Goal: Information Seeking & Learning: Learn about a topic

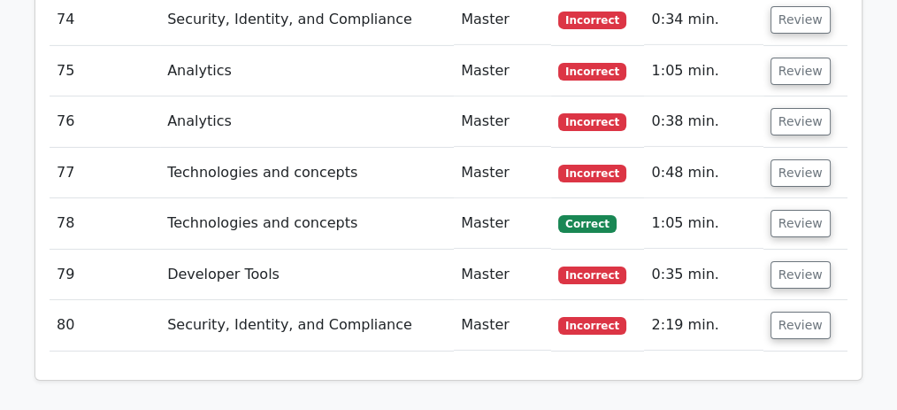
scroll to position [5896, 0]
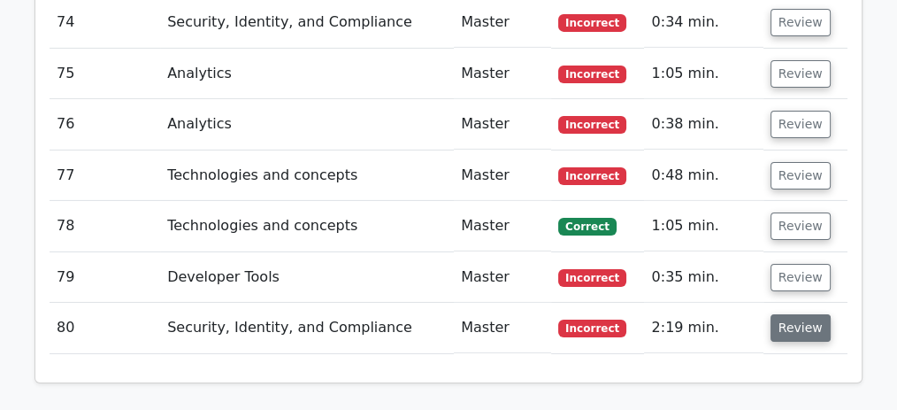
click at [783, 314] on button "Review" at bounding box center [800, 327] width 60 height 27
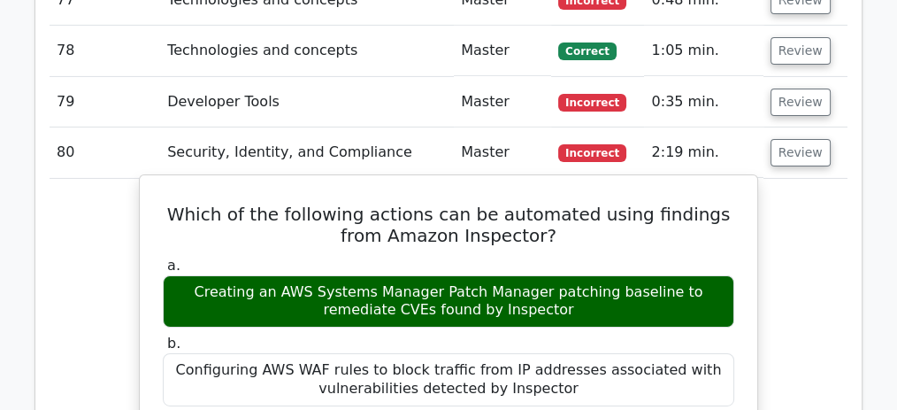
scroll to position [6073, 0]
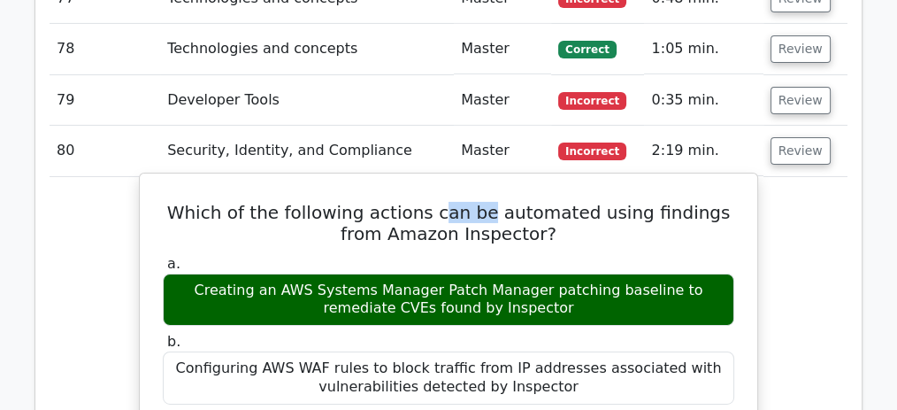
drag, startPoint x: 429, startPoint y: 100, endPoint x: 471, endPoint y: 98, distance: 41.6
click at [471, 202] on h5 "Which of the following actions can be automated using findings from Amazon Insp…" at bounding box center [448, 223] width 575 height 42
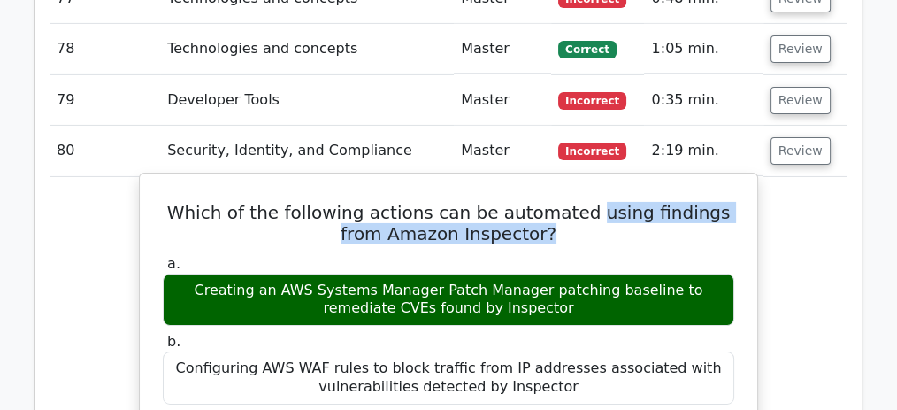
drag, startPoint x: 573, startPoint y: 96, endPoint x: 540, endPoint y: 120, distance: 41.2
click at [540, 202] on h5 "Which of the following actions can be automated using findings from Amazon Insp…" at bounding box center [448, 223] width 575 height 42
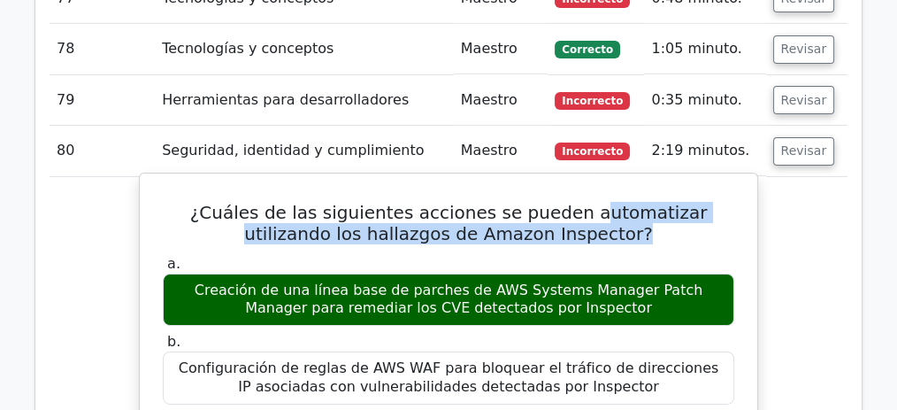
drag, startPoint x: 531, startPoint y: 96, endPoint x: 605, endPoint y: 129, distance: 81.2
drag, startPoint x: 248, startPoint y: 177, endPoint x: 475, endPoint y: 178, distance: 227.3
click at [475, 281] on font "Creación de una línea base de parches de AWS Systems Manager Patch Manager para…" at bounding box center [449, 298] width 509 height 35
drag, startPoint x: 501, startPoint y: 174, endPoint x: 685, endPoint y: 174, distance: 184.9
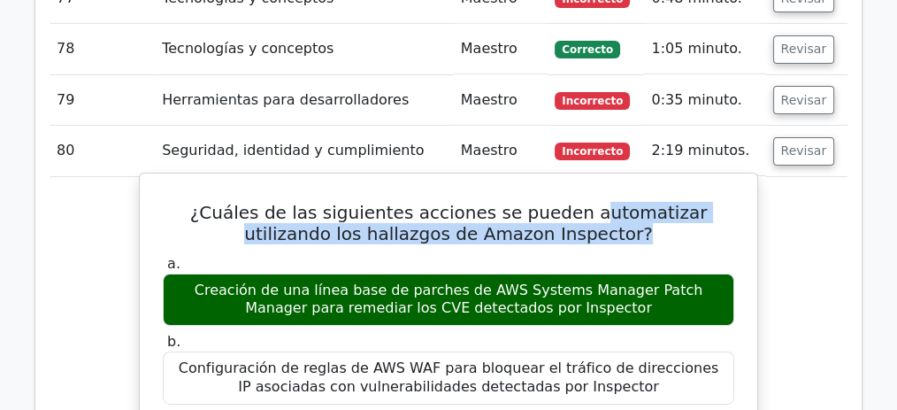
click at [685, 281] on font "Creación de una línea base de parches de AWS Systems Manager Patch Manager para…" at bounding box center [449, 298] width 509 height 35
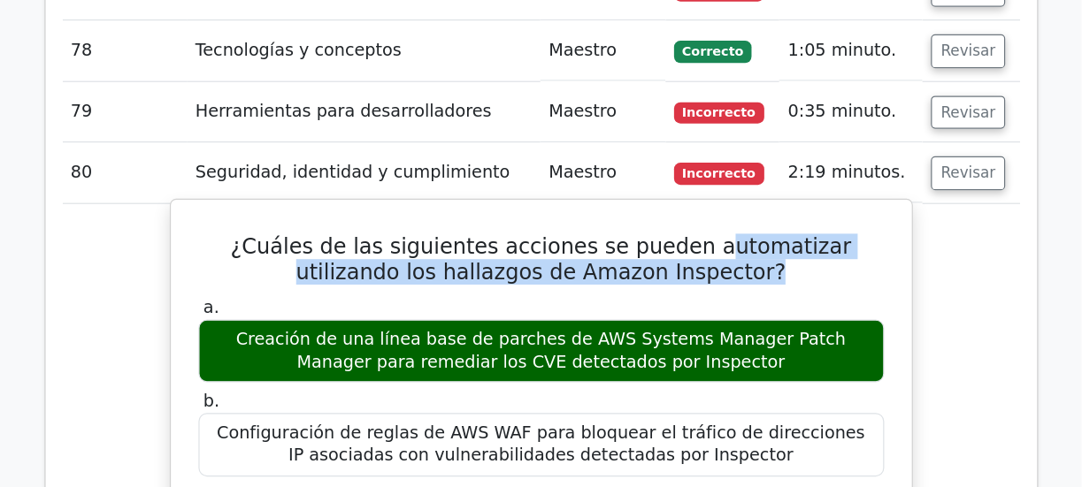
scroll to position [6080, 0]
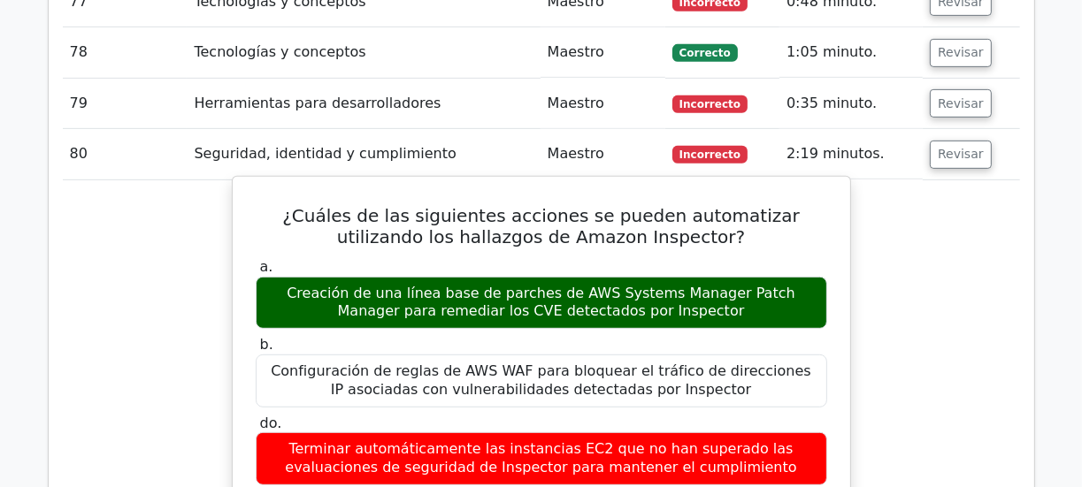
click at [818, 205] on h5 "¿Cuáles de las siguientes acciones se pueden automatizar utilizando los hallazg…" at bounding box center [541, 226] width 575 height 42
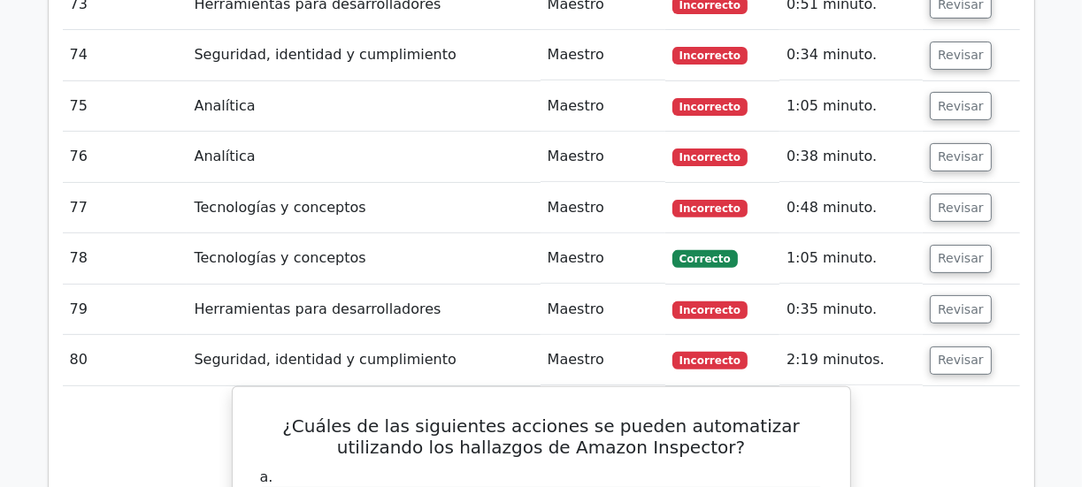
scroll to position [5868, 0]
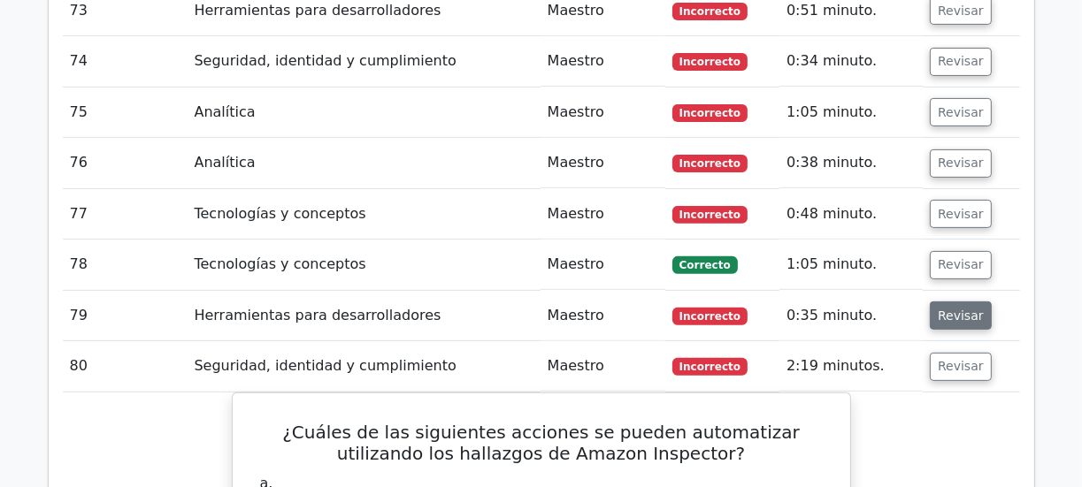
click at [896, 309] on font "Revisar" at bounding box center [961, 316] width 46 height 14
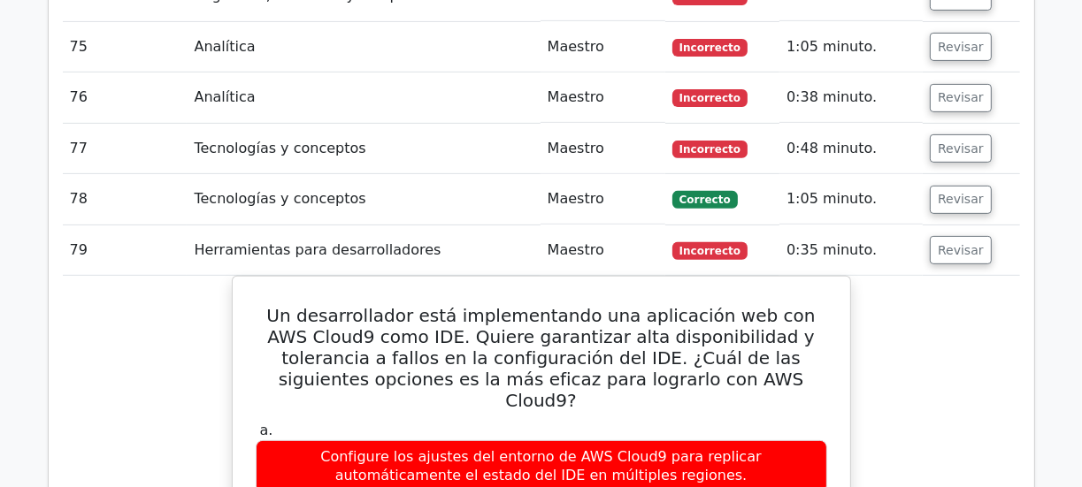
scroll to position [5939, 0]
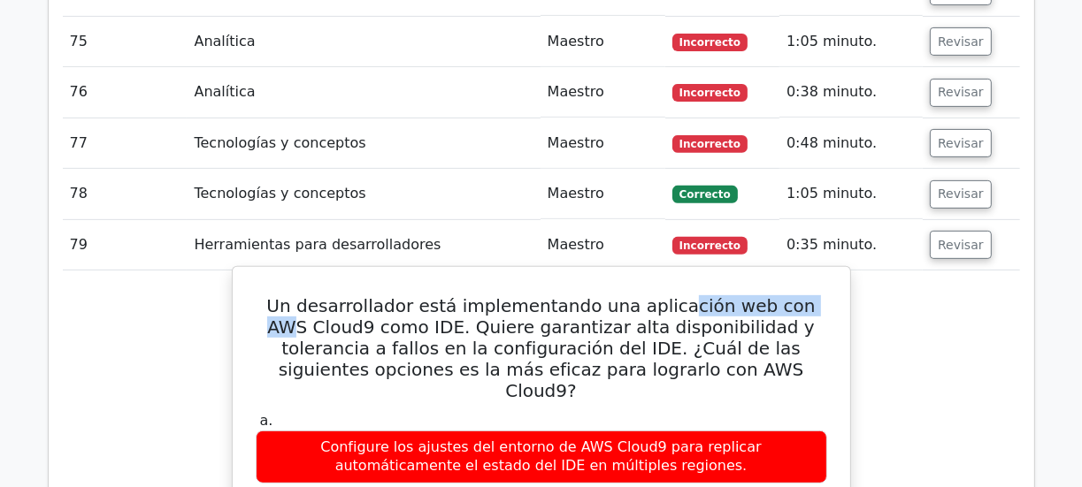
drag, startPoint x: 662, startPoint y: 228, endPoint x: 808, endPoint y: 241, distance: 145.7
click at [794, 295] on font "Un desarrollador está implementando una aplicación web con AWS Cloud9 como IDE.…" at bounding box center [540, 348] width 548 height 106
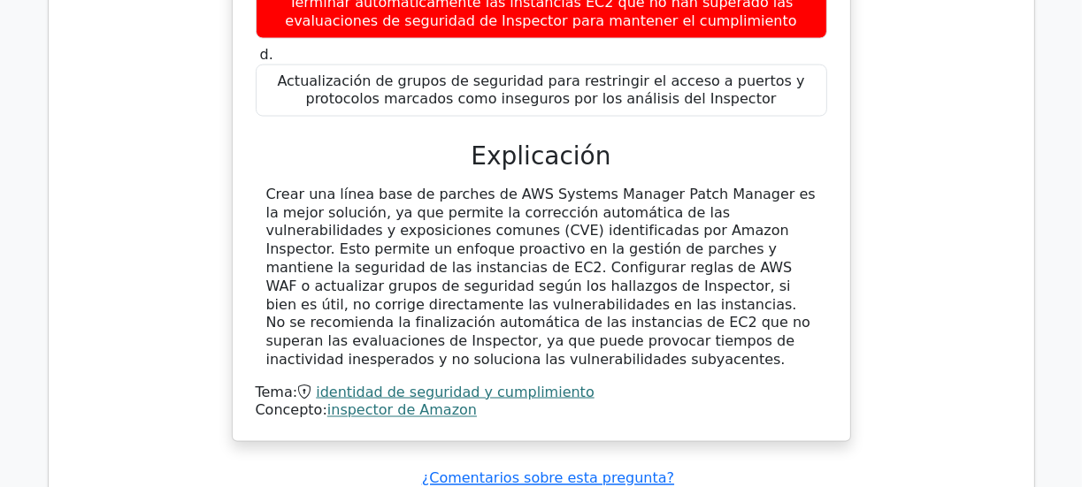
scroll to position [7769, 0]
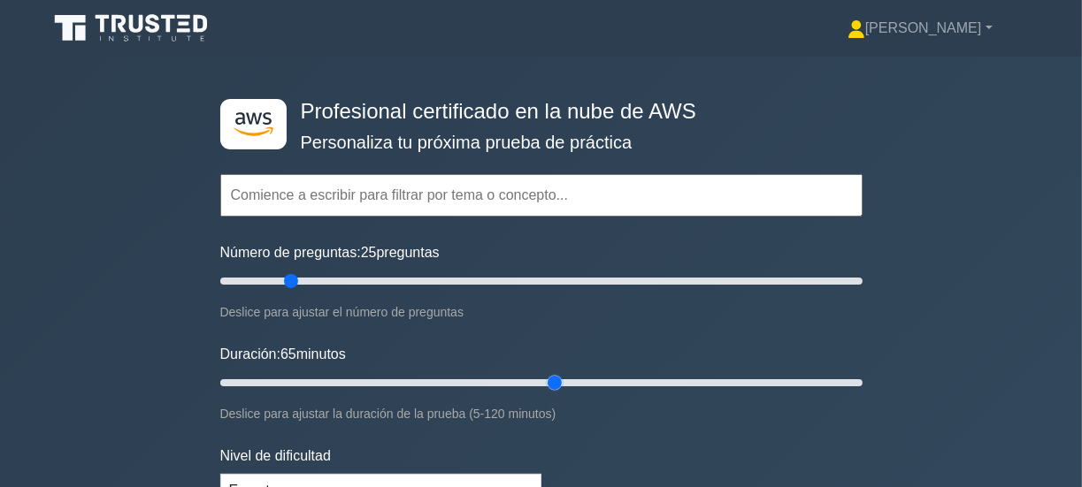
drag, startPoint x: 362, startPoint y: 379, endPoint x: 548, endPoint y: 383, distance: 186.7
type input "65"
click at [548, 383] on input "Duración: 65 minutos" at bounding box center [541, 382] width 642 height 21
drag, startPoint x: 288, startPoint y: 279, endPoint x: 418, endPoint y: 280, distance: 130.0
type input "65"
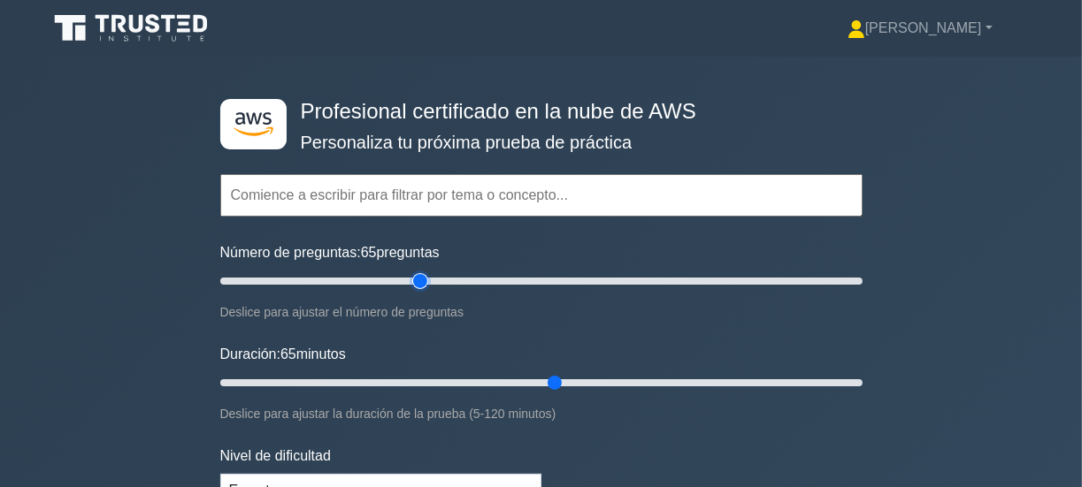
click at [418, 280] on input "Número de preguntas: 65 preguntas" at bounding box center [541, 281] width 642 height 21
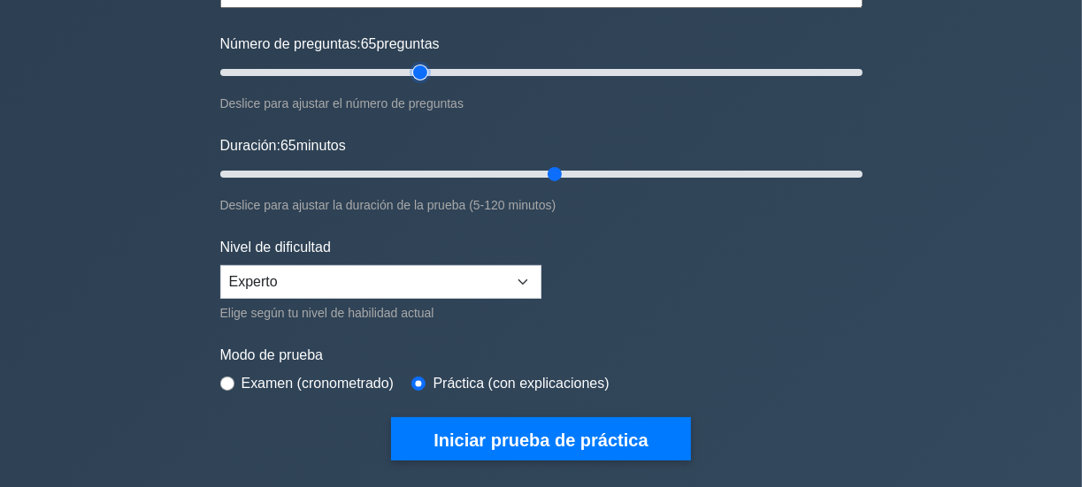
scroll to position [212, 0]
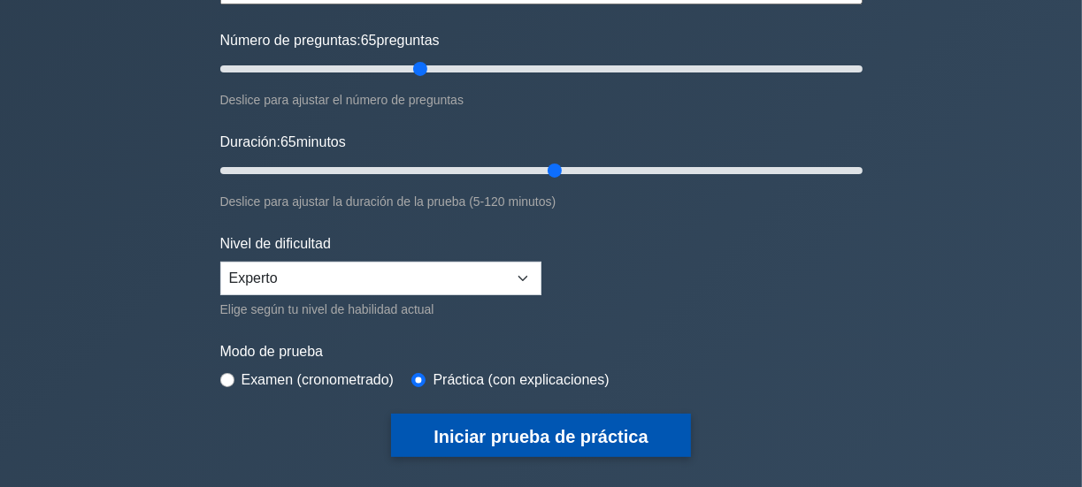
click at [547, 432] on font "Iniciar prueba de práctica" at bounding box center [540, 436] width 214 height 19
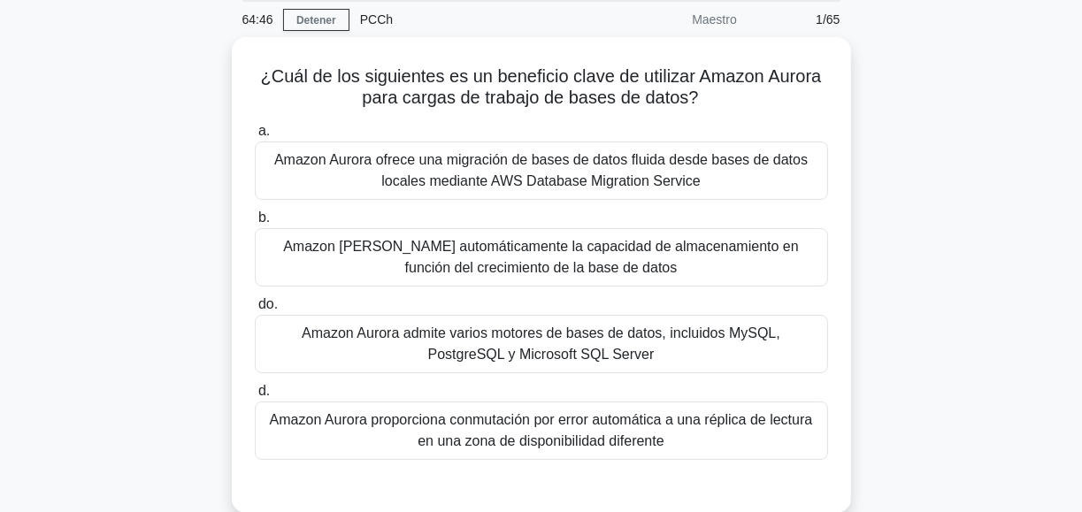
scroll to position [71, 0]
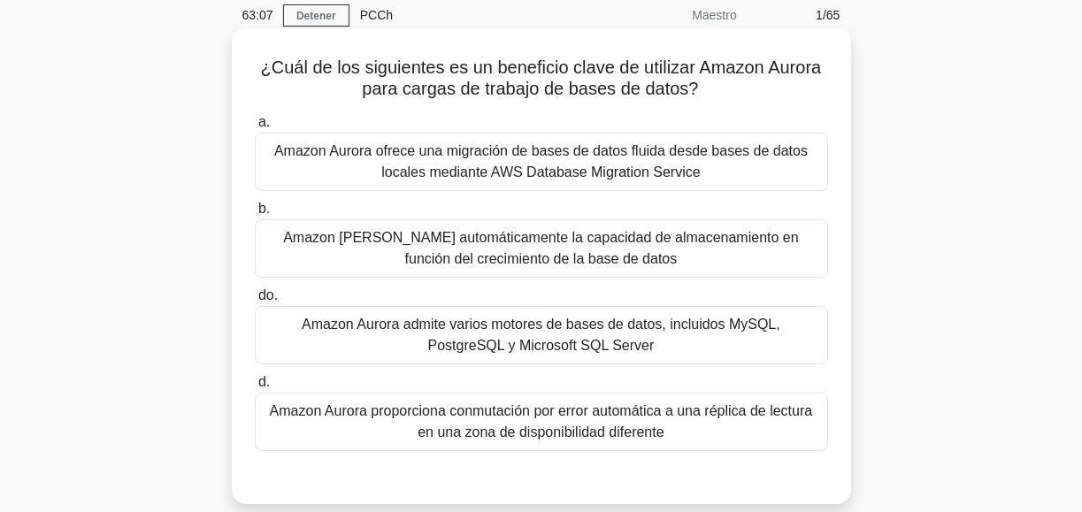
click at [494, 248] on font "Amazon [PERSON_NAME] automáticamente la capacidad de almacenamiento en función …" at bounding box center [541, 248] width 516 height 36
click at [255, 215] on input "b. Amazon [PERSON_NAME] automáticamente la capacidad de almacenamiento en funci…" at bounding box center [255, 208] width 0 height 11
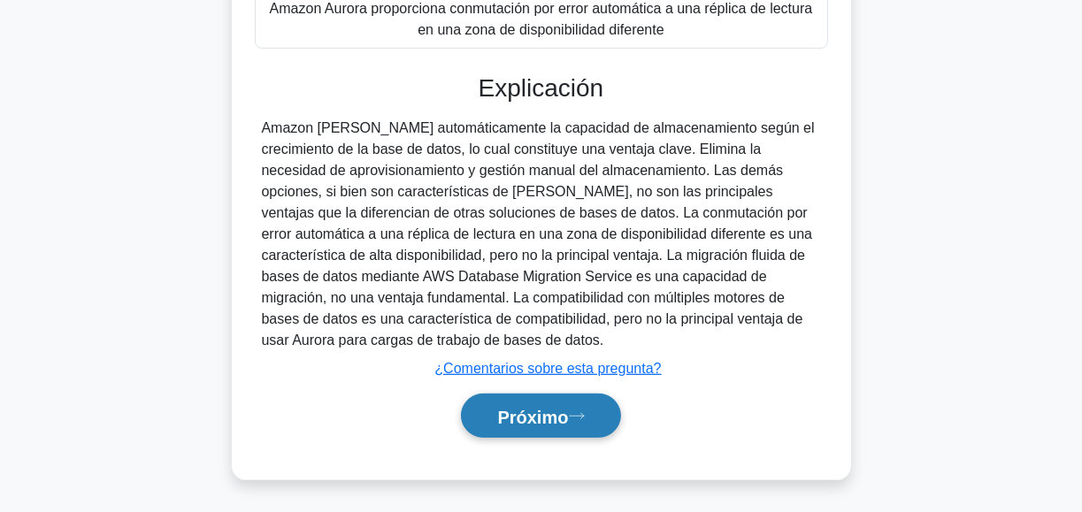
click at [542, 417] on font "Próximo" at bounding box center [532, 416] width 71 height 19
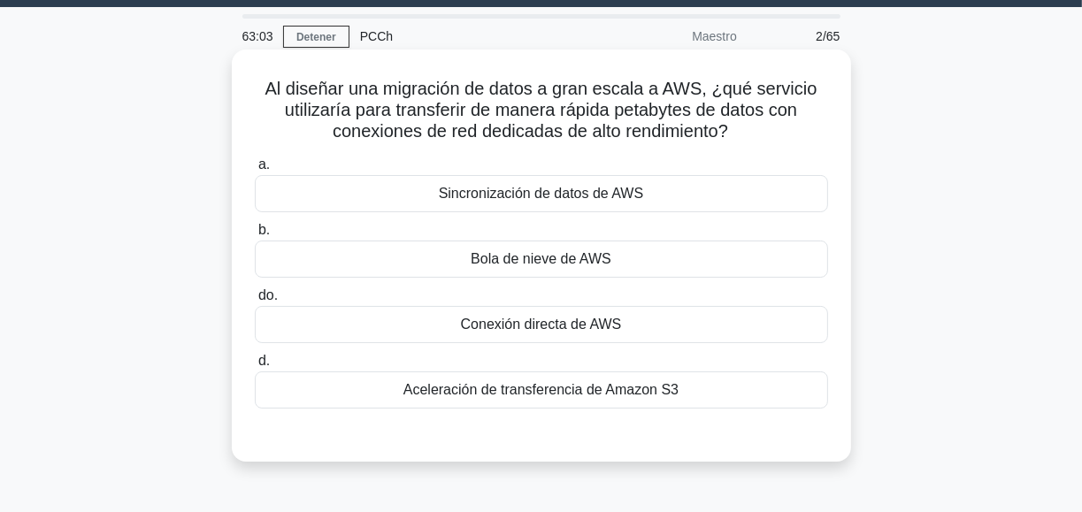
scroll to position [0, 0]
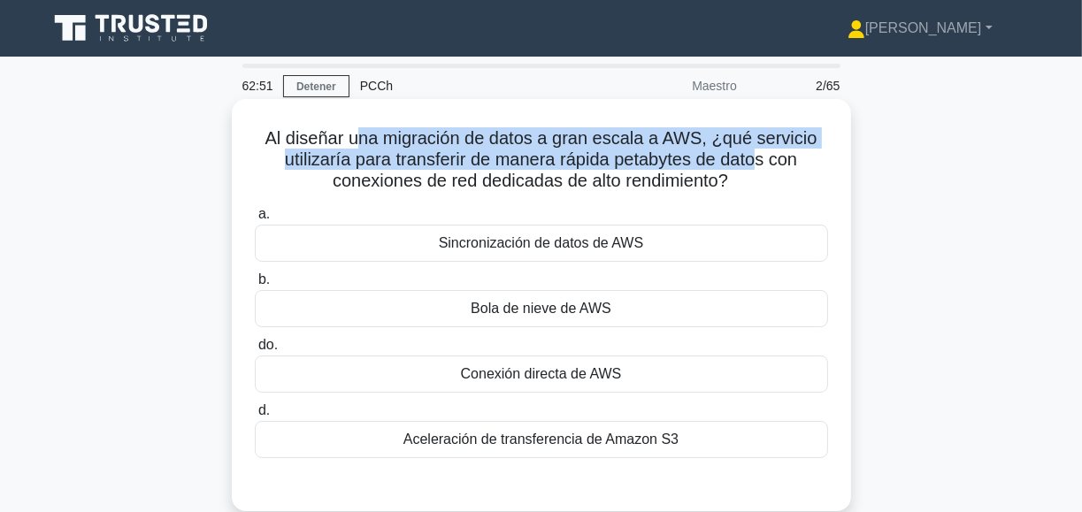
drag, startPoint x: 362, startPoint y: 145, endPoint x: 759, endPoint y: 166, distance: 397.7
click at [759, 166] on font "Al diseñar una migración de datos a gran escala a AWS, ¿qué servicio utilizaría…" at bounding box center [540, 159] width 552 height 62
click at [530, 167] on font "Al diseñar una migración de datos a gran escala a AWS, ¿qué servicio utilizaría…" at bounding box center [540, 159] width 552 height 62
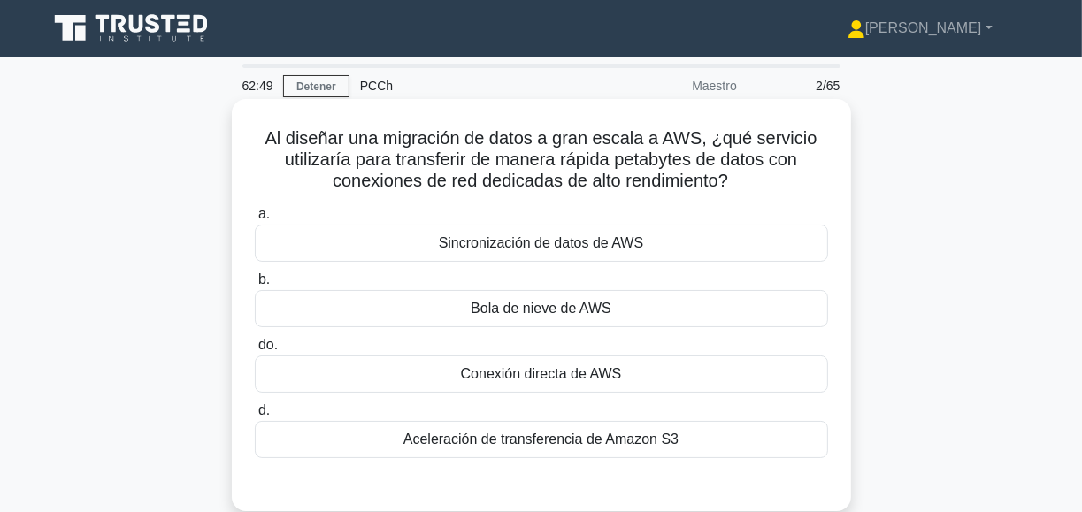
click at [571, 167] on font "Al diseñar una migración de datos a gran escala a AWS, ¿qué servicio utilizaría…" at bounding box center [540, 159] width 552 height 62
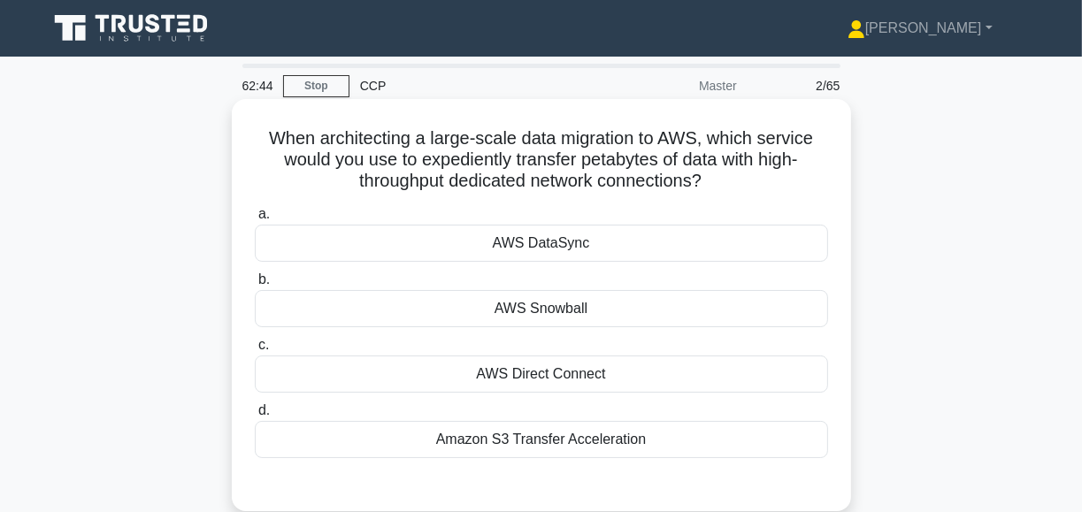
click at [553, 316] on div "AWS Snowball" at bounding box center [541, 308] width 573 height 37
click at [255, 286] on input "b. AWS Snowball" at bounding box center [255, 279] width 0 height 11
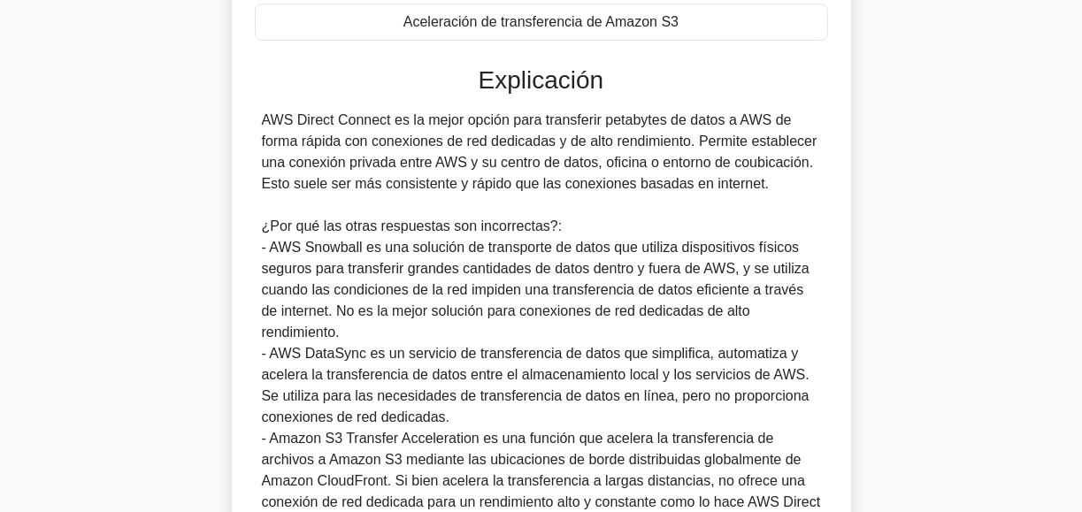
scroll to position [425, 0]
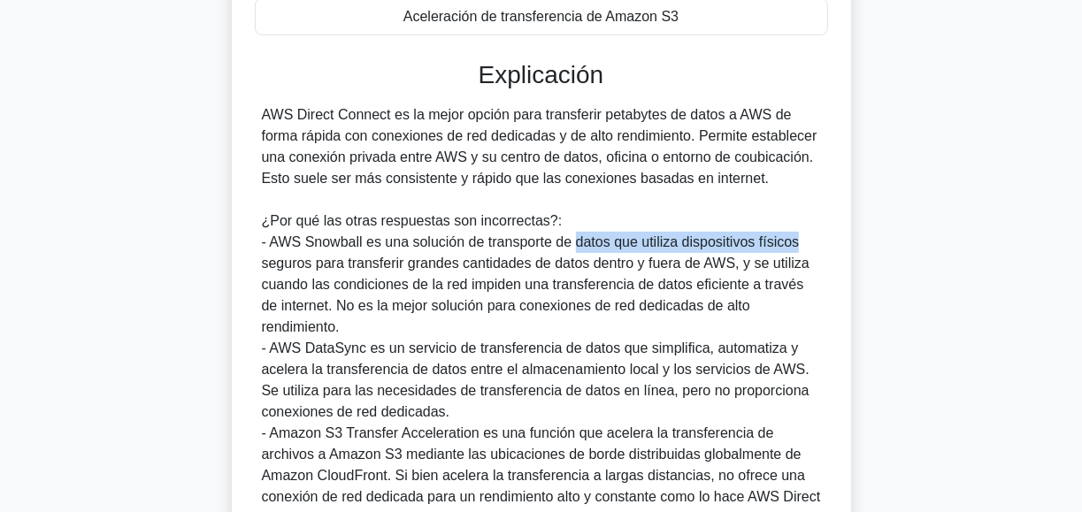
drag, startPoint x: 571, startPoint y: 244, endPoint x: 793, endPoint y: 249, distance: 221.2
click at [793, 249] on font "- AWS Snowball es una solución de transporte de datos que utiliza dispositivos …" at bounding box center [536, 284] width 548 height 100
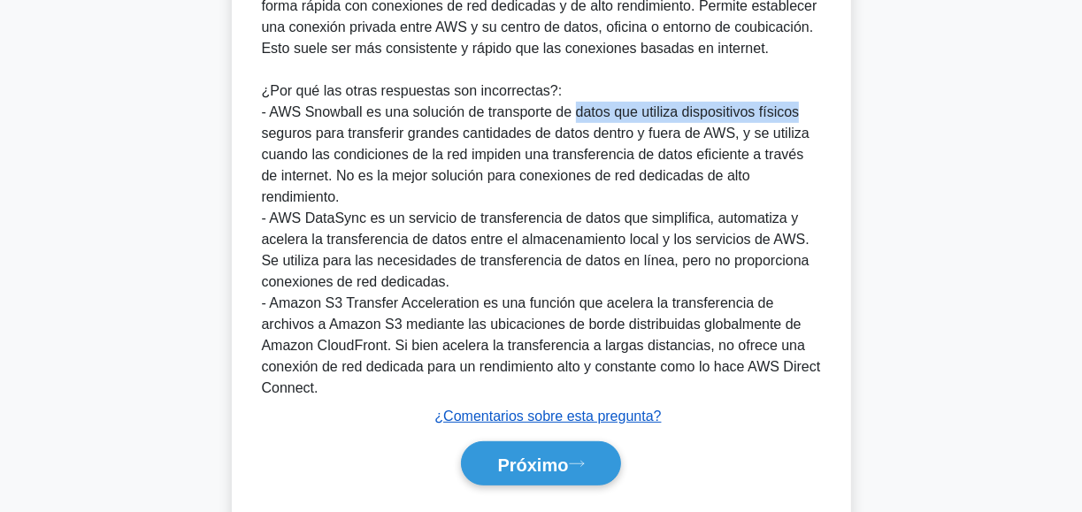
scroll to position [559, 0]
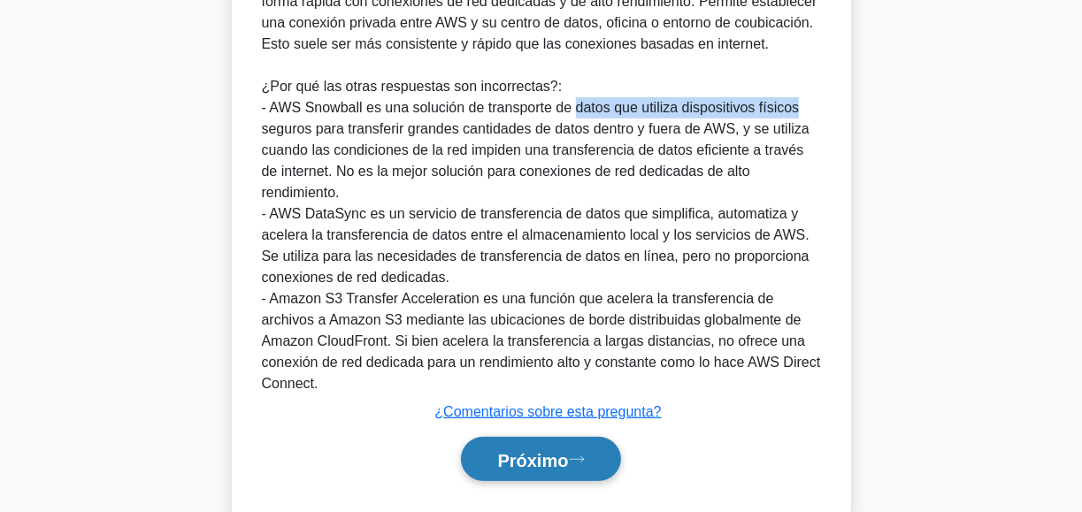
click at [587, 437] on button "Próximo" at bounding box center [540, 459] width 159 height 45
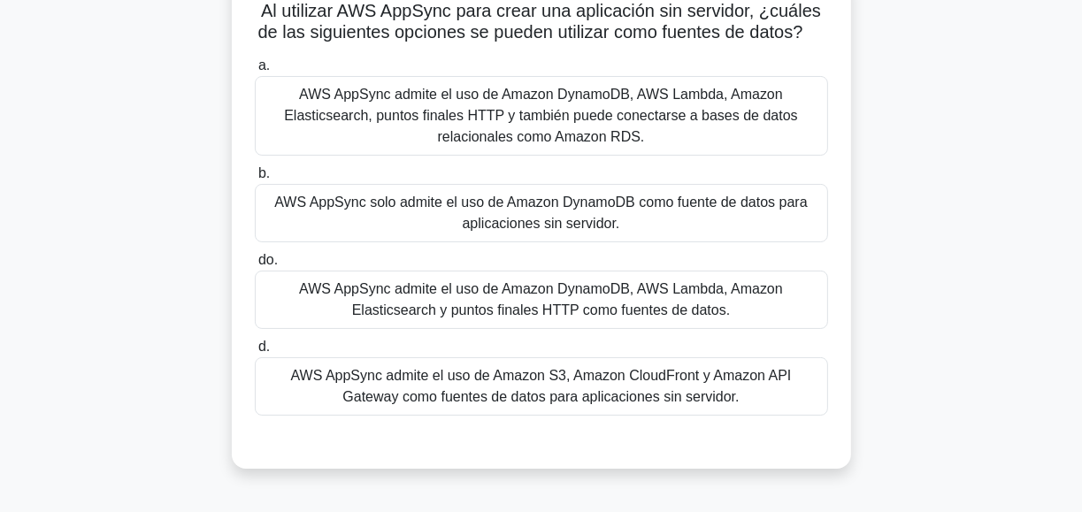
scroll to position [132, 0]
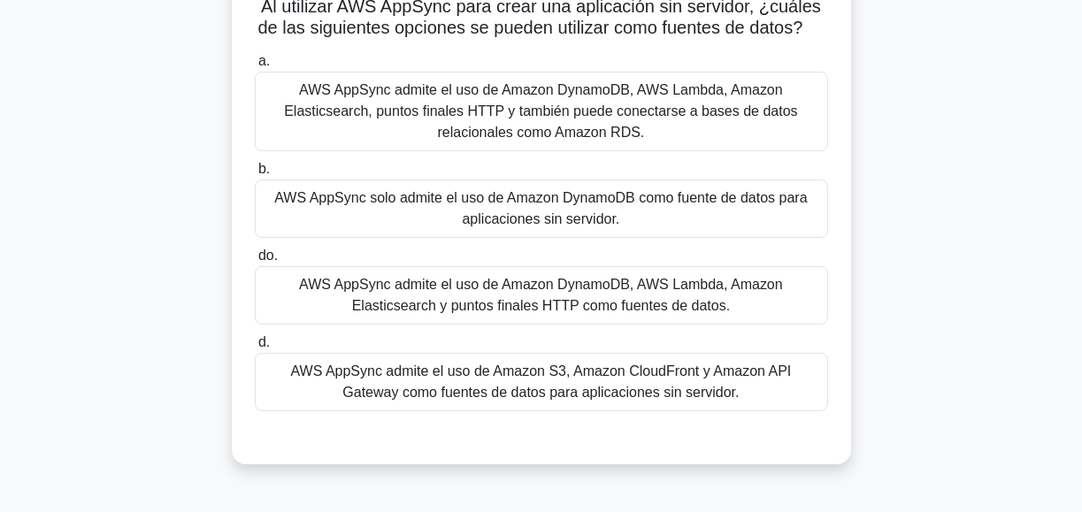
click at [594, 400] on font "AWS AppSync admite el uso de Amazon S3, Amazon CloudFront y Amazon API Gateway …" at bounding box center [541, 382] width 501 height 36
click at [255, 348] on input "d. AWS AppSync admite el uso de Amazon S3, Amazon CloudFront y Amazon API Gatew…" at bounding box center [255, 342] width 0 height 11
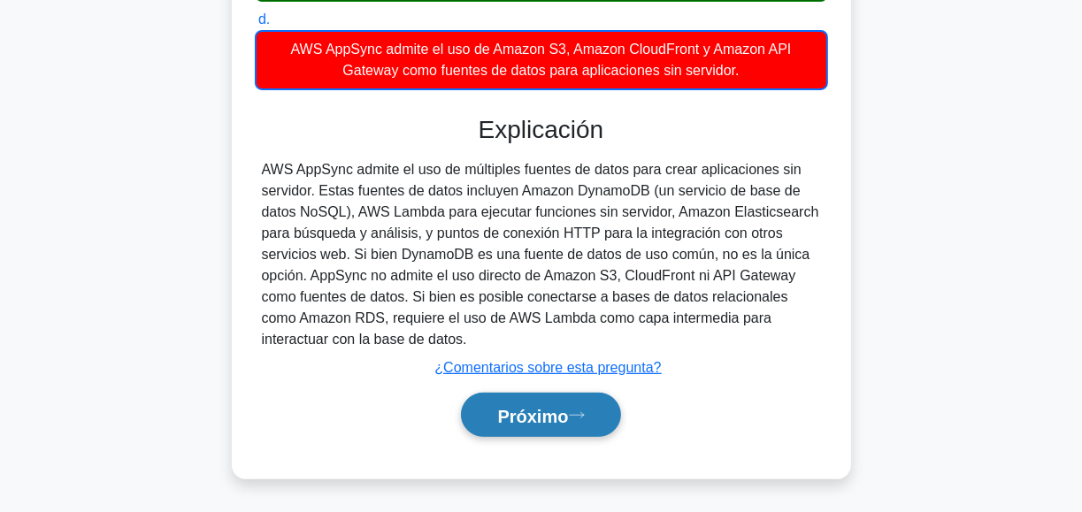
click at [563, 414] on font "Próximo" at bounding box center [532, 415] width 71 height 19
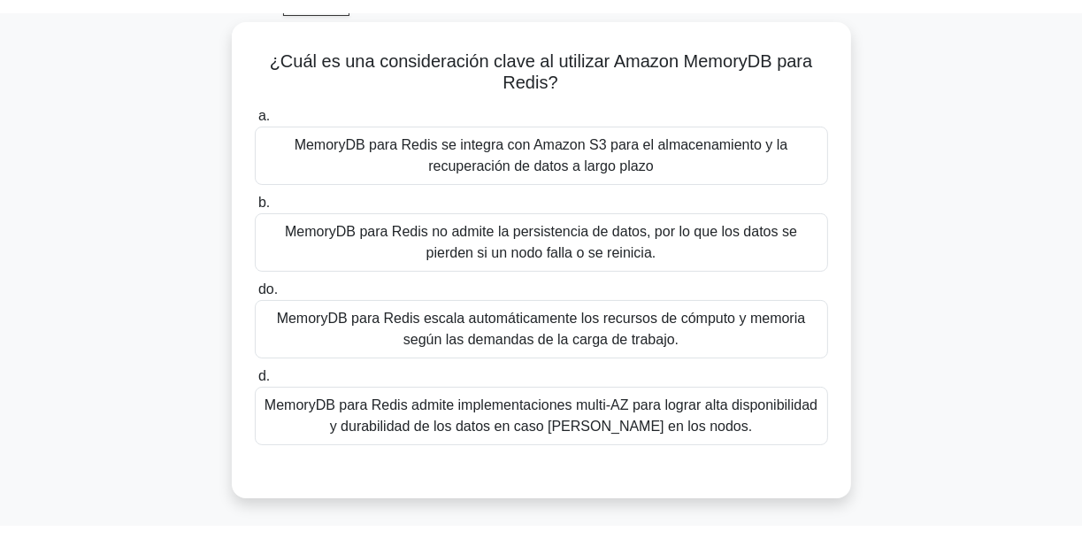
scroll to position [40, 0]
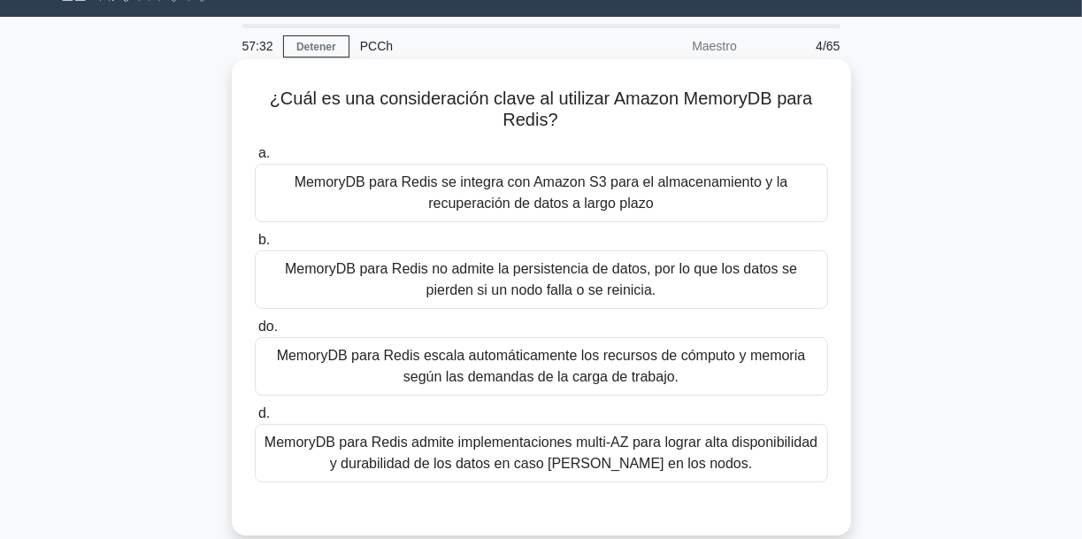
click at [565, 373] on font "MemoryDB para Redis escala automáticamente los recursos de cómputo y memoria se…" at bounding box center [541, 366] width 529 height 36
click at [255, 333] on input "do. MemoryDB para Redis escala automáticamente los recursos de cómputo y memori…" at bounding box center [255, 326] width 0 height 11
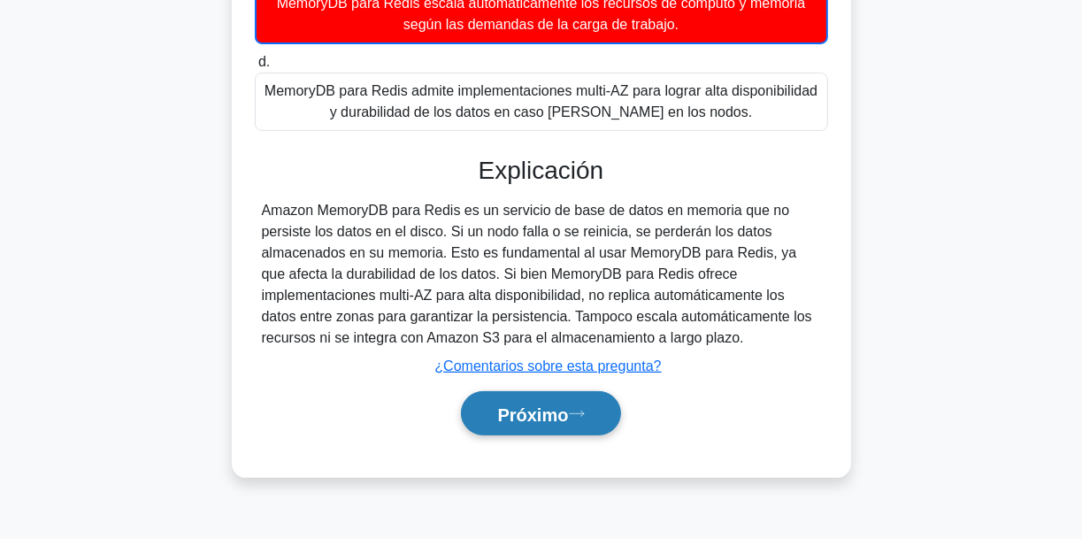
scroll to position [417, 0]
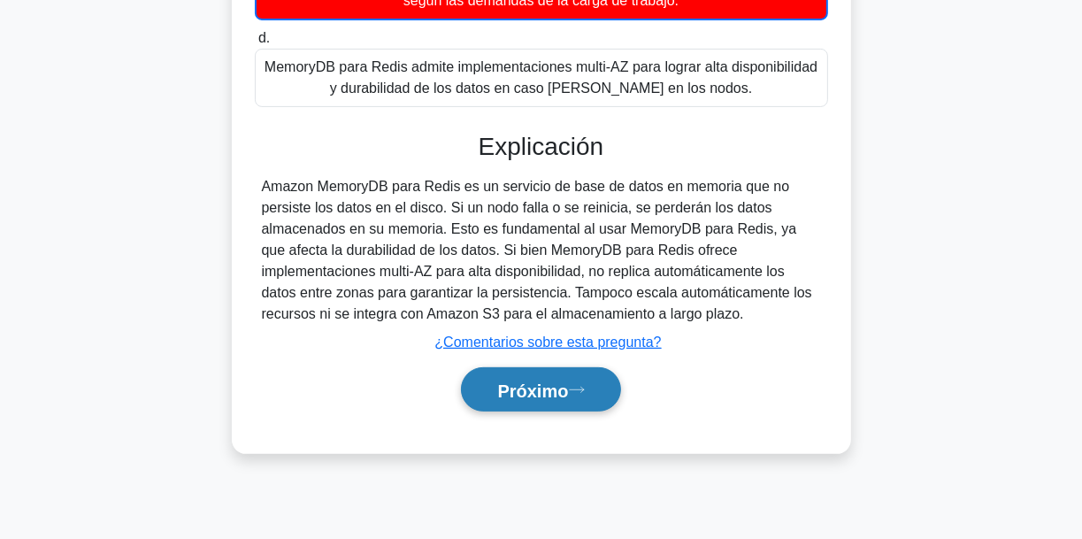
click at [540, 379] on font "Próximo" at bounding box center [532, 388] width 71 height 19
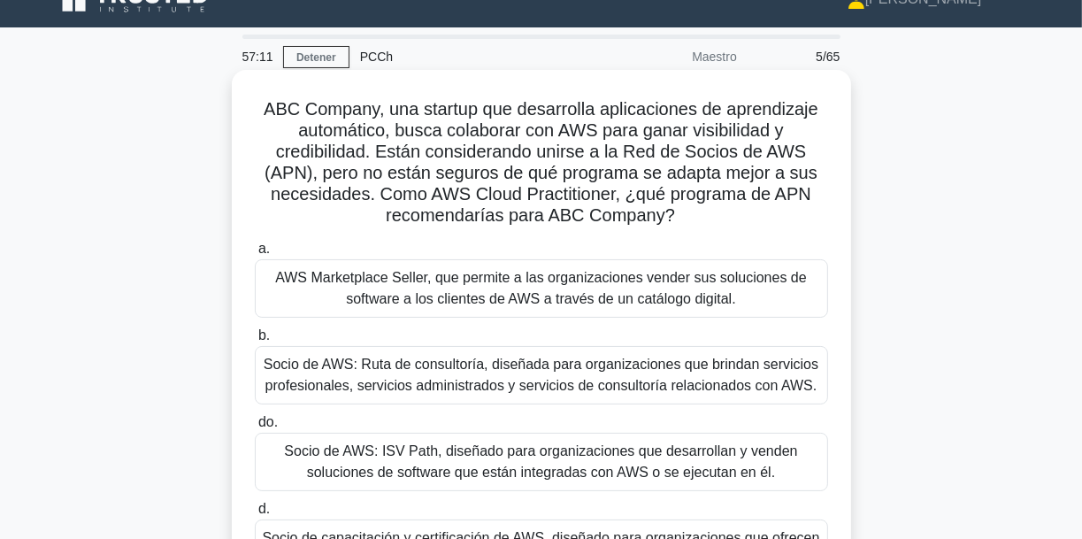
scroll to position [0, 0]
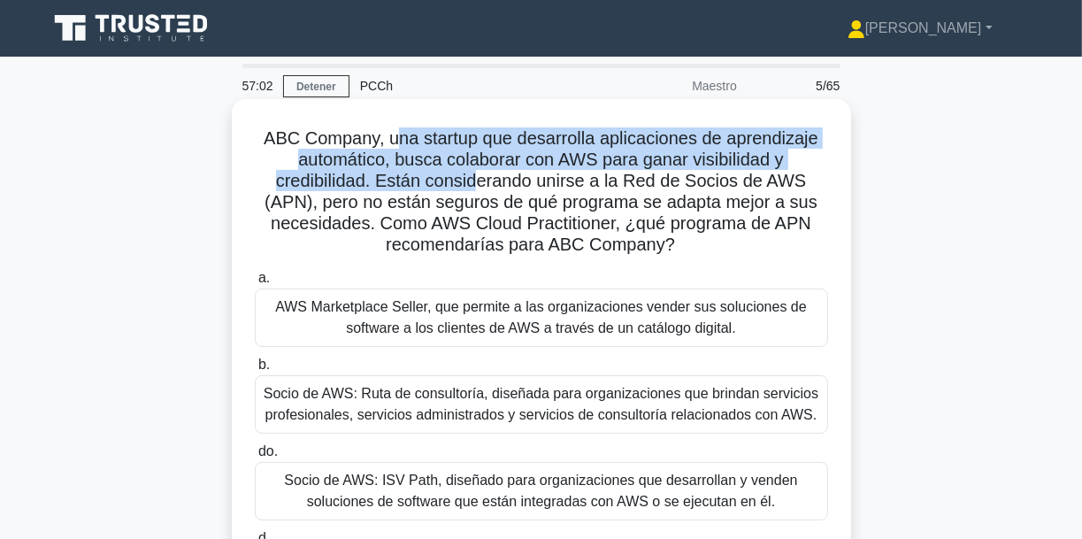
drag, startPoint x: 463, startPoint y: 142, endPoint x: 481, endPoint y: 171, distance: 34.1
click at [481, 171] on font "ABC Company, una startup que desarrolla aplicaciones de aprendizaje automático,…" at bounding box center [541, 191] width 555 height 126
drag, startPoint x: 377, startPoint y: 206, endPoint x: 699, endPoint y: 248, distance: 324.6
click at [699, 248] on h5 "ABC Company, una startup que desarrolla aplicaciones de aprendizaje automático,…" at bounding box center [541, 191] width 577 height 129
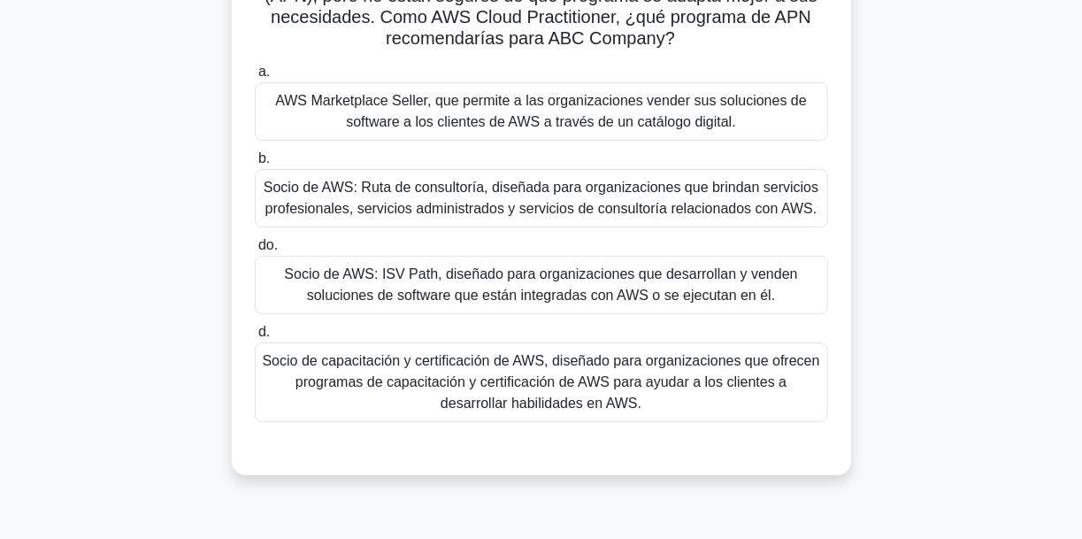
scroll to position [212, 0]
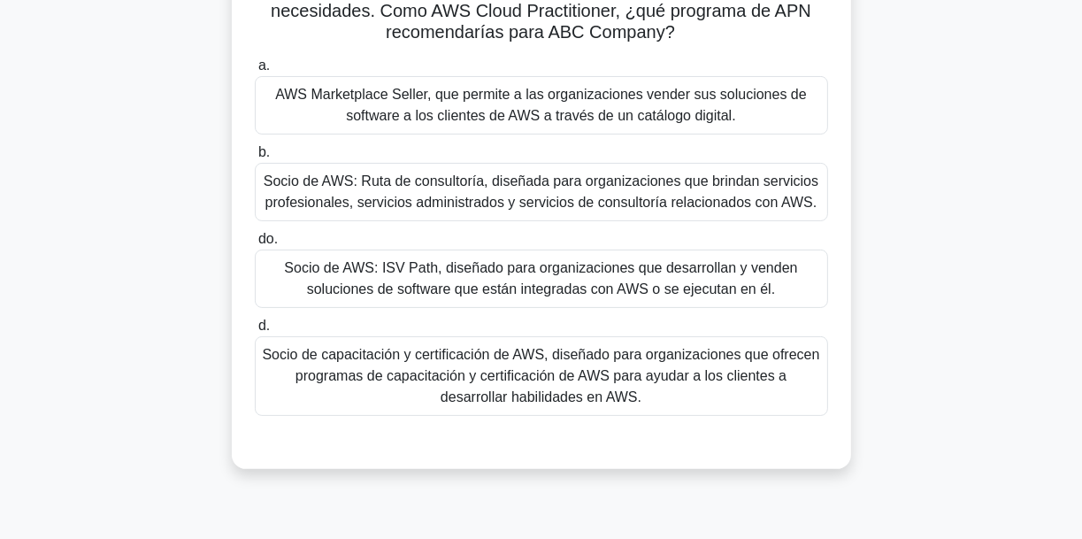
click at [616, 284] on font "Socio de AWS: ISV Path, diseñado para organizaciones que desarrollan y venden s…" at bounding box center [540, 278] width 513 height 36
click at [255, 245] on input "do. Socio de AWS: ISV Path, diseñado para organizaciones que desarrollan y vend…" at bounding box center [255, 239] width 0 height 11
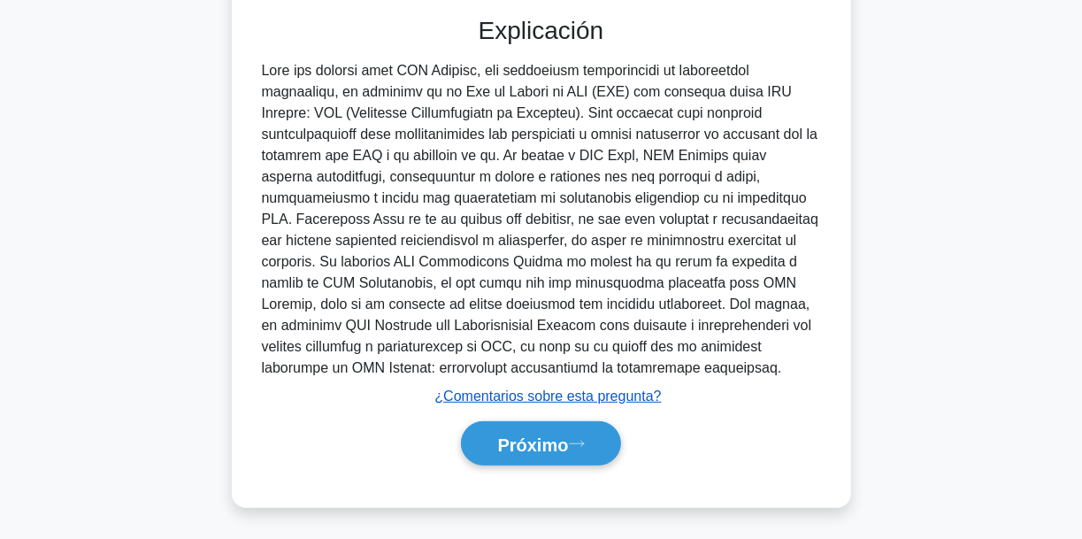
scroll to position [638, 0]
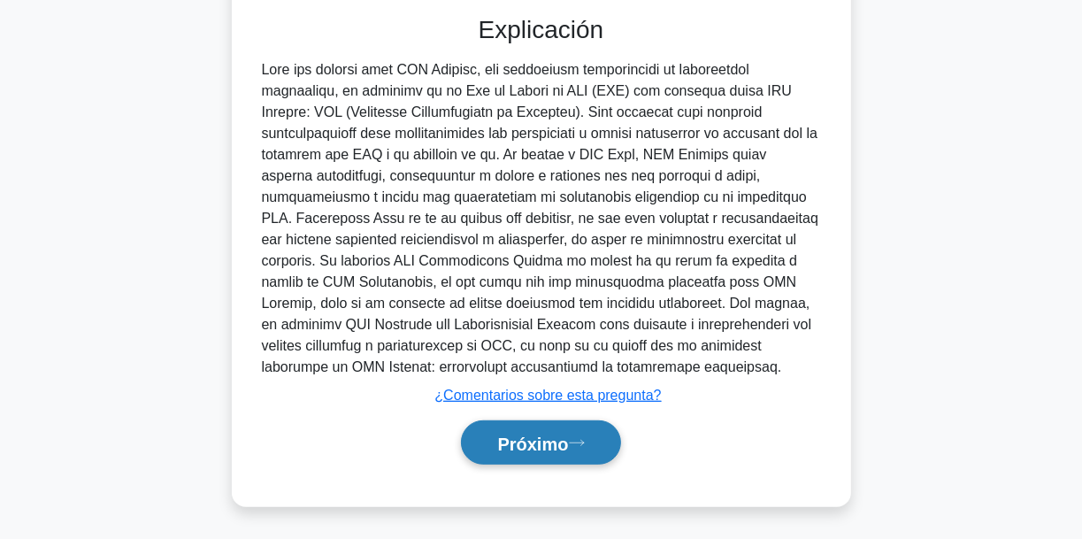
click at [568, 437] on font "Próximo" at bounding box center [532, 442] width 71 height 19
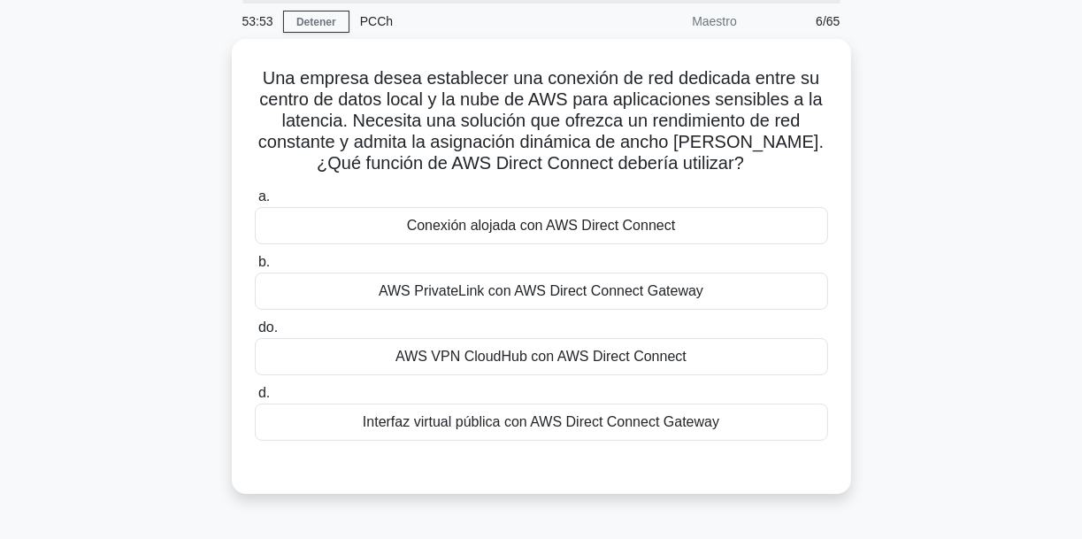
scroll to position [71, 0]
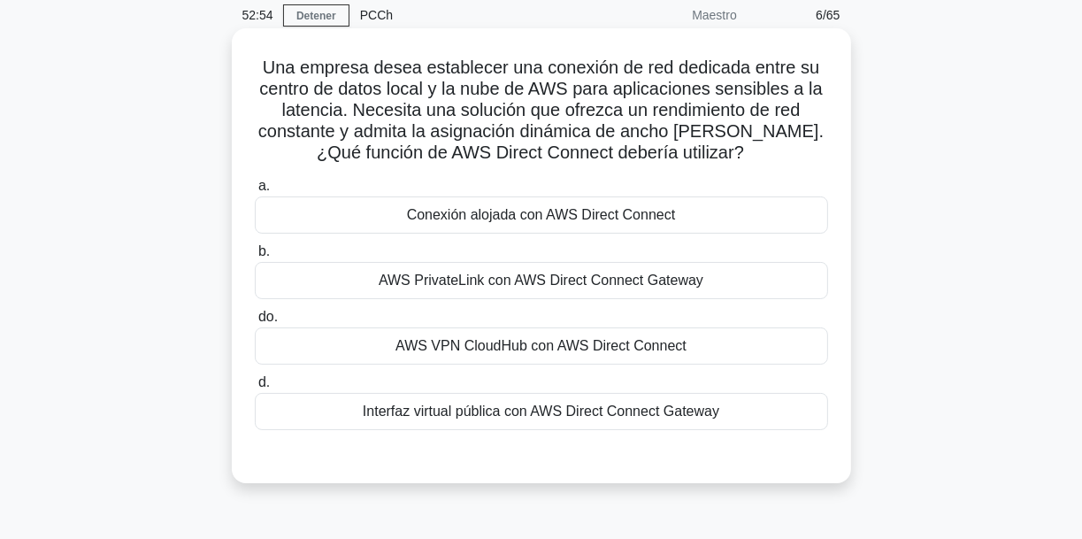
click at [574, 285] on font "AWS PrivateLink con AWS Direct Connect Gateway" at bounding box center [541, 279] width 325 height 15
click at [255, 257] on input "b. AWS PrivateLink con AWS Direct Connect Gateway" at bounding box center [255, 251] width 0 height 11
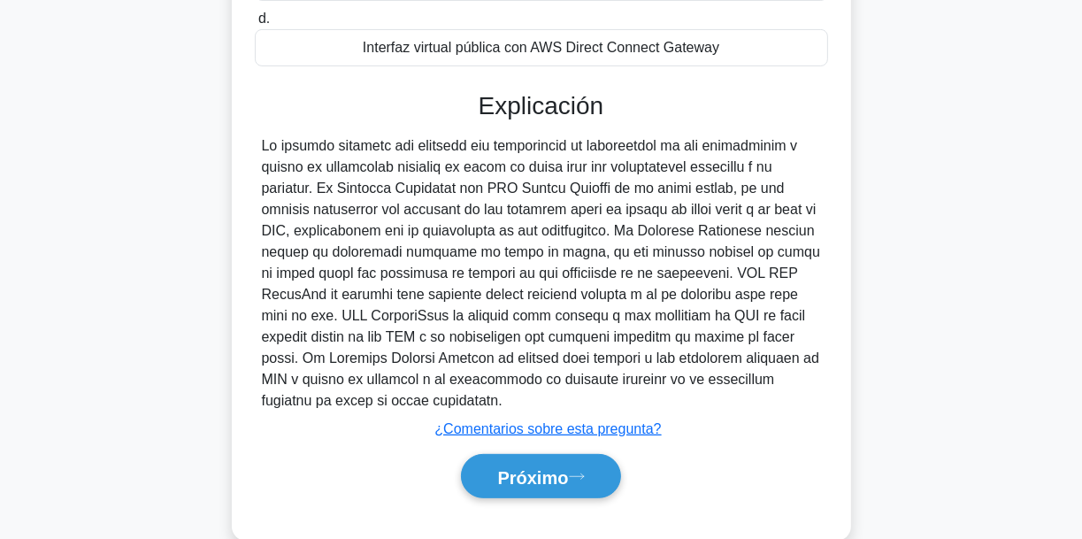
scroll to position [470, 0]
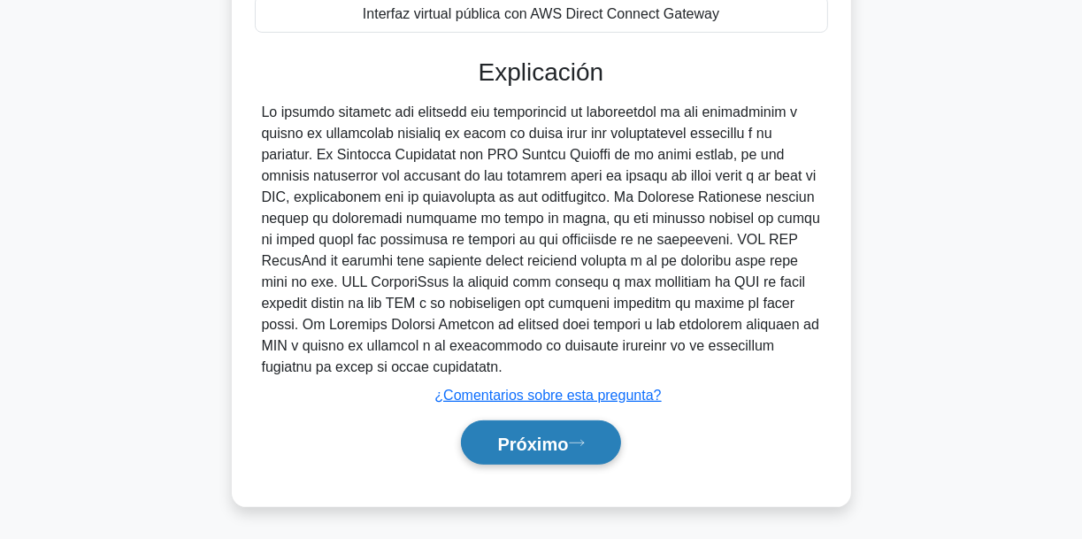
click at [601, 432] on button "Próximo" at bounding box center [540, 442] width 159 height 45
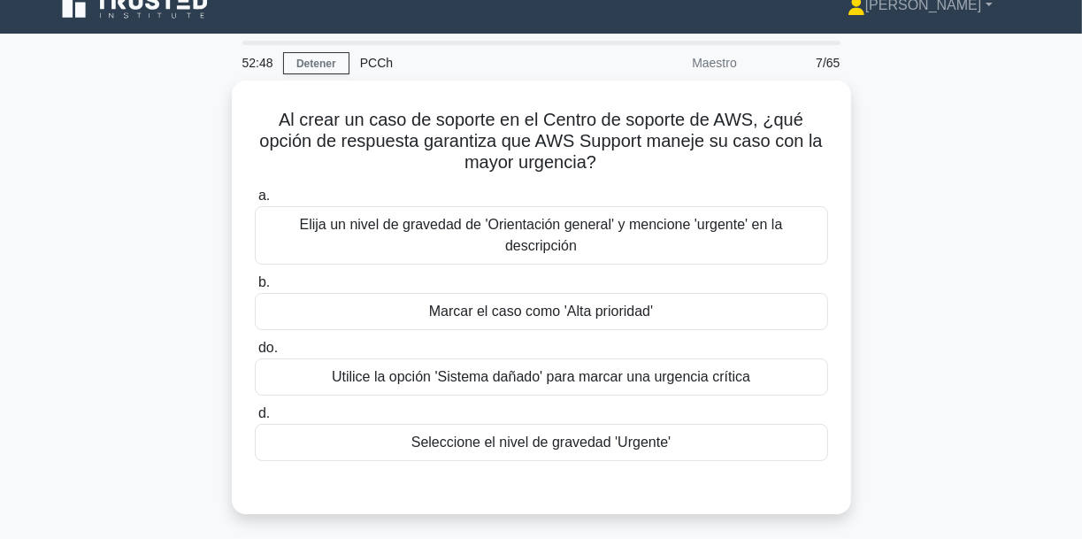
scroll to position [0, 0]
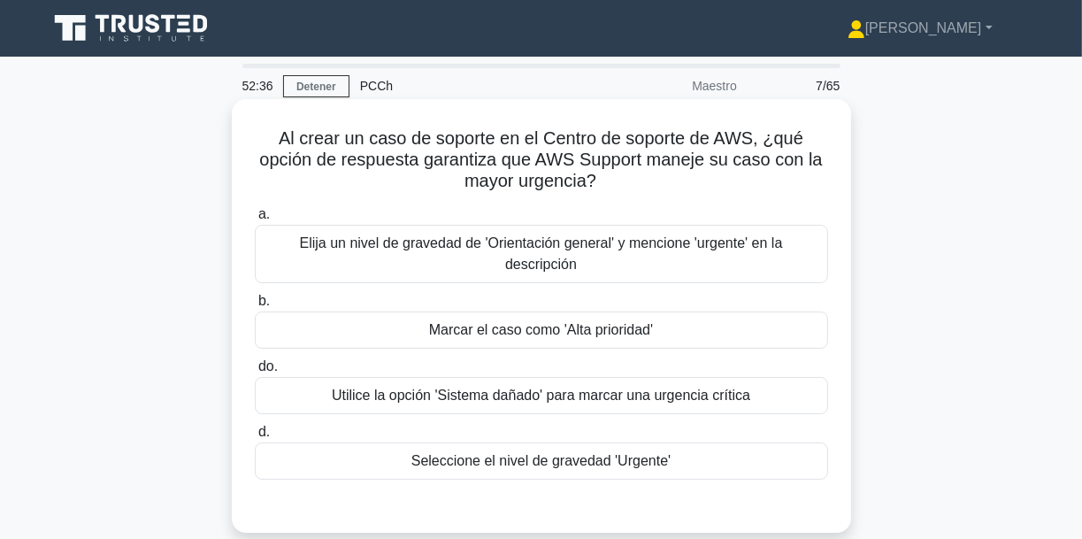
click at [538, 322] on div "Marcar el caso como 'Alta prioridad'" at bounding box center [541, 329] width 573 height 37
click at [255, 307] on input "b. Marcar el caso como 'Alta prioridad'" at bounding box center [255, 300] width 0 height 11
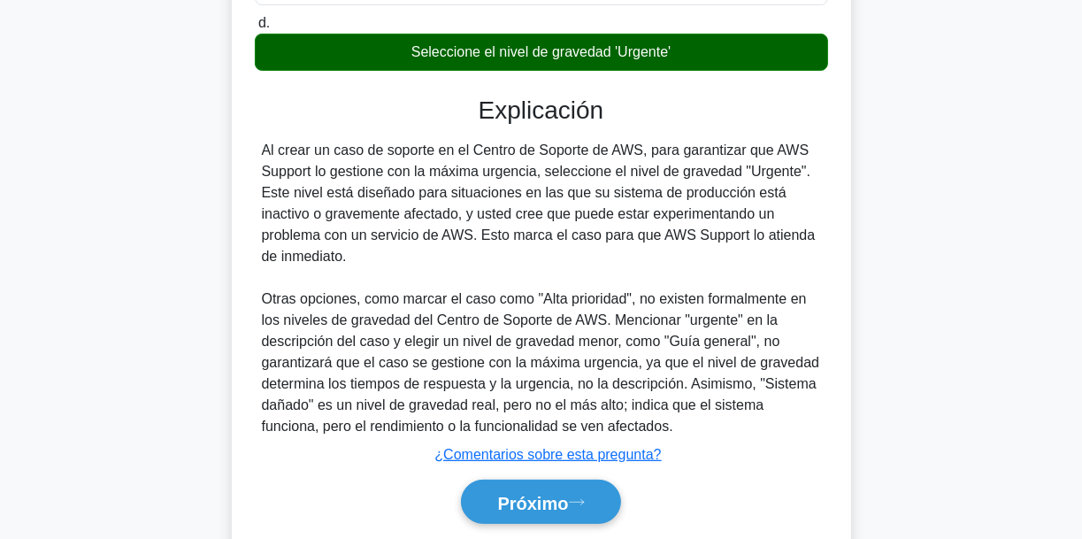
scroll to position [448, 0]
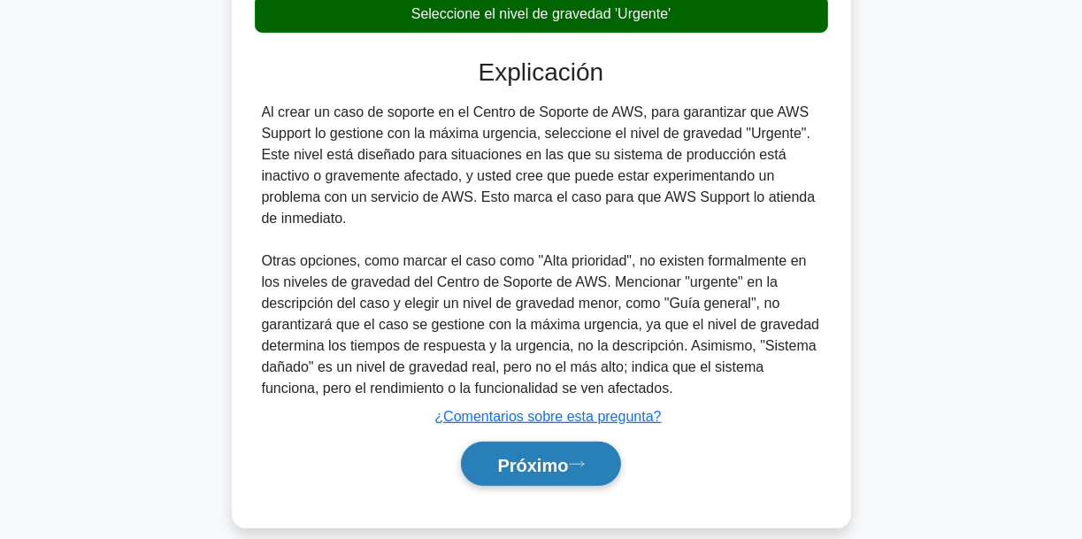
click at [589, 446] on button "Próximo" at bounding box center [540, 463] width 159 height 45
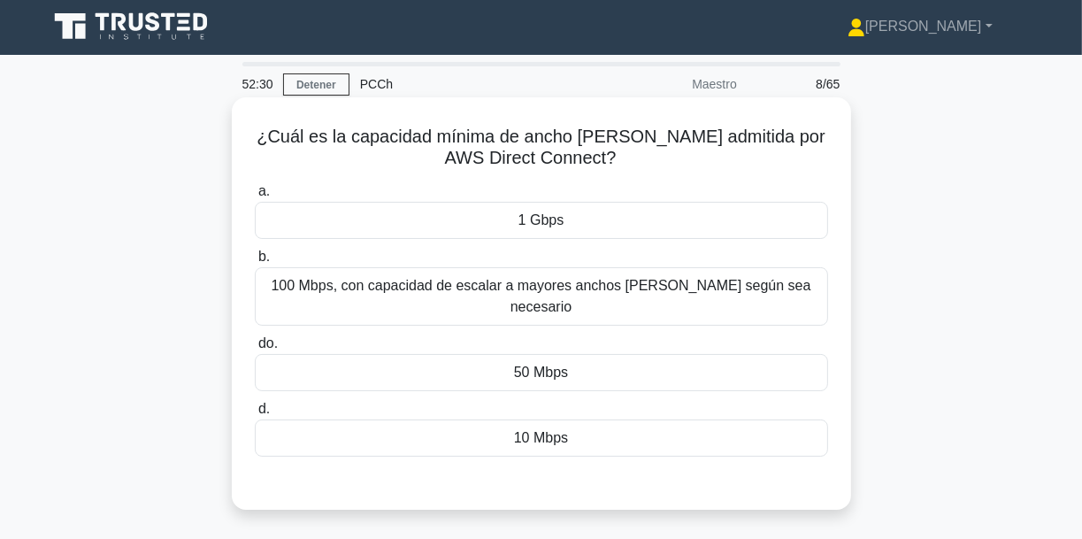
scroll to position [0, 0]
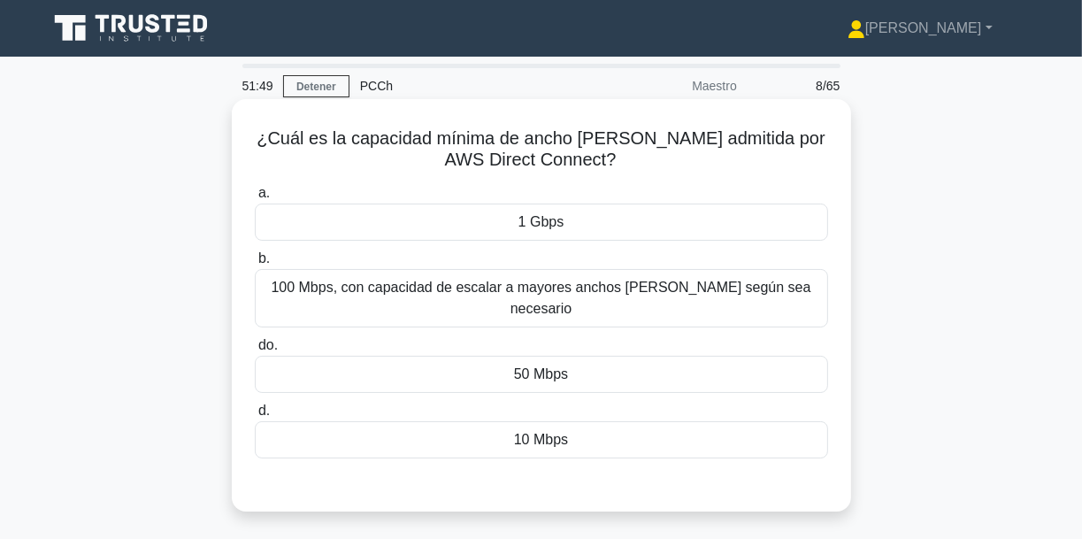
click at [559, 223] on font "1 Gbps" at bounding box center [541, 221] width 46 height 15
click at [255, 199] on input "a. 1 Gbps" at bounding box center [255, 193] width 0 height 11
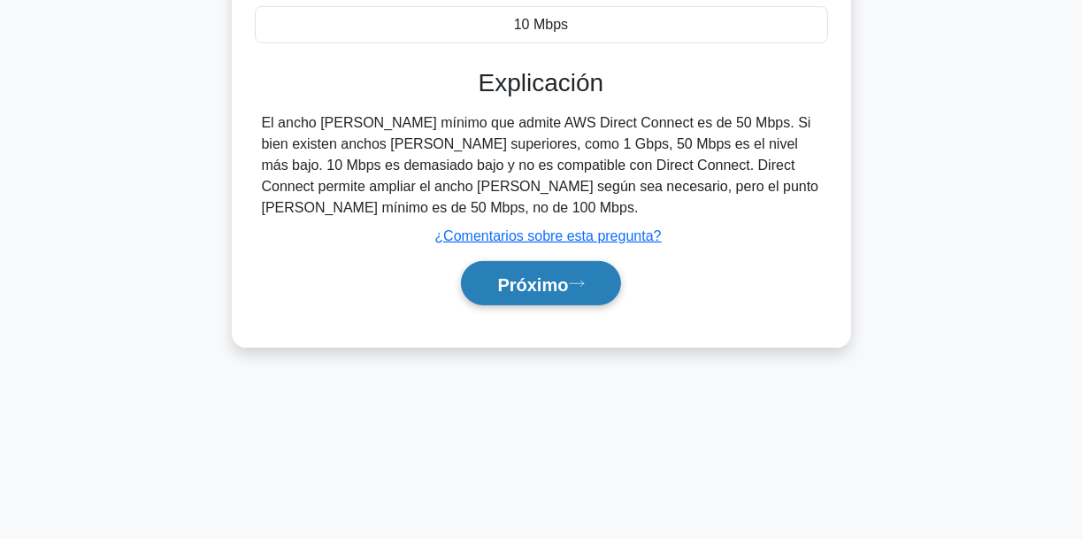
click at [567, 276] on button "Próximo" at bounding box center [540, 283] width 159 height 45
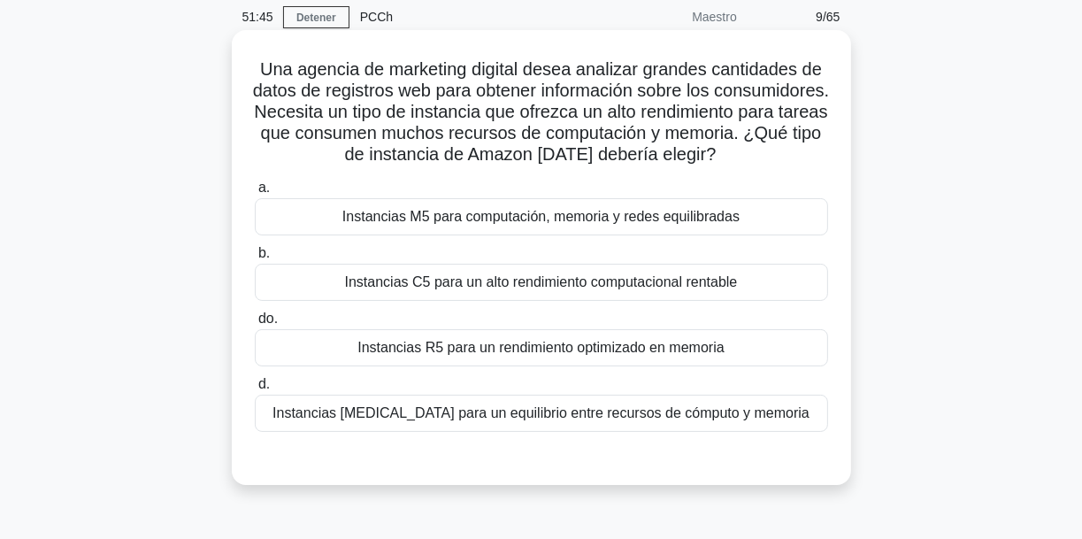
scroll to position [64, 0]
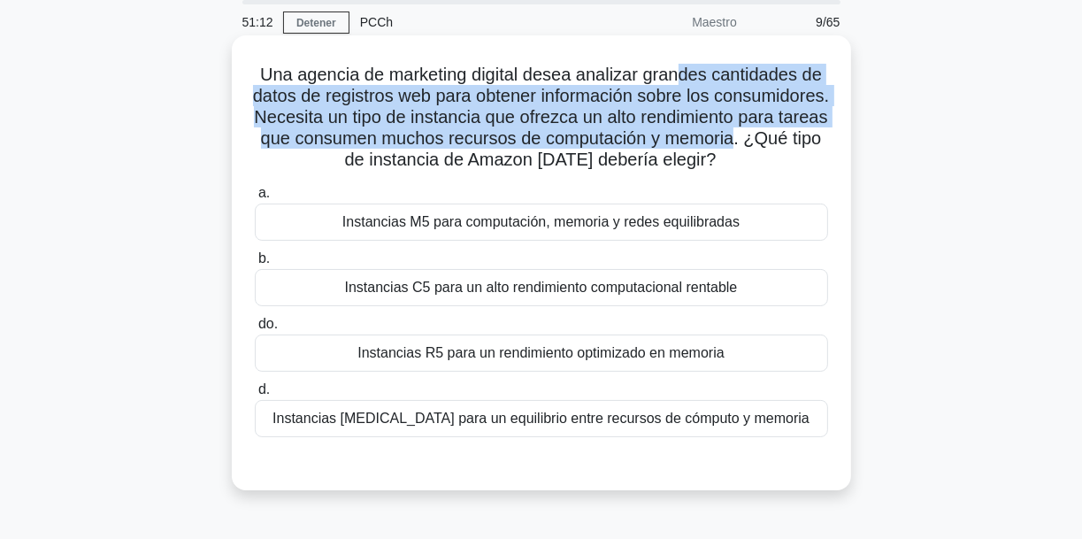
drag, startPoint x: 679, startPoint y: 71, endPoint x: 481, endPoint y: 161, distance: 217.7
click at [481, 161] on font "Una agencia de marketing digital desea analizar grandes cantidades de datos de …" at bounding box center [541, 117] width 576 height 104
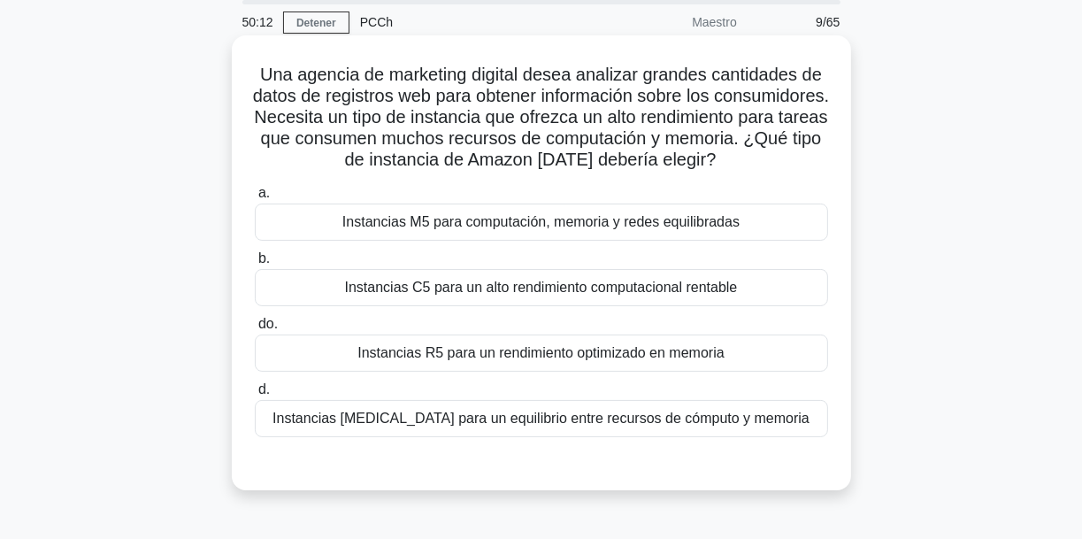
click at [573, 295] on font "Instancias C5 para un alto rendimiento computacional rentable" at bounding box center [541, 287] width 393 height 15
click at [255, 264] on input "b. Instancias C5 para un alto rendimiento computacional rentable" at bounding box center [255, 258] width 0 height 11
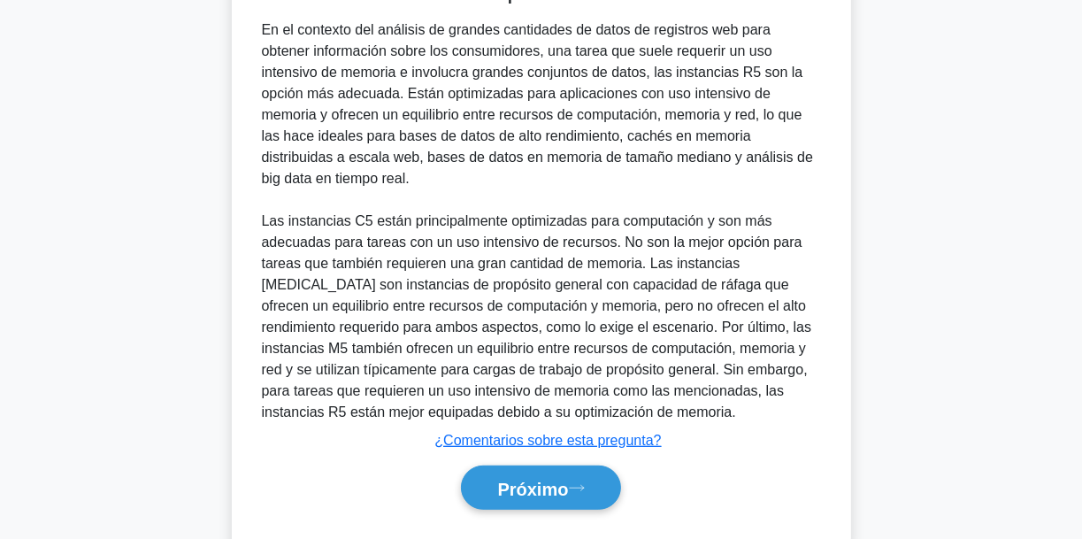
scroll to position [385, 0]
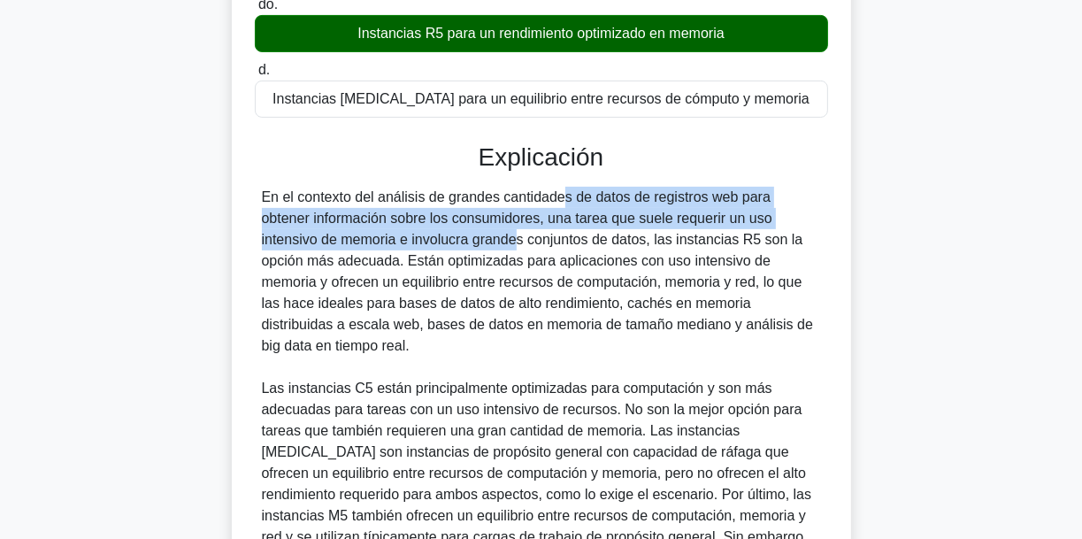
drag, startPoint x: 486, startPoint y: 215, endPoint x: 325, endPoint y: 249, distance: 164.6
click at [325, 249] on font "En el contexto del análisis de grandes cantidades de datos de registros web par…" at bounding box center [537, 271] width 551 height 164
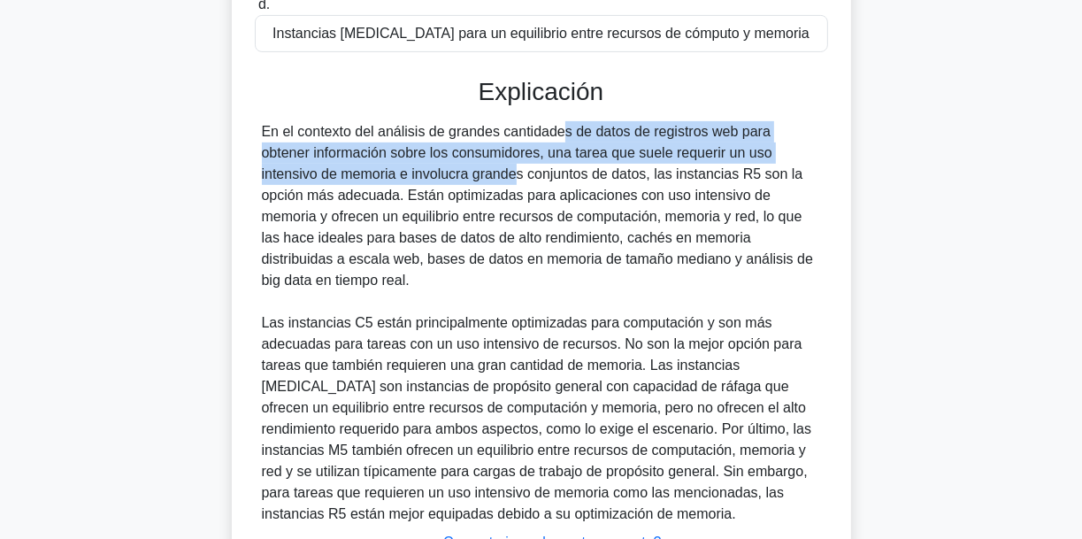
scroll to position [597, 0]
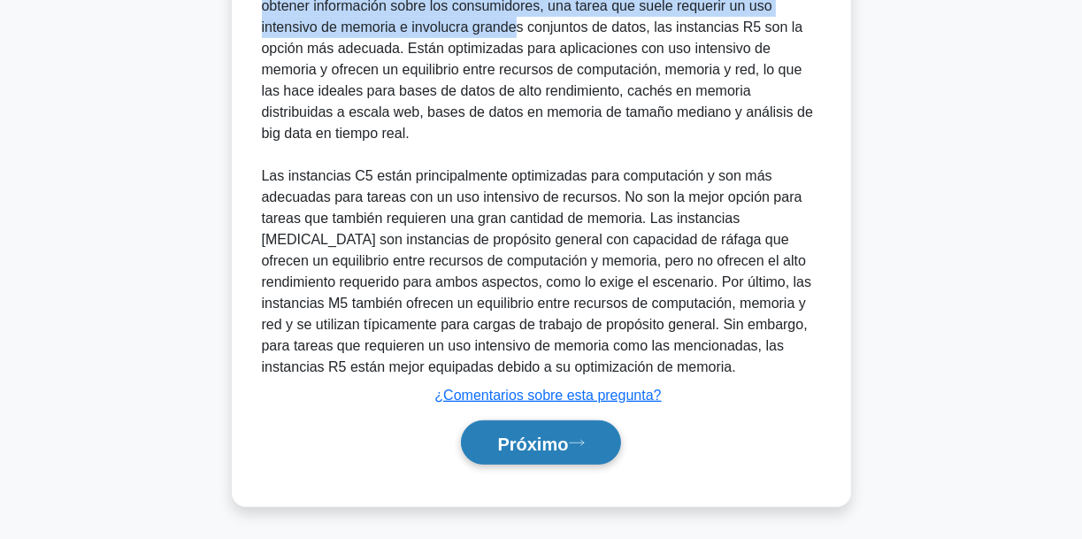
click at [583, 440] on icon at bounding box center [576, 442] width 14 height 5
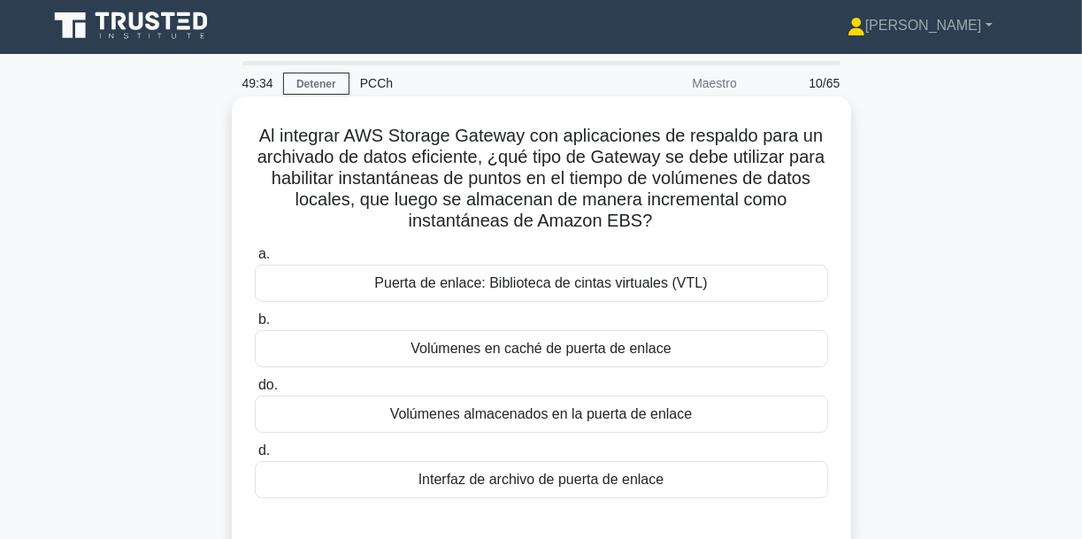
scroll to position [0, 0]
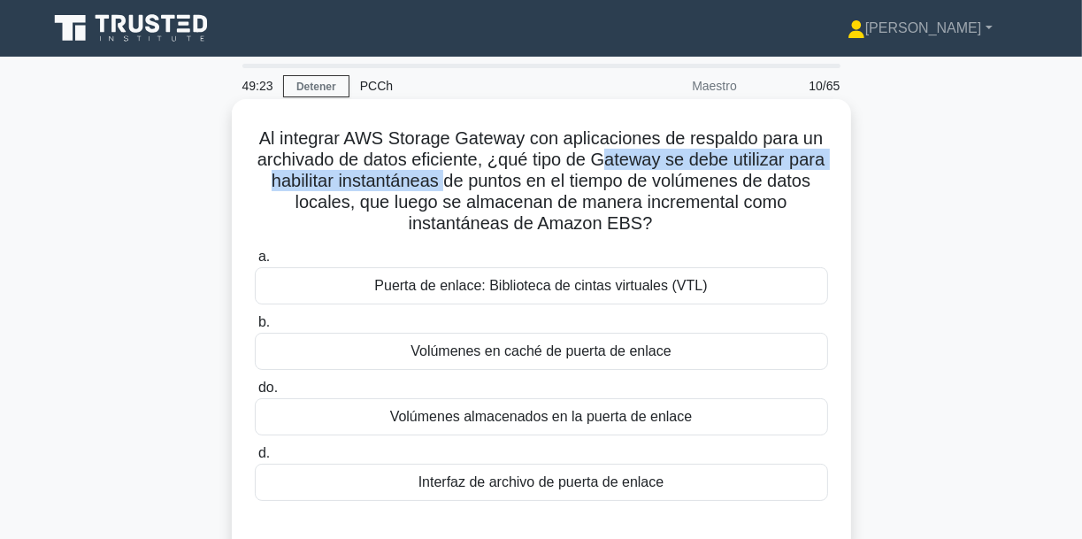
drag, startPoint x: 630, startPoint y: 166, endPoint x: 448, endPoint y: 188, distance: 182.6
click at [446, 184] on font "Al integrar AWS Storage Gateway con aplicaciones de respaldo para un archivado …" at bounding box center [541, 180] width 568 height 104
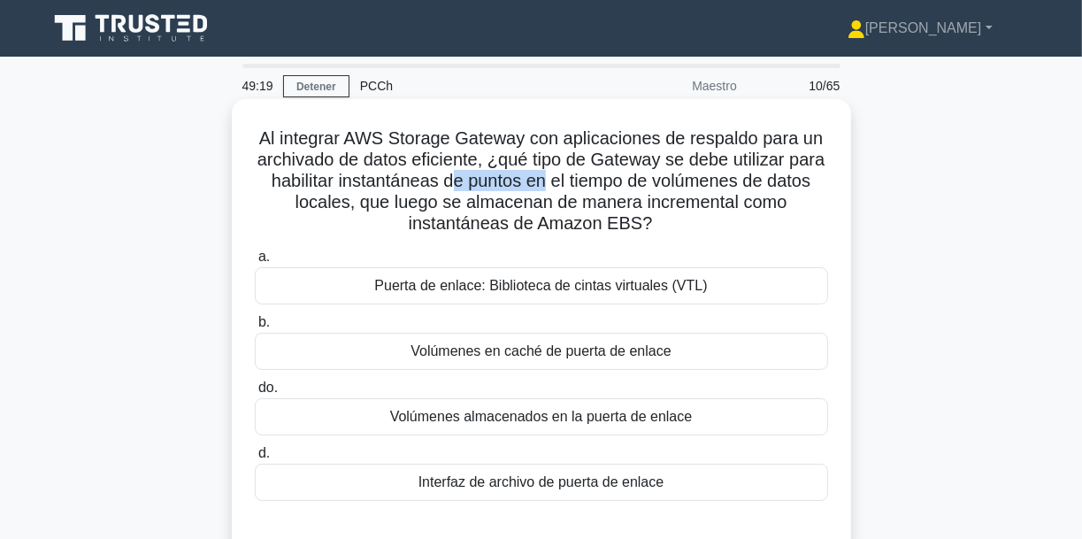
drag, startPoint x: 448, startPoint y: 188, endPoint x: 545, endPoint y: 184, distance: 96.5
click at [545, 184] on font "Al integrar AWS Storage Gateway con aplicaciones de respaldo para un archivado …" at bounding box center [541, 180] width 568 height 104
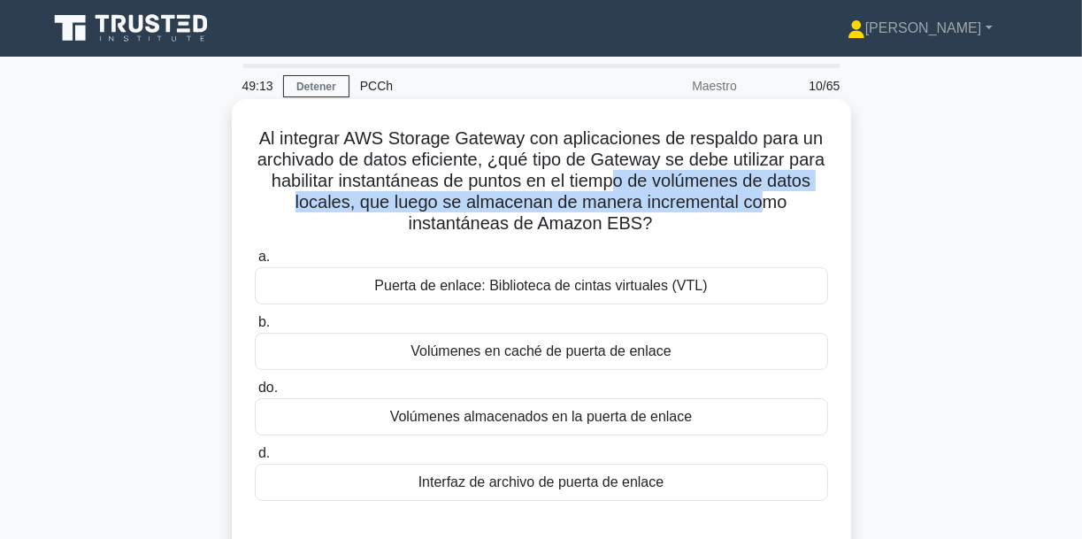
drag, startPoint x: 637, startPoint y: 183, endPoint x: 761, endPoint y: 212, distance: 127.2
click at [761, 212] on font "Al integrar AWS Storage Gateway con aplicaciones de respaldo para un archivado …" at bounding box center [541, 180] width 568 height 104
drag, startPoint x: 487, startPoint y: 179, endPoint x: 733, endPoint y: 224, distance: 250.0
click at [733, 224] on h5 "Al integrar AWS Storage Gateway con aplicaciones de respaldo para un archivado …" at bounding box center [541, 181] width 577 height 108
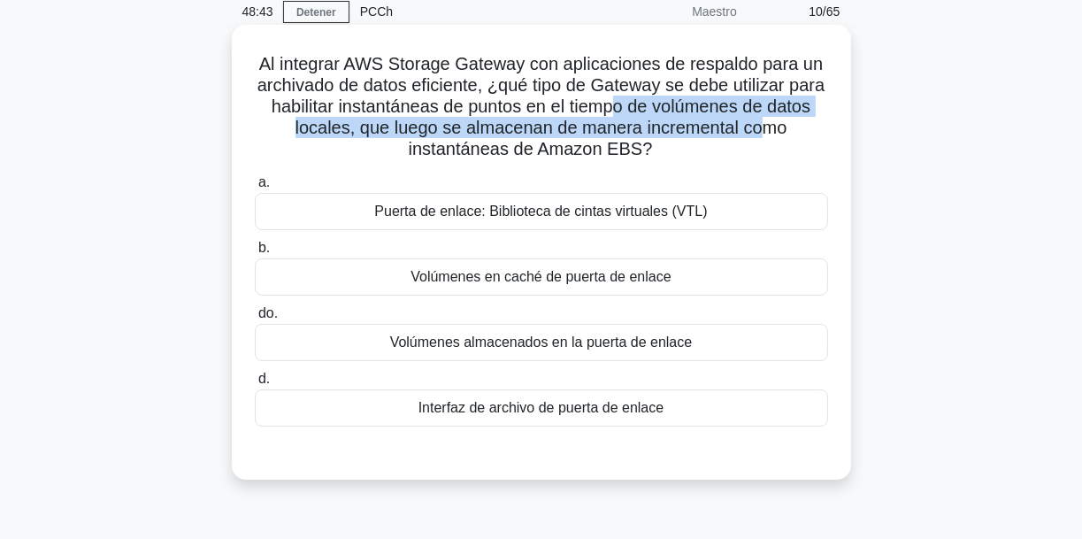
scroll to position [71, 0]
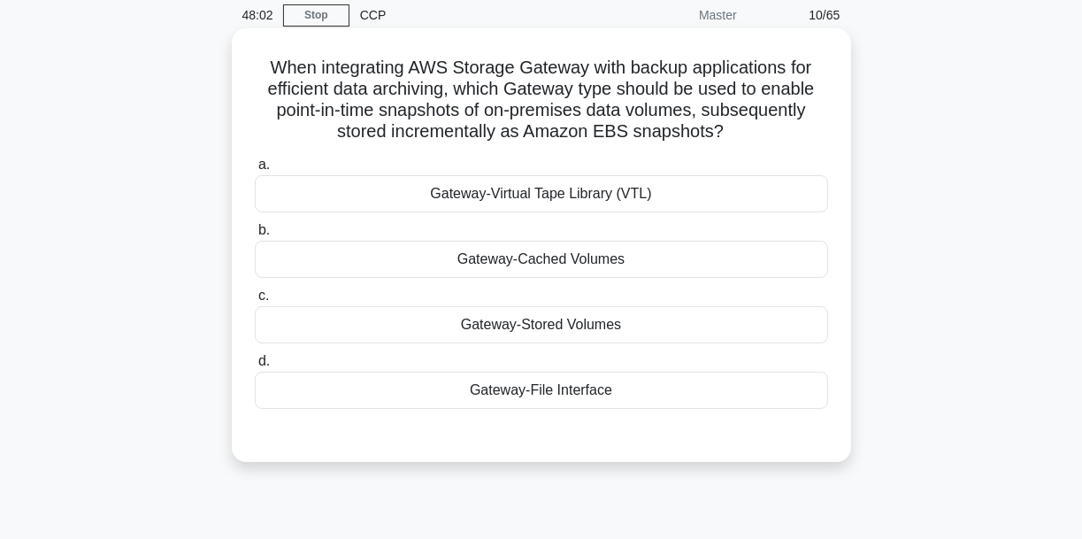
click at [656, 335] on div "Gateway-Stored Volumes" at bounding box center [541, 324] width 573 height 37
click at [255, 302] on input "c. Gateway-Stored Volumes" at bounding box center [255, 295] width 0 height 11
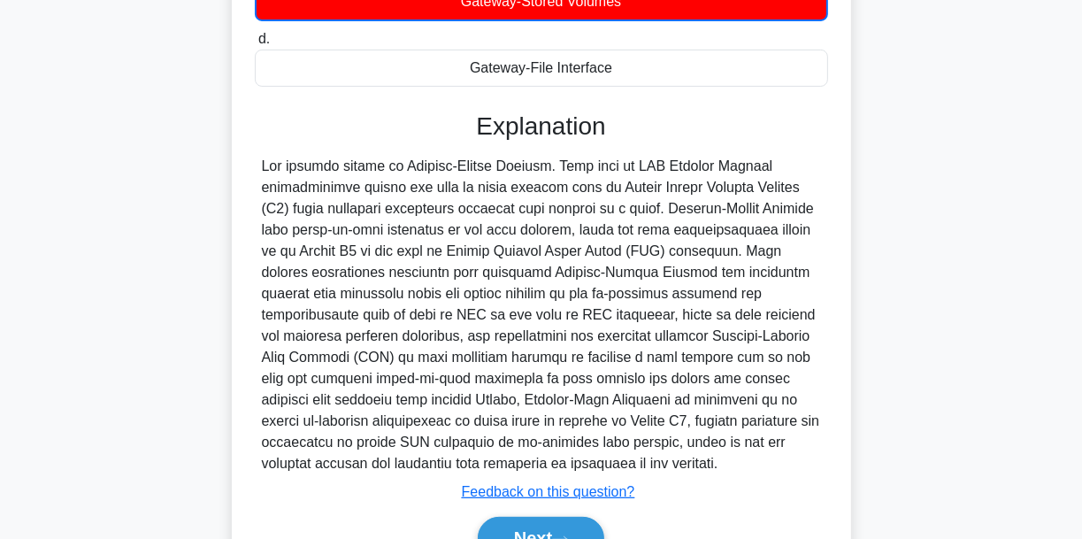
scroll to position [488, 0]
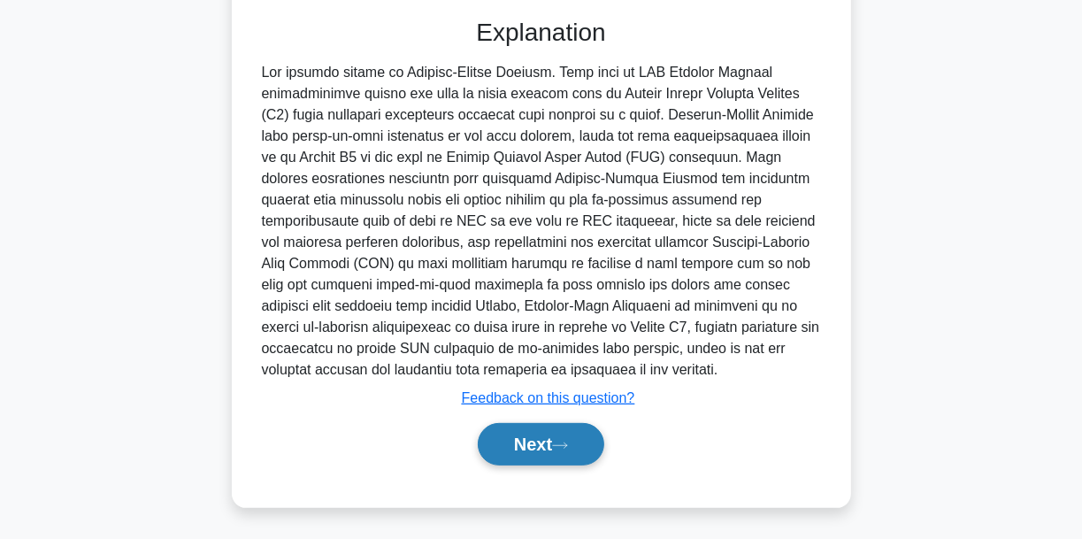
click at [577, 432] on button "Next" at bounding box center [541, 444] width 126 height 42
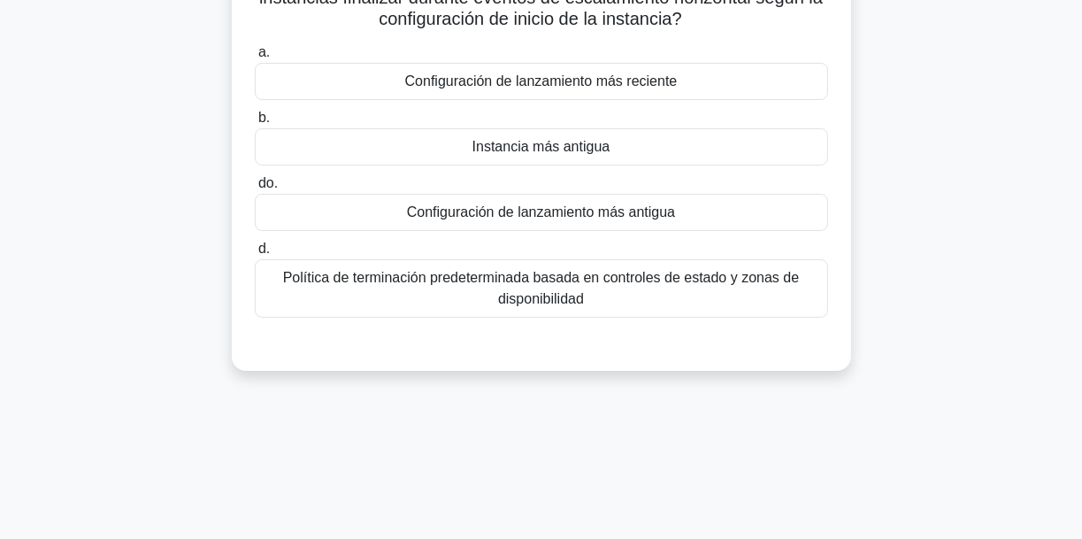
scroll to position [0, 0]
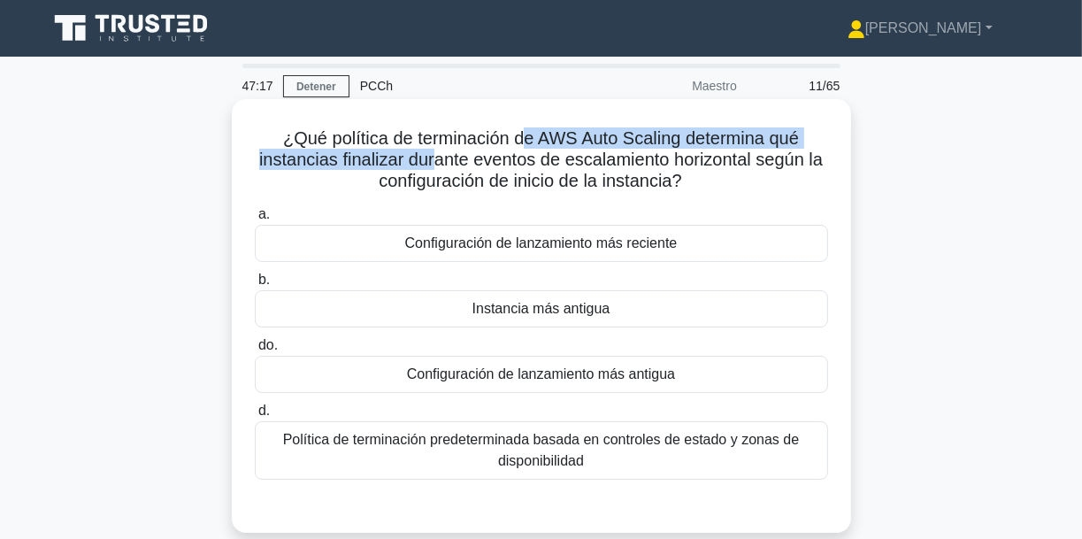
drag, startPoint x: 523, startPoint y: 135, endPoint x: 434, endPoint y: 162, distance: 92.3
click at [434, 162] on font "¿Qué política de terminación de AWS Auto Scaling determina qué instancias final…" at bounding box center [540, 159] width 563 height 62
click at [415, 163] on font "¿Qué política de terminación de AWS Auto Scaling determina qué instancias final…" at bounding box center [540, 159] width 563 height 62
click at [399, 159] on font "¿Qué política de terminación de AWS Auto Scaling determina qué instancias final…" at bounding box center [540, 159] width 563 height 62
click at [421, 163] on font "¿Qué política de terminación de AWS Auto Scaling determina qué instancias final…" at bounding box center [540, 159] width 563 height 62
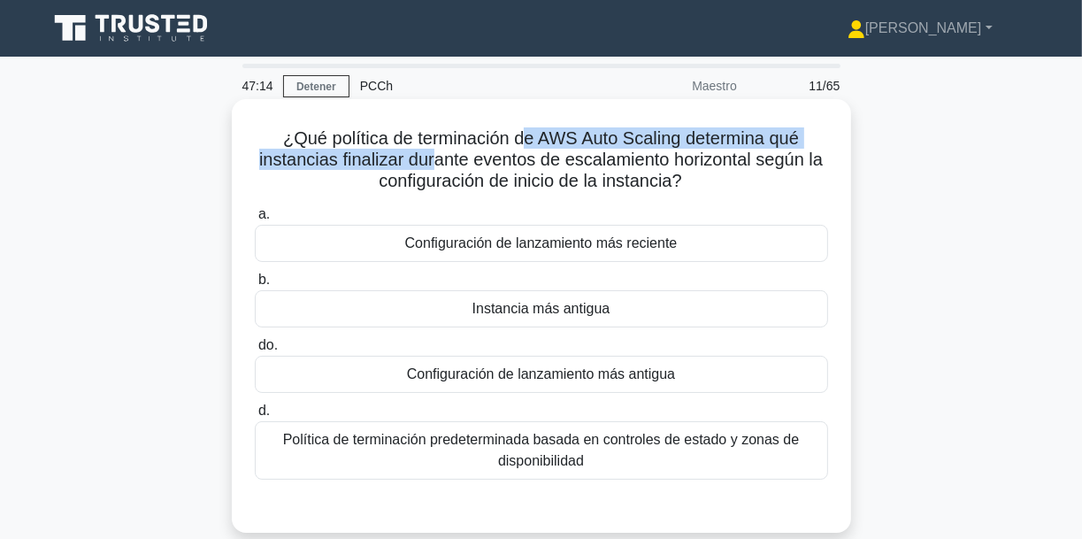
click at [405, 157] on font "¿Qué política de terminación de AWS Auto Scaling determina qué instancias final…" at bounding box center [540, 159] width 563 height 62
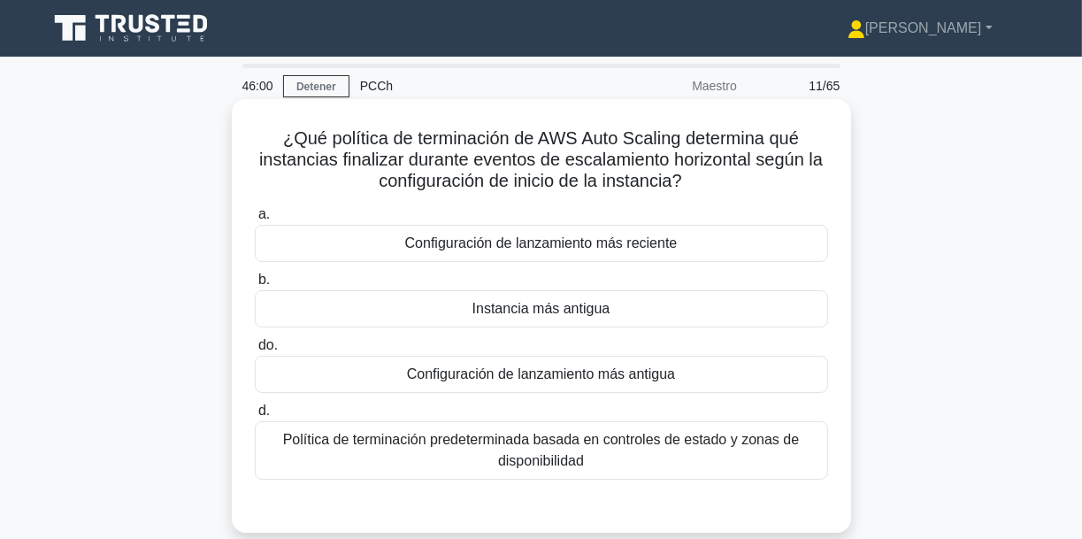
click at [587, 318] on font "Instancia más antigua" at bounding box center [541, 308] width 138 height 21
click at [255, 286] on input "b. Instancia más antigua" at bounding box center [255, 279] width 0 height 11
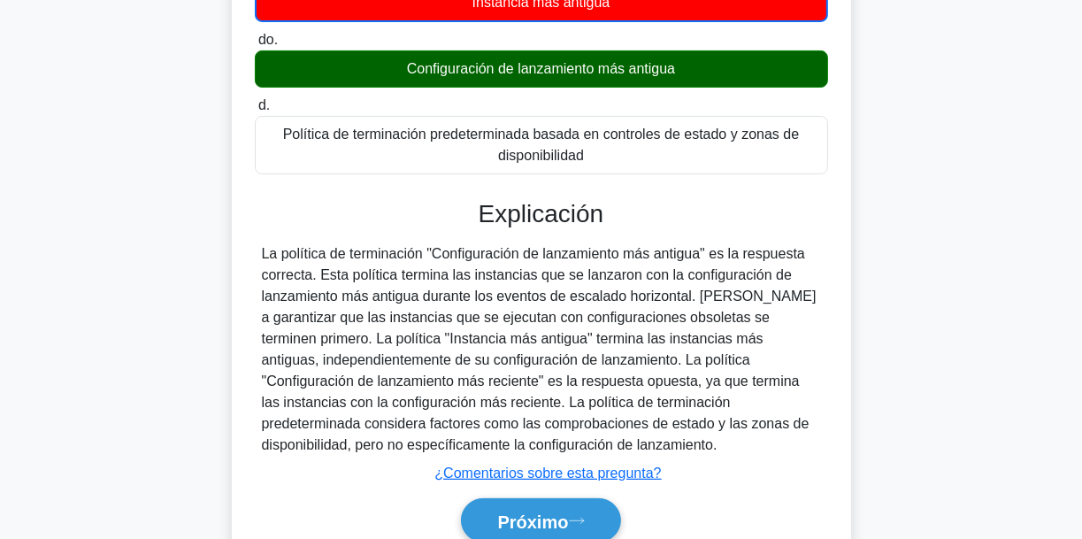
scroll to position [417, 0]
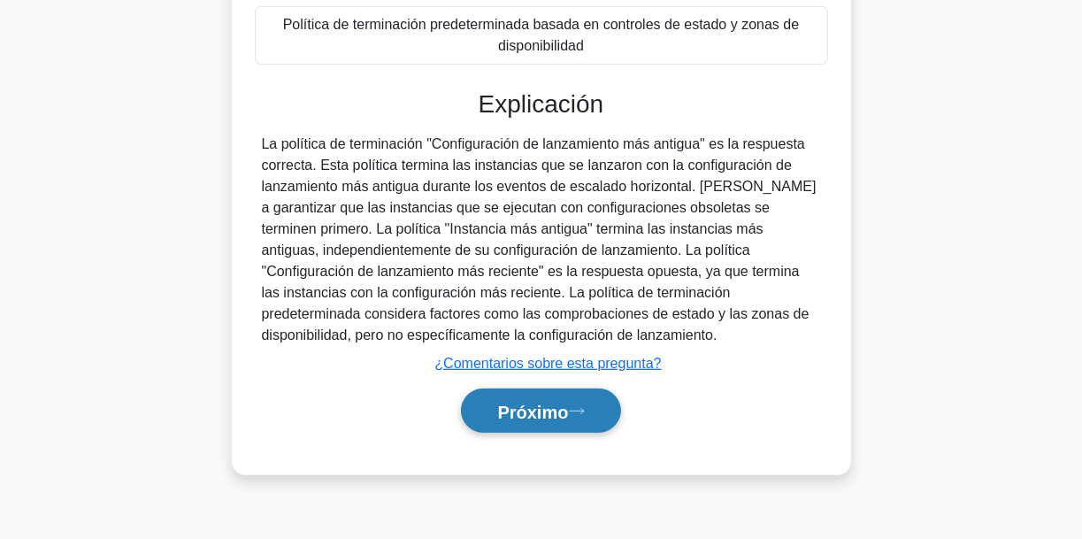
click at [584, 398] on button "Próximo" at bounding box center [540, 410] width 159 height 45
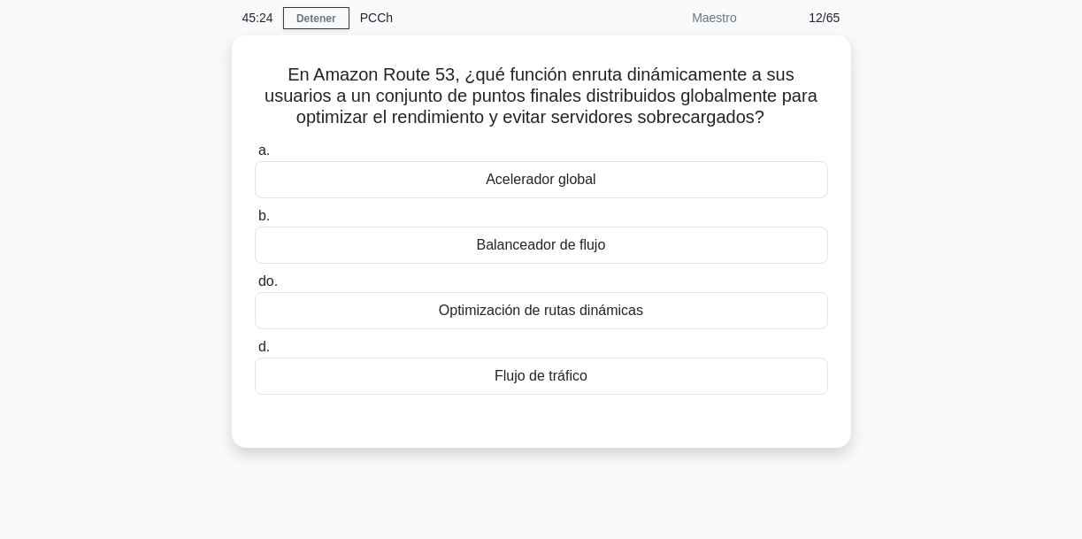
scroll to position [71, 0]
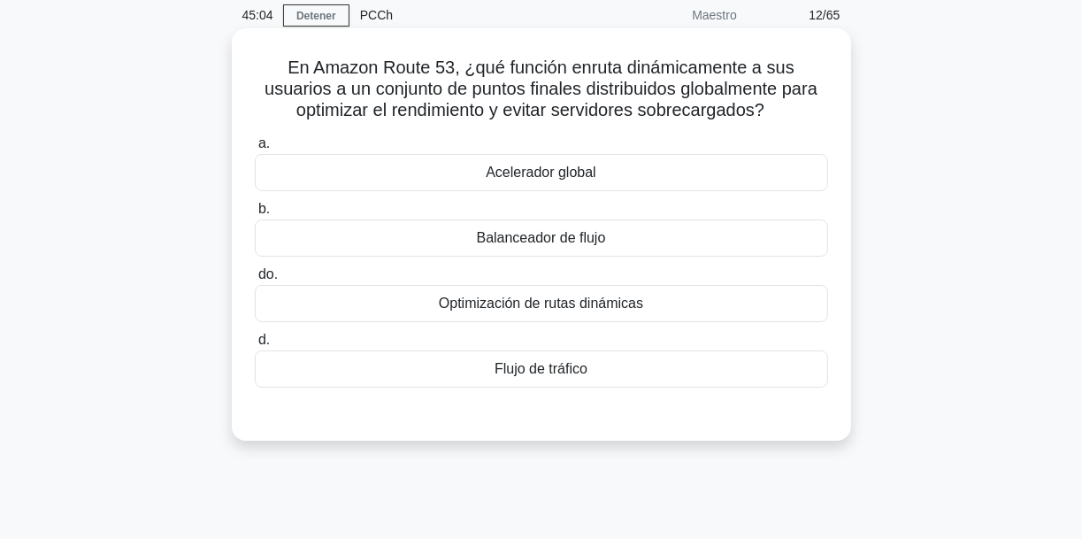
click at [632, 310] on font "Optimización de rutas dinámicas" at bounding box center [541, 302] width 204 height 15
click at [255, 280] on input "do. Optimización de rutas dinámicas" at bounding box center [255, 274] width 0 height 11
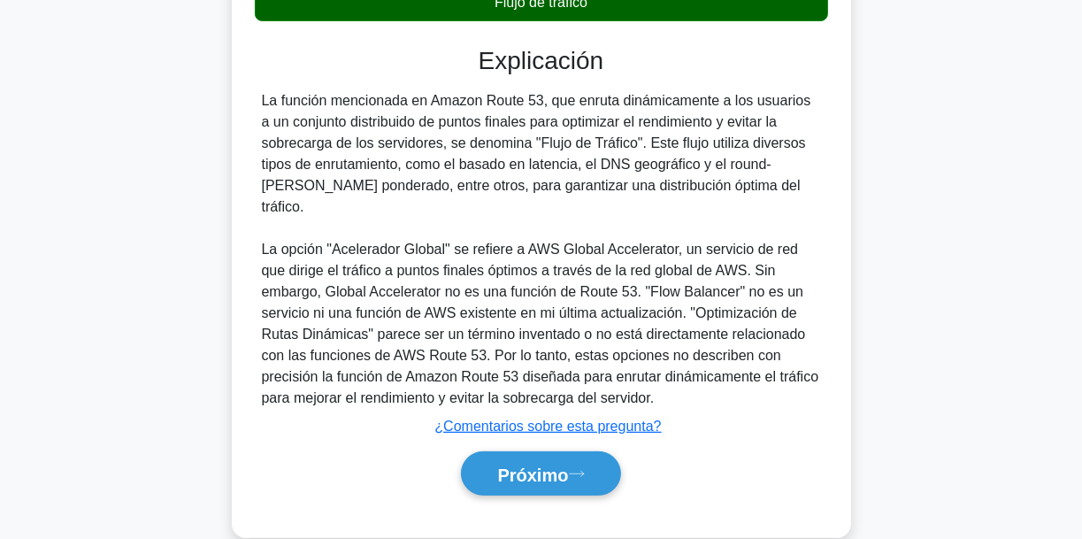
scroll to position [448, 0]
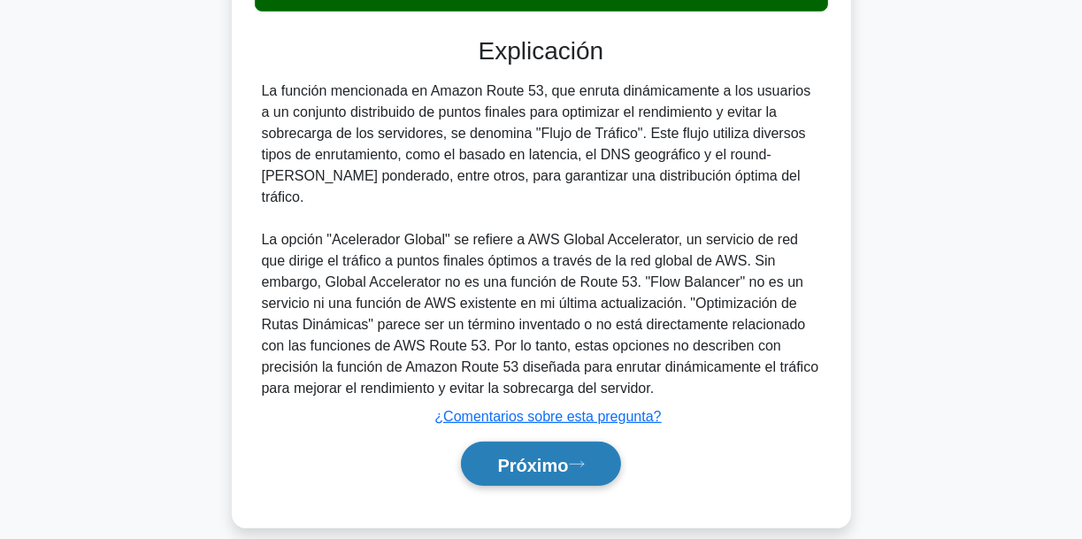
click at [563, 455] on font "Próximo" at bounding box center [532, 464] width 71 height 19
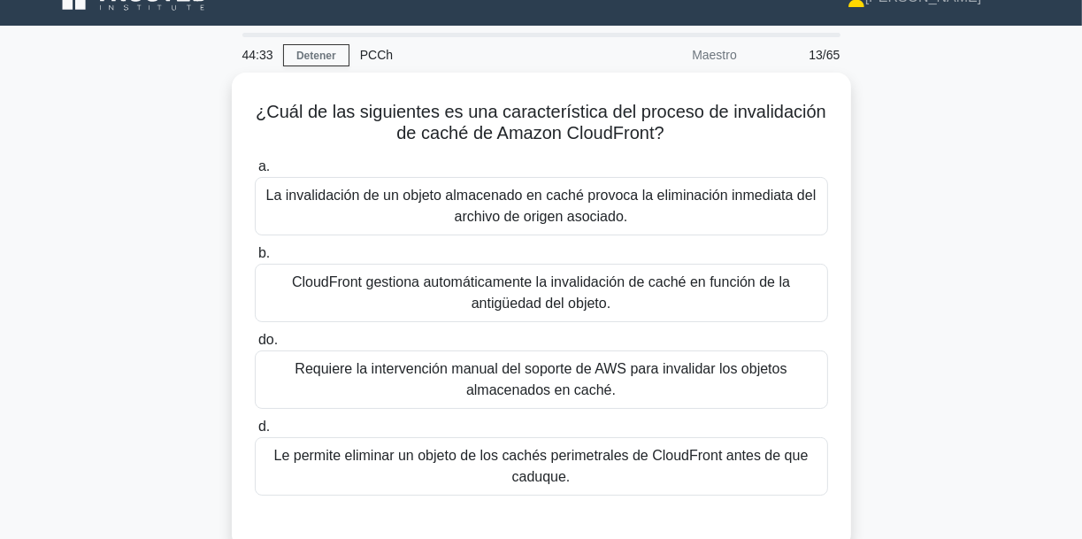
scroll to position [24, 0]
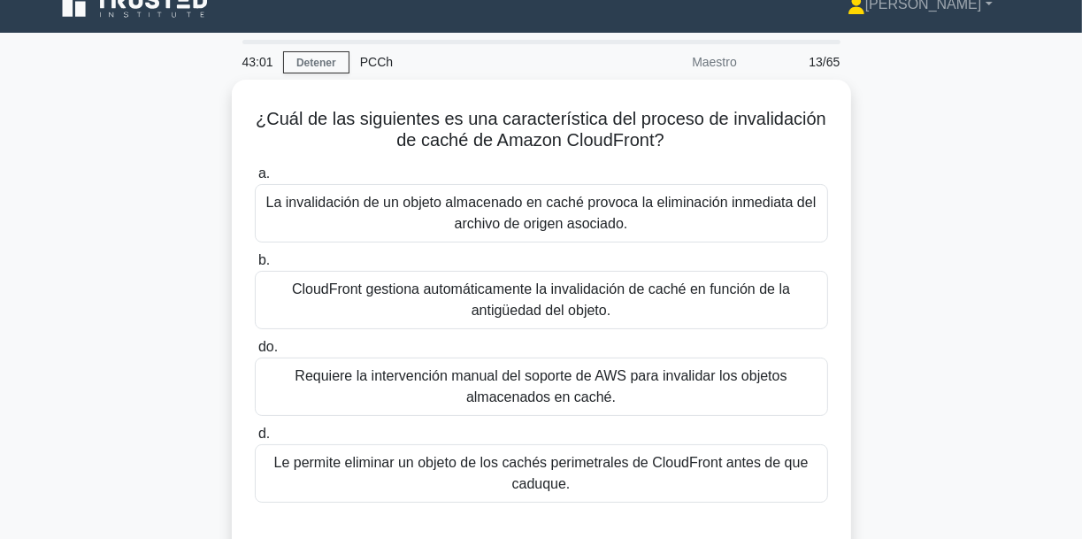
click at [919, 230] on div "¿Cuál de las siguientes es una característica del proceso de invalidación de ca…" at bounding box center [541, 328] width 1008 height 497
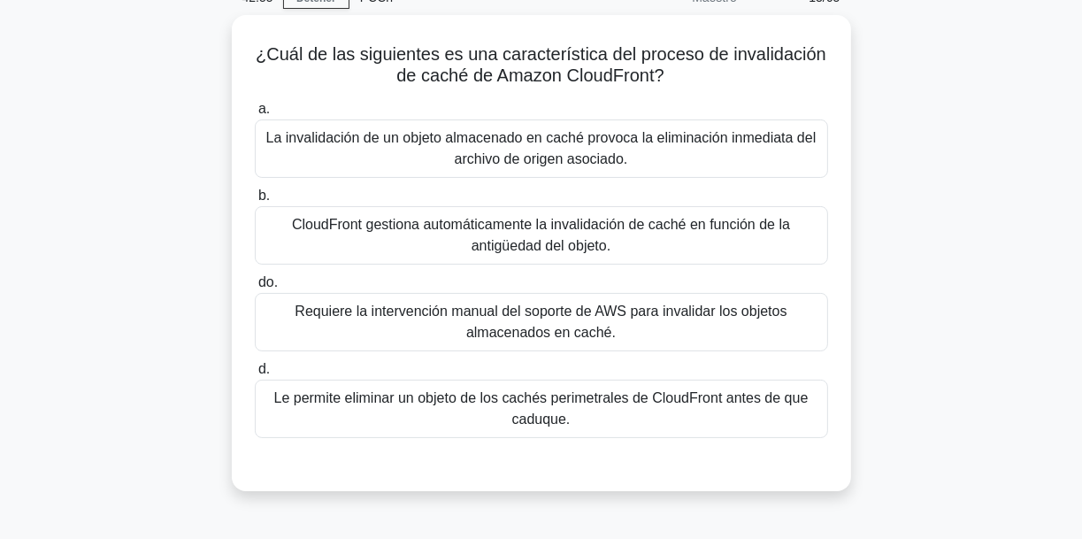
scroll to position [95, 0]
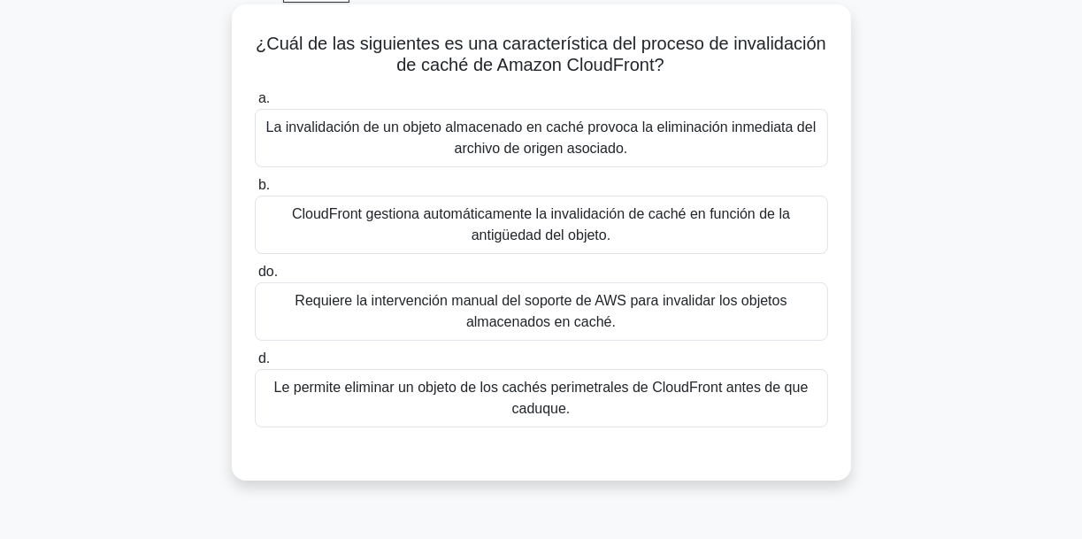
click at [591, 223] on font "CloudFront gestiona automáticamente la invalidación de caché en función de la a…" at bounding box center [541, 224] width 498 height 36
click at [255, 191] on input "b. CloudFront gestiona automáticamente la invalidación de caché en función de l…" at bounding box center [255, 185] width 0 height 11
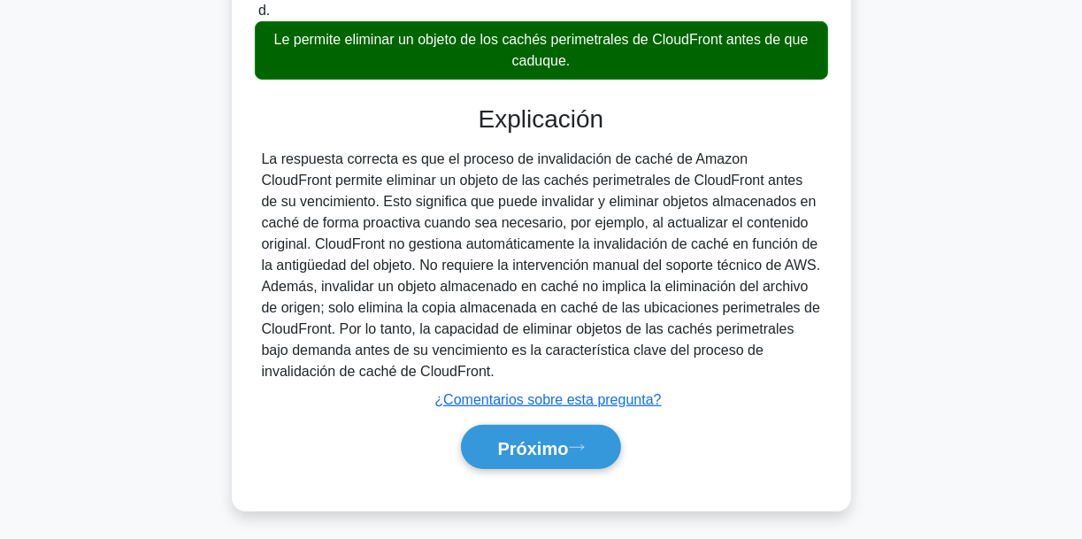
scroll to position [448, 0]
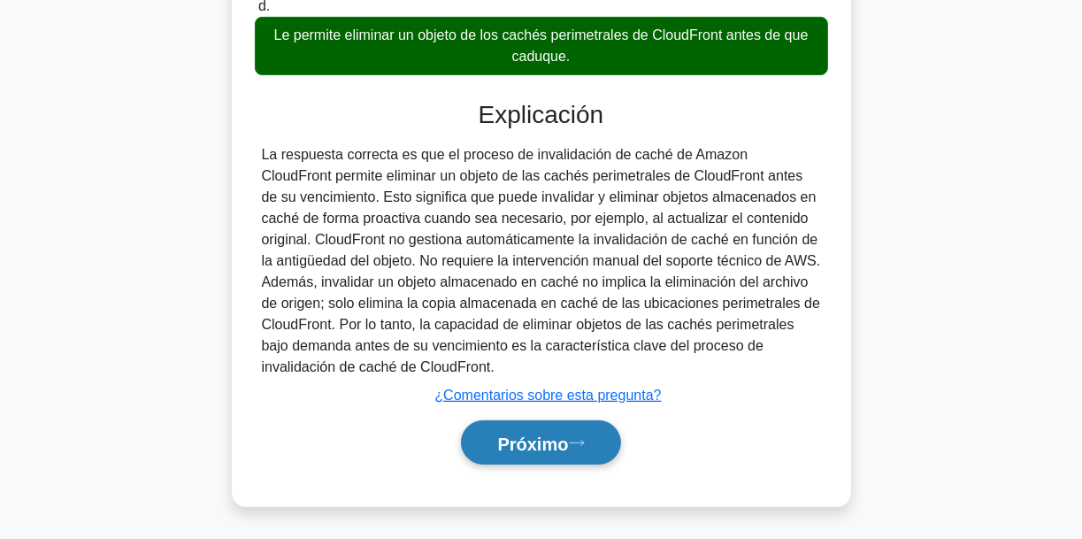
click at [597, 445] on button "Próximo" at bounding box center [540, 442] width 159 height 45
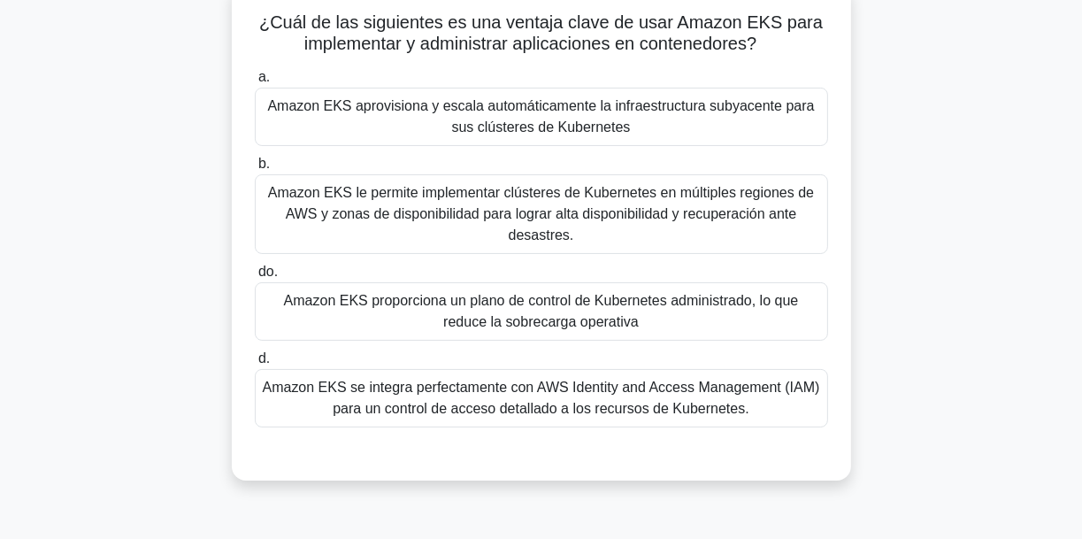
scroll to position [14, 0]
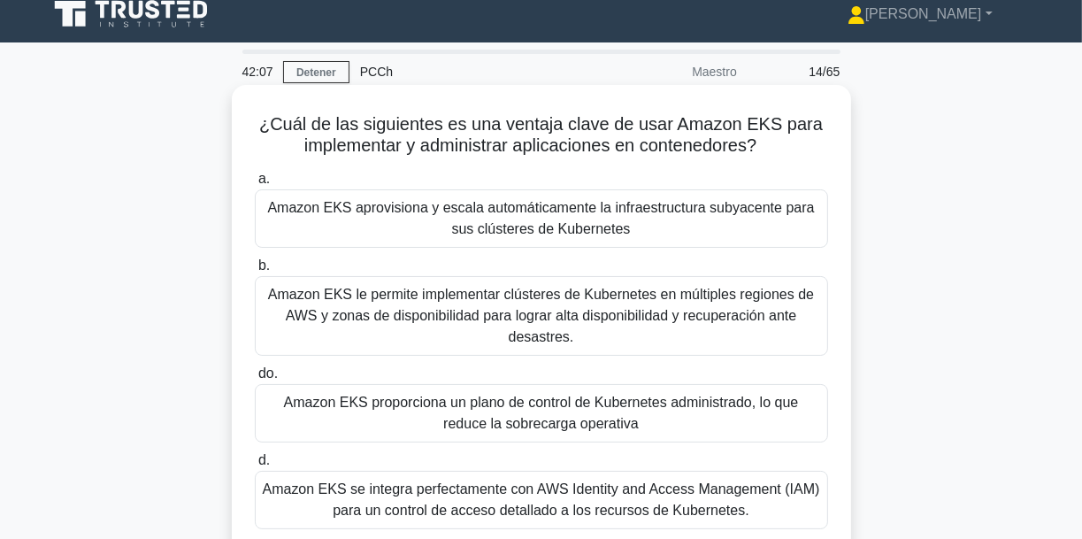
drag, startPoint x: 401, startPoint y: 135, endPoint x: 769, endPoint y: 155, distance: 368.5
click at [769, 155] on h5 "¿Cuál de las siguientes es una ventaja clave de usar Amazon EKS para implementa…" at bounding box center [541, 135] width 577 height 44
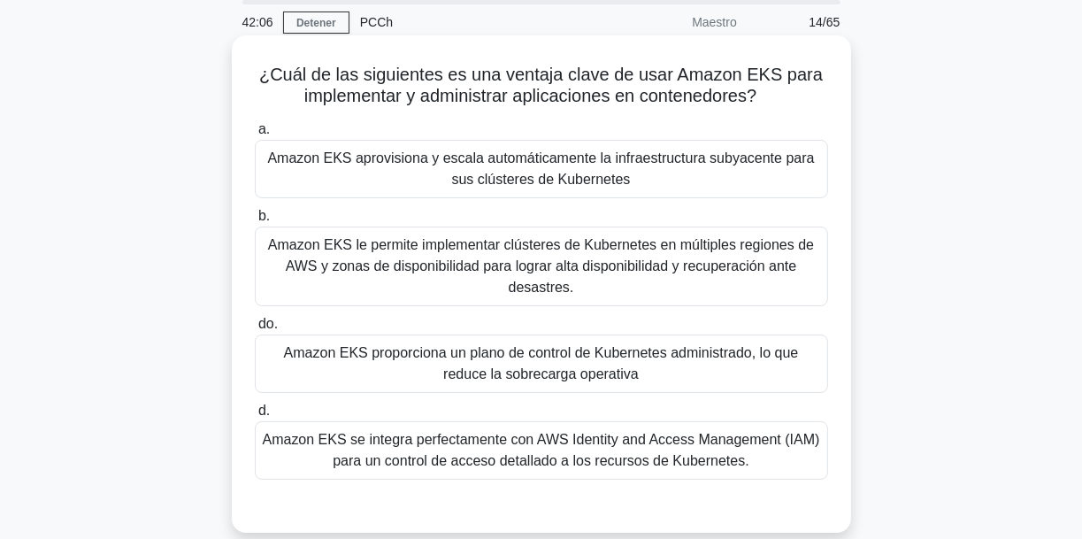
scroll to position [85, 0]
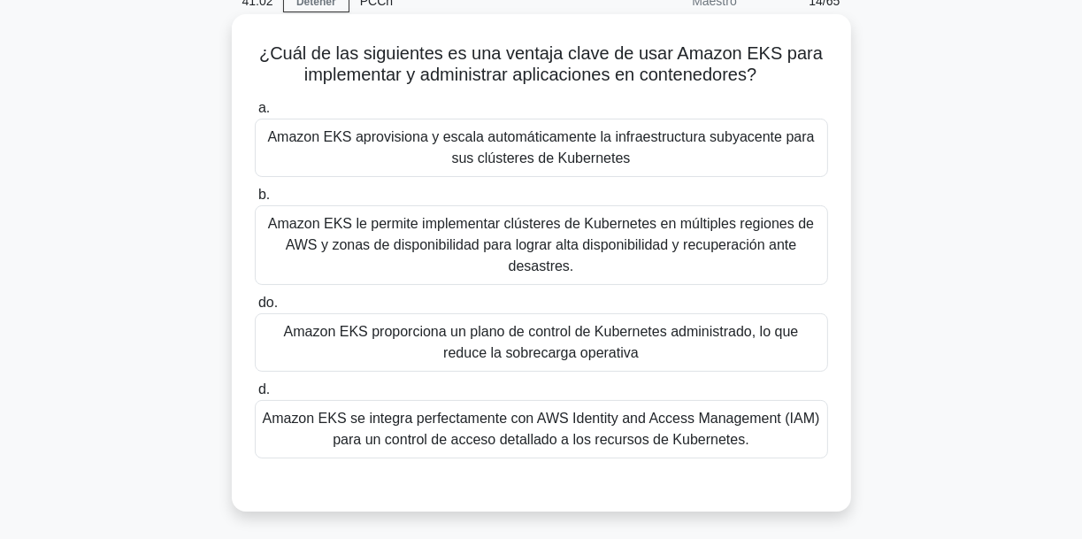
click at [566, 152] on font "Amazon EKS aprovisiona y escala automáticamente la infraestructura subyacente p…" at bounding box center [540, 147] width 547 height 36
click at [255, 114] on input "a. Amazon EKS aprovisiona y escala automáticamente la infraestructura subyacent…" at bounding box center [255, 108] width 0 height 11
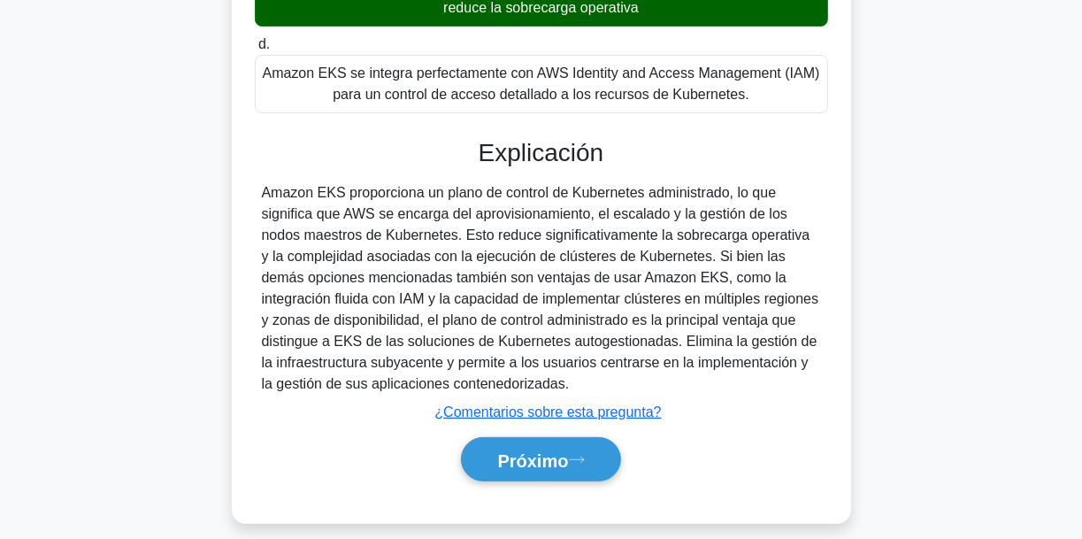
scroll to position [448, 0]
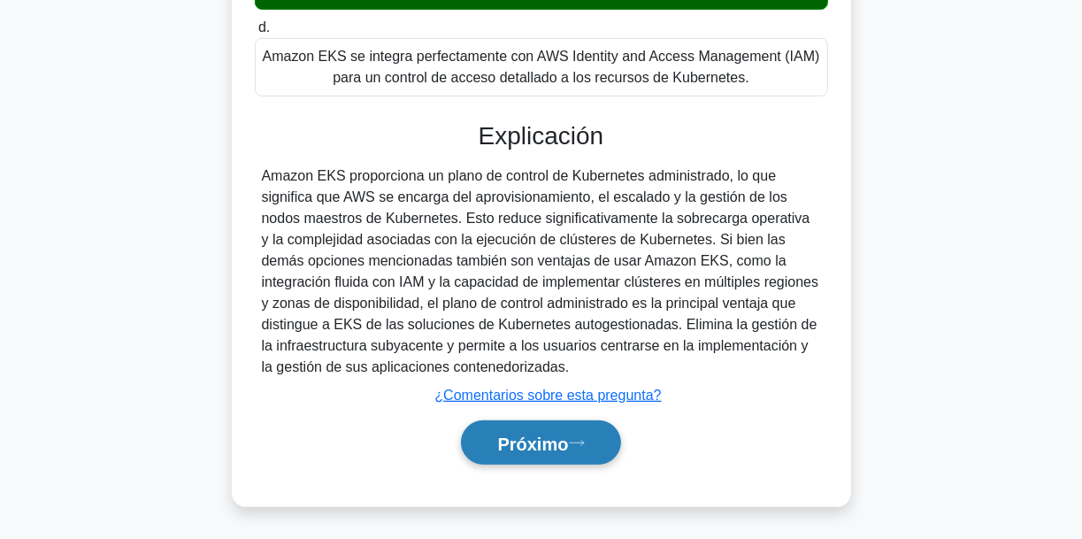
click at [577, 429] on button "Próximo" at bounding box center [540, 442] width 159 height 45
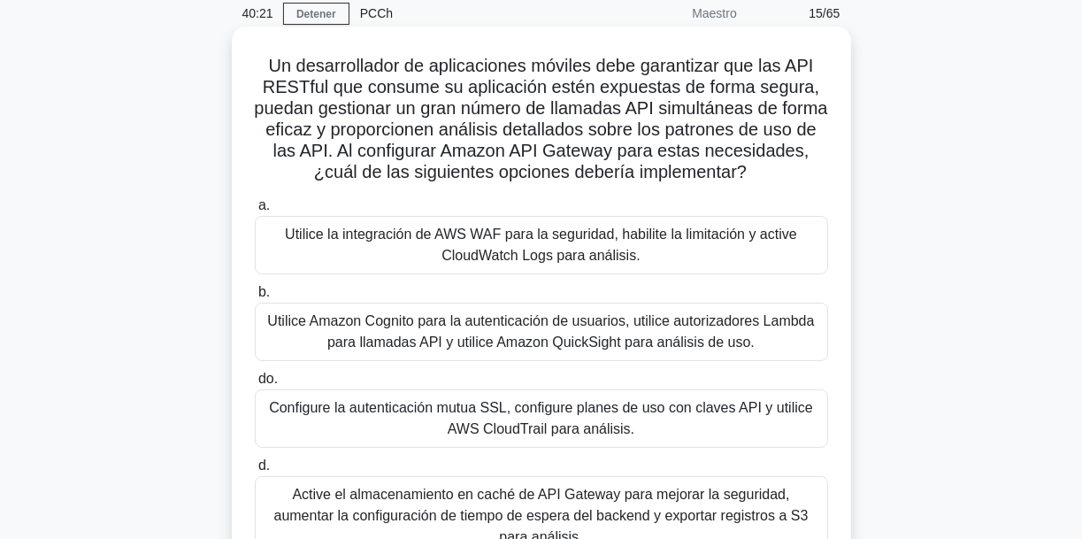
scroll to position [71, 0]
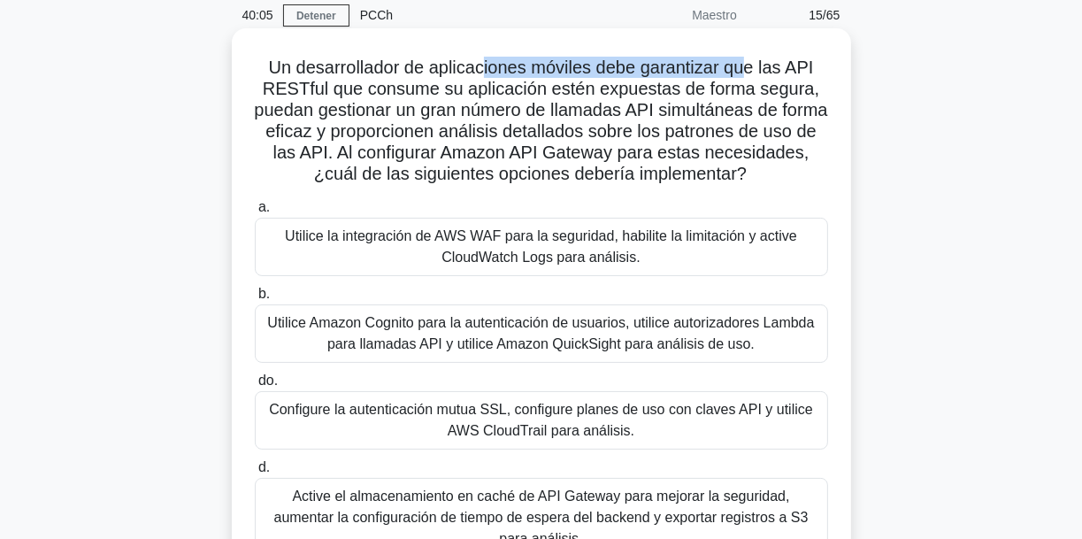
drag, startPoint x: 749, startPoint y: 67, endPoint x: 502, endPoint y: 42, distance: 248.0
click at [499, 78] on font "Un desarrollador de aplicaciones móviles debe garantizar que las API RESTful qu…" at bounding box center [540, 120] width 573 height 126
drag, startPoint x: 693, startPoint y: 103, endPoint x: 739, endPoint y: 101, distance: 46.9
click at [738, 103] on font "Un desarrollador de aplicaciones móviles debe garantizar que las API RESTful qu…" at bounding box center [540, 120] width 573 height 126
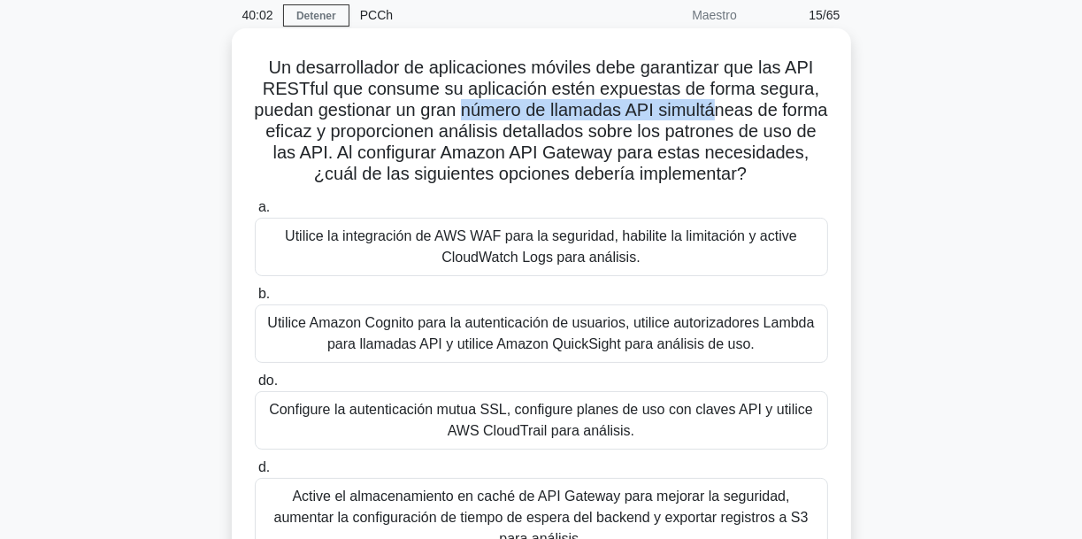
drag, startPoint x: 492, startPoint y: 119, endPoint x: 741, endPoint y: 111, distance: 249.6
click at [741, 111] on font "Un desarrollador de aplicaciones móviles debe garantizar que las API RESTful qu…" at bounding box center [540, 120] width 573 height 126
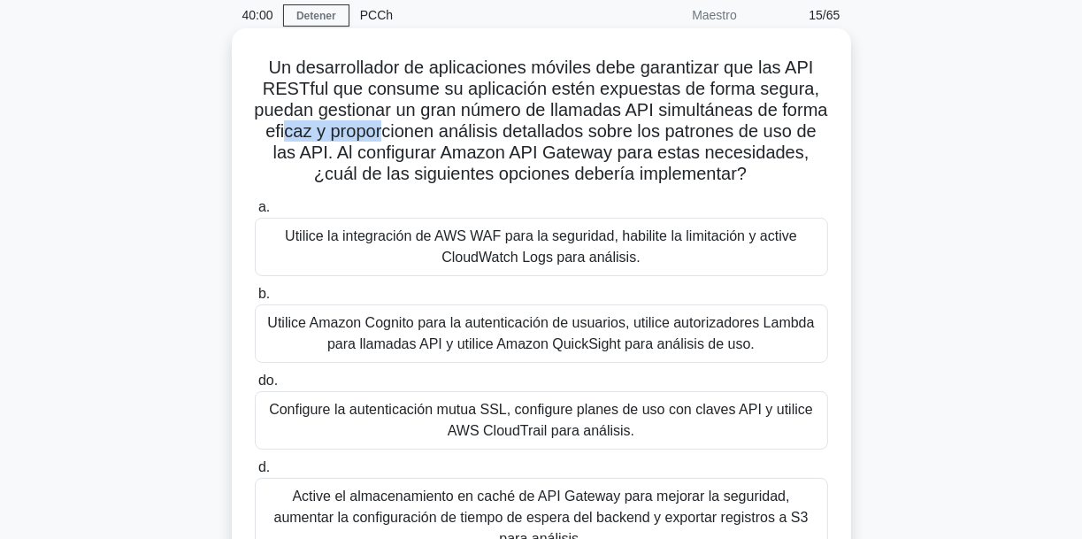
drag, startPoint x: 379, startPoint y: 141, endPoint x: 440, endPoint y: 137, distance: 60.2
click at [440, 137] on font "Un desarrollador de aplicaciones móviles debe garantizar que las API RESTful qu…" at bounding box center [540, 120] width 573 height 126
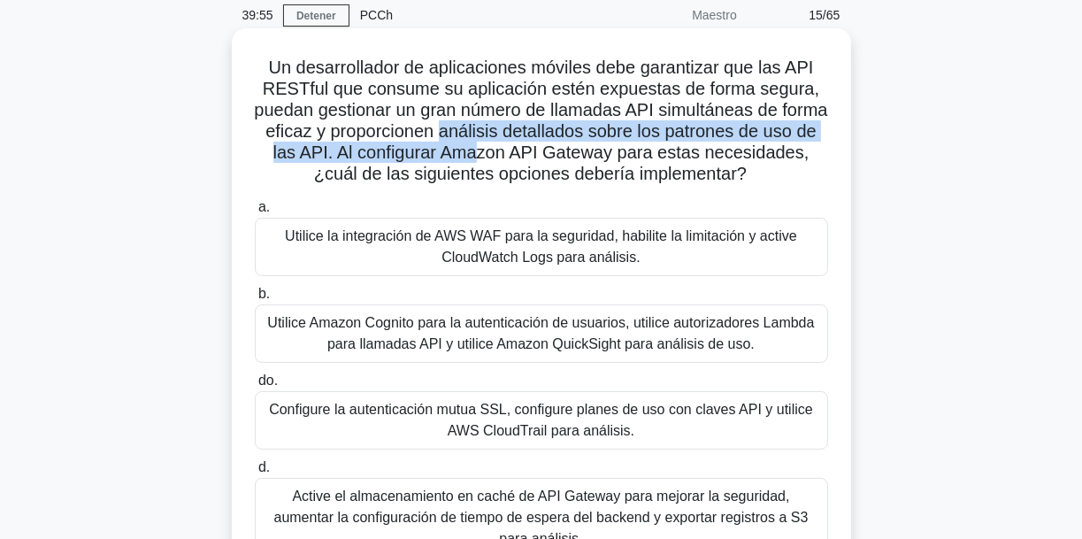
drag, startPoint x: 500, startPoint y: 133, endPoint x: 569, endPoint y: 156, distance: 72.7
click at [569, 156] on font "Un desarrollador de aplicaciones móviles debe garantizar que las API RESTful qu…" at bounding box center [540, 120] width 573 height 126
click at [570, 156] on font "Un desarrollador de aplicaciones móviles debe garantizar que las API RESTful qu…" at bounding box center [540, 120] width 573 height 126
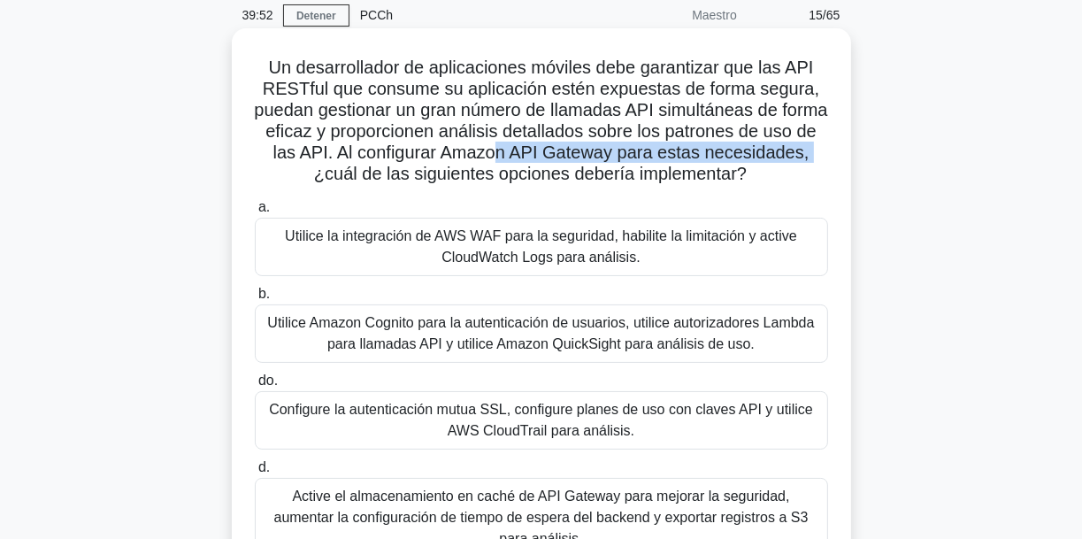
drag, startPoint x: 593, startPoint y: 156, endPoint x: 361, endPoint y: 175, distance: 232.6
click at [361, 175] on font "Un desarrollador de aplicaciones móviles debe garantizar que las API RESTful qu…" at bounding box center [540, 120] width 573 height 126
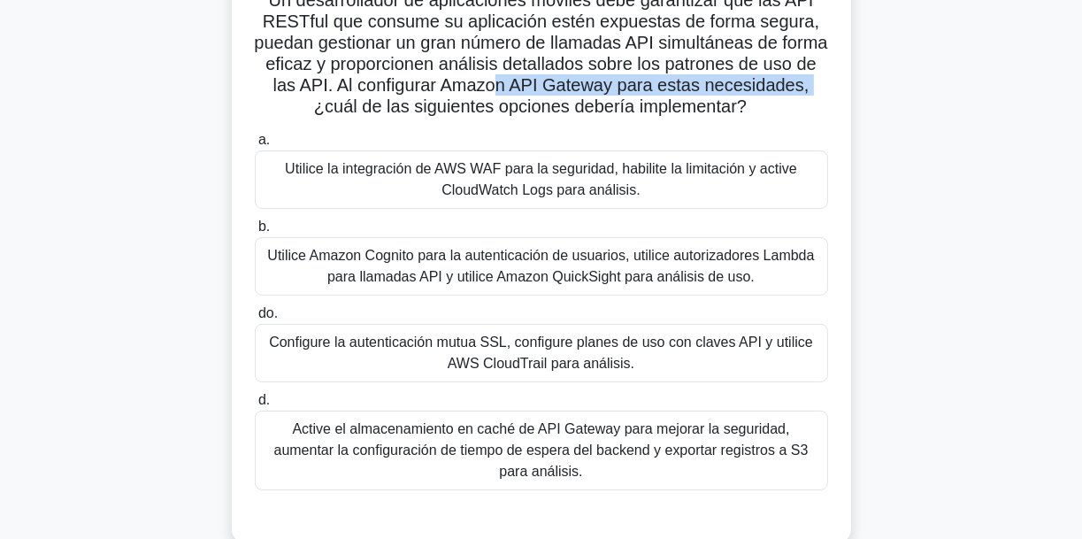
scroll to position [142, 0]
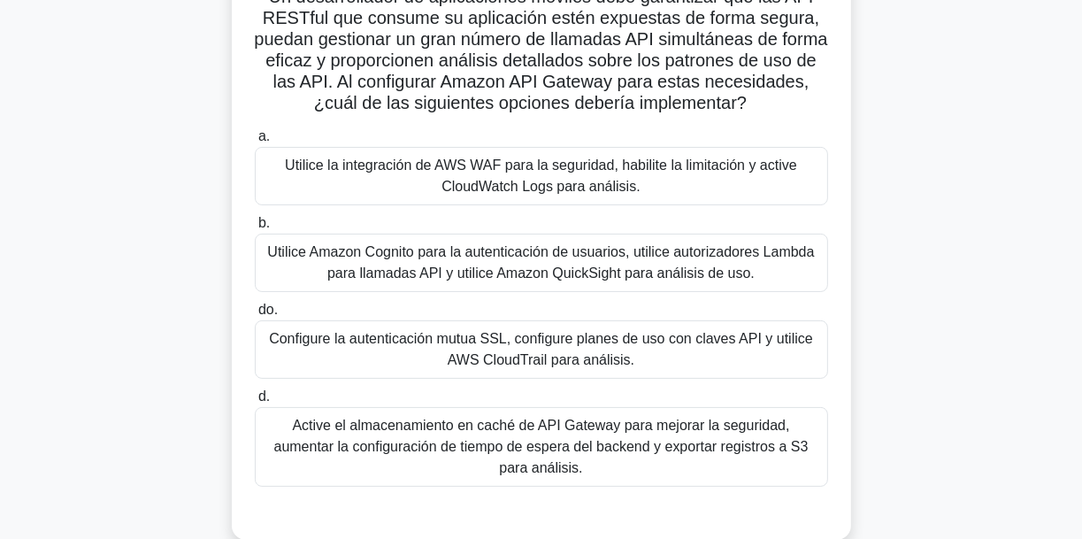
click at [609, 367] on font "Configure la autenticación mutua SSL, configure planes de uso con claves API y …" at bounding box center [541, 349] width 544 height 36
click at [255, 316] on input "do. Configure la autenticación mutua SSL, configure planes de uso con claves AP…" at bounding box center [255, 309] width 0 height 11
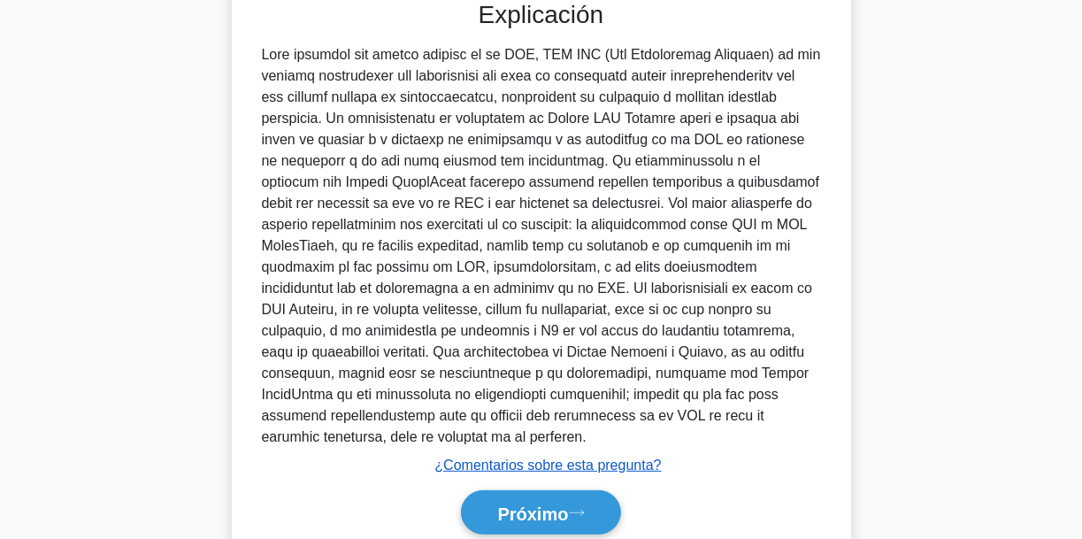
scroll to position [703, 0]
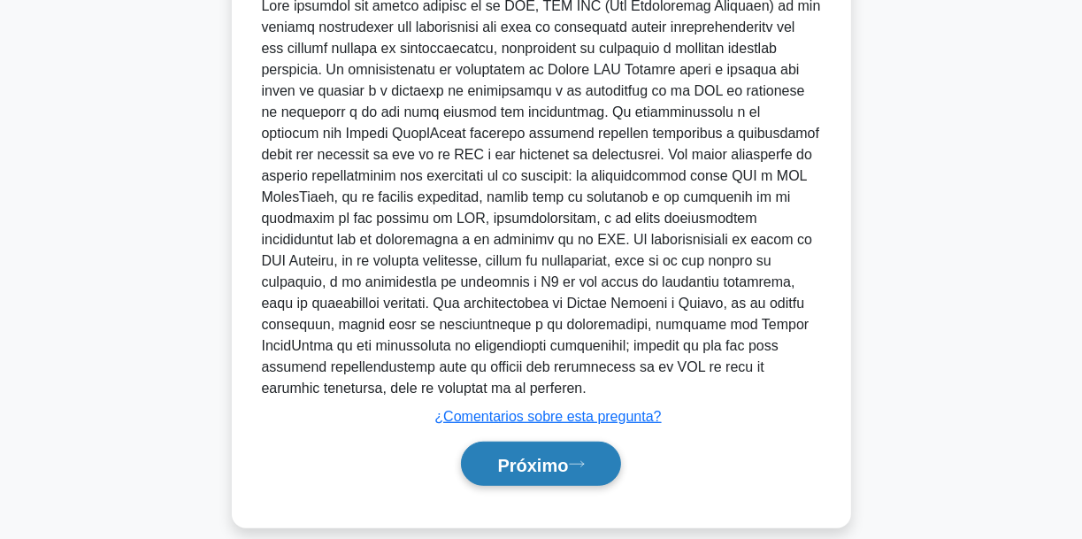
click at [594, 441] on button "Próximo" at bounding box center [540, 463] width 159 height 45
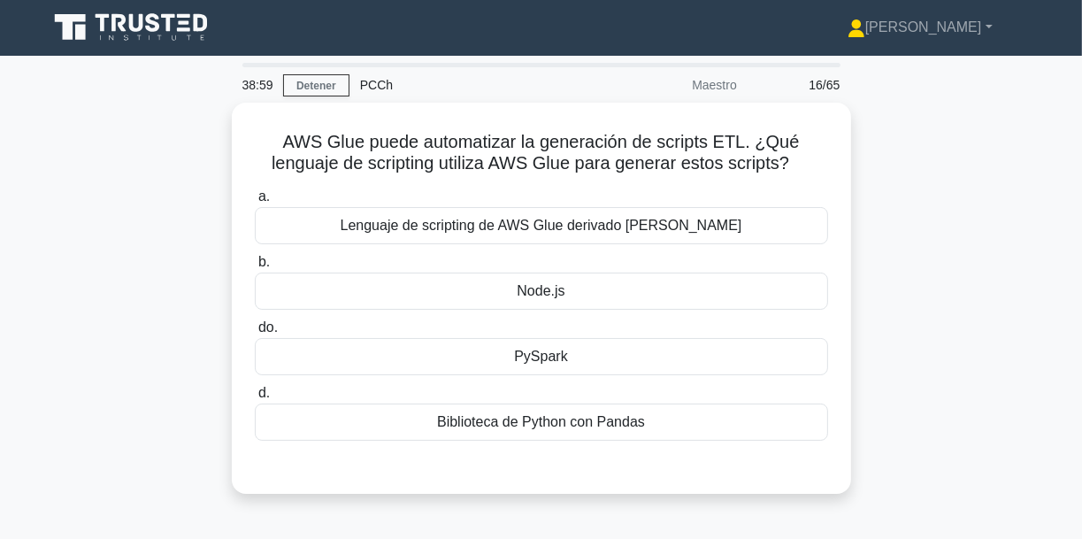
scroll to position [0, 0]
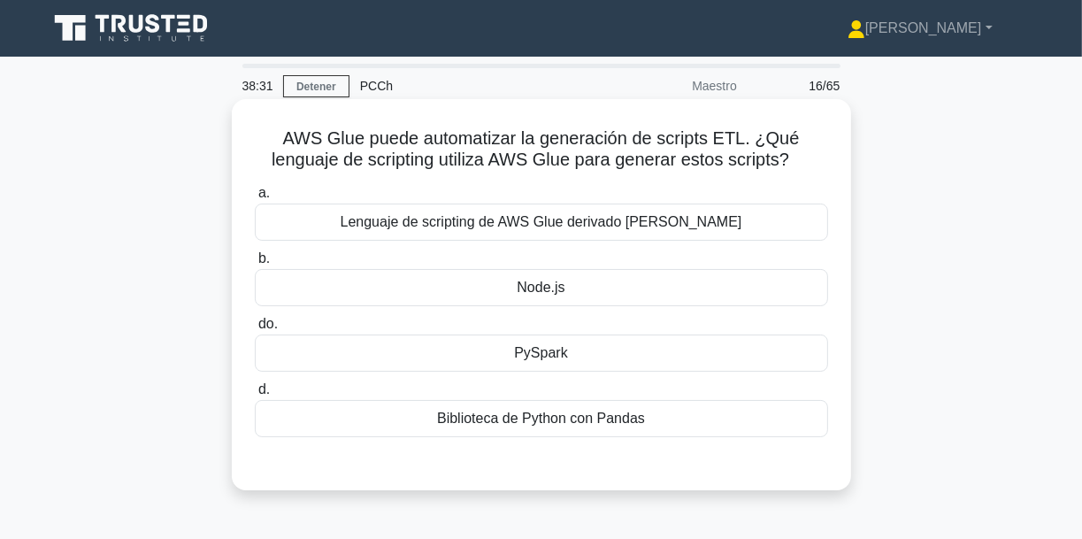
click at [602, 364] on div "PySpark" at bounding box center [541, 352] width 573 height 37
click at [255, 330] on input "do. PySpark" at bounding box center [255, 323] width 0 height 11
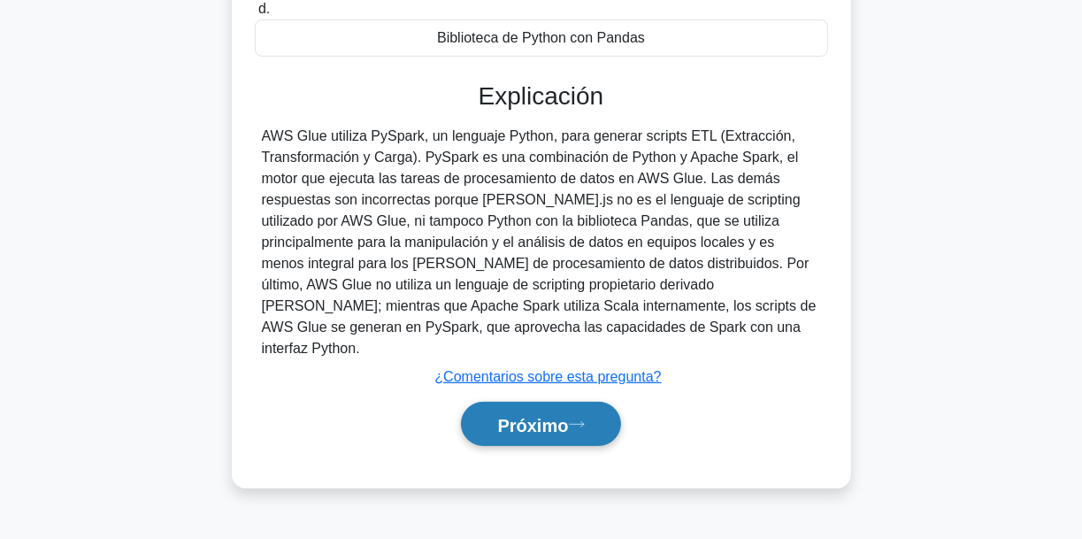
scroll to position [417, 0]
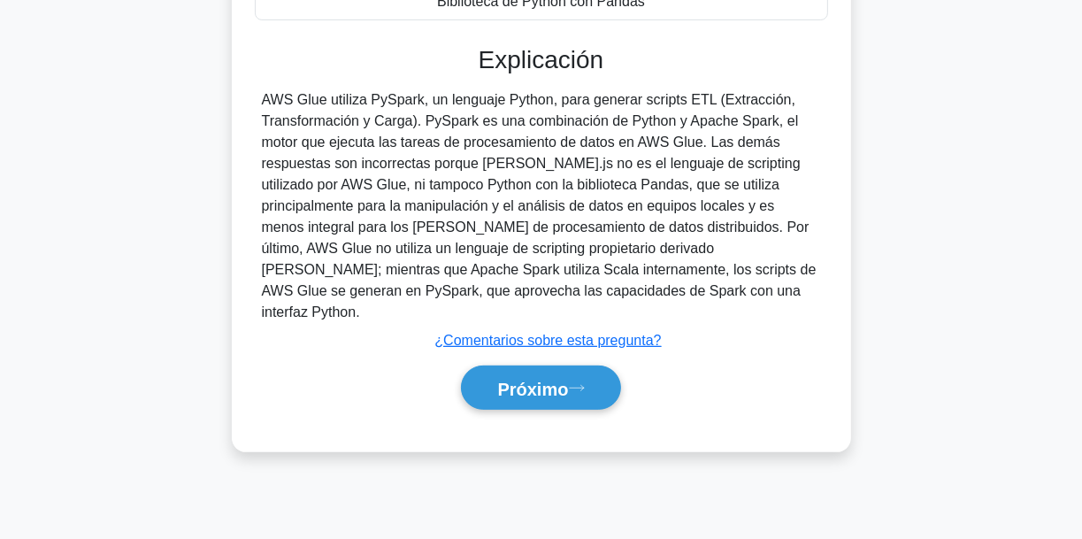
click at [586, 427] on div "AWS Glue puede automatizar la generación de scripts ETL. ¿Qué lenguaje de scrip…" at bounding box center [541, 67] width 619 height 770
click at [578, 365] on button "Próximo" at bounding box center [540, 387] width 159 height 45
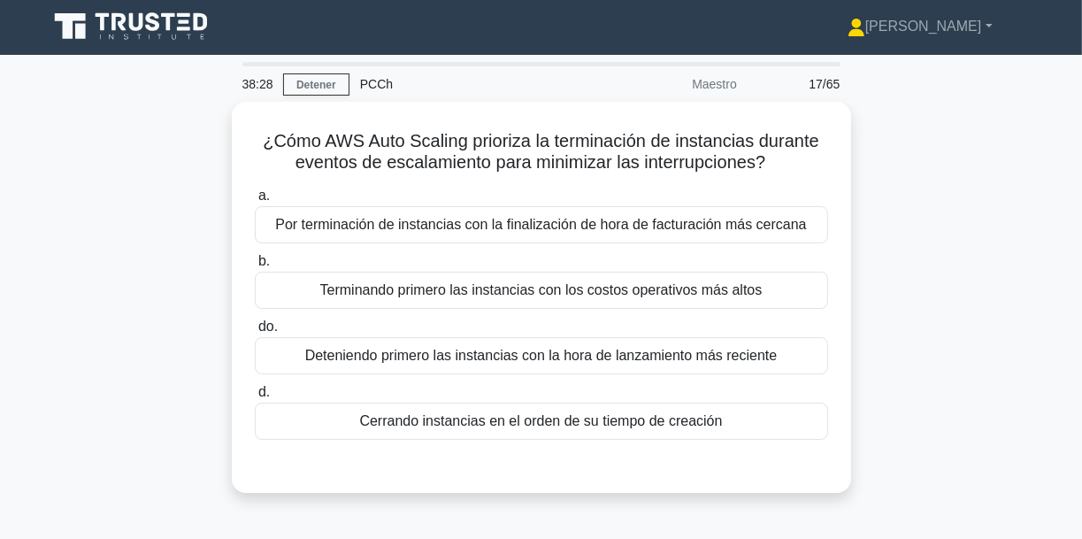
scroll to position [0, 0]
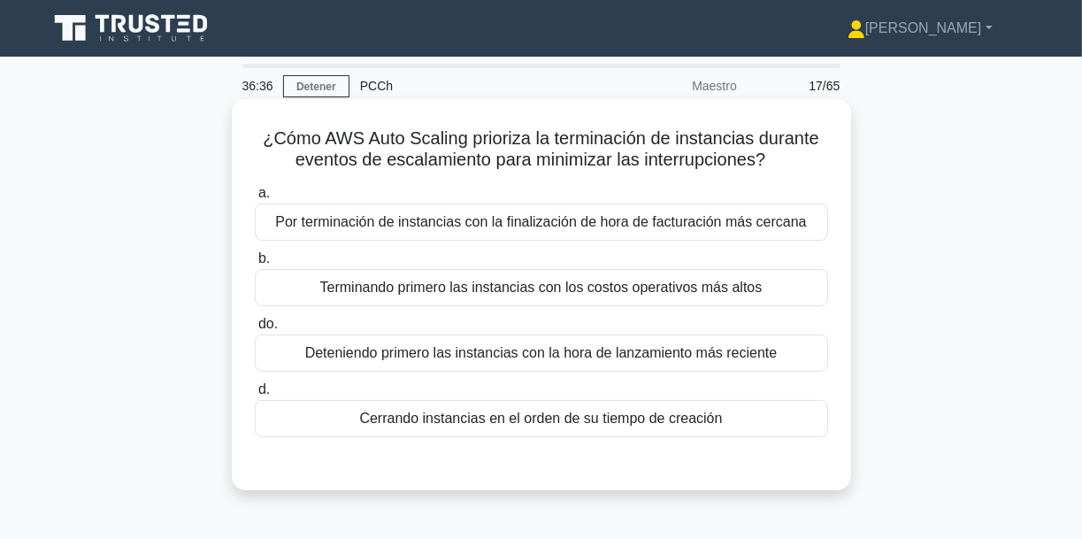
click at [623, 289] on font "Terminando primero las instancias con los costos operativos más altos" at bounding box center [541, 287] width 442 height 15
click at [255, 264] on input "b. Terminando primero las instancias con los costos operativos más altos" at bounding box center [255, 258] width 0 height 11
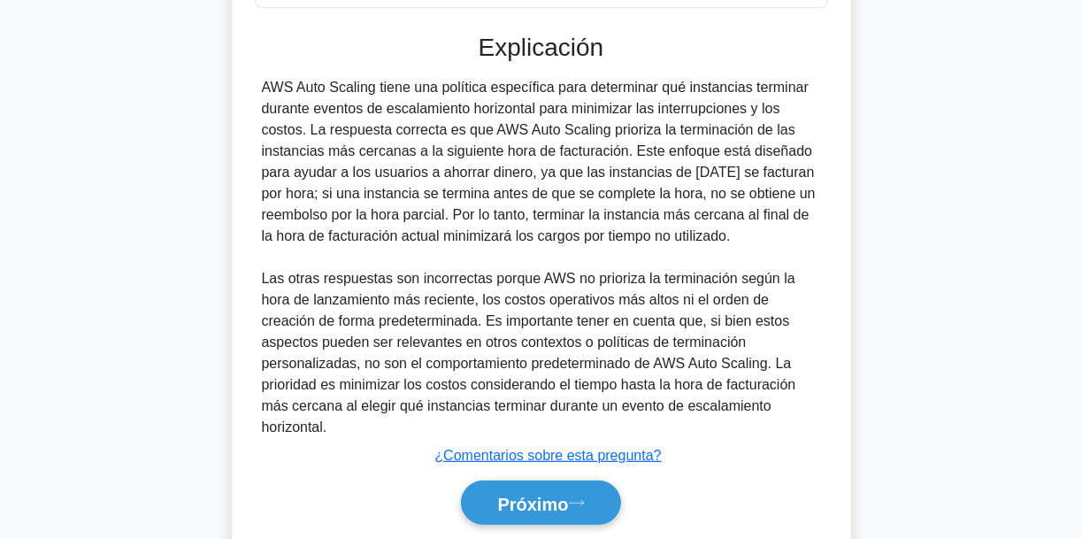
scroll to position [470, 0]
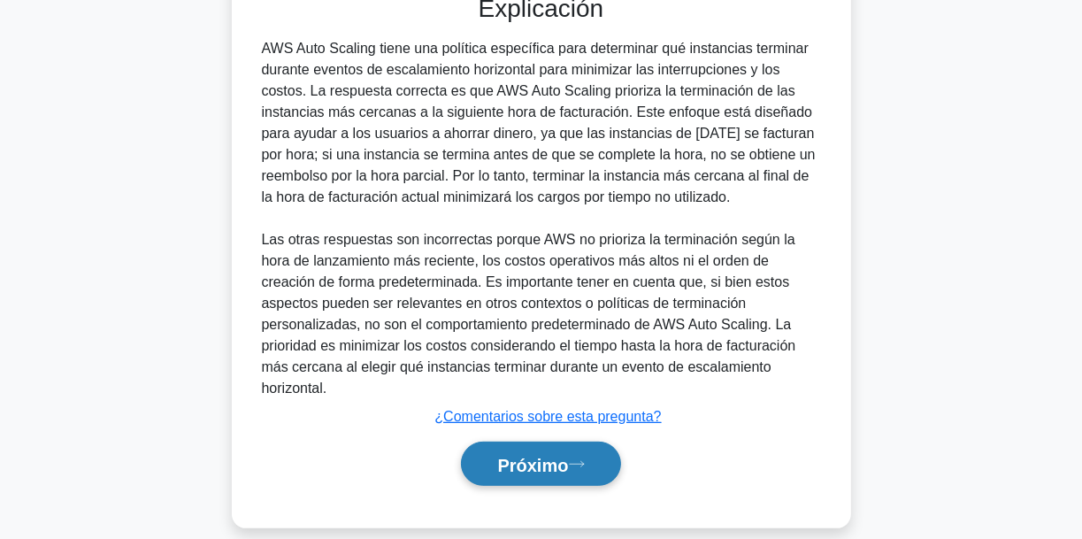
click at [603, 441] on button "Próximo" at bounding box center [540, 463] width 159 height 45
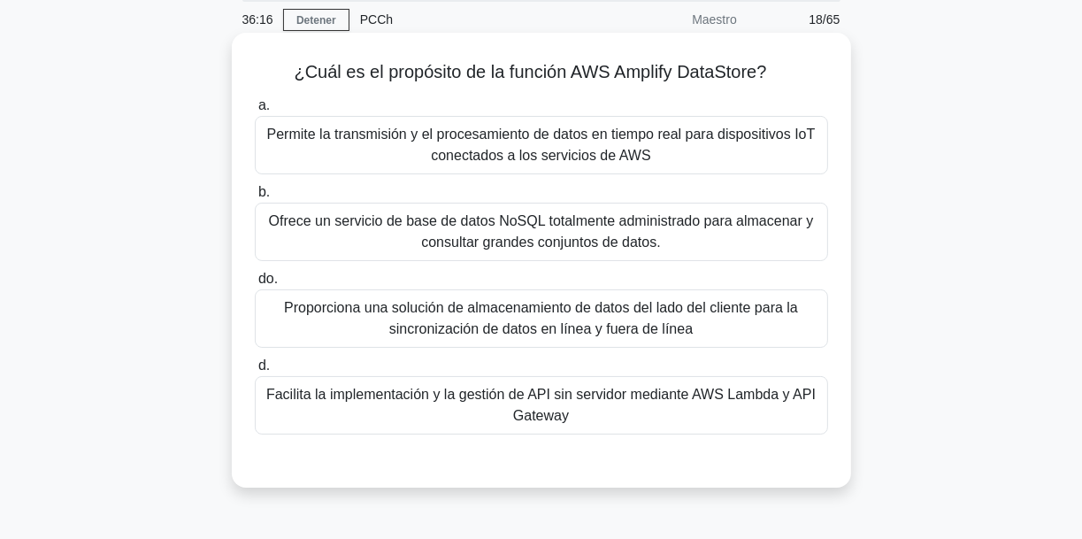
scroll to position [71, 0]
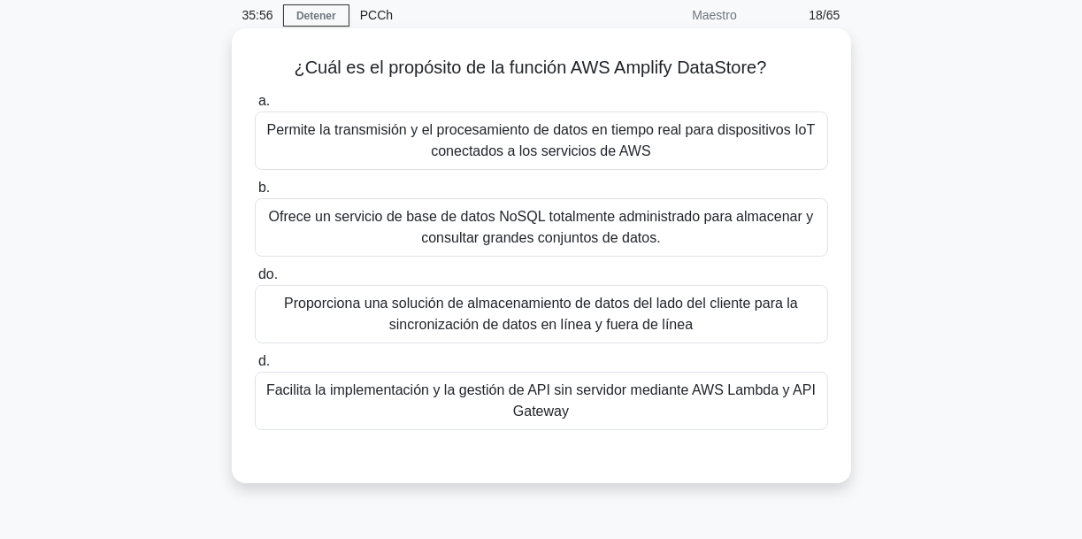
click at [565, 134] on font "Permite la transmisión y el procesamiento de datos en tiempo real para disposit…" at bounding box center [541, 140] width 548 height 36
click at [255, 107] on input "a. Permite la transmisión y el procesamiento de datos en tiempo real para dispo…" at bounding box center [255, 101] width 0 height 11
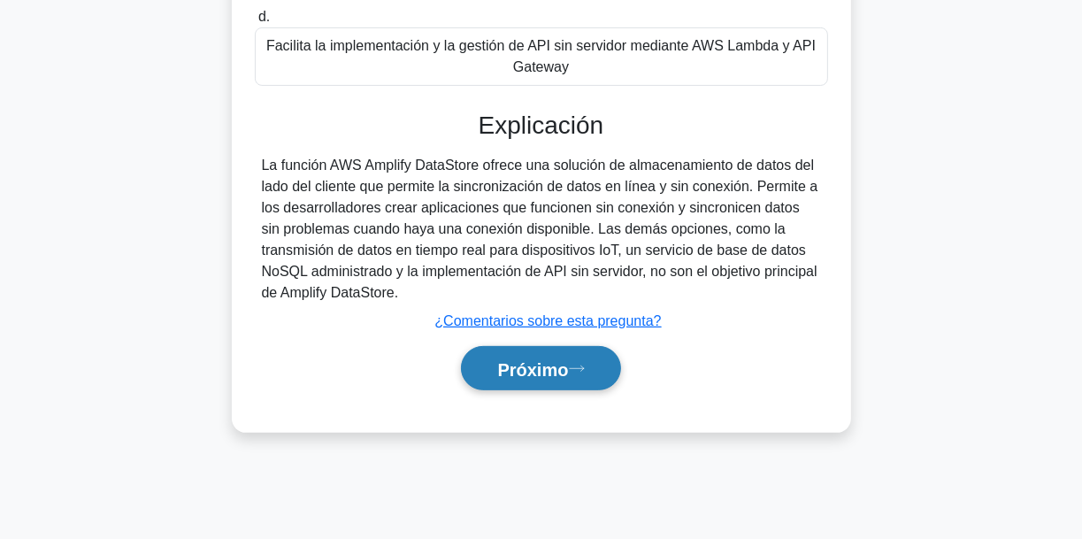
click at [609, 374] on button "Próximo" at bounding box center [540, 368] width 159 height 45
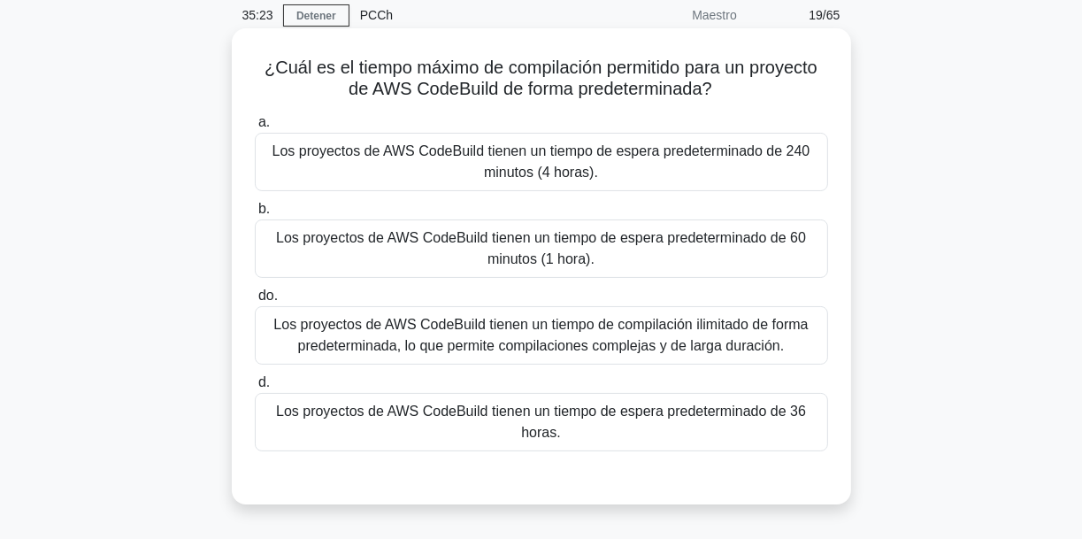
click at [541, 170] on font "Los proyectos de AWS CodeBuild tienen un tiempo de espera predeterminado de 240…" at bounding box center [541, 161] width 538 height 36
click at [255, 128] on input "a. Los proyectos de AWS CodeBuild tienen un tiempo de espera predeterminado de …" at bounding box center [255, 122] width 0 height 11
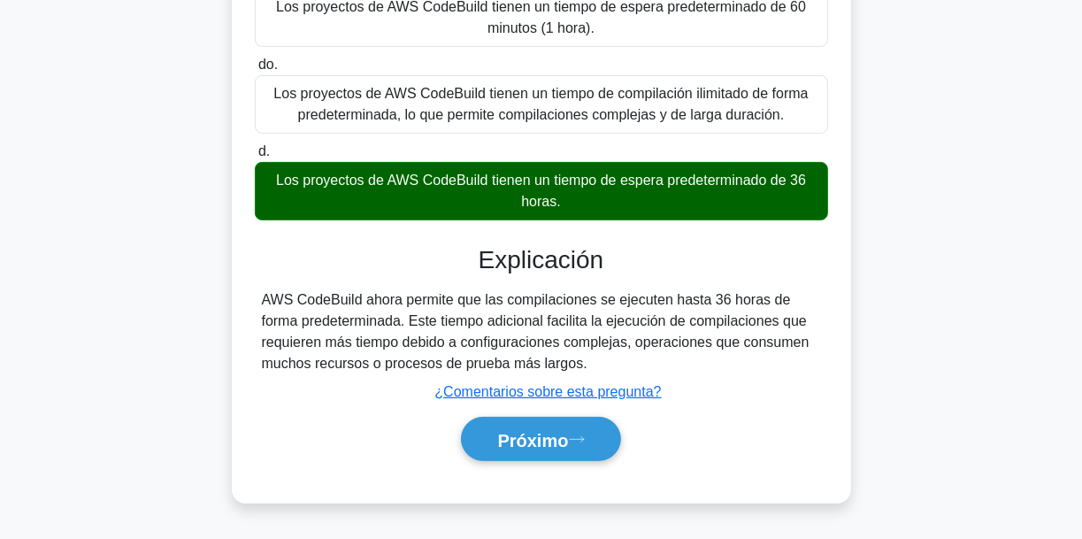
scroll to position [354, 0]
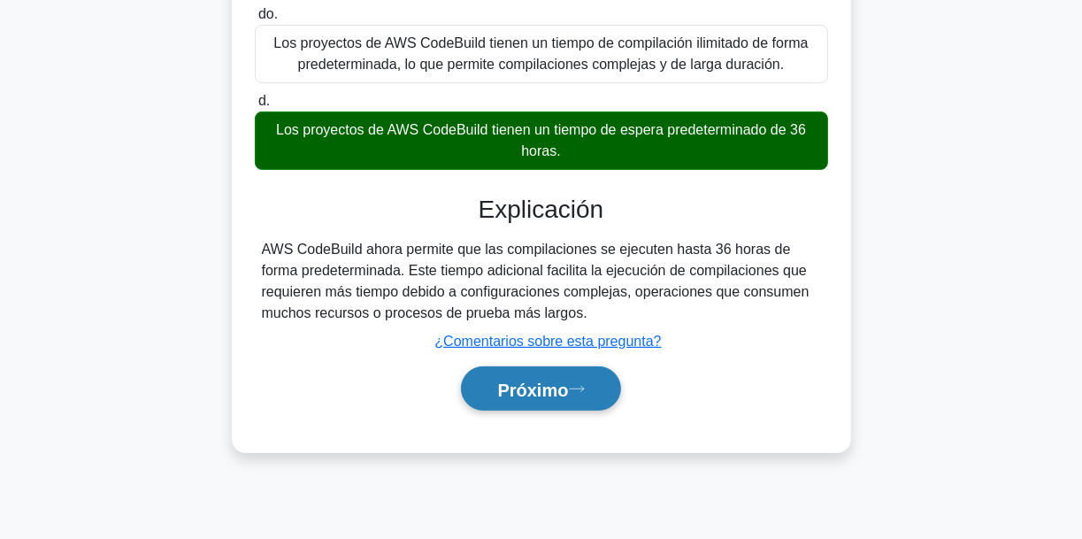
click at [579, 391] on icon at bounding box center [577, 389] width 16 height 10
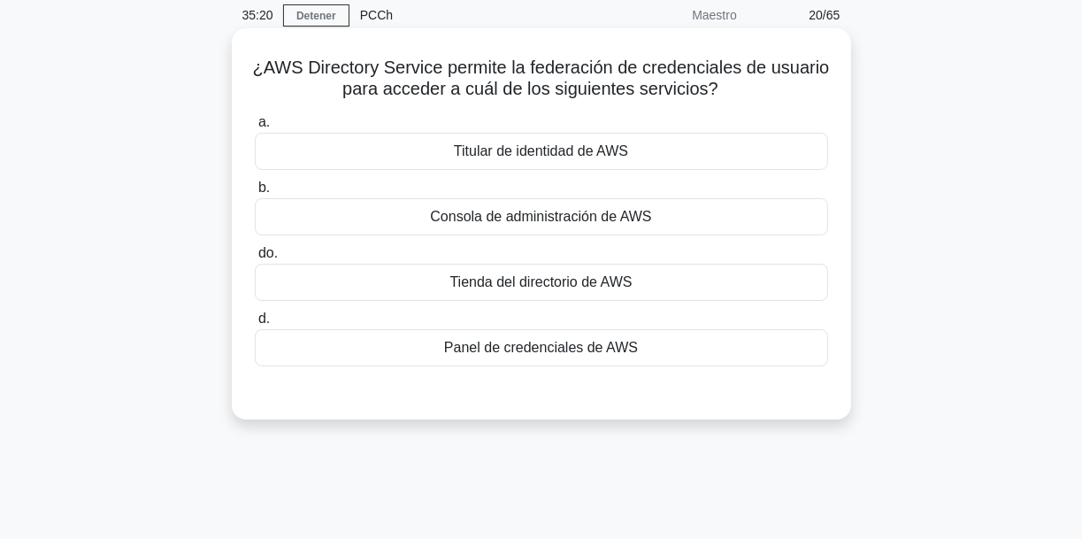
scroll to position [71, 0]
click at [538, 230] on div "Consola de administración de AWS" at bounding box center [541, 216] width 573 height 37
click at [255, 194] on input "b. Consola de administración de AWS" at bounding box center [255, 187] width 0 height 11
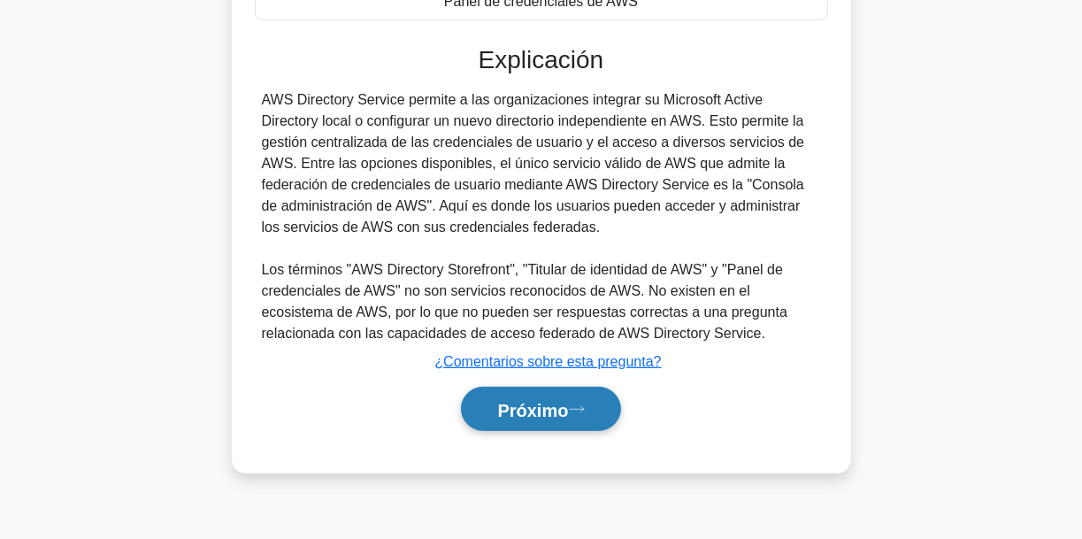
click at [568, 413] on font "Próximo" at bounding box center [532, 409] width 71 height 19
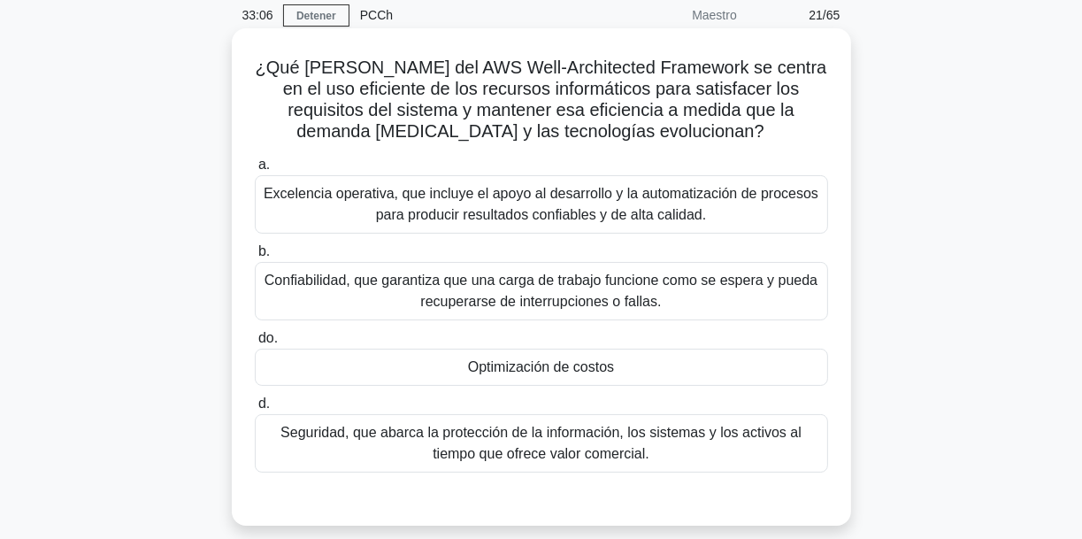
click at [563, 371] on font "Optimización de costos" at bounding box center [541, 366] width 146 height 15
click at [255, 344] on input "do. Optimización de costos" at bounding box center [255, 338] width 0 height 11
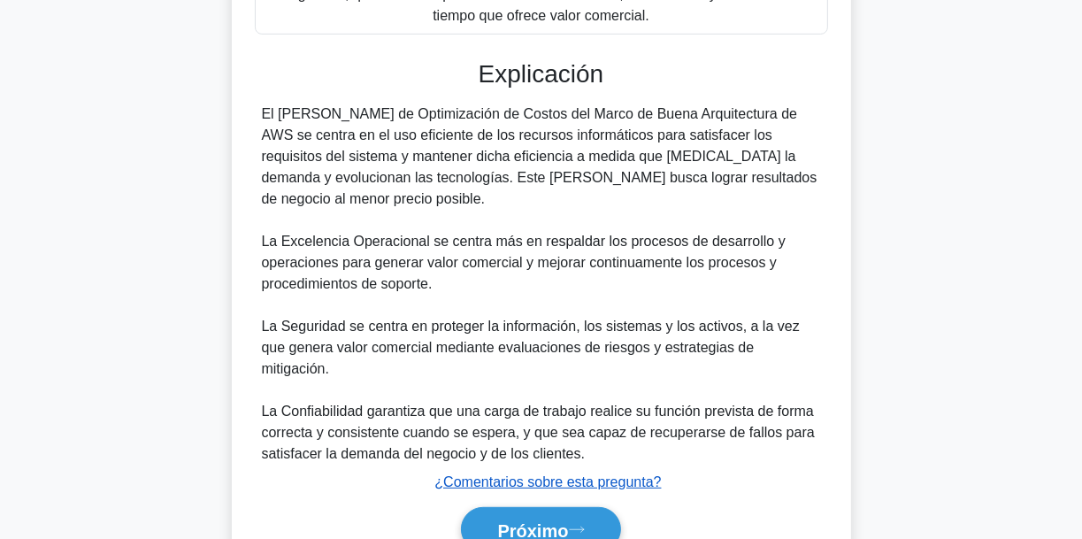
scroll to position [553, 0]
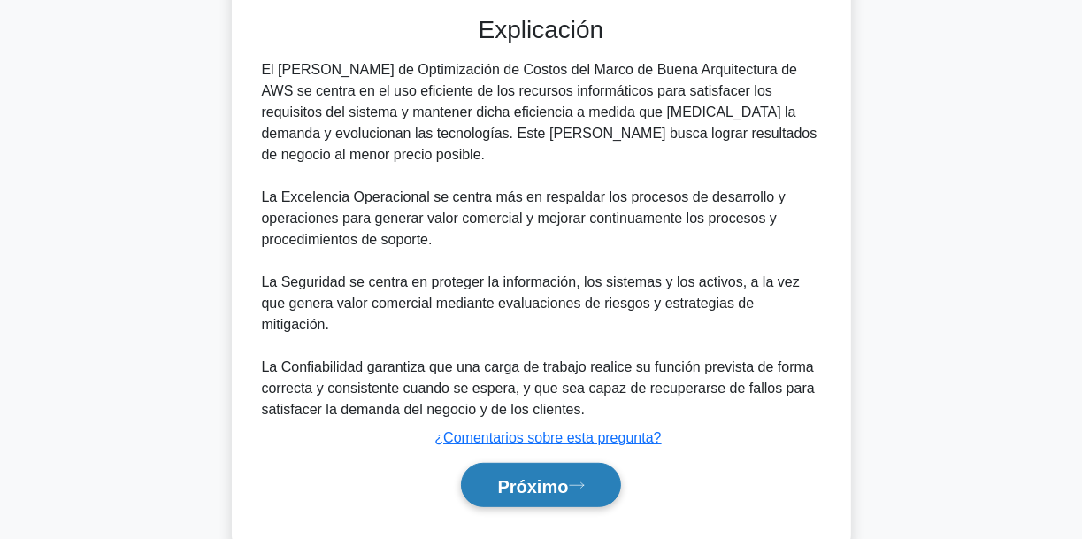
click at [578, 480] on icon at bounding box center [577, 485] width 16 height 10
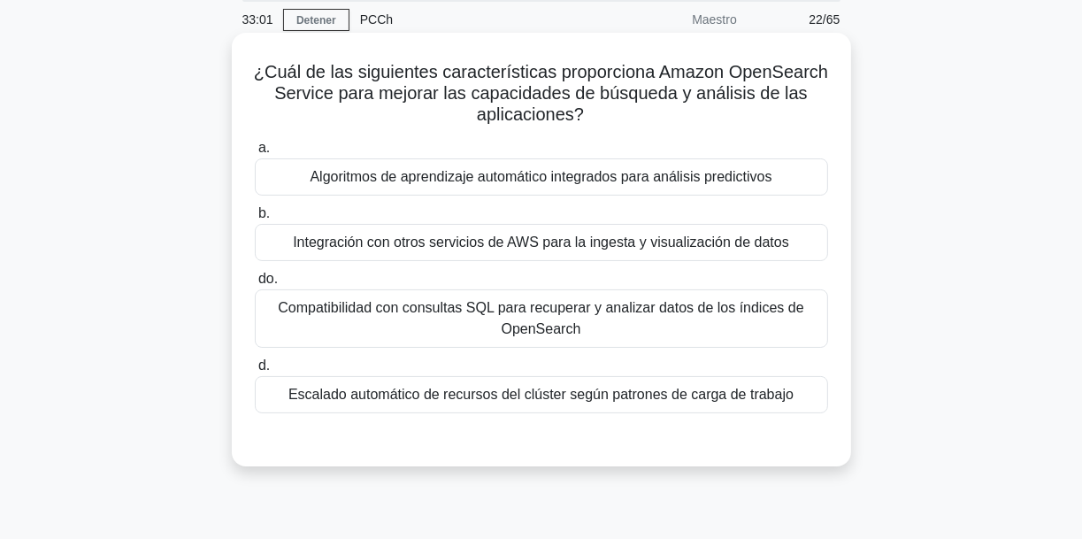
scroll to position [71, 0]
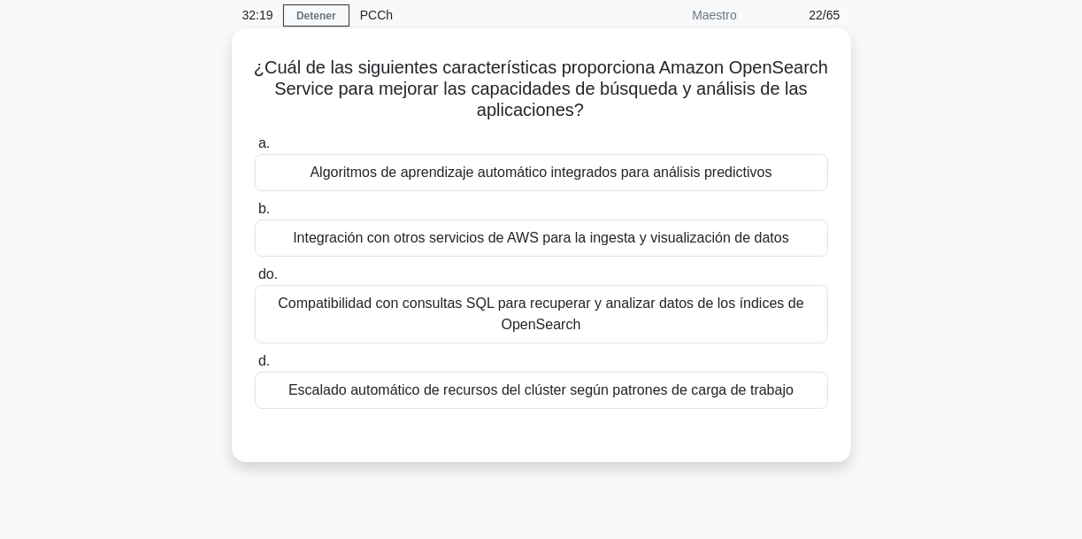
click at [677, 180] on font "Algoritmos de aprendizaje automático integrados para análisis predictivos" at bounding box center [541, 172] width 462 height 15
click at [255, 149] on input "a. Algoritmos de aprendizaje automático integrados para análisis predictivos" at bounding box center [255, 143] width 0 height 11
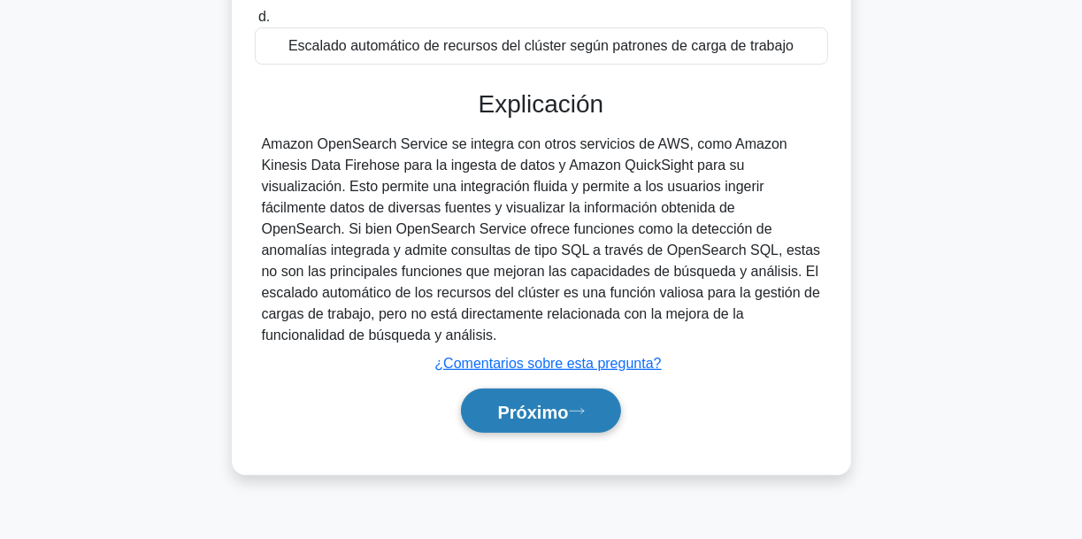
click at [561, 407] on button "Próximo" at bounding box center [540, 410] width 159 height 45
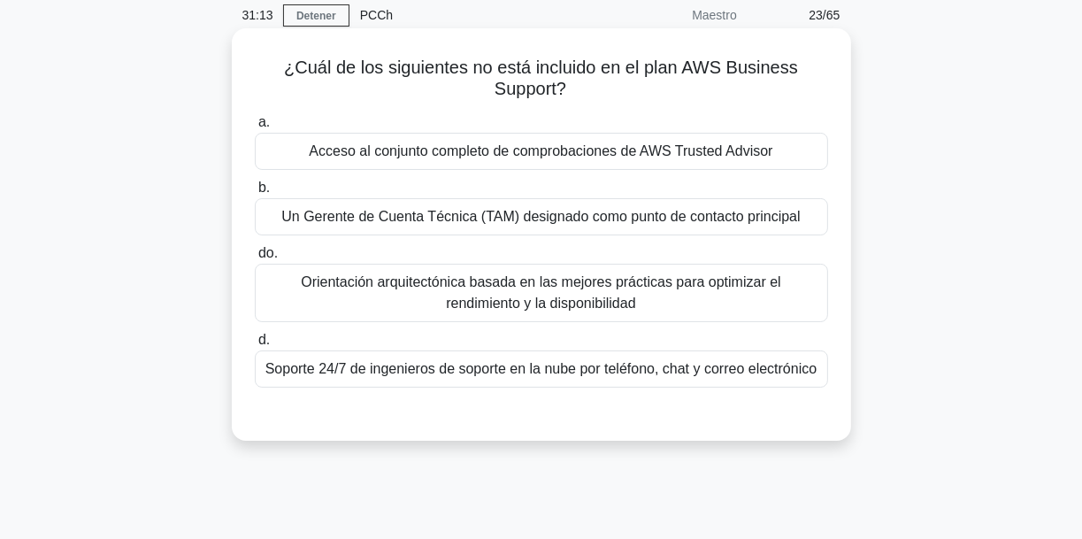
click at [647, 366] on font "Soporte 24/7 de ingenieros de soporte en la nube por teléfono, chat y correo el…" at bounding box center [541, 368] width 552 height 15
click at [255, 346] on input "d. Soporte 24/7 de ingenieros de soporte en la nube por teléfono, chat y correo…" at bounding box center [255, 339] width 0 height 11
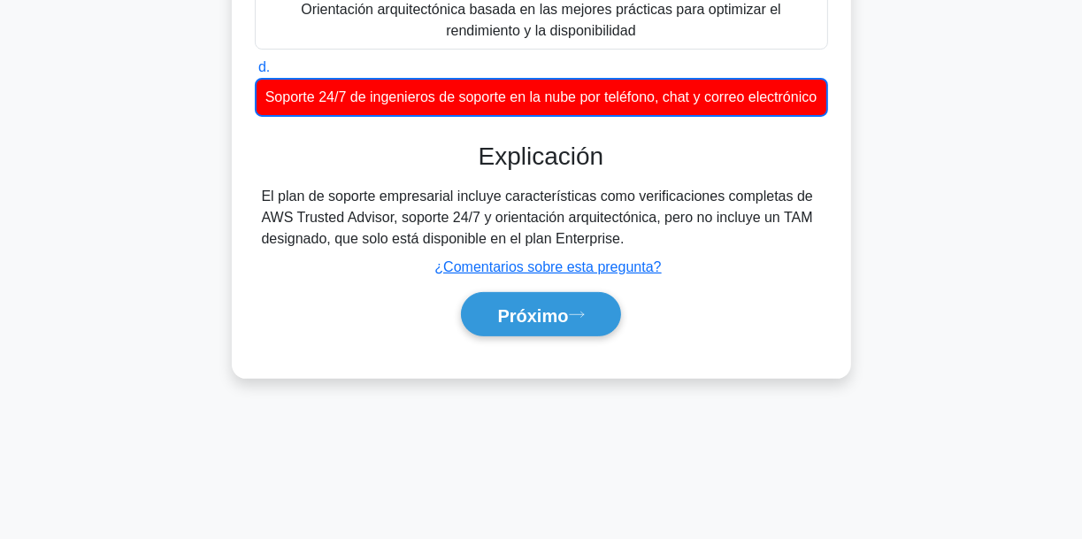
scroll to position [354, 0]
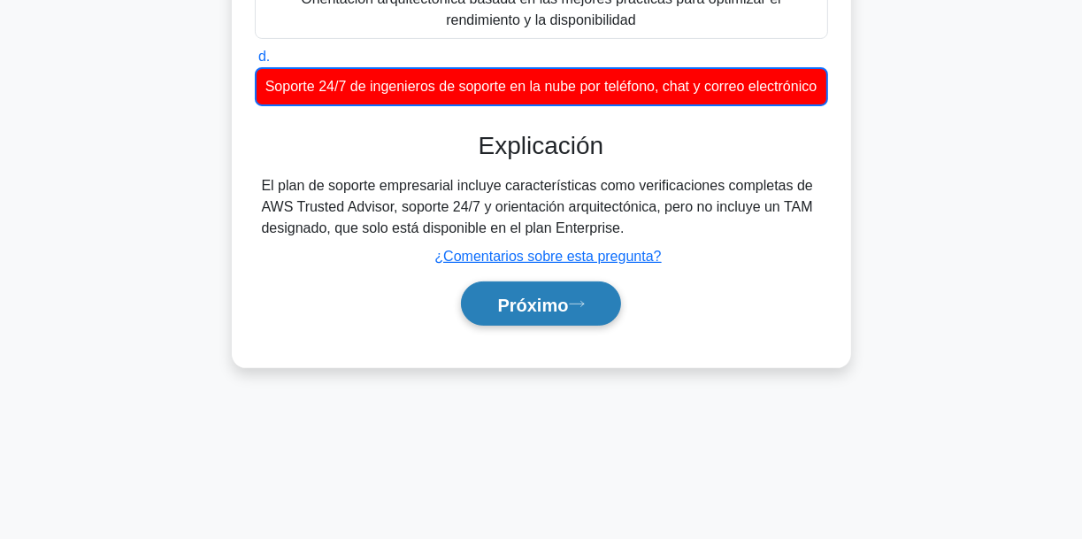
click at [563, 326] on button "Próximo" at bounding box center [540, 303] width 159 height 45
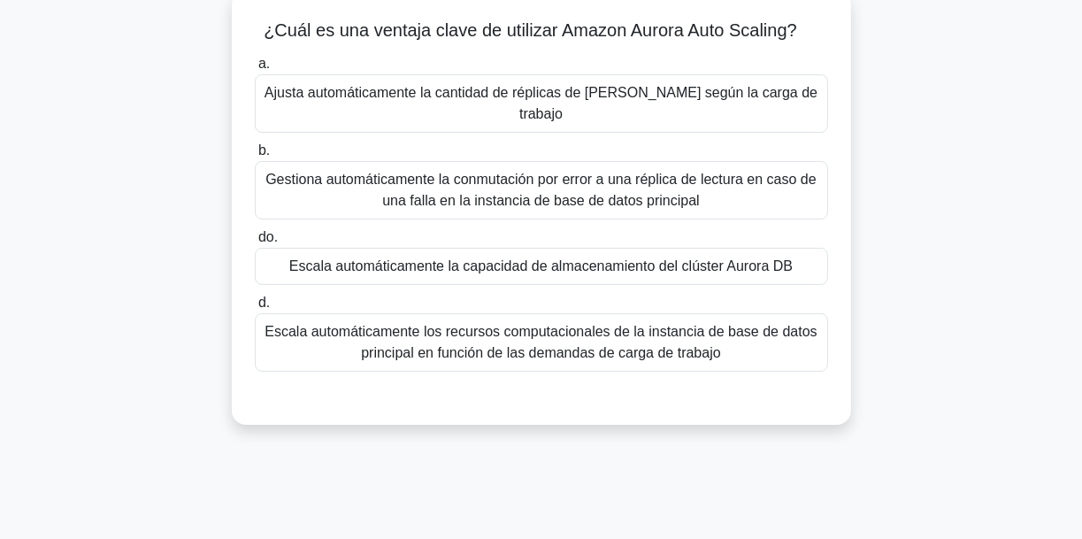
scroll to position [71, 0]
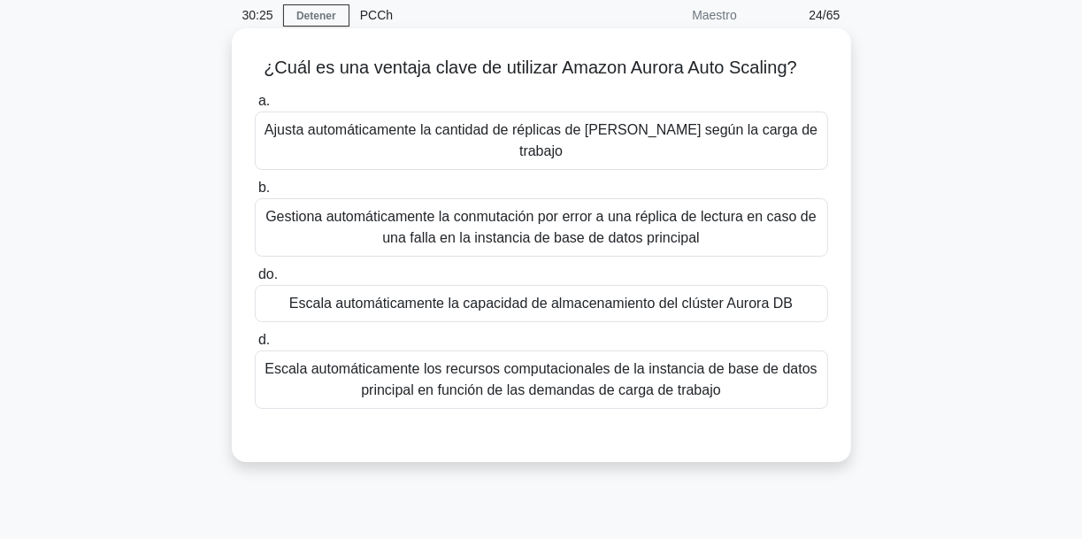
click at [592, 295] on font "Escala automáticamente la capacidad de almacenamiento del clúster Aurora DB" at bounding box center [540, 302] width 503 height 15
click at [255, 272] on input "do. Escala automáticamente la capacidad de almacenamiento del clúster Aurora DB" at bounding box center [255, 274] width 0 height 11
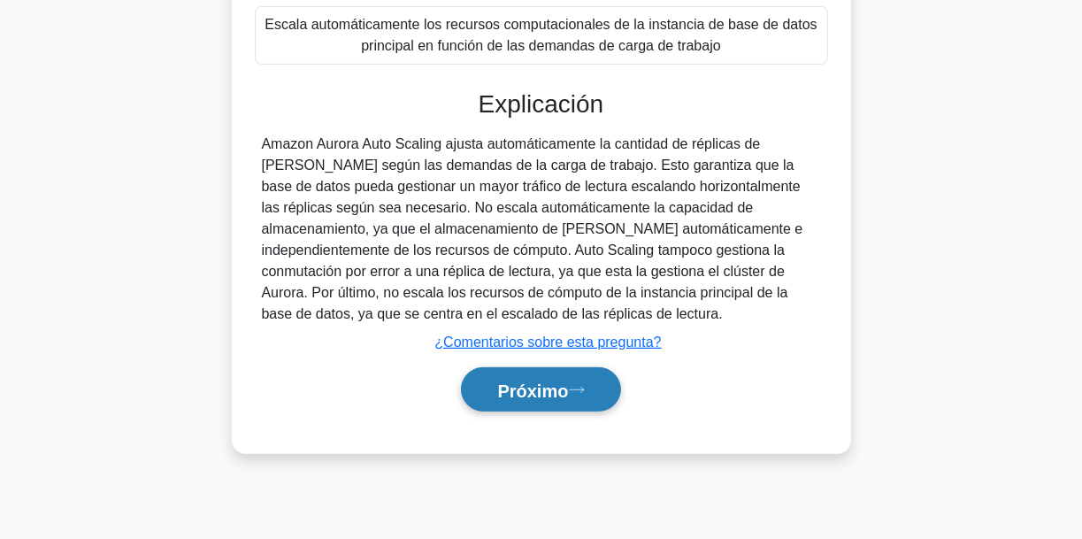
click at [568, 380] on font "Próximo" at bounding box center [532, 389] width 71 height 19
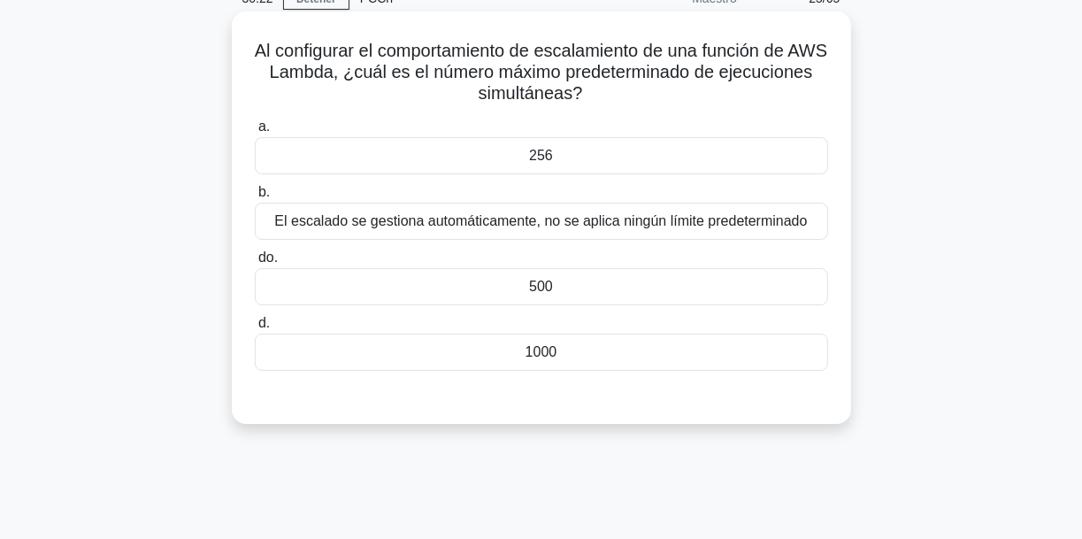
scroll to position [85, 0]
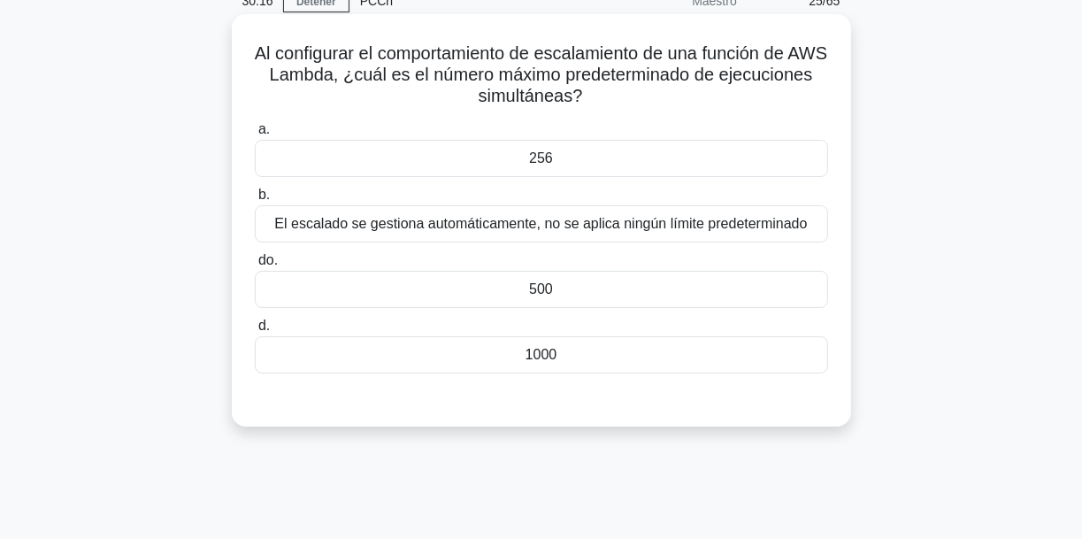
click at [550, 294] on font "500" at bounding box center [541, 288] width 24 height 15
click at [255, 266] on input "do. 500" at bounding box center [255, 260] width 0 height 11
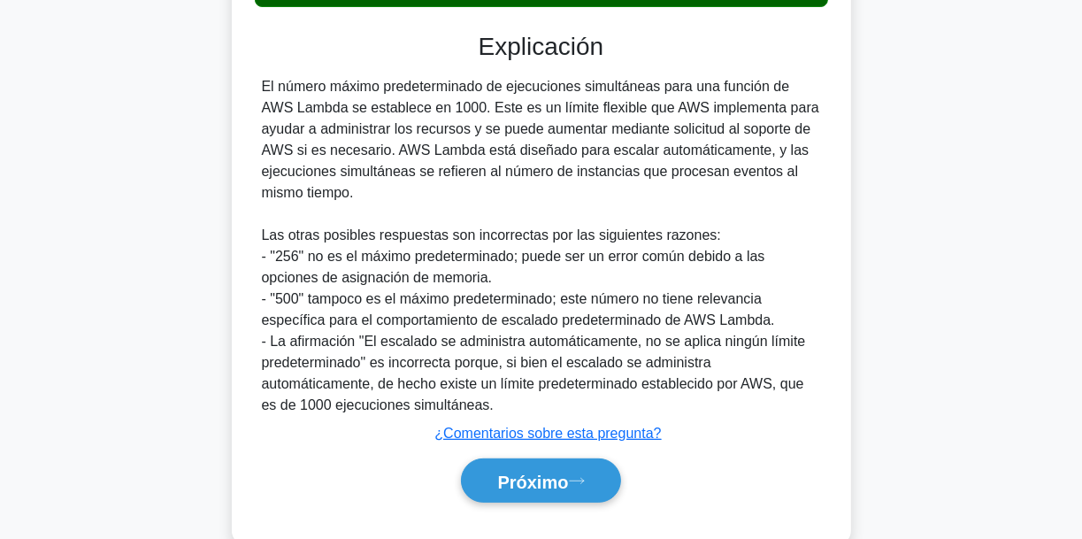
scroll to position [470, 0]
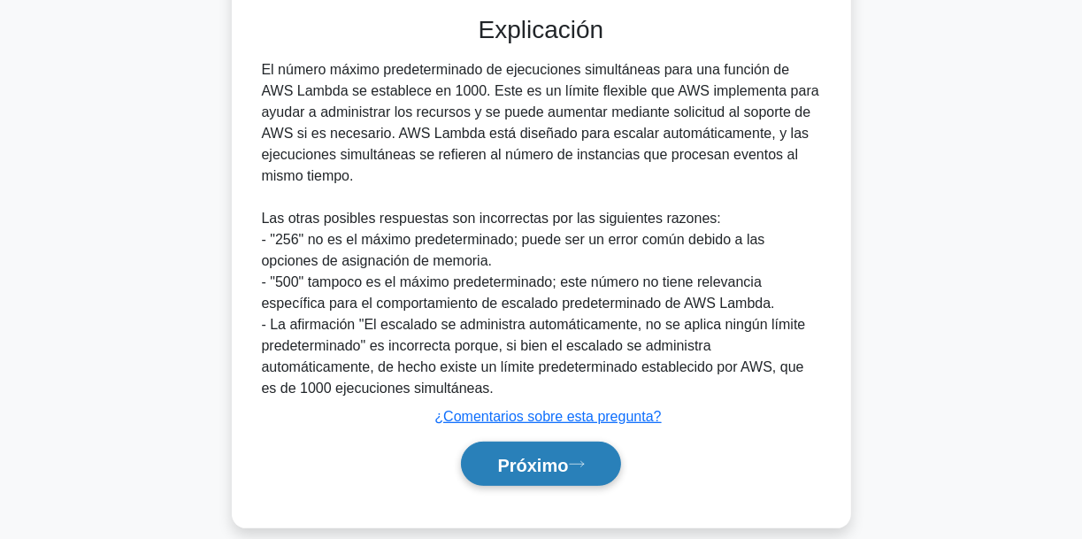
click at [571, 441] on button "Próximo" at bounding box center [540, 463] width 159 height 45
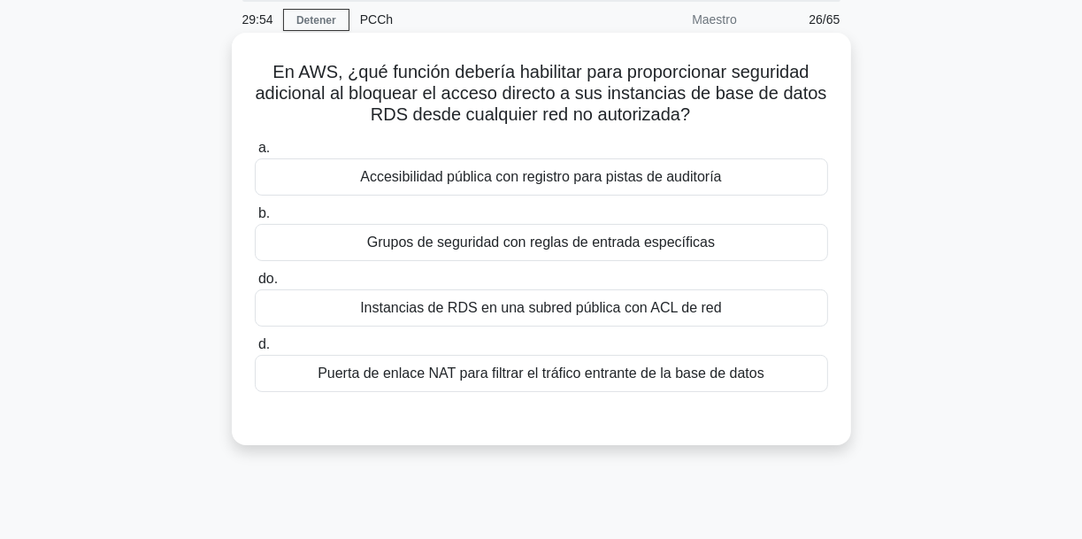
scroll to position [71, 0]
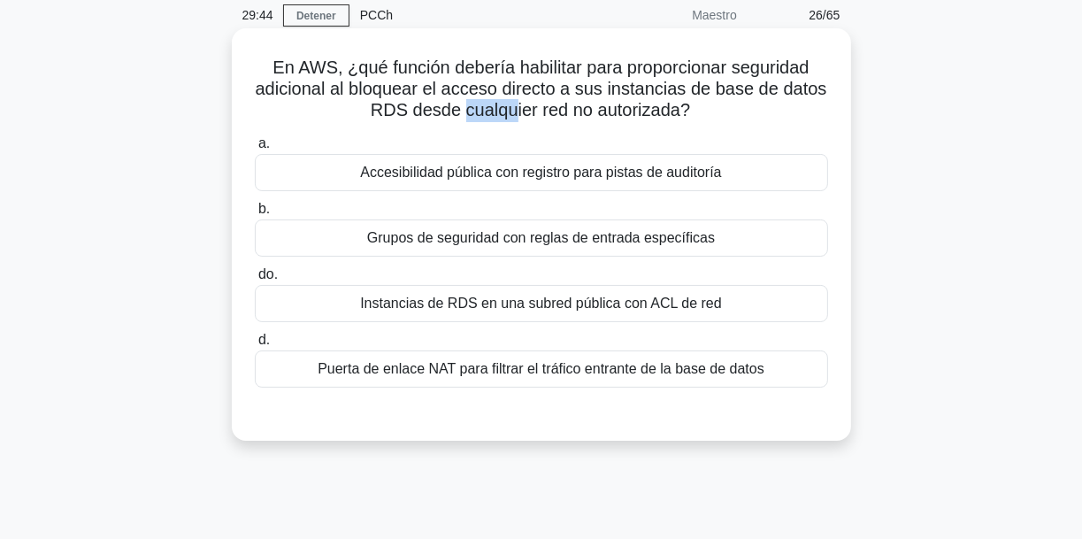
drag, startPoint x: 479, startPoint y: 103, endPoint x: 564, endPoint y: 110, distance: 85.1
click at [519, 107] on font "En AWS, ¿qué función debería habilitar para proporcionar seguridad adicional al…" at bounding box center [541, 88] width 571 height 62
drag, startPoint x: 573, startPoint y: 110, endPoint x: 635, endPoint y: 111, distance: 61.9
click at [620, 111] on font "En AWS, ¿qué función debería habilitar para proporcionar seguridad adicional al…" at bounding box center [541, 88] width 571 height 62
click at [637, 111] on font "En AWS, ¿qué función debería habilitar para proporcionar seguridad adicional al…" at bounding box center [541, 88] width 571 height 62
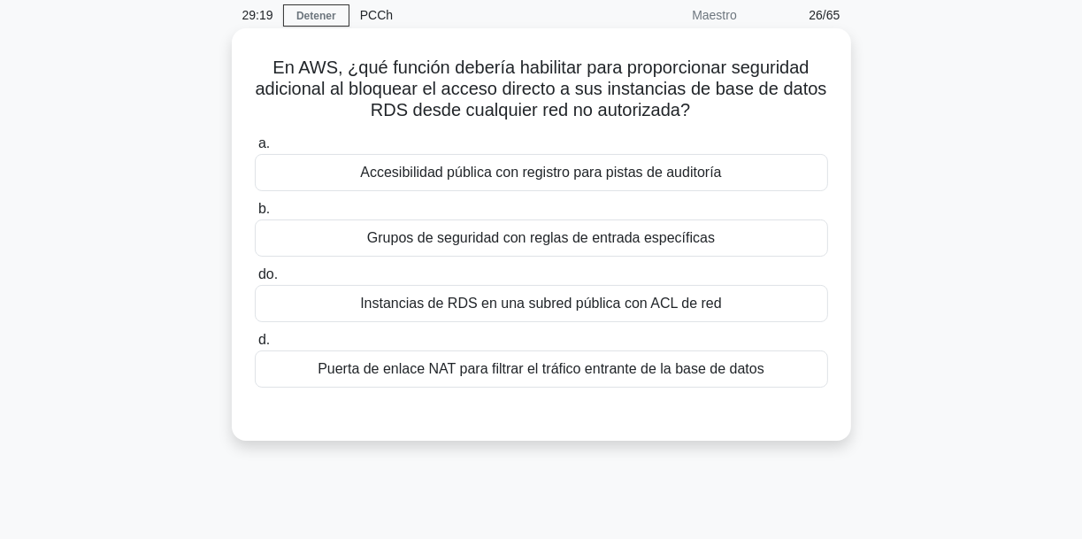
click at [576, 233] on font "Grupos de seguridad con reglas de entrada específicas" at bounding box center [541, 237] width 348 height 15
click at [255, 215] on input "b. Grupos de seguridad con reglas de entrada específicas" at bounding box center [255, 208] width 0 height 11
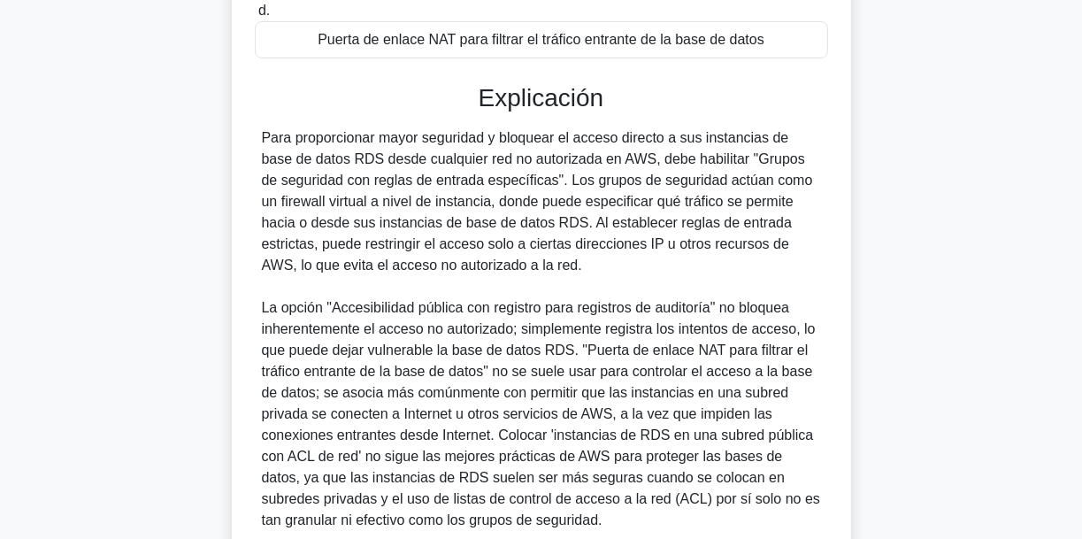
scroll to position [553, 0]
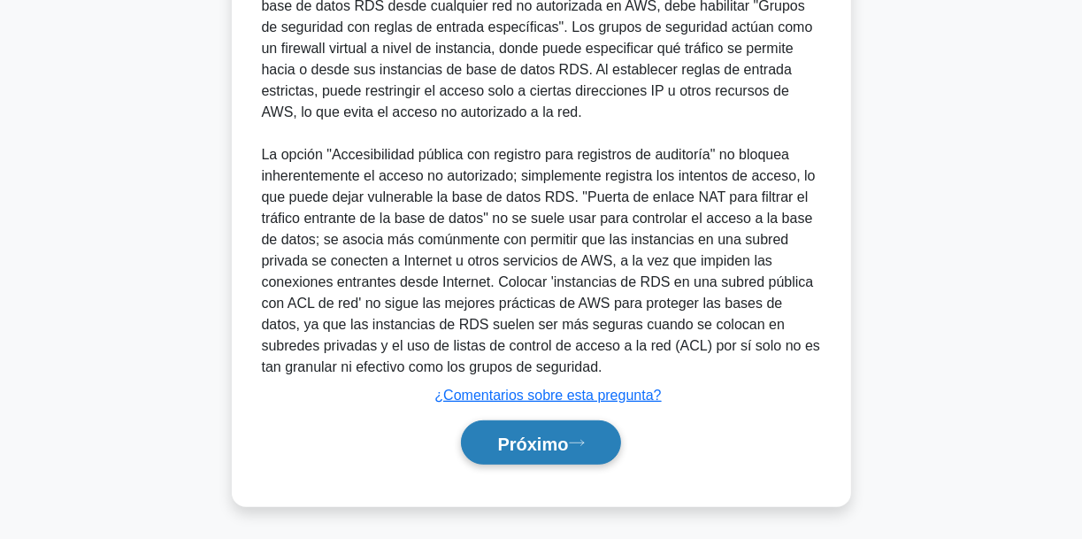
click at [595, 450] on button "Próximo" at bounding box center [540, 442] width 159 height 45
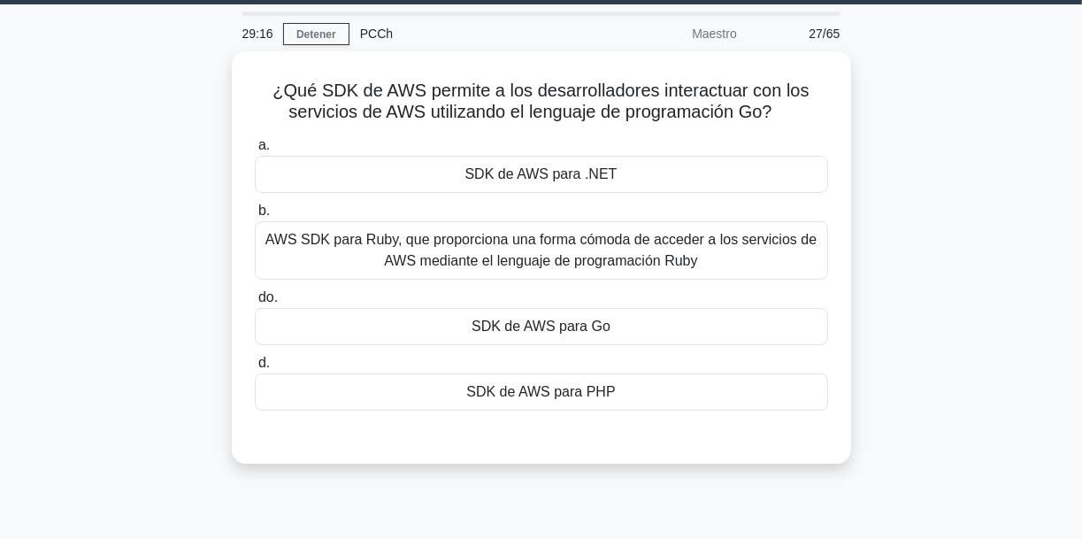
scroll to position [46, 0]
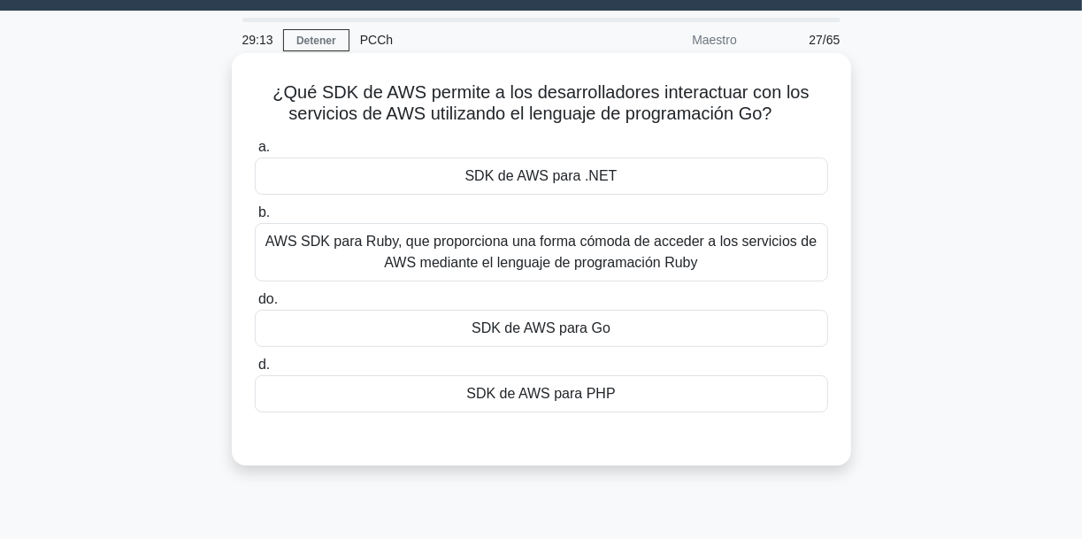
click at [602, 325] on font "SDK de AWS para Go" at bounding box center [540, 327] width 139 height 15
click at [255, 305] on input "do. SDK de AWS para Go" at bounding box center [255, 299] width 0 height 11
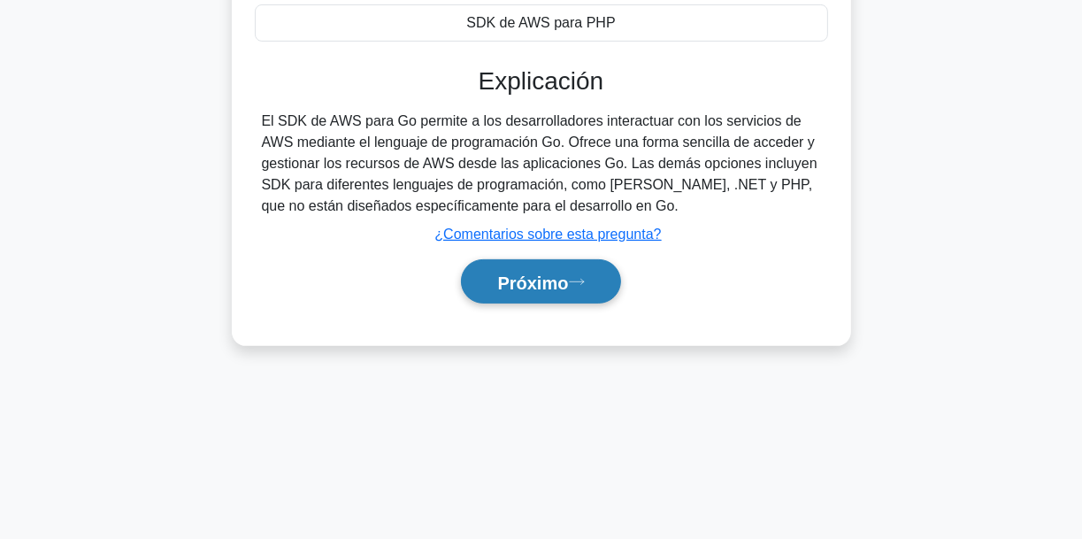
click at [563, 283] on font "Próximo" at bounding box center [532, 281] width 71 height 19
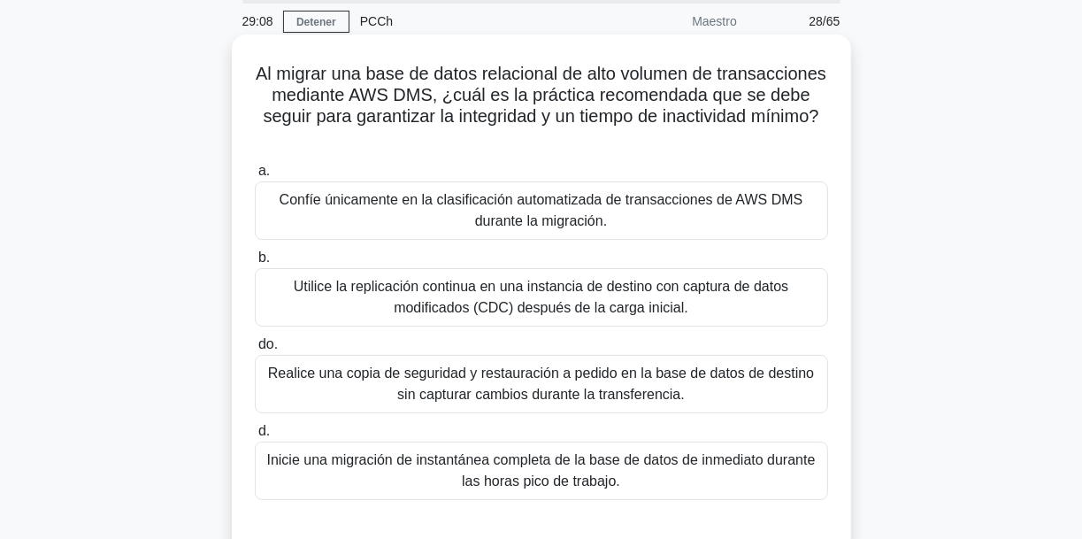
scroll to position [71, 0]
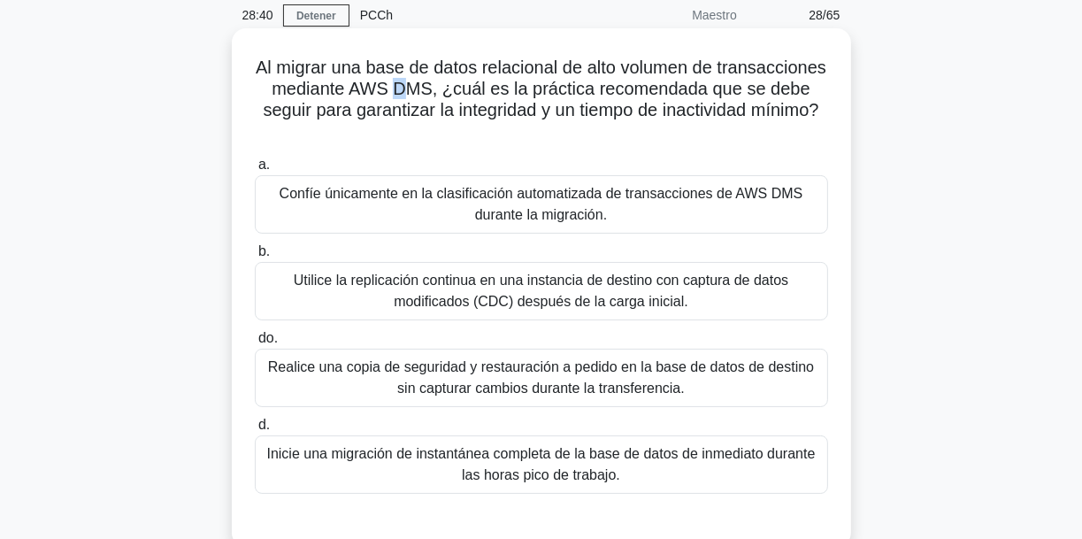
drag, startPoint x: 519, startPoint y: 91, endPoint x: 505, endPoint y: 93, distance: 14.3
click at [505, 93] on font "Al migrar una base de datos relacional de alto volumen de transacciones mediant…" at bounding box center [541, 88] width 570 height 62
click at [538, 87] on font "Al migrar una base de datos relacional de alto volumen de transacciones mediant…" at bounding box center [541, 88] width 570 height 62
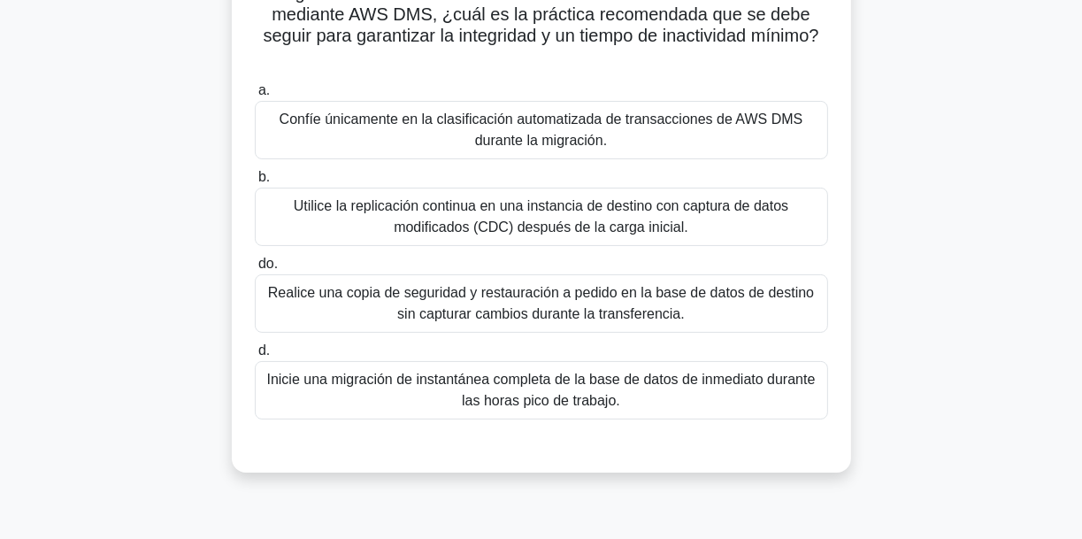
scroll to position [142, 0]
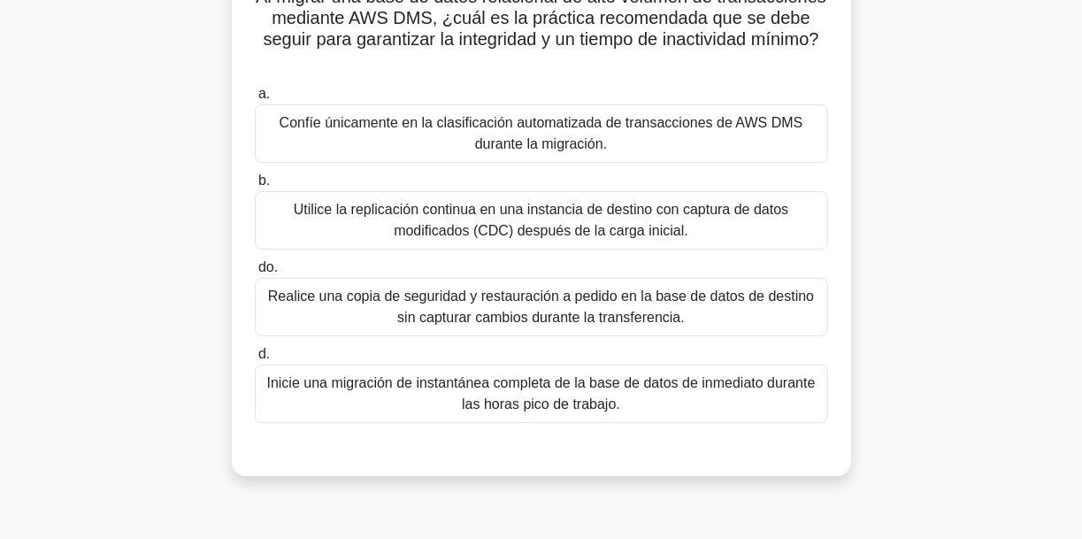
click at [567, 230] on font "Utilice la replicación continua en una instancia de destino con captura de dato…" at bounding box center [541, 220] width 494 height 36
click at [255, 187] on input "b. Utilice la replicación continua en una instancia de destino con captura de d…" at bounding box center [255, 180] width 0 height 11
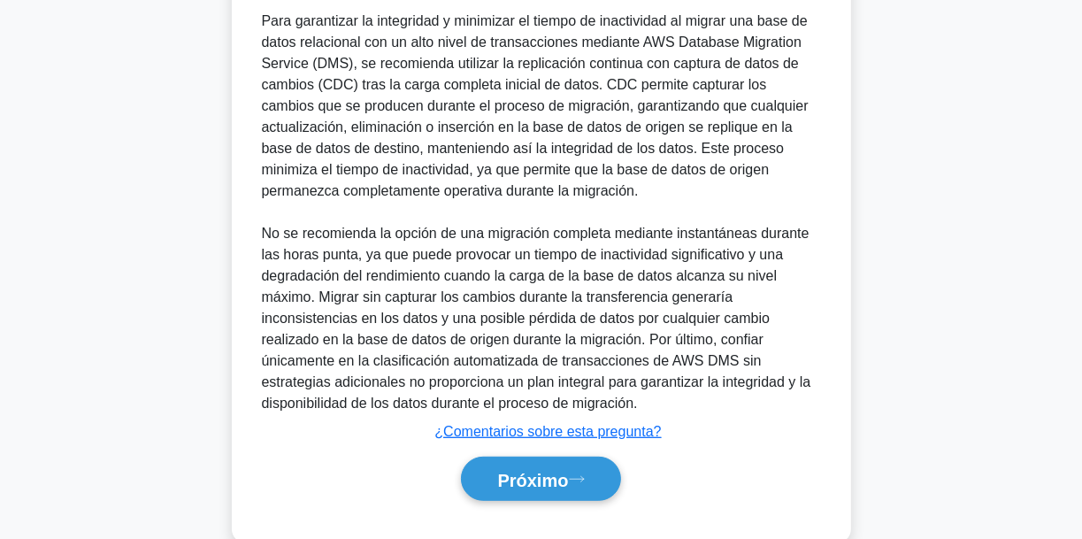
scroll to position [659, 0]
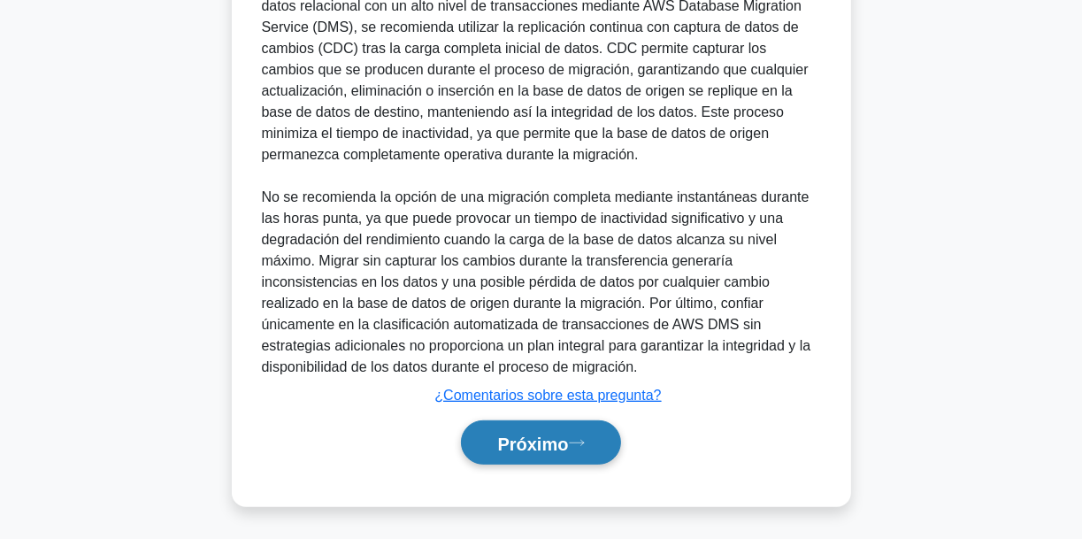
click at [594, 438] on button "Próximo" at bounding box center [540, 442] width 159 height 45
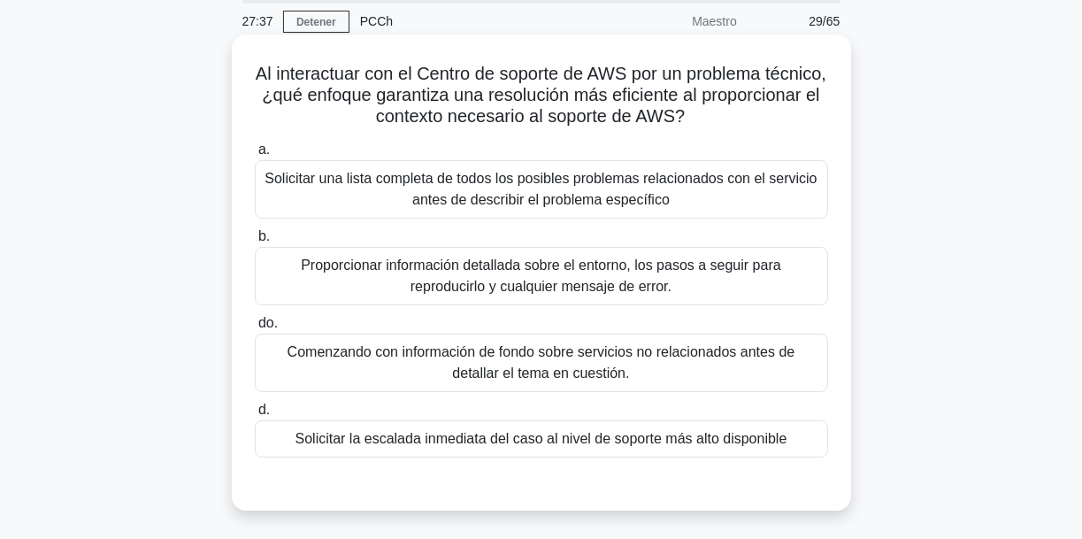
scroll to position [71, 0]
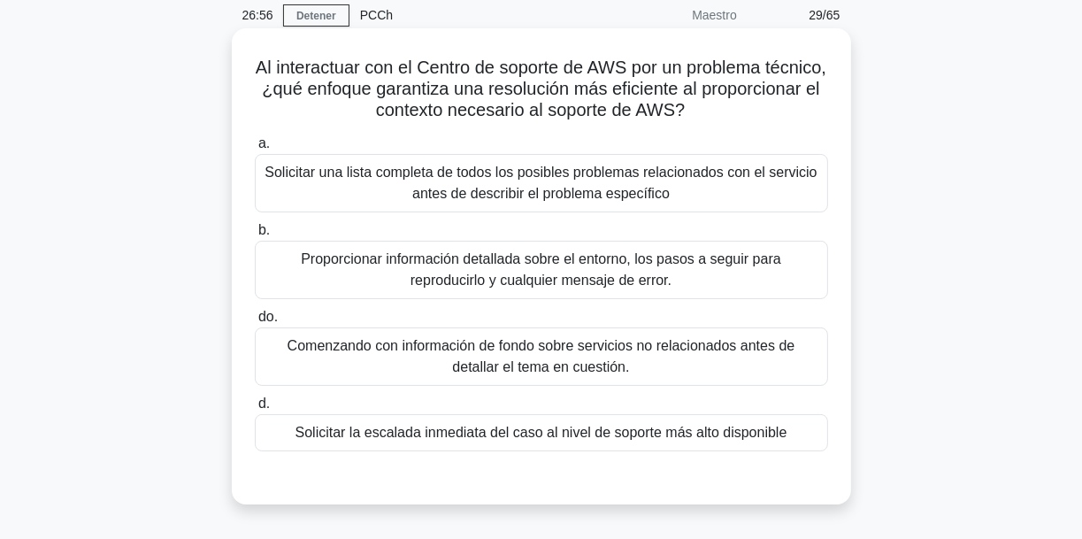
click at [612, 271] on font "Proporcionar información detallada sobre el entorno, los pasos a seguir para re…" at bounding box center [541, 269] width 480 height 36
click at [255, 236] on input "b. Proporcionar información detallada sobre el entorno, los pasos a seguir para…" at bounding box center [255, 230] width 0 height 11
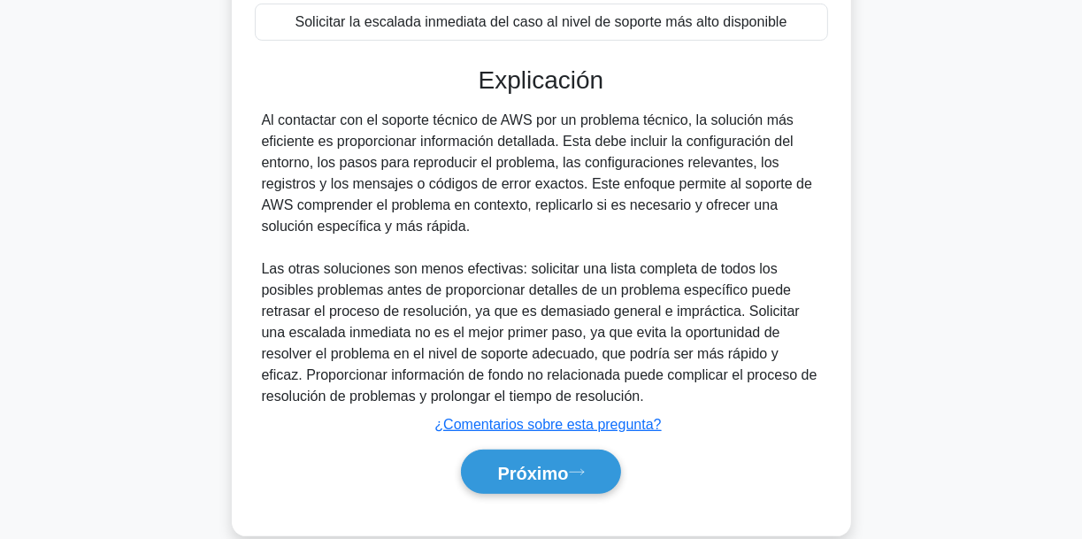
scroll to position [510, 0]
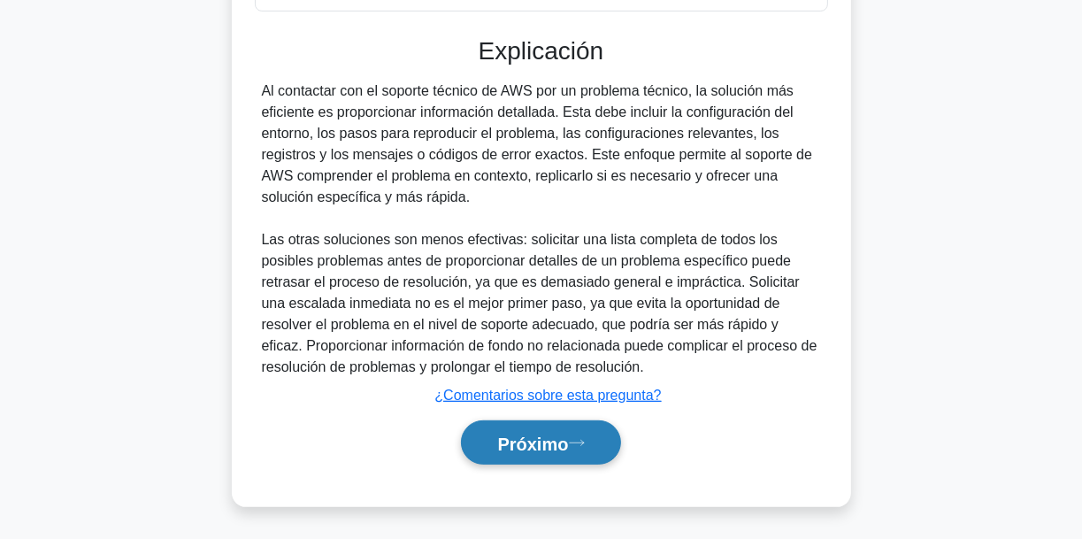
click at [609, 432] on button "Próximo" at bounding box center [540, 442] width 159 height 45
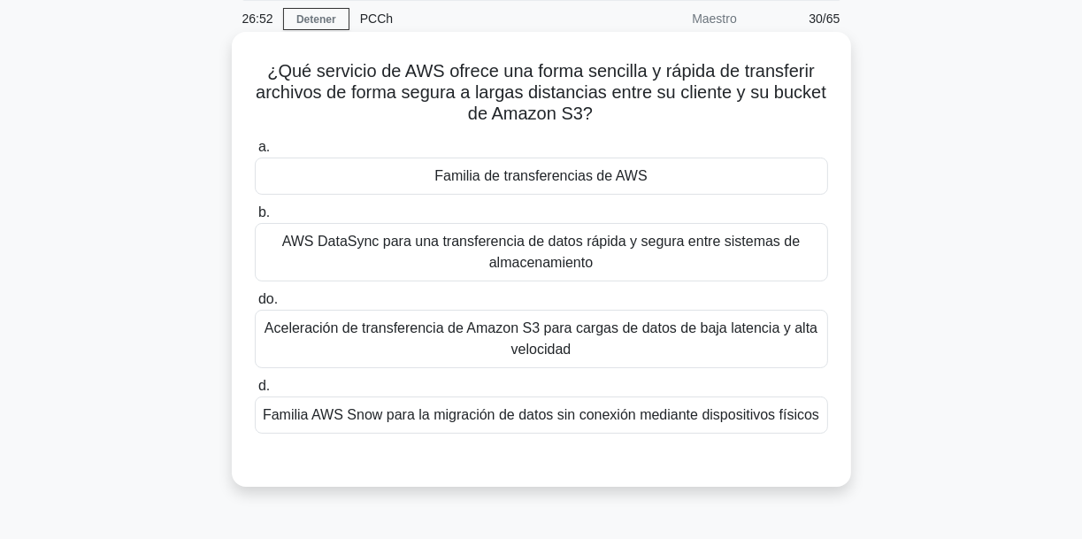
scroll to position [71, 0]
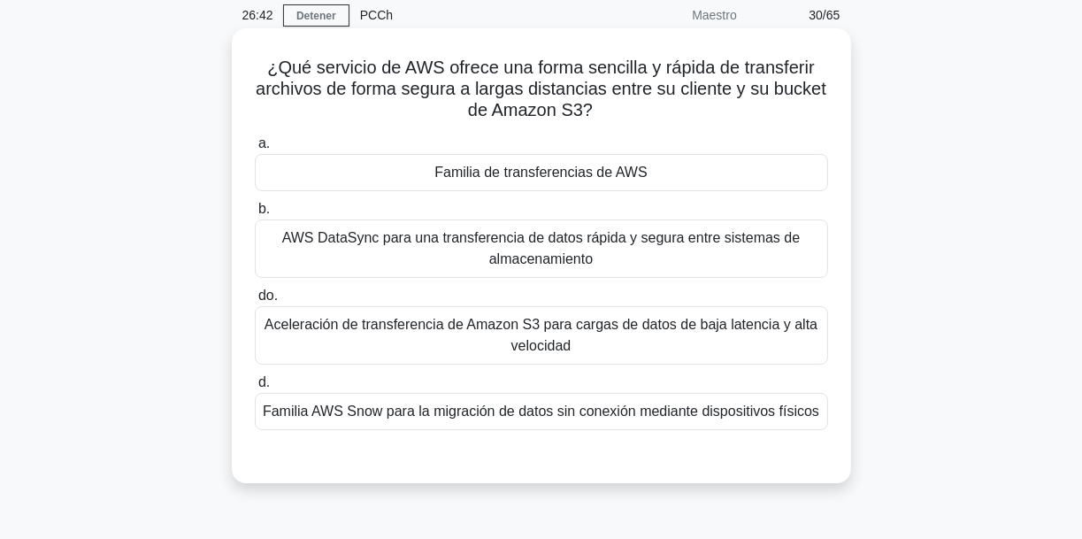
click at [528, 165] on font "Familia de transferencias de AWS" at bounding box center [540, 172] width 212 height 15
click at [255, 149] on input "a. Familia de transferencias de AWS" at bounding box center [255, 143] width 0 height 11
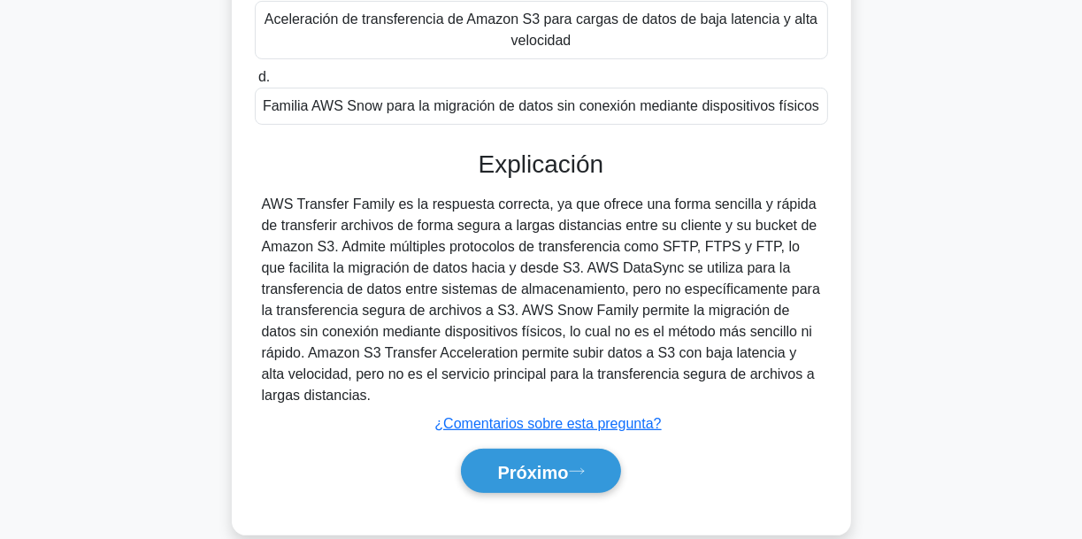
scroll to position [417, 0]
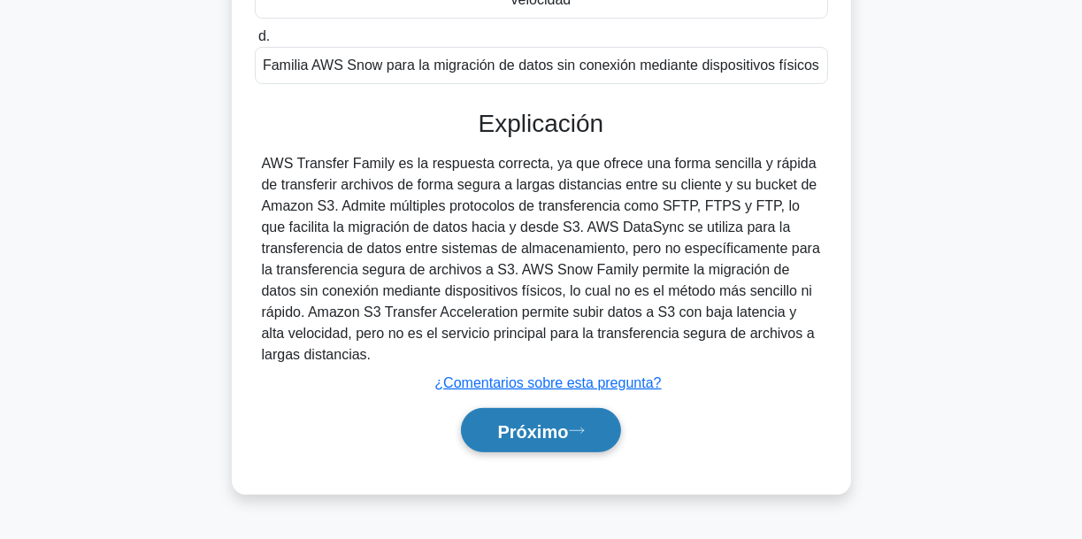
click at [584, 425] on icon at bounding box center [577, 430] width 16 height 10
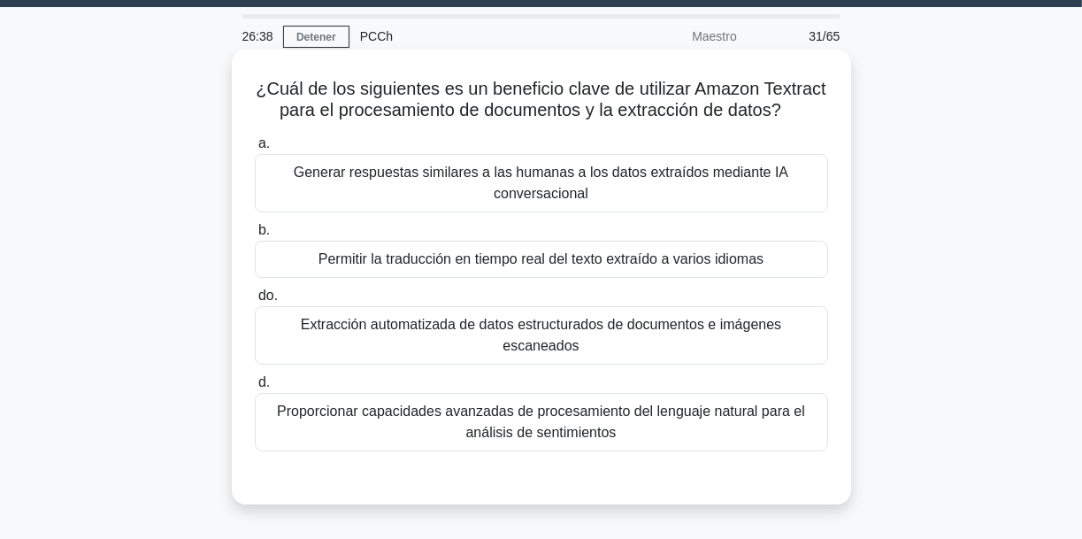
scroll to position [71, 0]
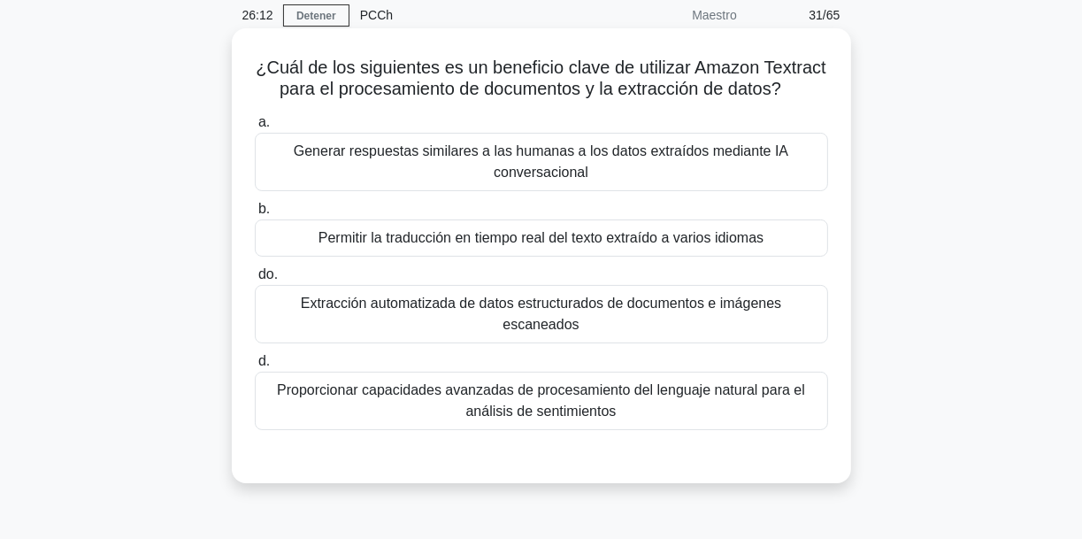
click at [495, 227] on font "Permitir la traducción en tiempo real del texto extraído a varios idiomas" at bounding box center [540, 237] width 445 height 21
click at [255, 215] on input "b. Permitir la traducción en tiempo real del texto extraído a varios idiomas" at bounding box center [255, 208] width 0 height 11
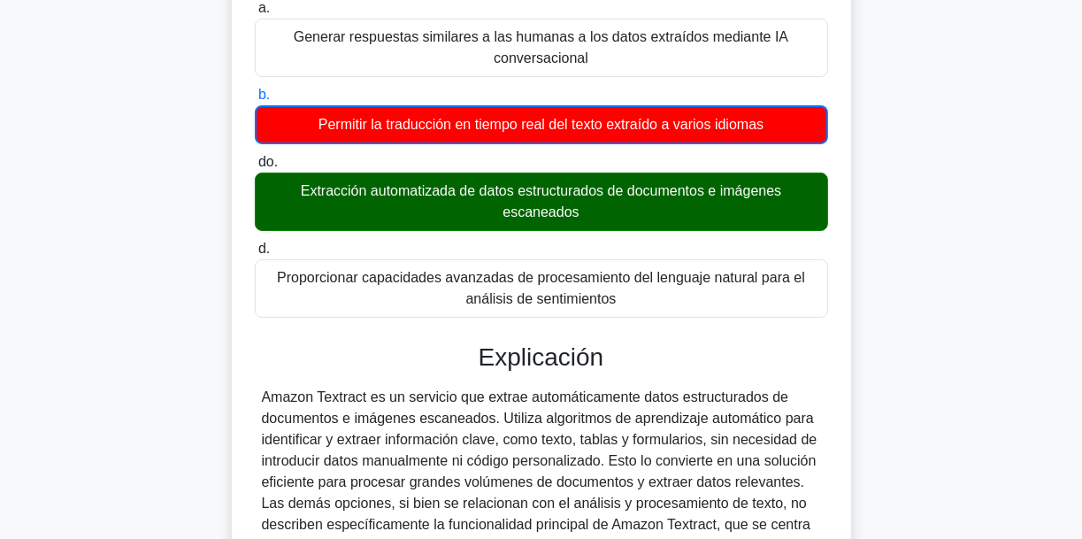
scroll to position [354, 0]
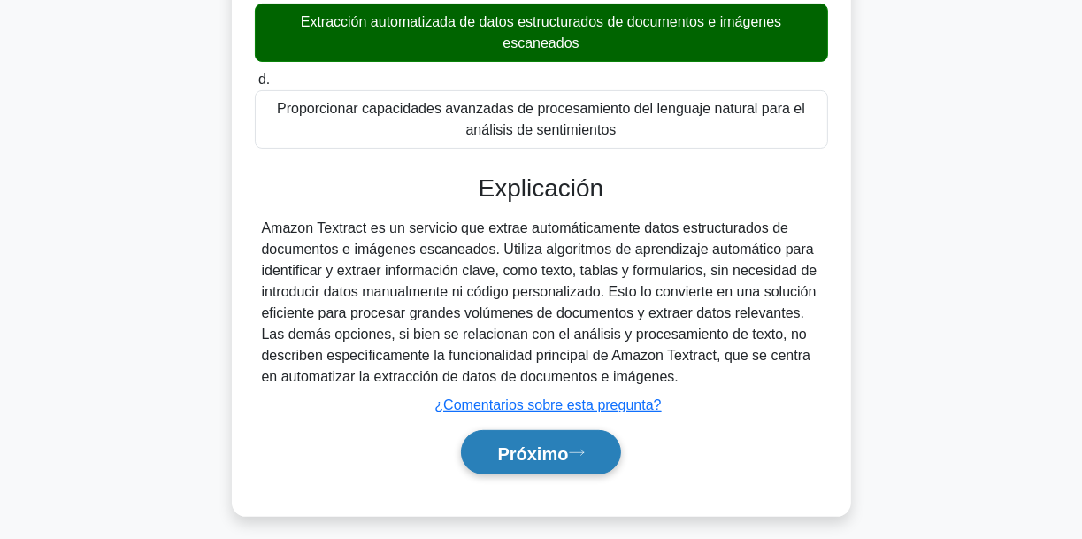
click at [602, 450] on button "Próximo" at bounding box center [540, 452] width 159 height 45
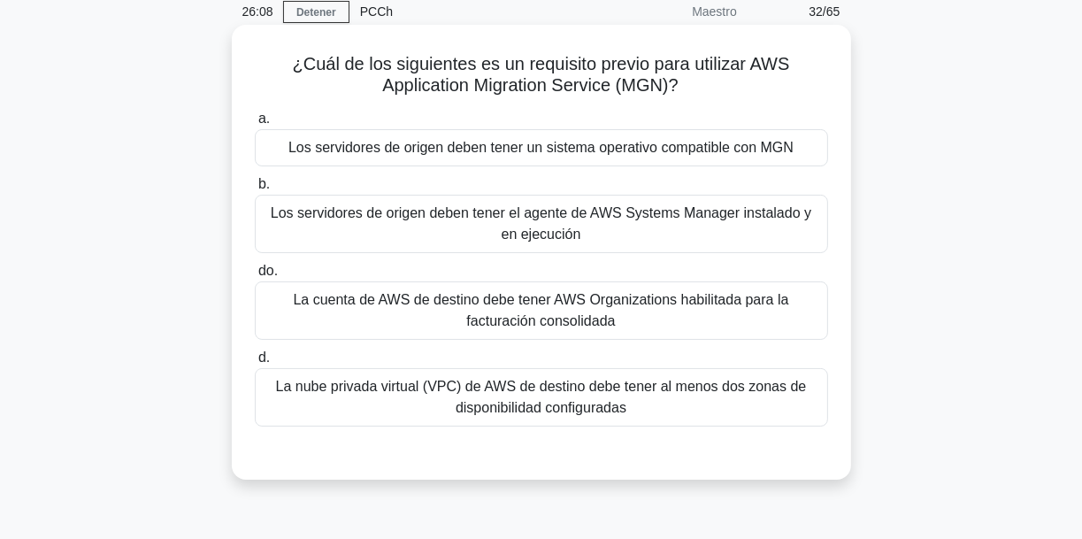
scroll to position [71, 0]
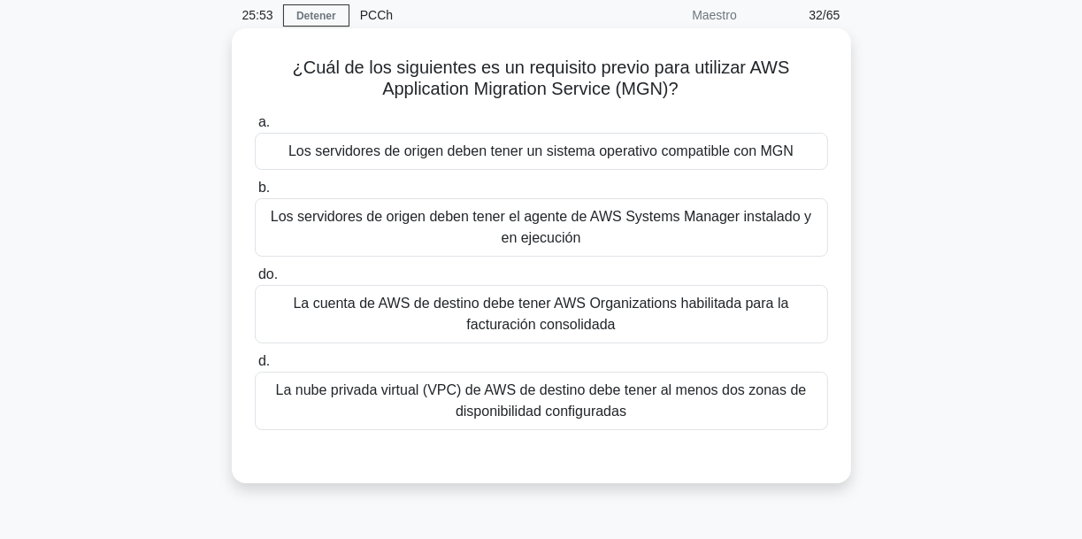
click at [596, 153] on font "Los servidores de origen deben tener un sistema operativo compatible con MGN" at bounding box center [540, 150] width 505 height 15
click at [255, 128] on input "a. Los servidores de origen deben tener un sistema operativo compatible con MGN" at bounding box center [255, 122] width 0 height 11
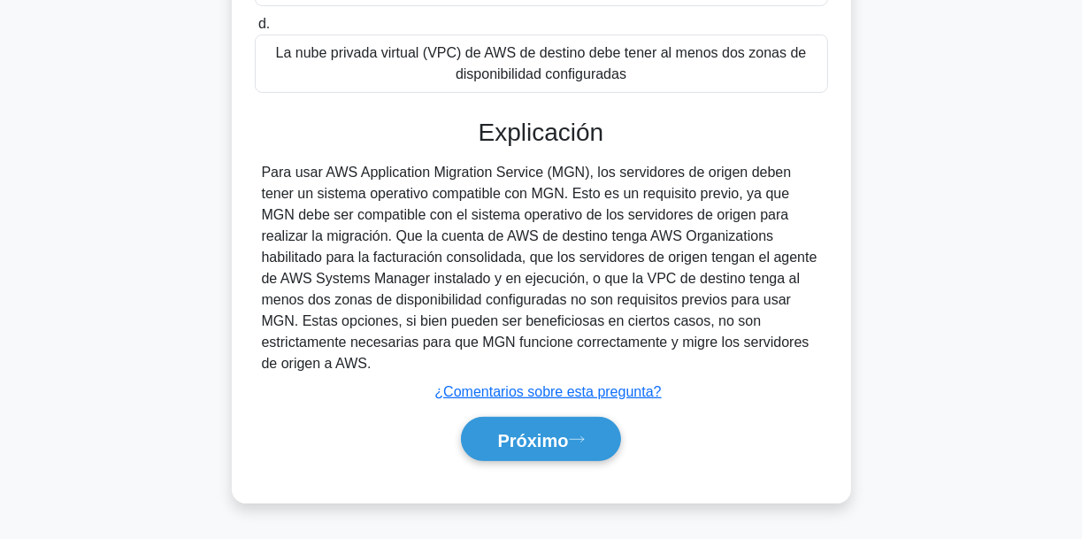
scroll to position [417, 0]
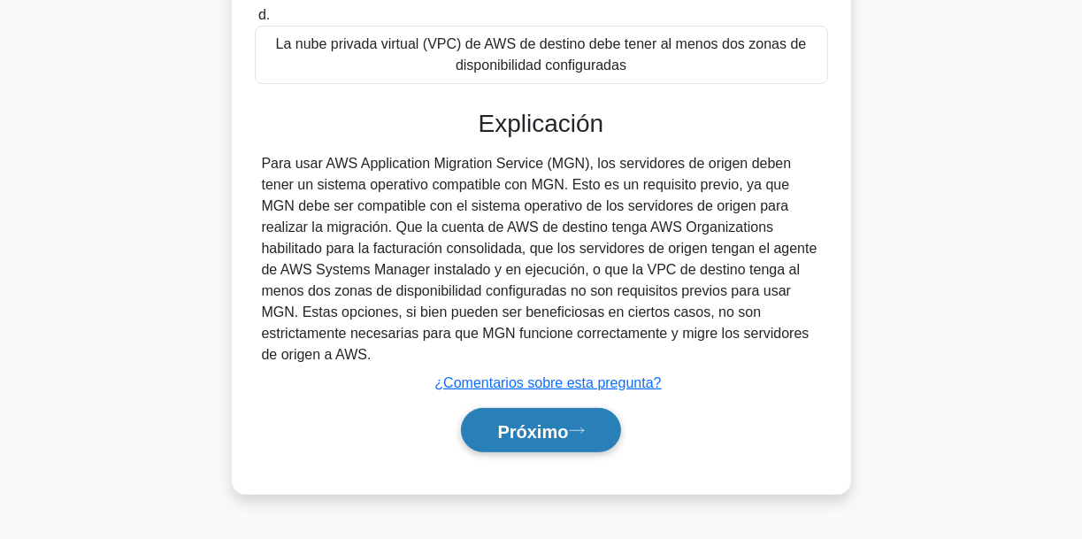
click at [585, 425] on button "Próximo" at bounding box center [540, 430] width 159 height 45
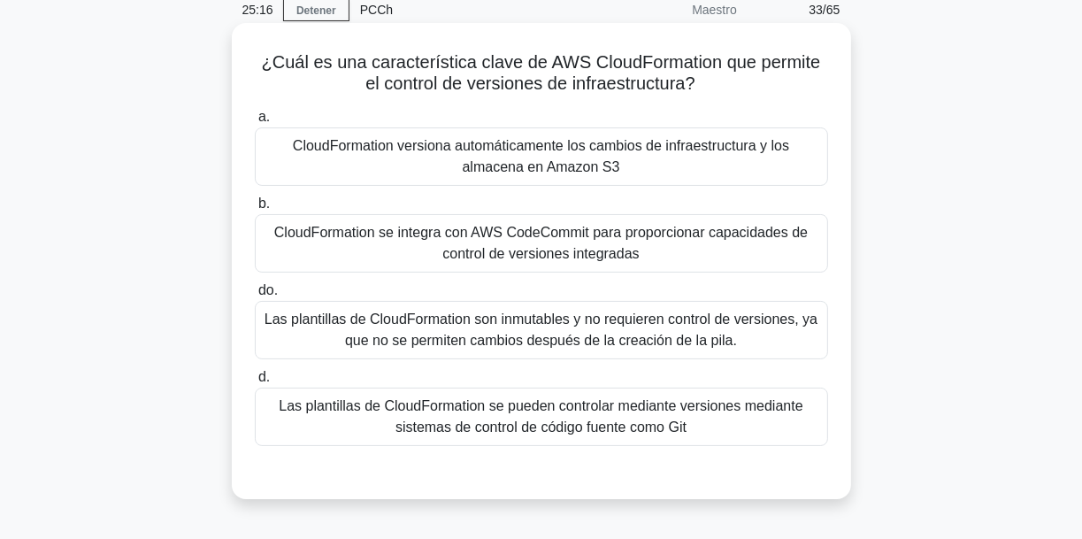
scroll to position [71, 0]
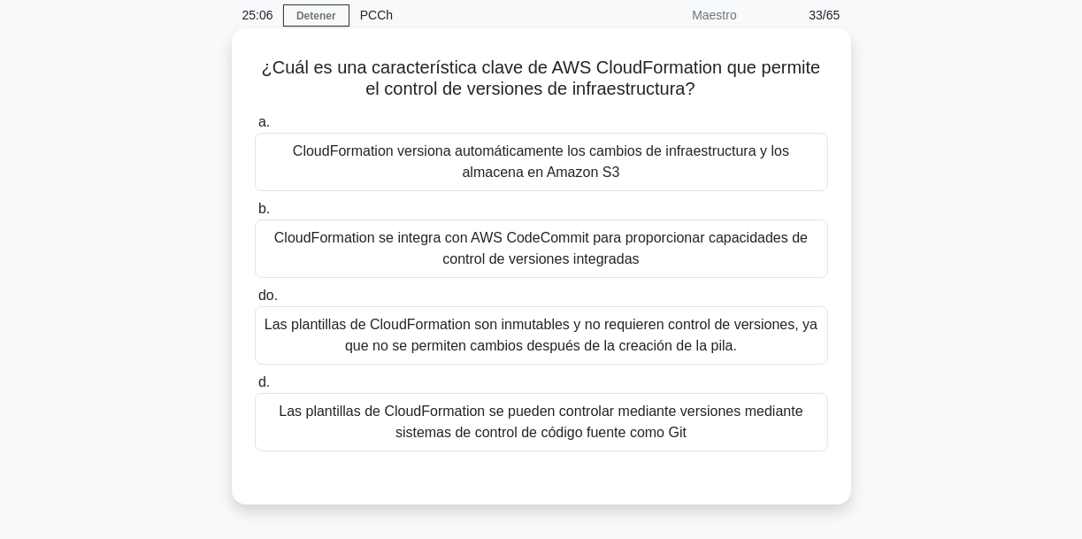
click at [560, 253] on font "CloudFormation se integra con AWS CodeCommit para proporcionar capacidades de c…" at bounding box center [540, 248] width 533 height 36
click at [255, 215] on input "b. CloudFormation se integra con AWS CodeCommit para proporcionar capacidades d…" at bounding box center [255, 208] width 0 height 11
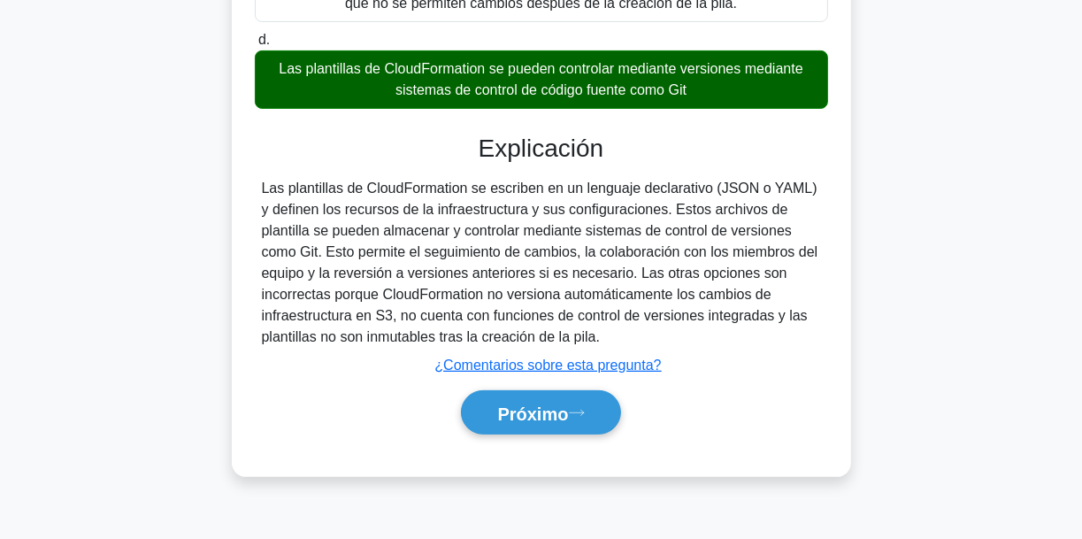
scroll to position [417, 0]
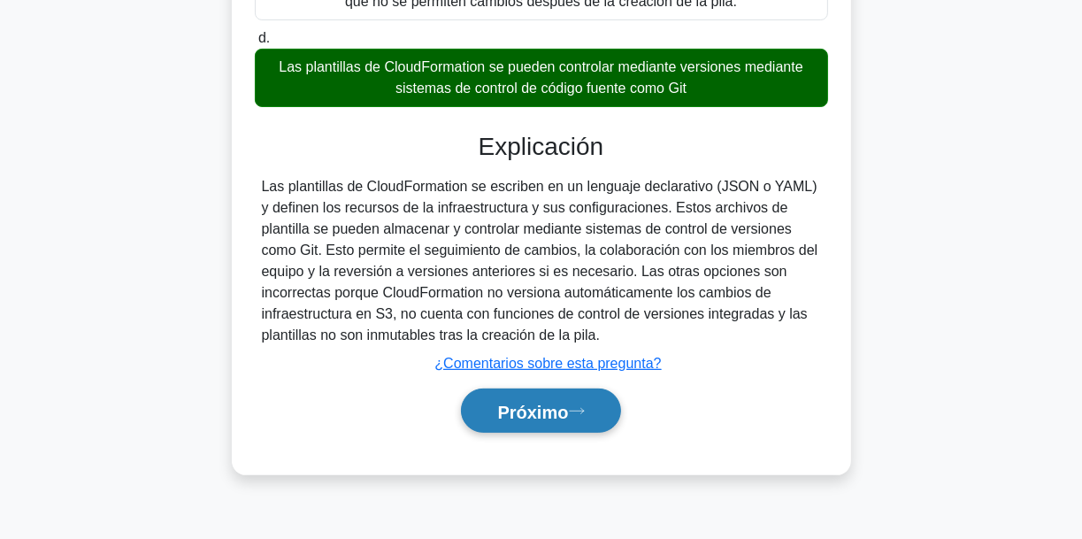
click at [568, 402] on font "Próximo" at bounding box center [532, 411] width 71 height 19
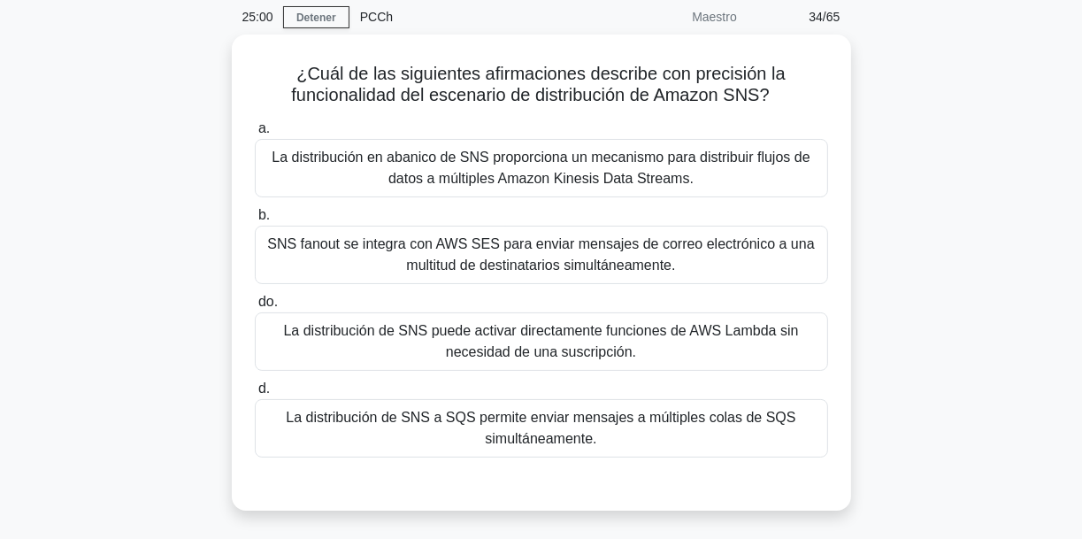
scroll to position [64, 0]
click at [580, 273] on font "SNS fanout se integra con AWS SES para enviar mensajes de correo electrónico a …" at bounding box center [540, 255] width 547 height 36
click at [255, 222] on input "b. SNS fanout se integra con AWS SES para enviar mensajes de correo electrónico…" at bounding box center [255, 216] width 0 height 11
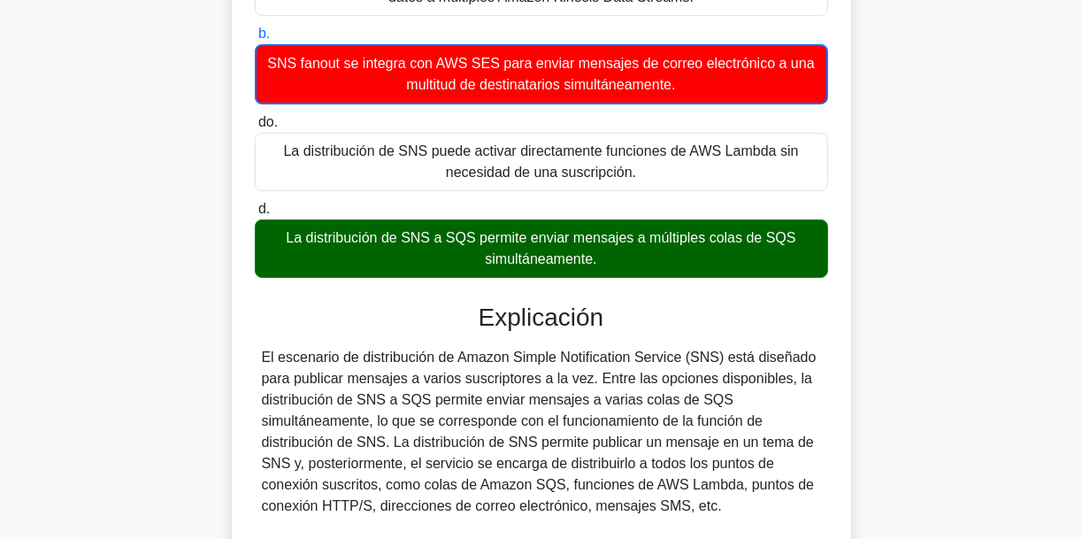
scroll to position [276, 0]
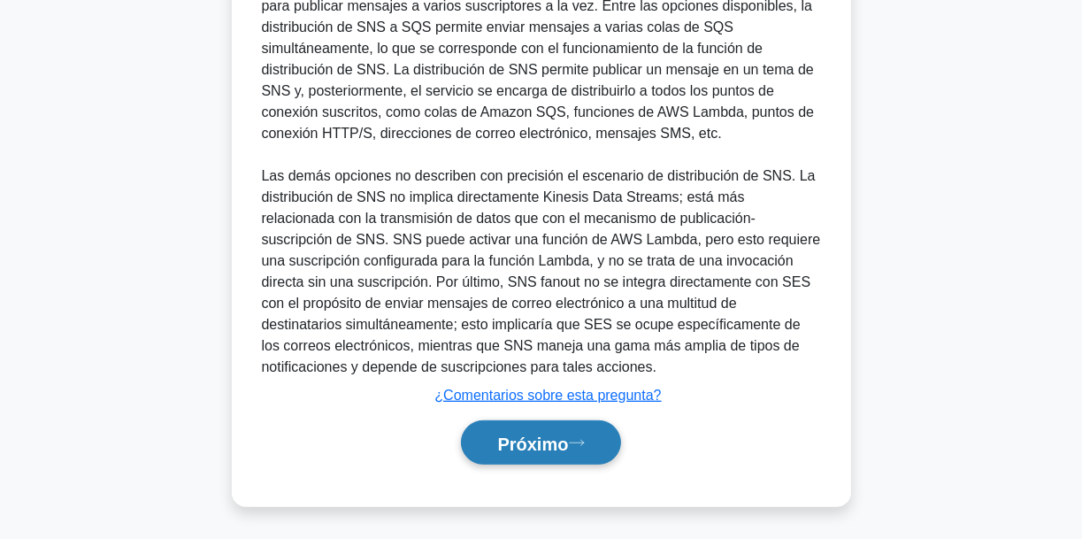
click at [585, 438] on icon at bounding box center [577, 443] width 16 height 10
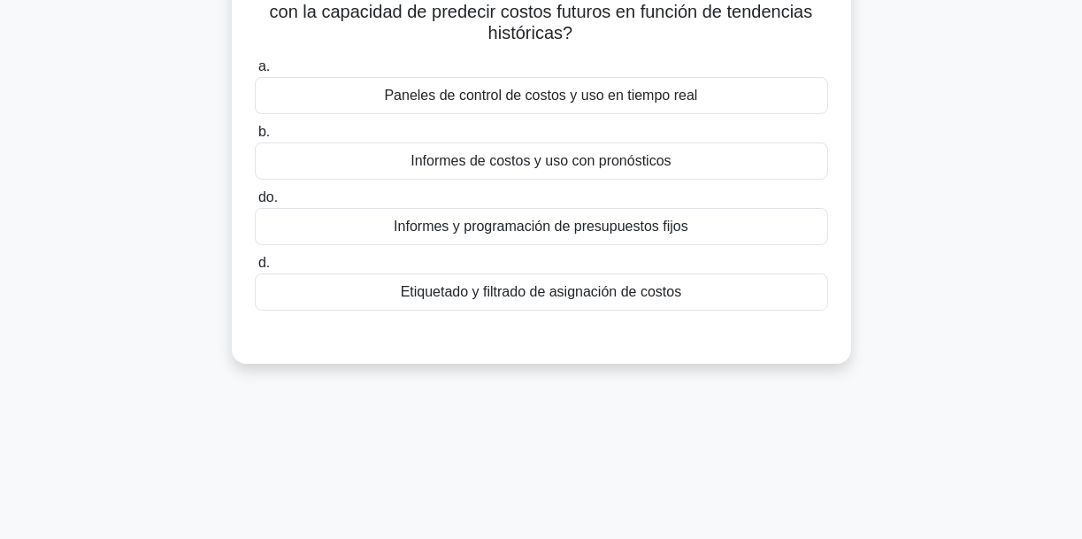
scroll to position [64, 0]
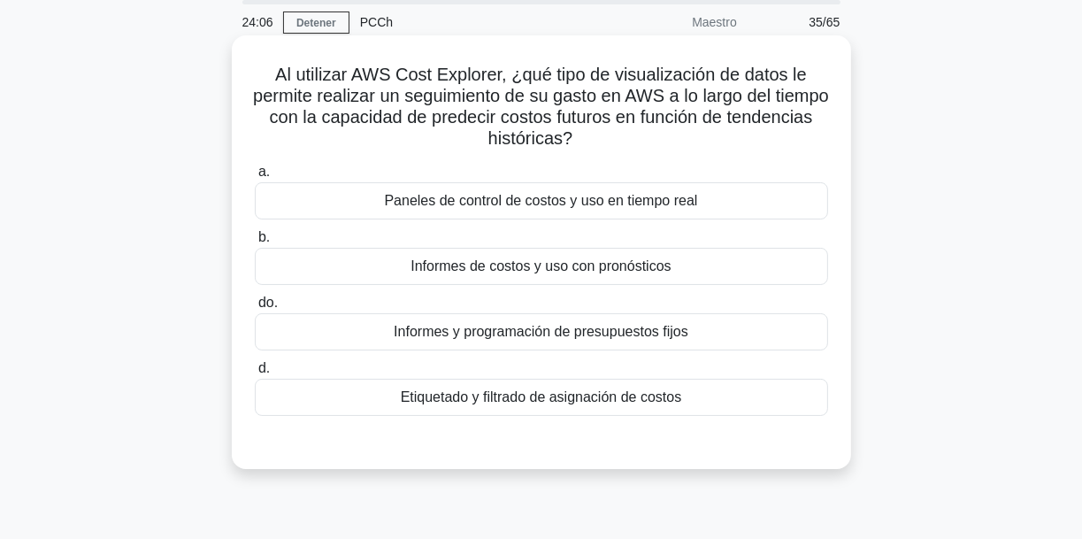
click at [559, 264] on font "Informes de costos y uso con pronósticos" at bounding box center [540, 265] width 260 height 15
click at [255, 243] on input "b. Informes de costos y uso con pronósticos" at bounding box center [255, 237] width 0 height 11
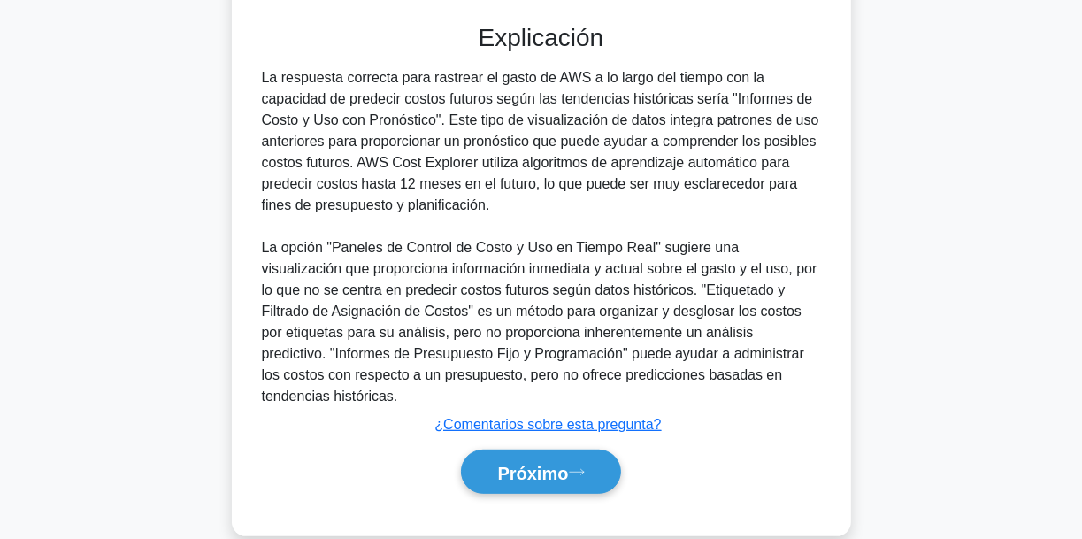
scroll to position [489, 0]
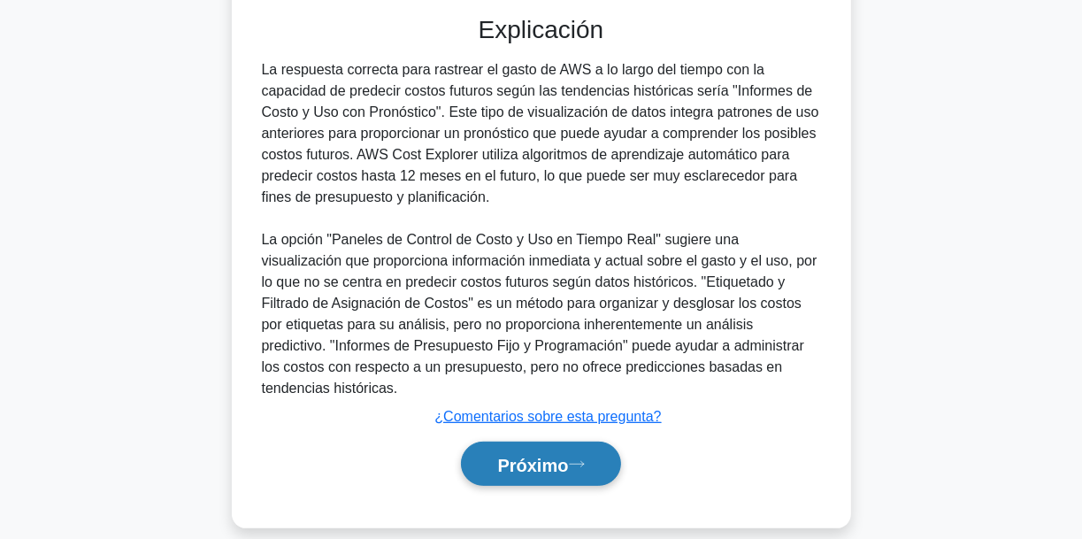
click at [577, 441] on button "Próximo" at bounding box center [540, 463] width 159 height 45
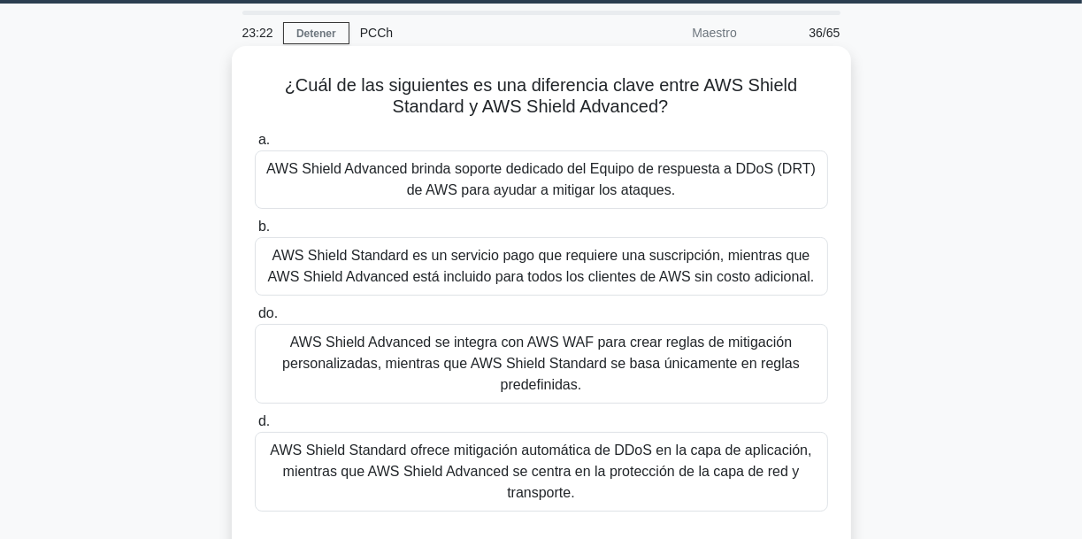
scroll to position [51, 0]
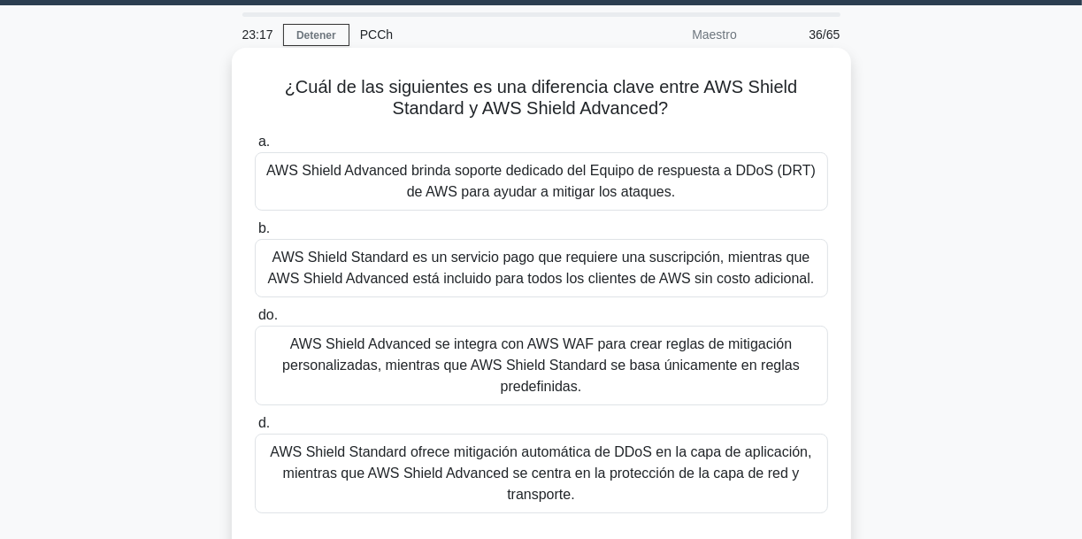
click at [576, 190] on font "AWS Shield Advanced brinda soporte dedicado del Equipo de respuesta a DDoS (DRT…" at bounding box center [540, 181] width 549 height 36
click at [255, 148] on input "a. AWS Shield Advanced brinda soporte dedicado del Equipo de respuesta a DDoS (…" at bounding box center [255, 141] width 0 height 11
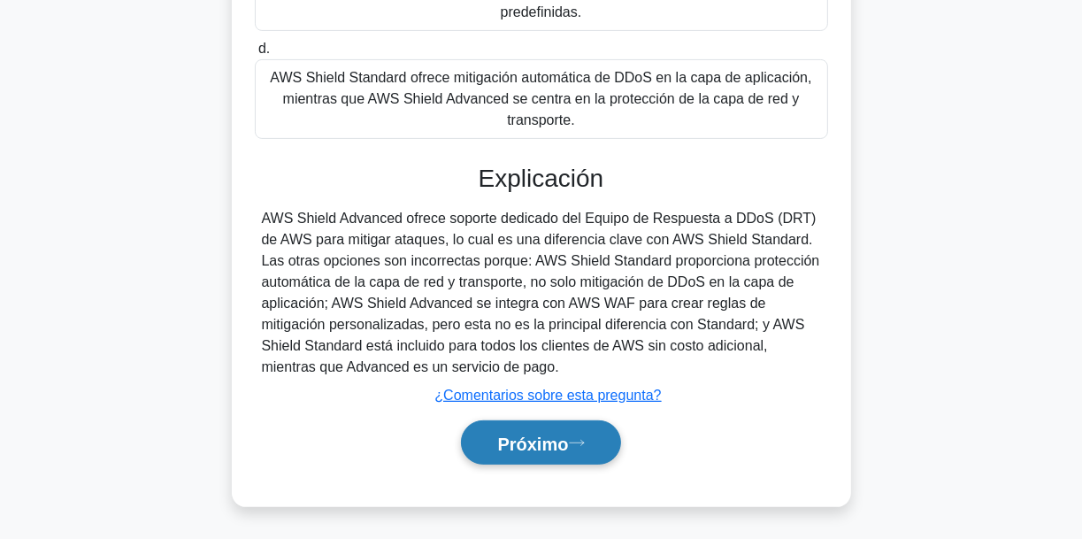
click at [592, 435] on button "Próximo" at bounding box center [540, 442] width 159 height 45
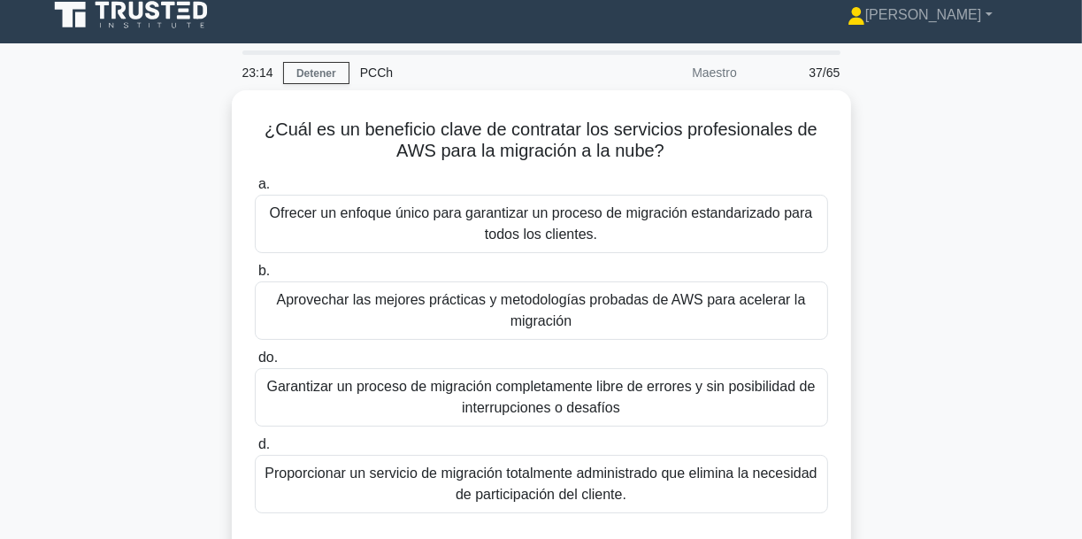
scroll to position [1, 0]
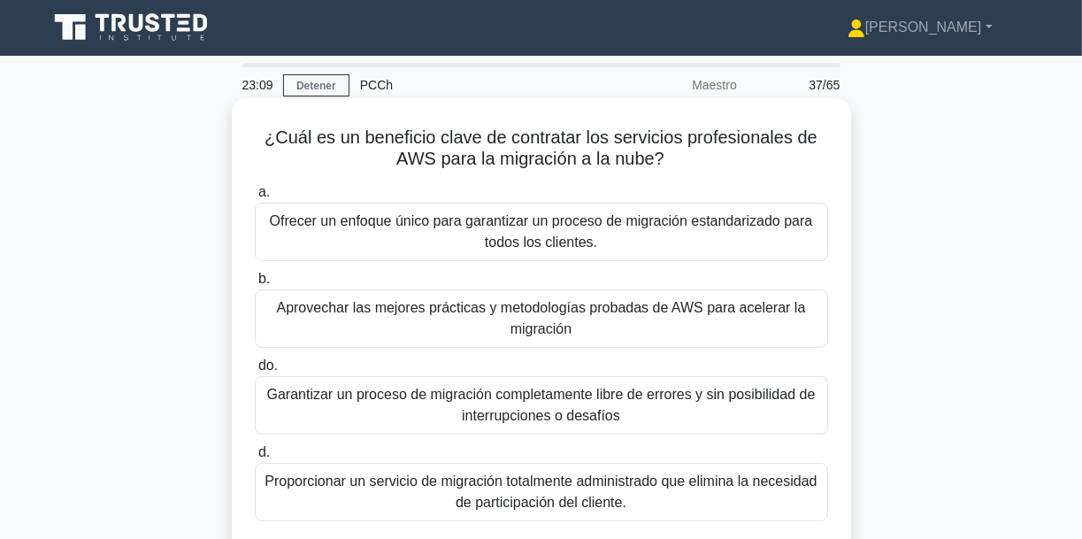
drag, startPoint x: 364, startPoint y: 142, endPoint x: 803, endPoint y: 151, distance: 438.8
click at [803, 151] on h5 "¿Cuál es un beneficio clave de contratar los servicios profesionales de AWS par…" at bounding box center [541, 148] width 577 height 44
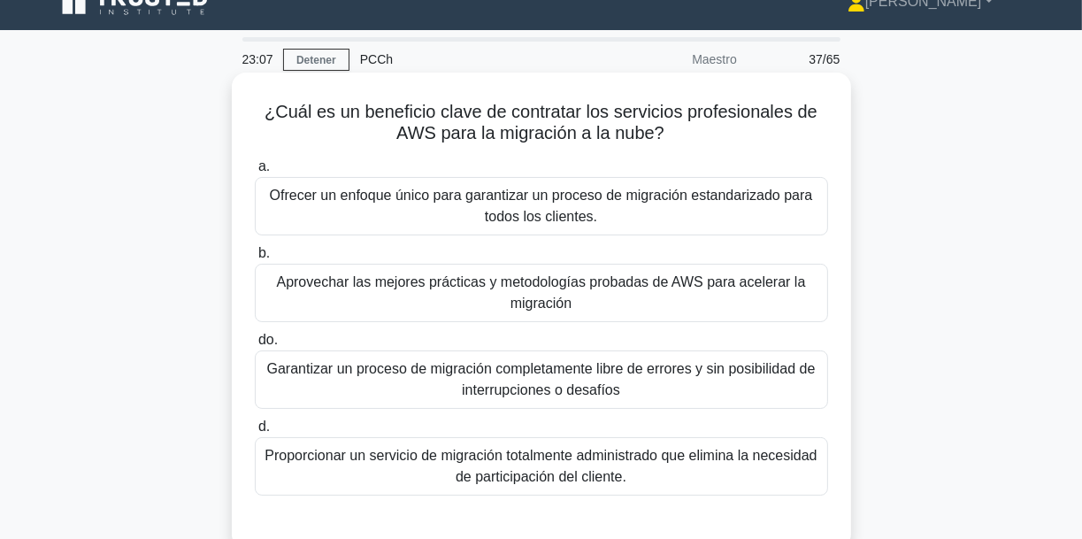
scroll to position [72, 0]
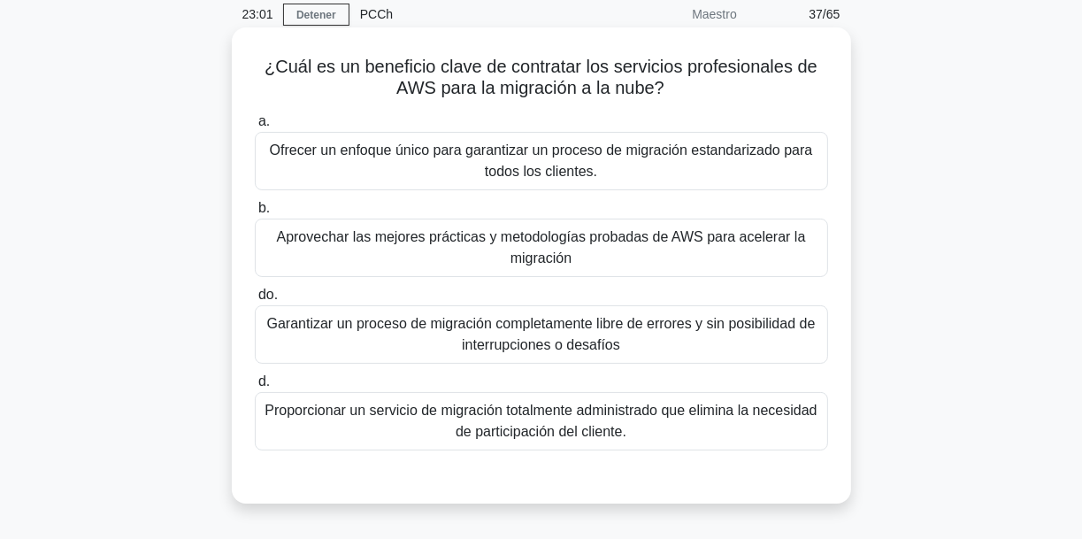
click at [586, 250] on font "Aprovechar las mejores prácticas y metodologías probadas de AWS para acelerar l…" at bounding box center [541, 247] width 557 height 42
click at [255, 214] on input "b. Aprovechar las mejores prácticas y metodologías probadas de AWS para acelera…" at bounding box center [255, 208] width 0 height 11
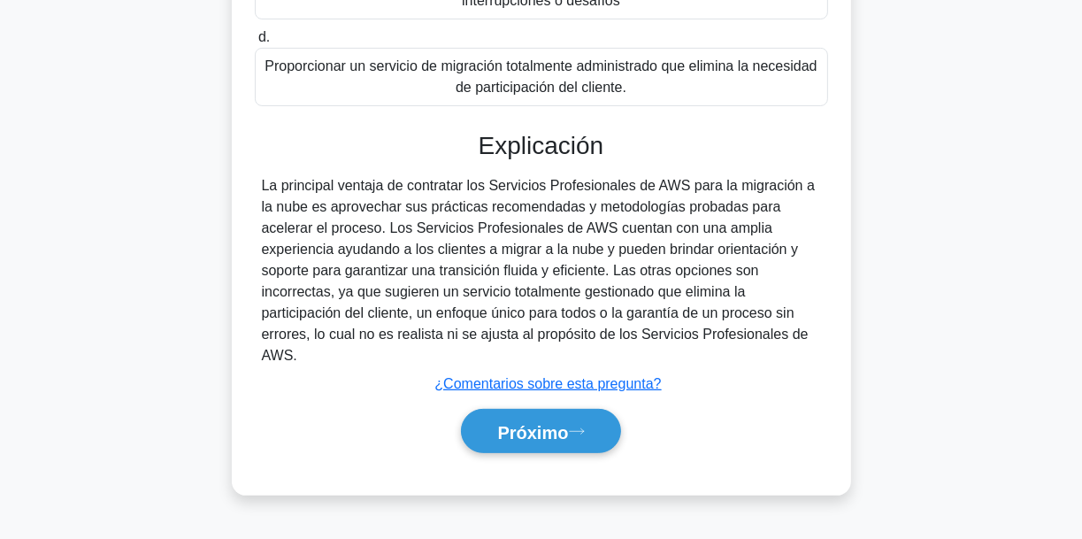
scroll to position [417, 0]
click at [594, 408] on button "Próximo" at bounding box center [540, 430] width 159 height 45
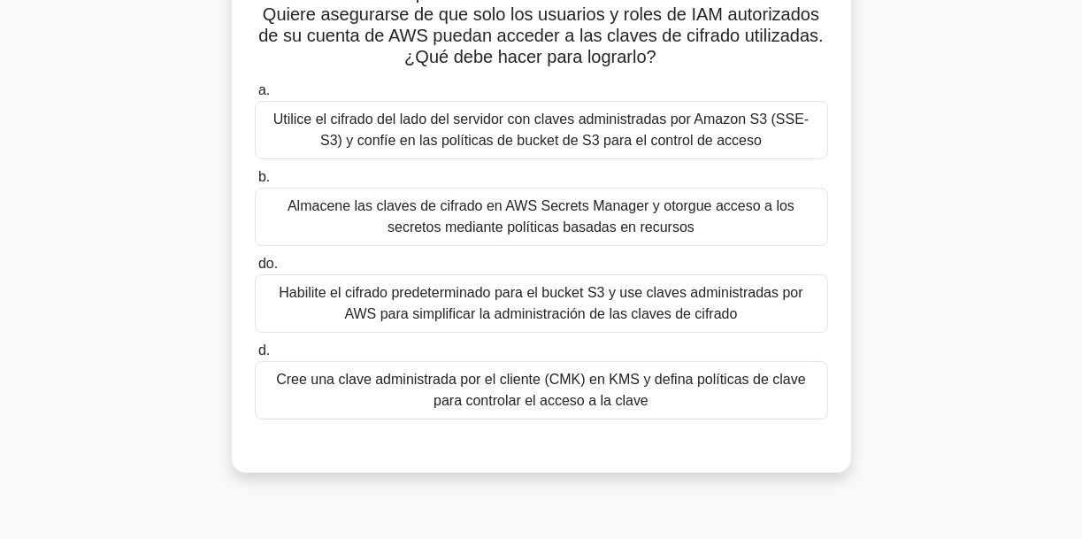
scroll to position [142, 0]
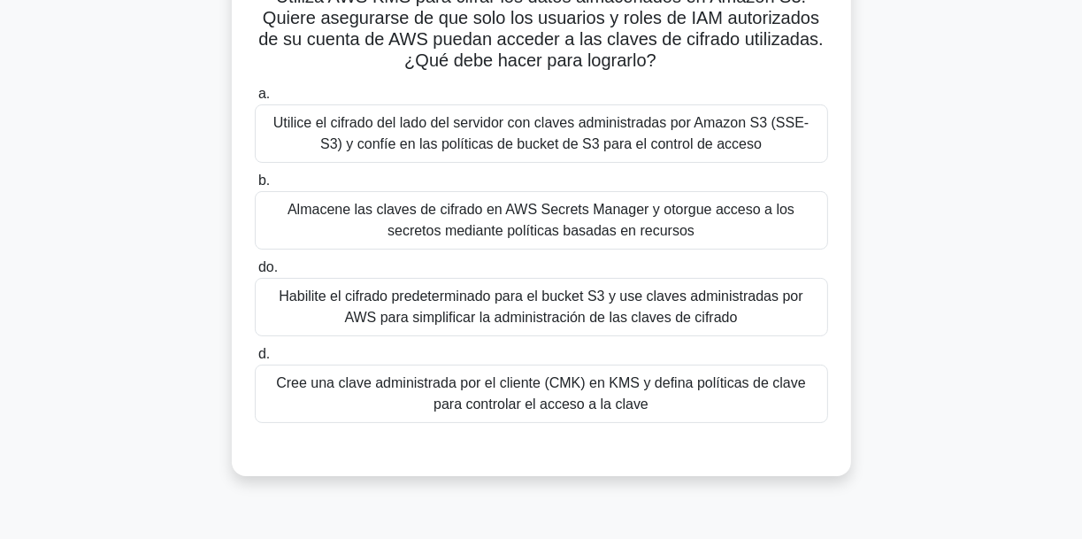
click at [528, 123] on font "Utilice el cifrado del lado del servidor con claves administradas por Amazon S3…" at bounding box center [541, 133] width 536 height 36
click at [255, 100] on input "a. Utilice el cifrado del lado del servidor con claves administradas por Amazon…" at bounding box center [255, 93] width 0 height 11
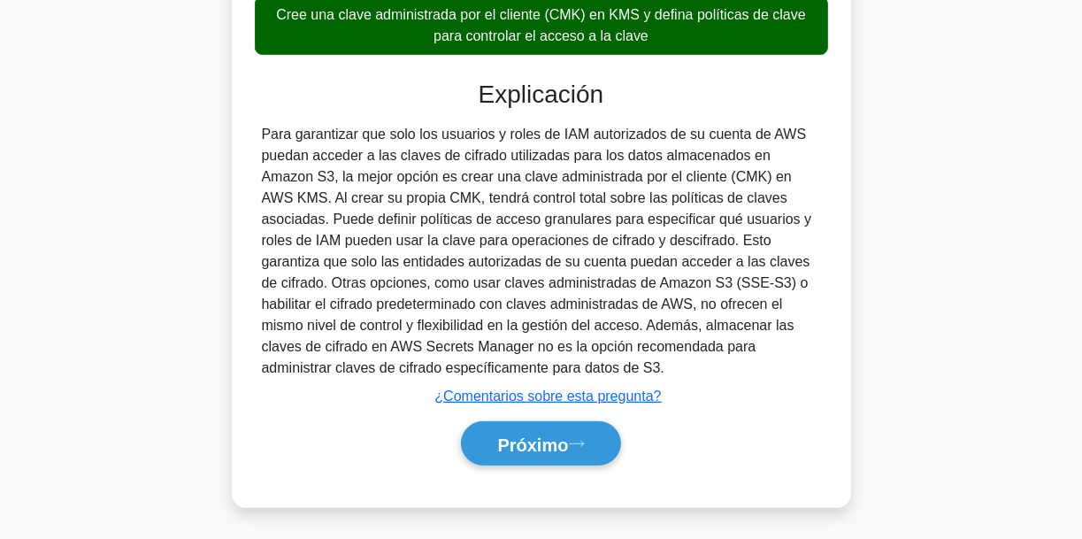
scroll to position [512, 0]
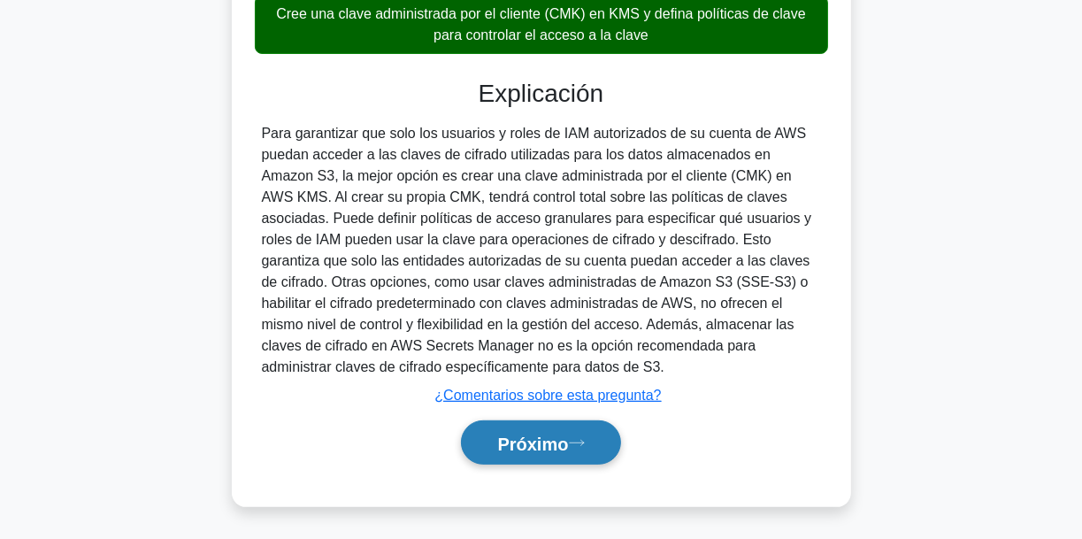
click at [556, 449] on font "Próximo" at bounding box center [532, 442] width 71 height 19
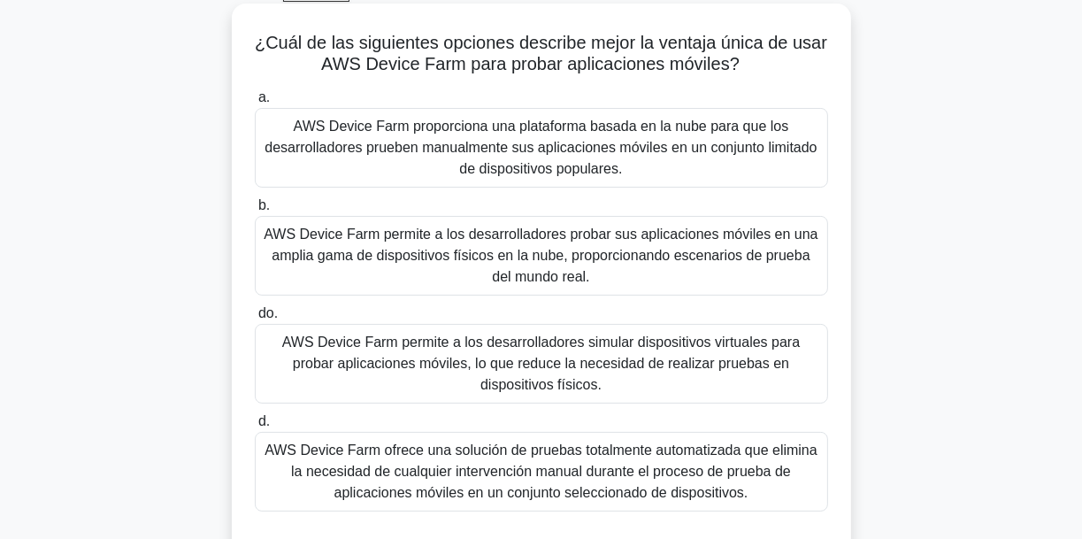
scroll to position [90, 0]
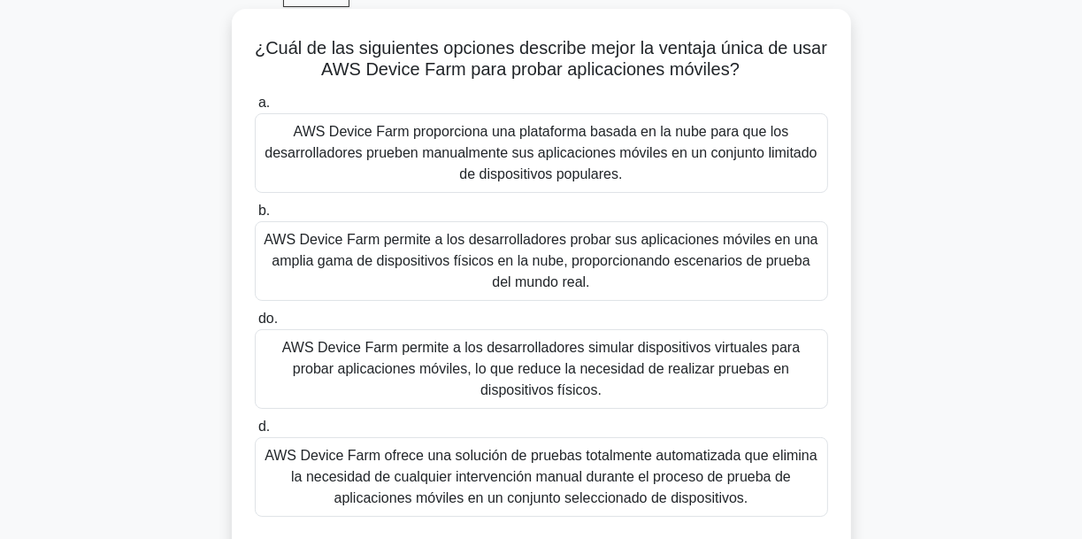
click at [610, 383] on font "AWS Device Farm permite a los desarrolladores simular dispositivos virtuales pa…" at bounding box center [541, 369] width 557 height 64
click at [255, 325] on input "do. AWS Device Farm permite a los desarrolladores simular dispositivos virtuale…" at bounding box center [255, 318] width 0 height 11
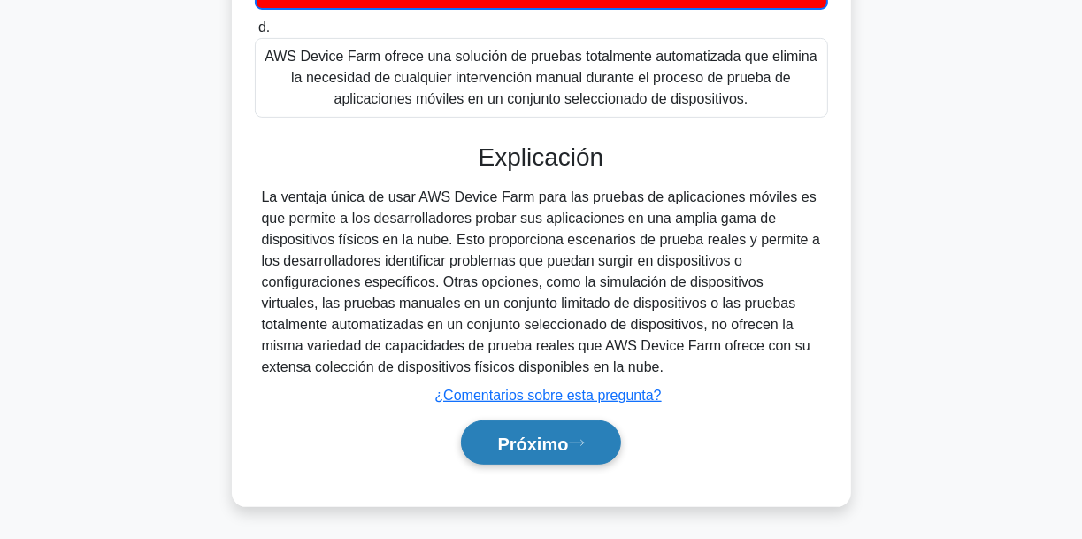
click at [592, 446] on button "Próximo" at bounding box center [540, 442] width 159 height 45
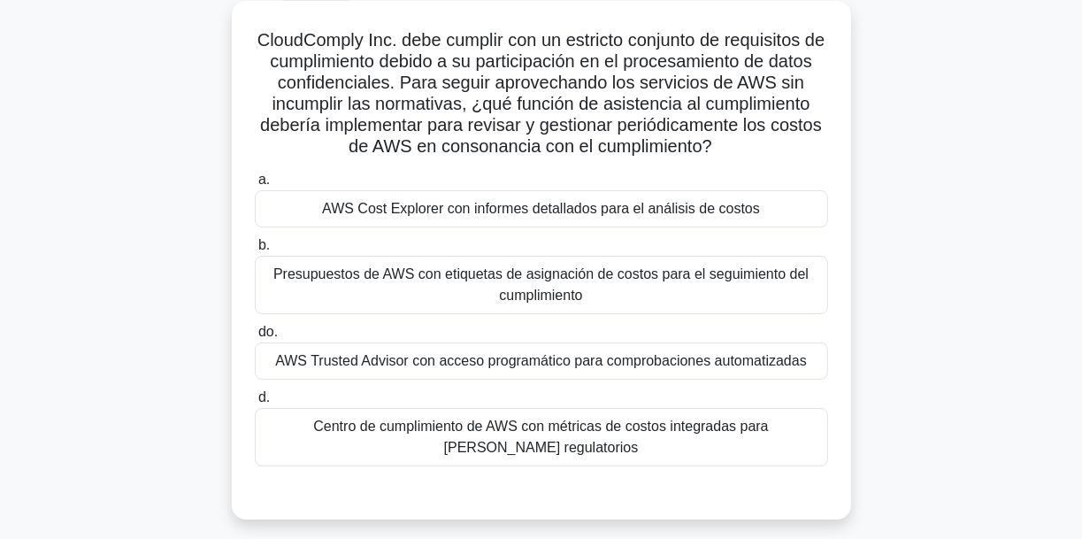
scroll to position [88, 0]
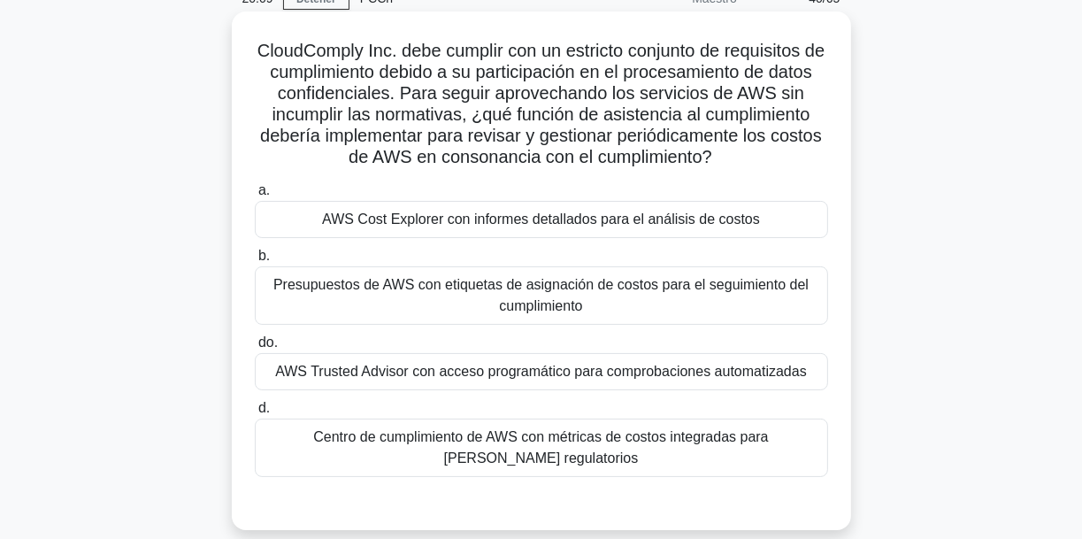
click at [628, 122] on font "CloudComply Inc. debe cumplir con un estricto conjunto de requisitos de cumplim…" at bounding box center [540, 104] width 567 height 126
click at [612, 226] on font "AWS Cost Explorer con informes detallados para el análisis de costos" at bounding box center [541, 218] width 438 height 15
click at [255, 196] on input "a. AWS Cost Explorer con informes detallados para el análisis de costos" at bounding box center [255, 190] width 0 height 11
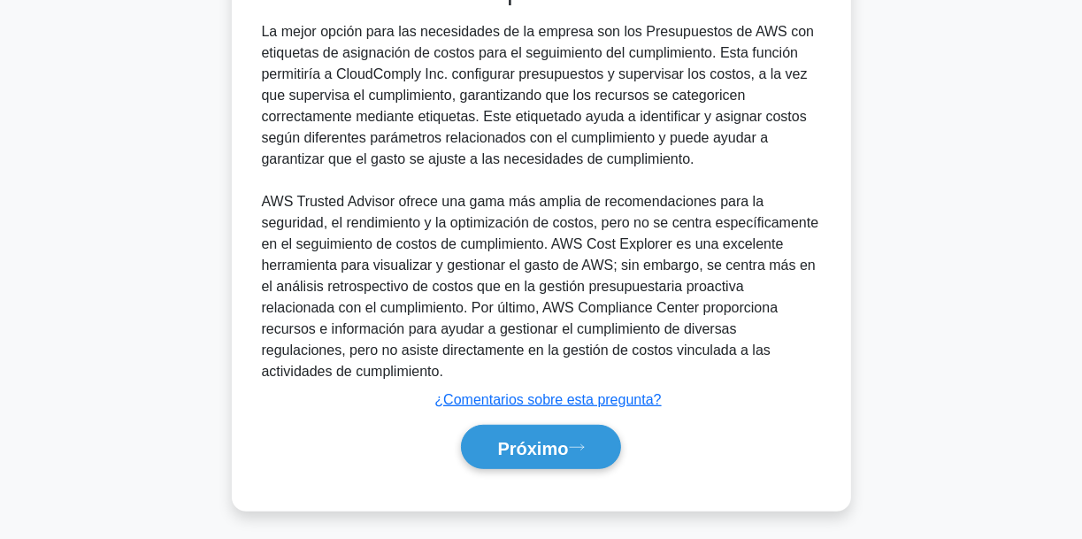
scroll to position [618, 0]
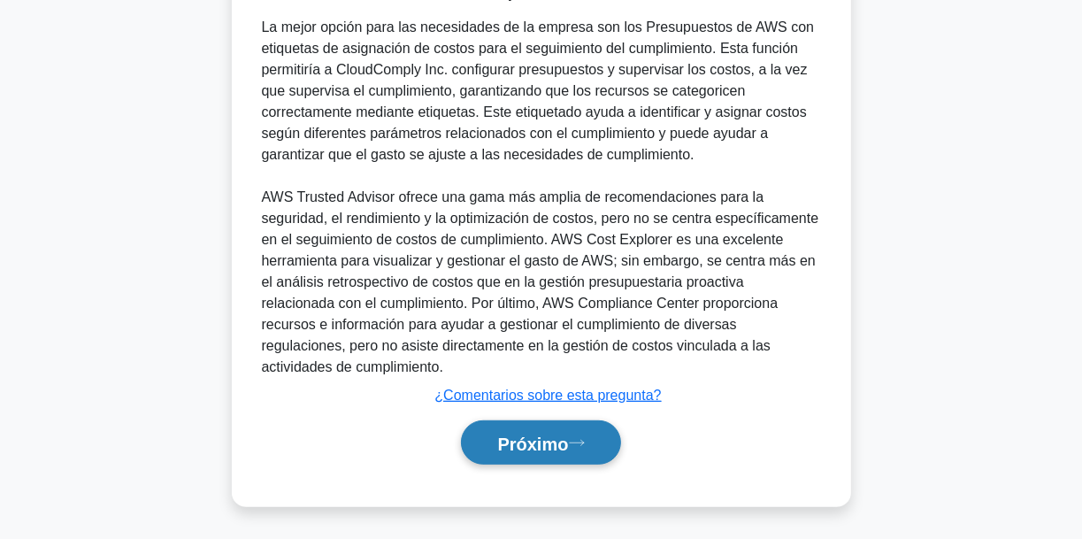
click at [562, 451] on button "Próximo" at bounding box center [540, 442] width 159 height 45
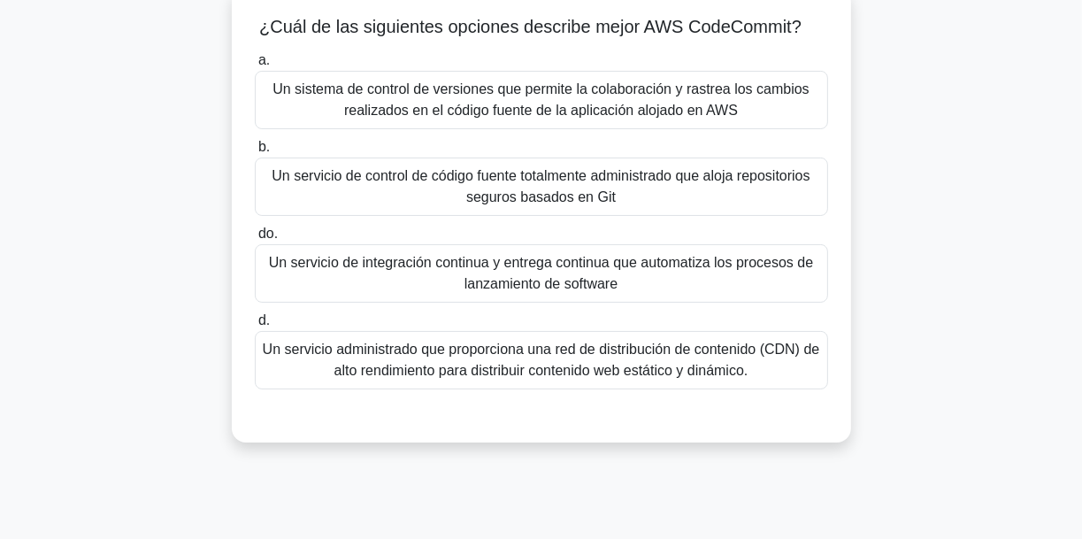
scroll to position [95, 0]
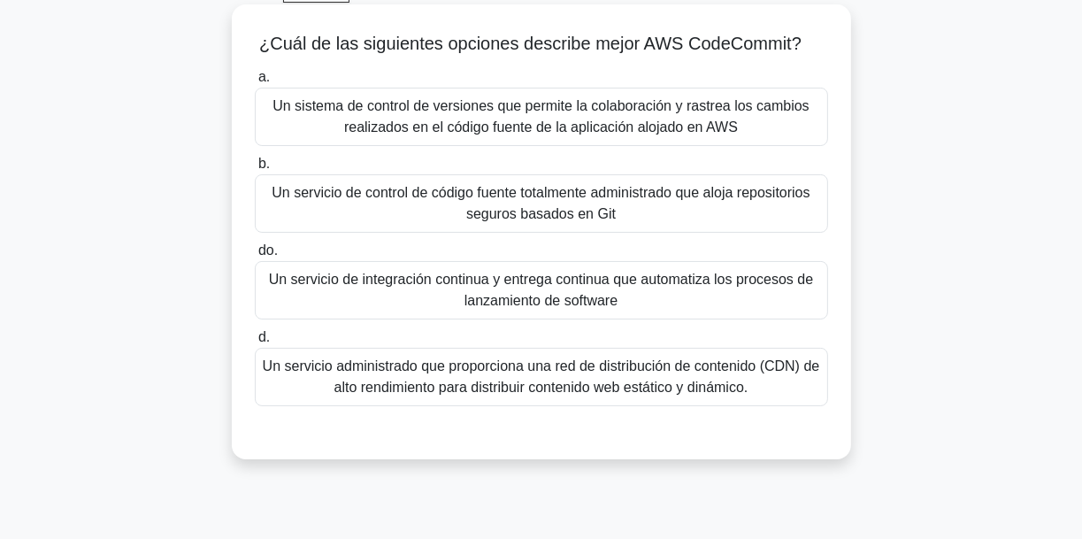
click at [616, 202] on font "Un servicio de control de código fuente totalmente administrado que aloja repos…" at bounding box center [541, 203] width 538 height 36
click at [255, 170] on input "b. Un servicio de control de código fuente totalmente administrado que aloja re…" at bounding box center [255, 163] width 0 height 11
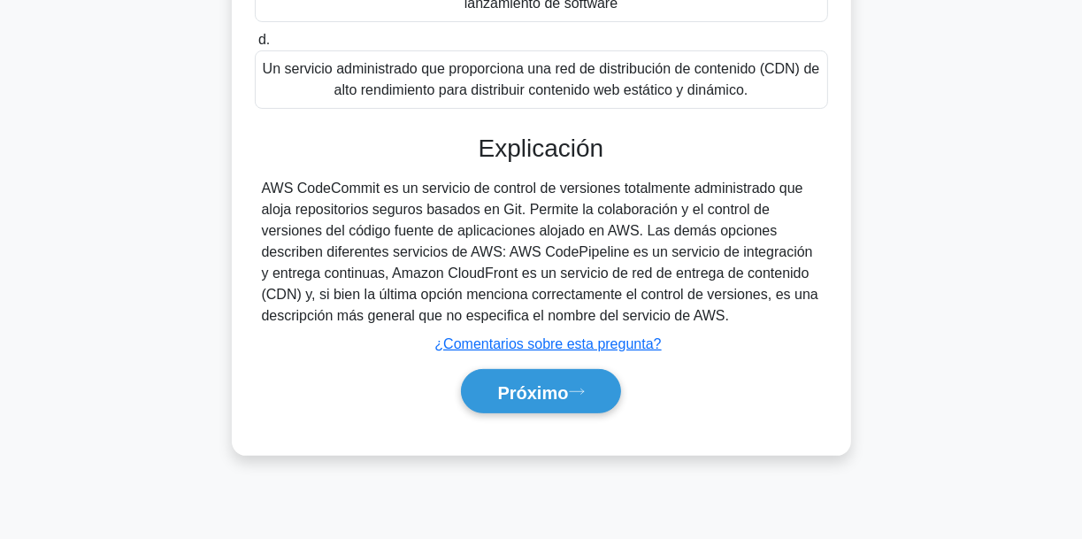
scroll to position [417, 0]
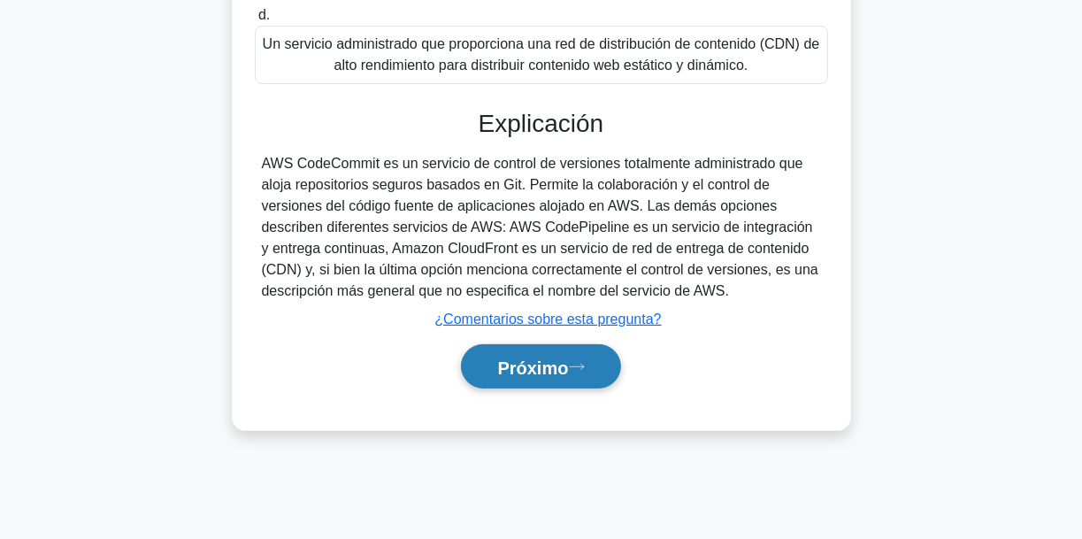
click at [580, 367] on icon at bounding box center [577, 367] width 16 height 10
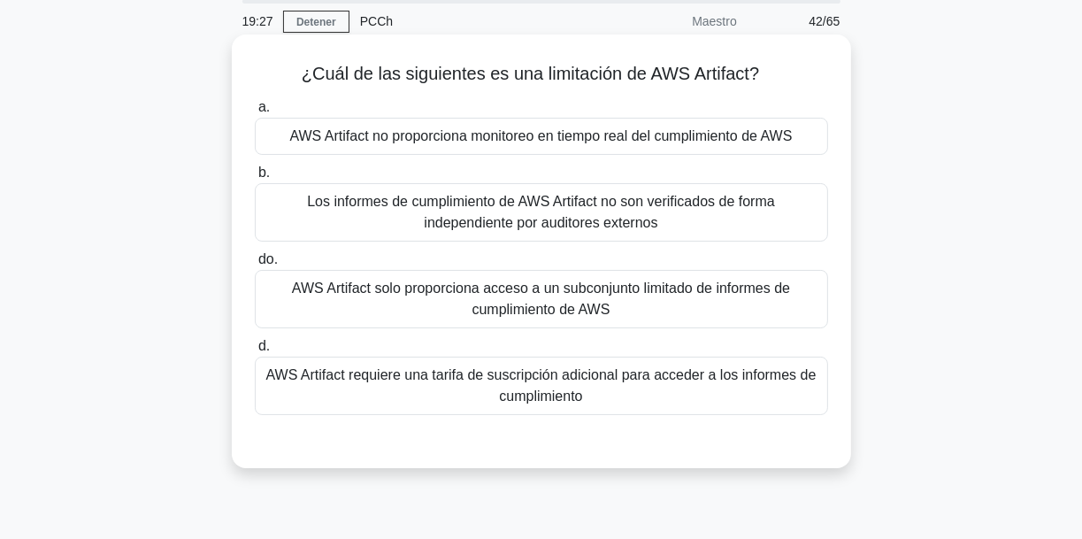
scroll to position [71, 0]
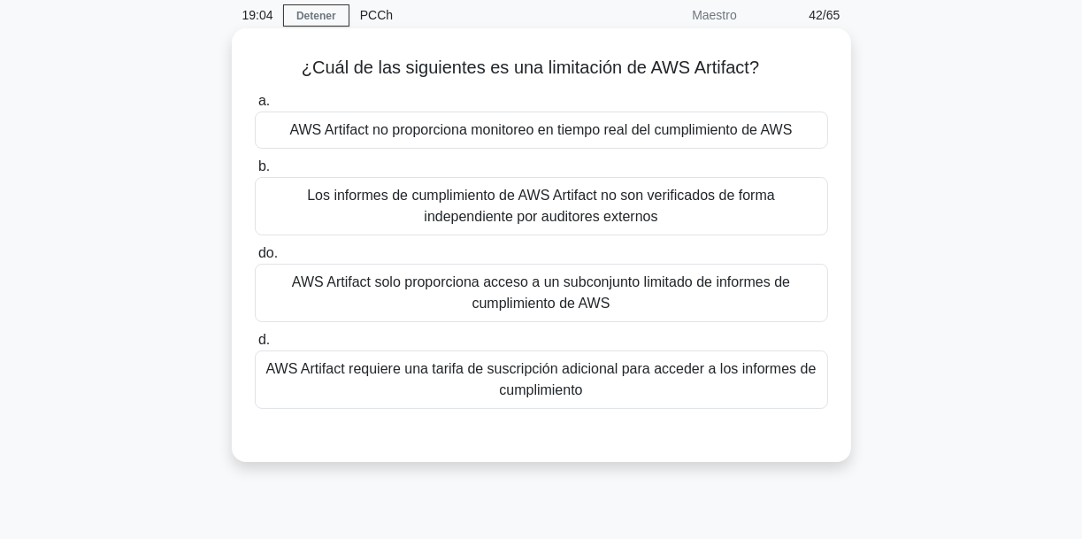
click at [604, 120] on font "AWS Artifact no proporciona monitoreo en tiempo real del cumplimiento de AWS" at bounding box center [541, 129] width 502 height 21
click at [255, 107] on input "a. AWS Artifact no proporciona monitoreo en tiempo real del cumplimiento de AWS" at bounding box center [255, 101] width 0 height 11
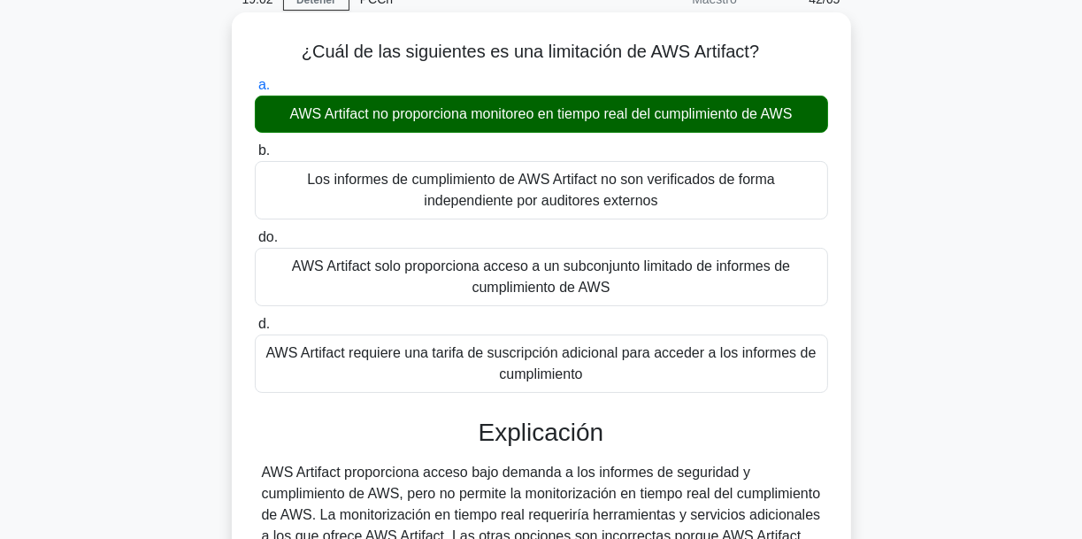
scroll to position [0, 0]
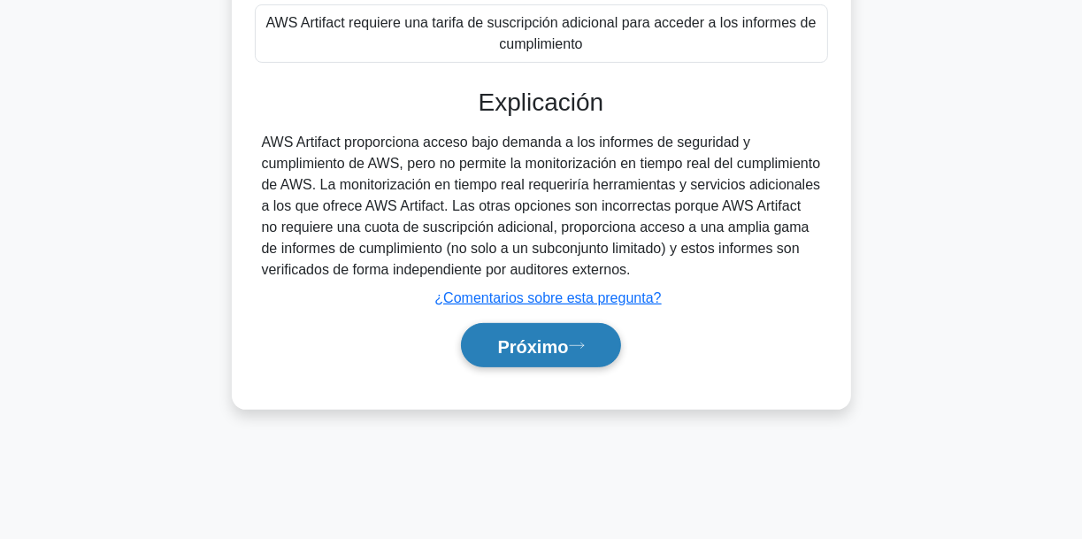
click at [547, 350] on font "Próximo" at bounding box center [532, 345] width 71 height 19
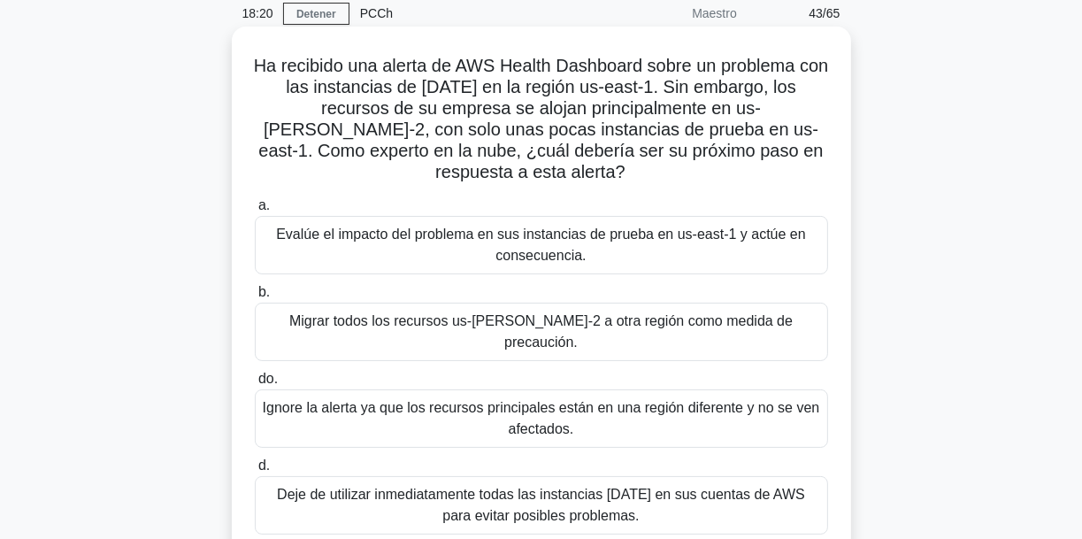
scroll to position [71, 0]
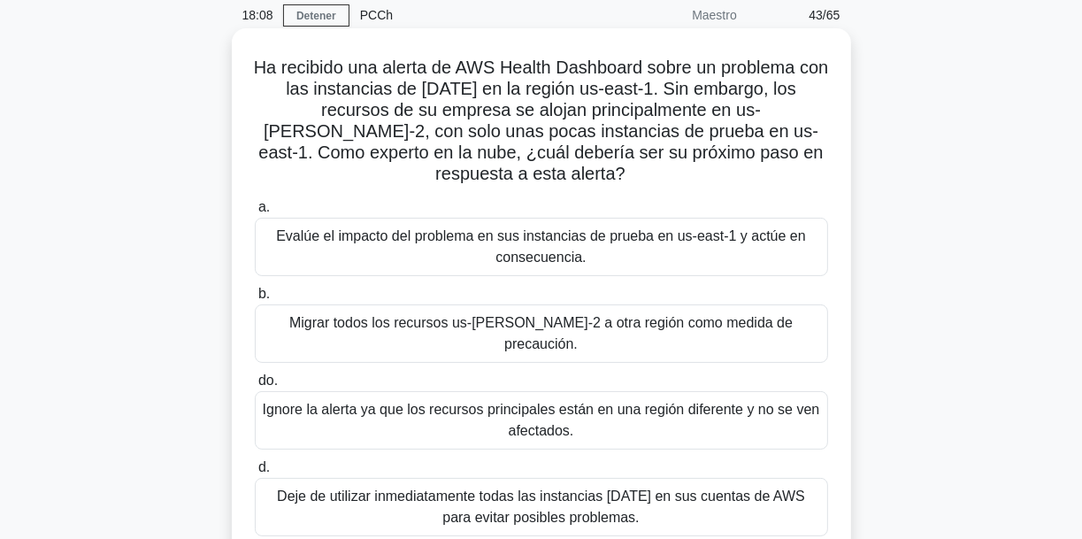
click at [594, 228] on font "Evalúe el impacto del problema en sus instancias de prueba en us-east-1 y actúe…" at bounding box center [541, 246] width 530 height 36
click at [255, 213] on input "a. Evalúe el impacto del problema en sus instancias de prueba en us-east-1 y ac…" at bounding box center [255, 207] width 0 height 11
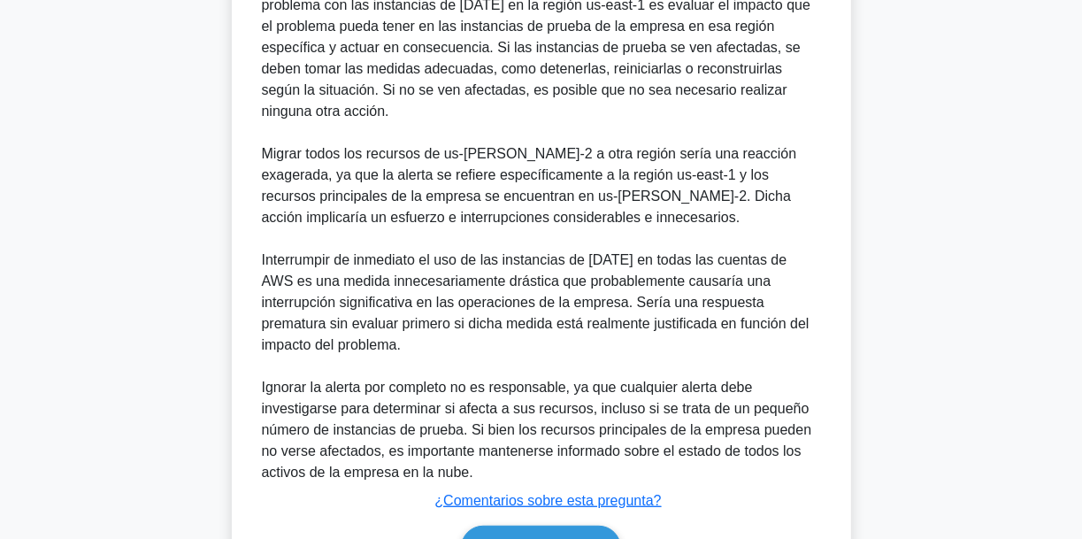
scroll to position [723, 0]
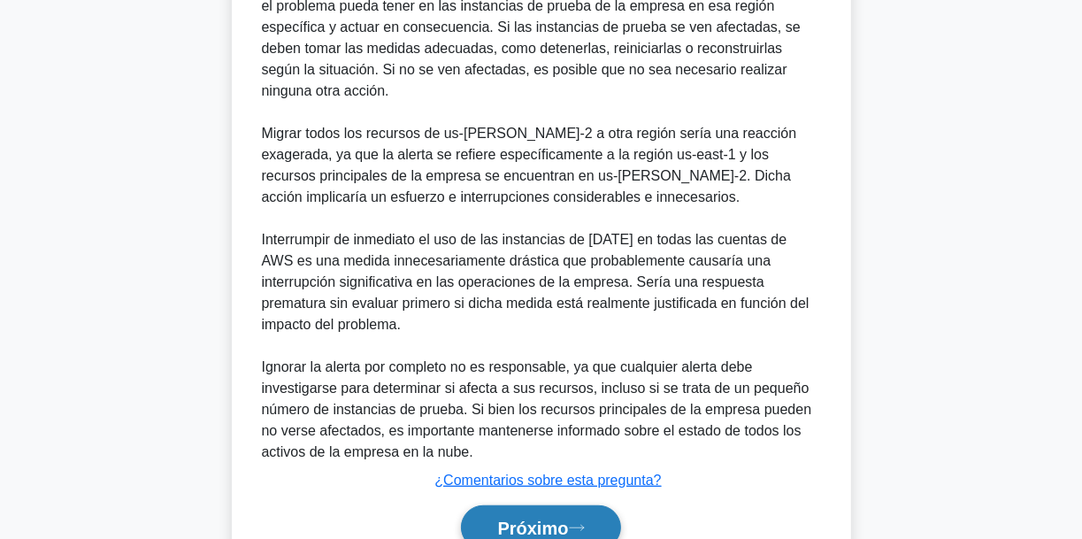
click at [605, 486] on button "Próximo" at bounding box center [540, 527] width 159 height 45
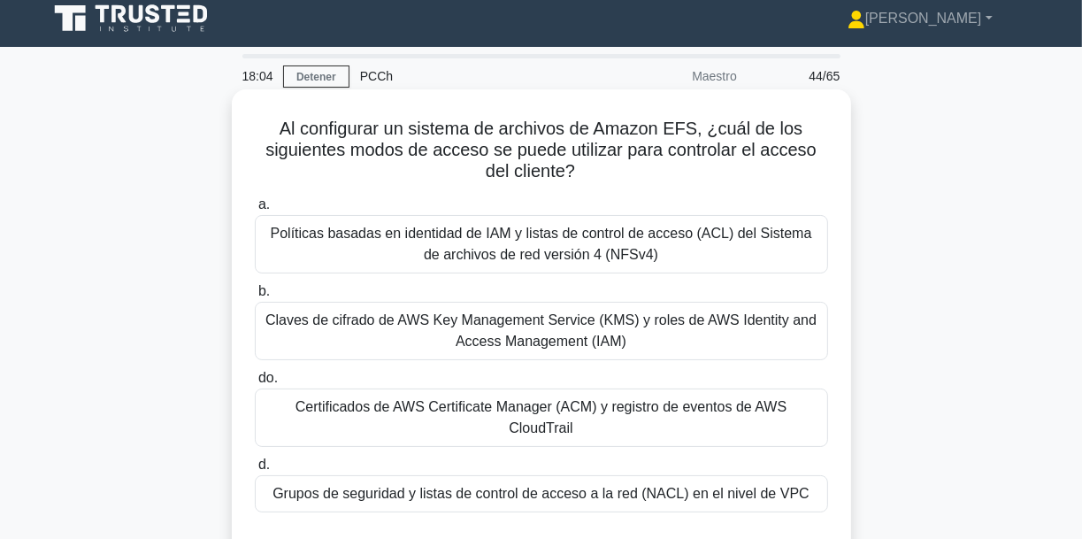
scroll to position [0, 0]
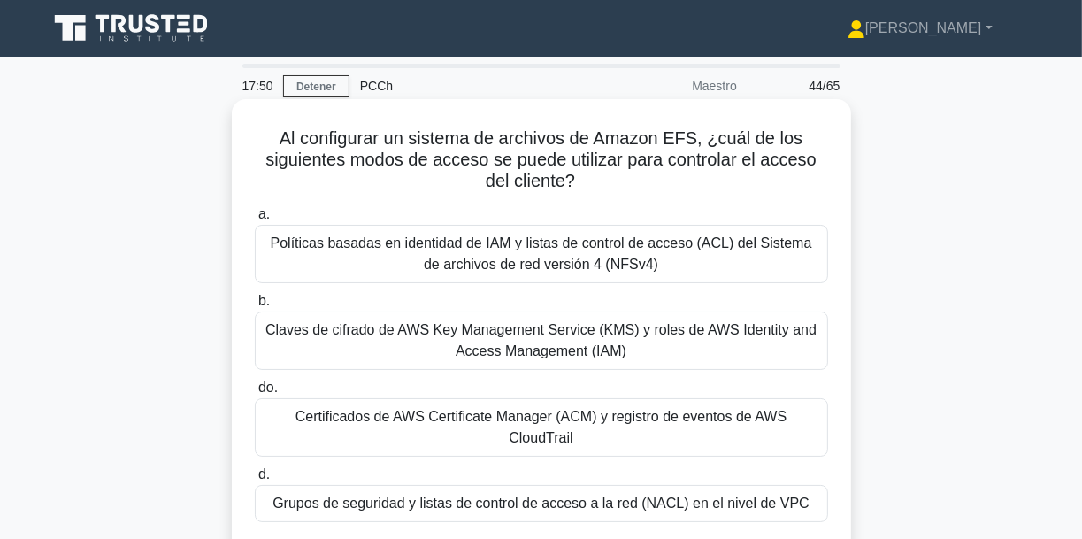
click at [557, 272] on font "Políticas basadas en identidad de IAM y listas de control de acceso (ACL) del S…" at bounding box center [541, 253] width 541 height 36
click at [255, 220] on input "a. Políticas basadas en identidad de IAM y listas de control de acceso (ACL) de…" at bounding box center [255, 214] width 0 height 11
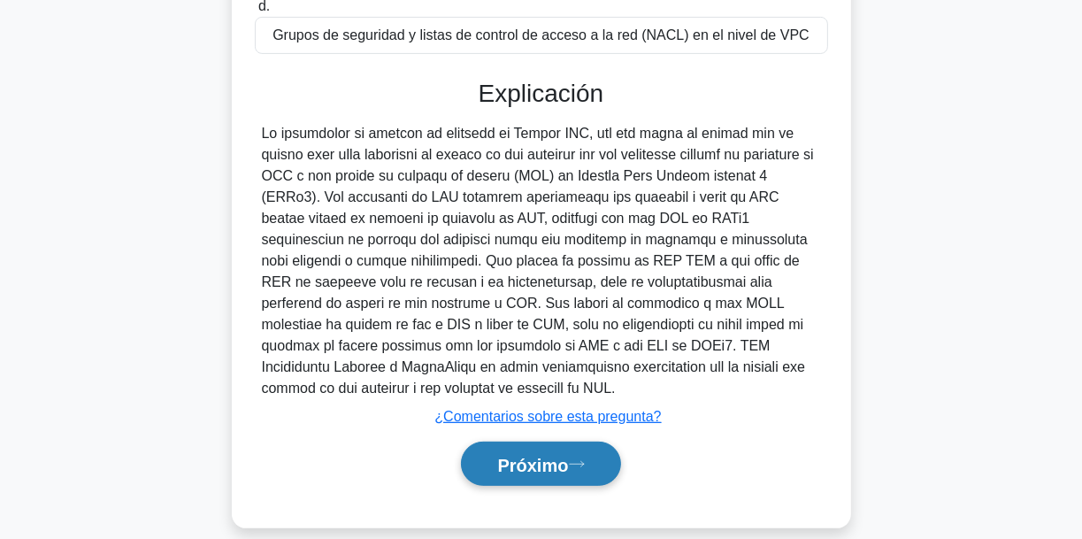
click at [561, 454] on button "Próximo" at bounding box center [540, 463] width 159 height 45
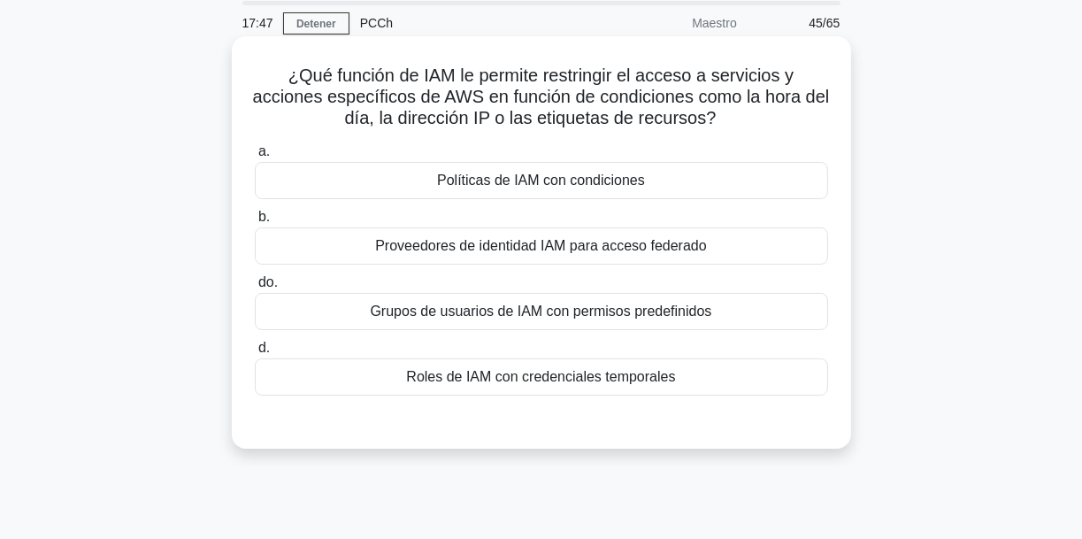
scroll to position [43, 0]
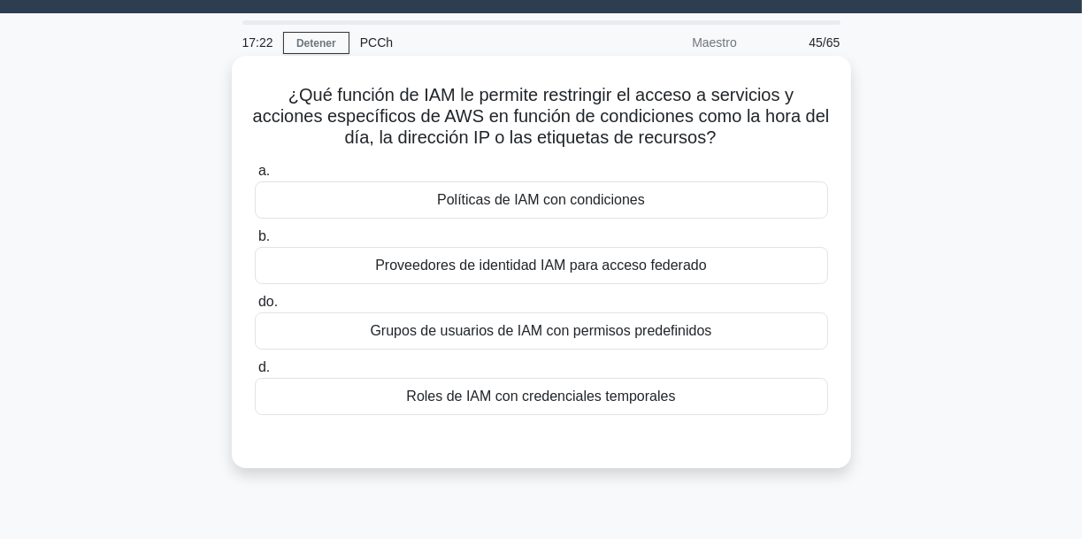
click at [573, 203] on font "Políticas de IAM con condiciones" at bounding box center [541, 199] width 208 height 15
click at [255, 177] on input "a. Políticas de IAM con condiciones" at bounding box center [255, 170] width 0 height 11
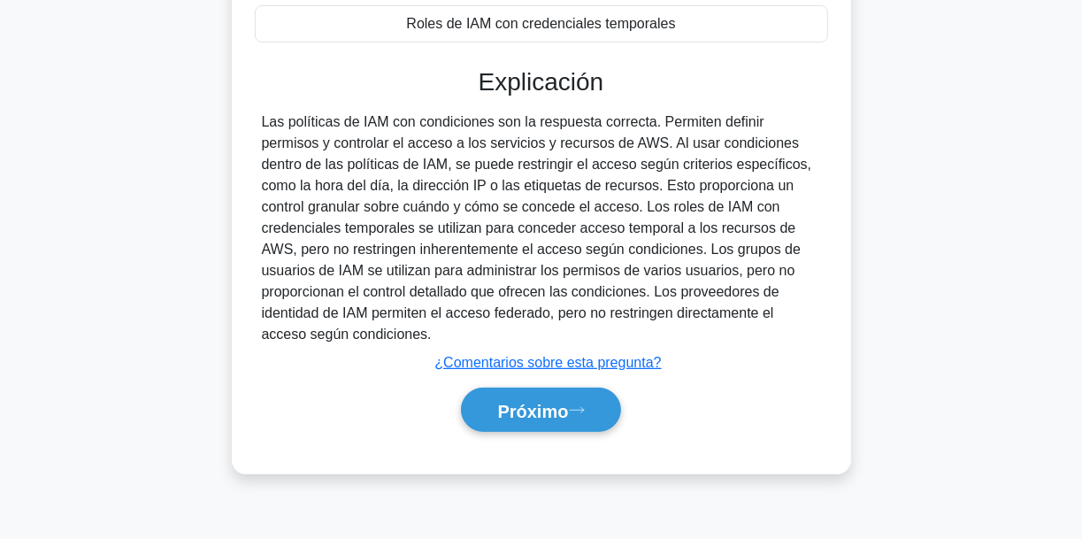
scroll to position [417, 0]
click at [577, 394] on button "Próximo" at bounding box center [540, 409] width 159 height 45
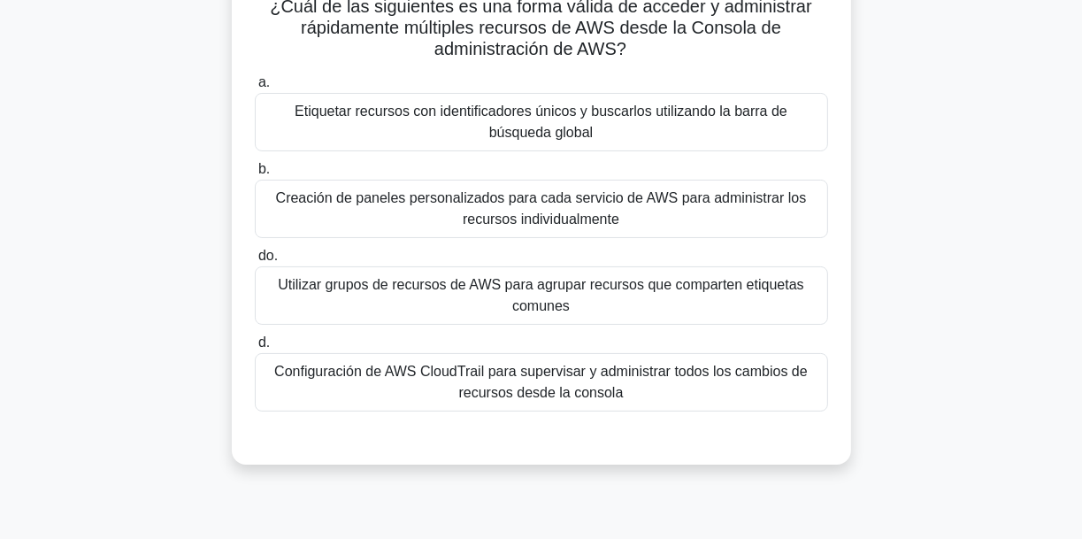
scroll to position [134, 0]
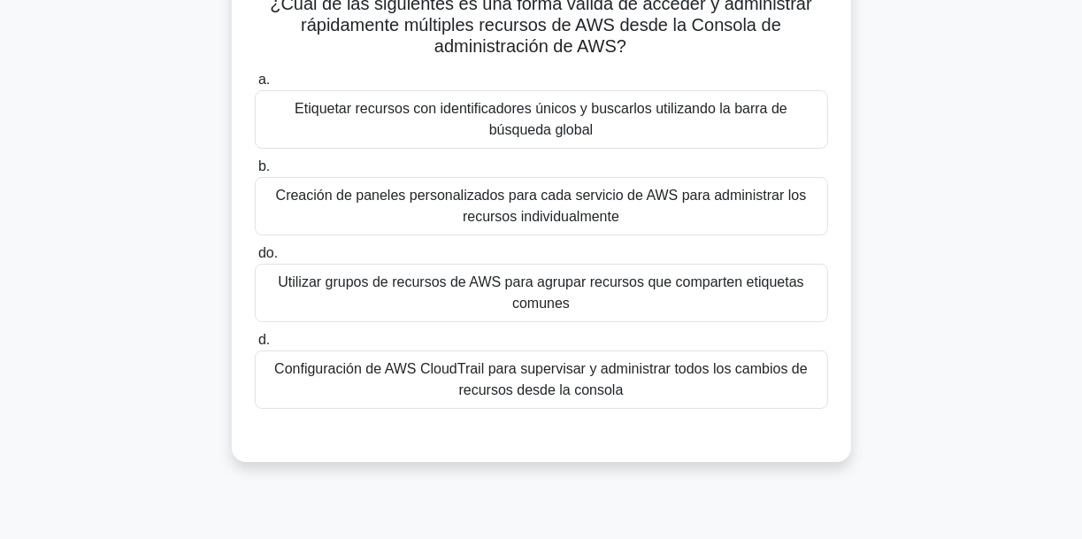
click at [548, 299] on font "Utilizar grupos de recursos de AWS para agrupar recursos que comparten etiqueta…" at bounding box center [540, 292] width 525 height 36
click at [255, 259] on input "do. Utilizar grupos de recursos de AWS para agrupar recursos que comparten etiq…" at bounding box center [255, 253] width 0 height 11
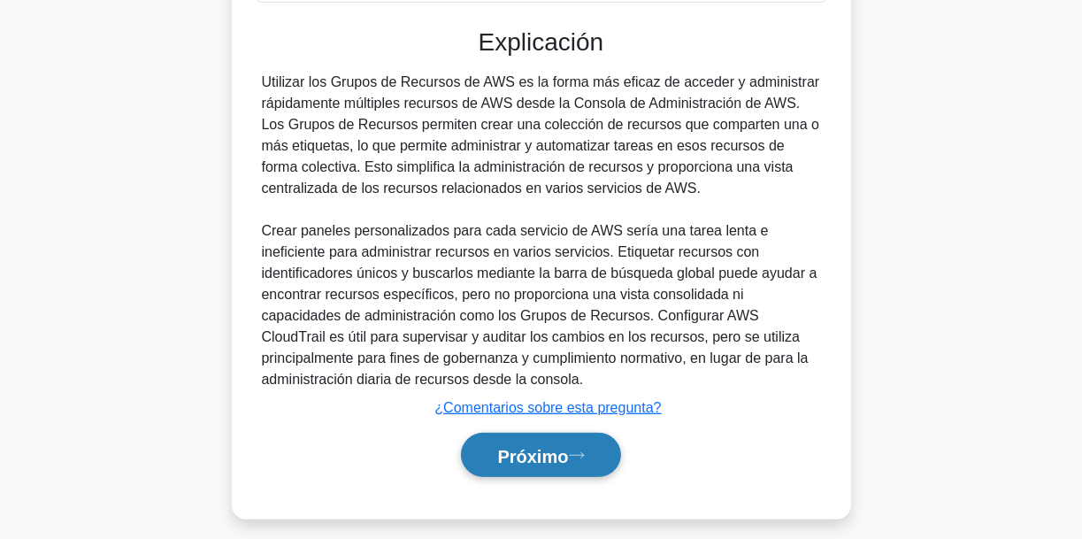
scroll to position [553, 0]
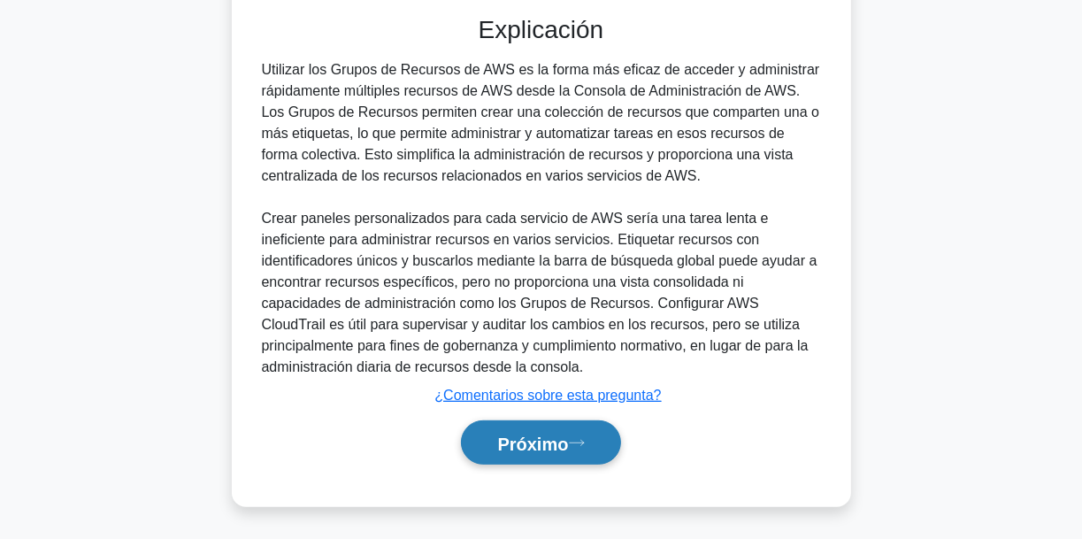
click at [563, 428] on button "Próximo" at bounding box center [540, 442] width 159 height 45
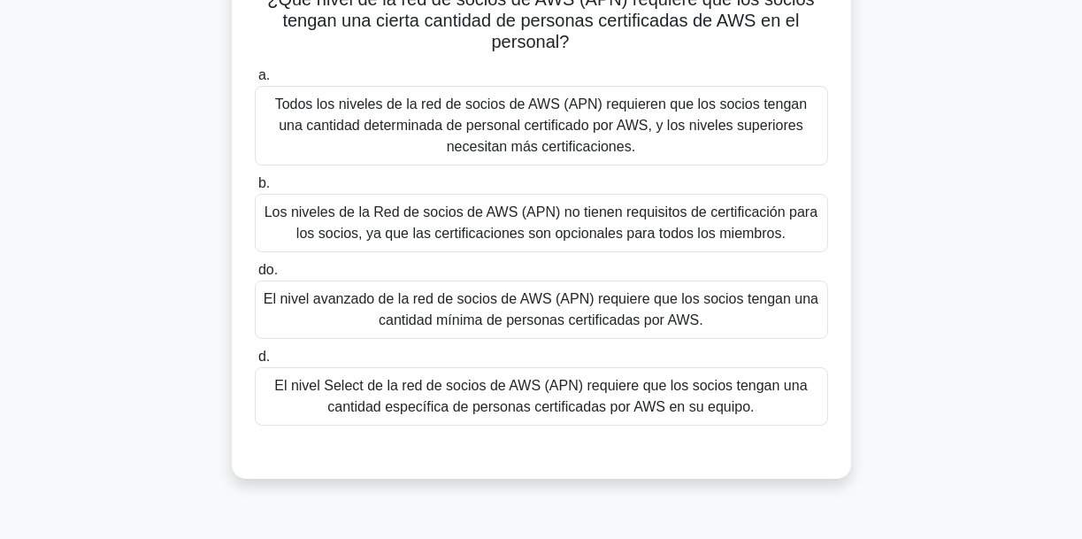
scroll to position [142, 0]
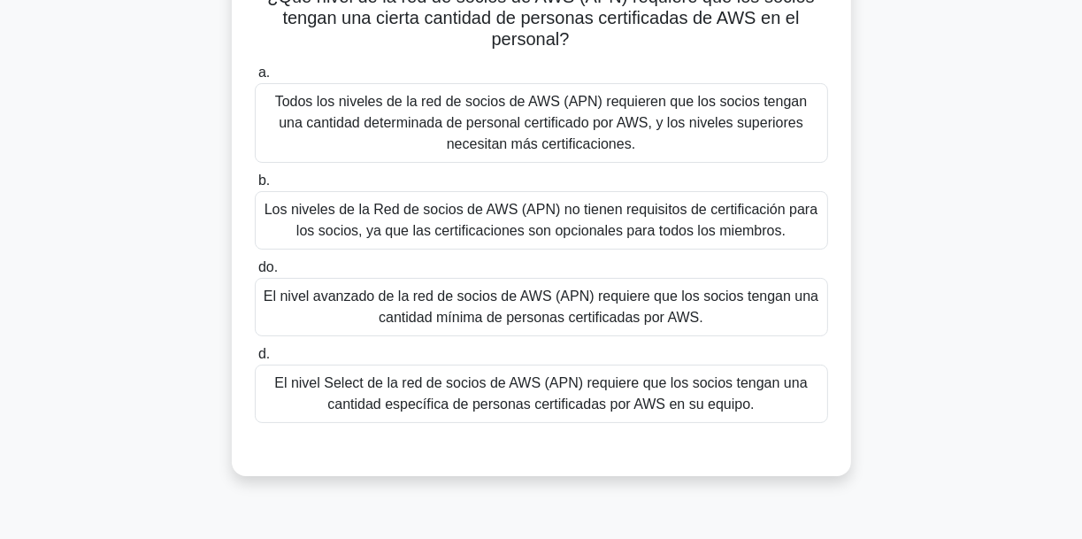
click at [548, 323] on font "El nivel avanzado de la red de socios de AWS (APN) requiere que los socios teng…" at bounding box center [541, 306] width 555 height 36
click at [255, 273] on input "do. El nivel avanzado de la red de socios de AWS (APN) requiere que los socios …" at bounding box center [255, 267] width 0 height 11
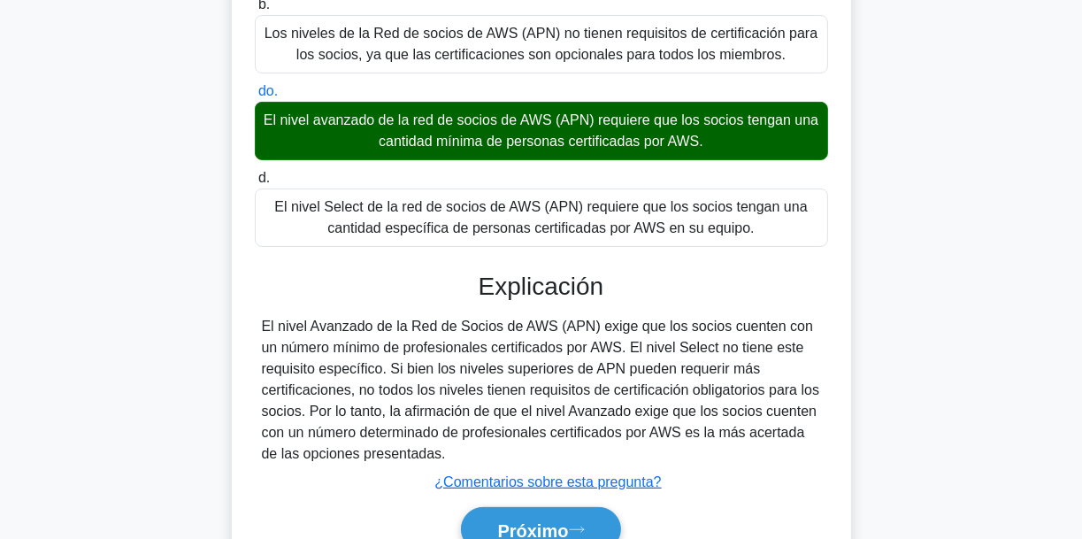
scroll to position [417, 0]
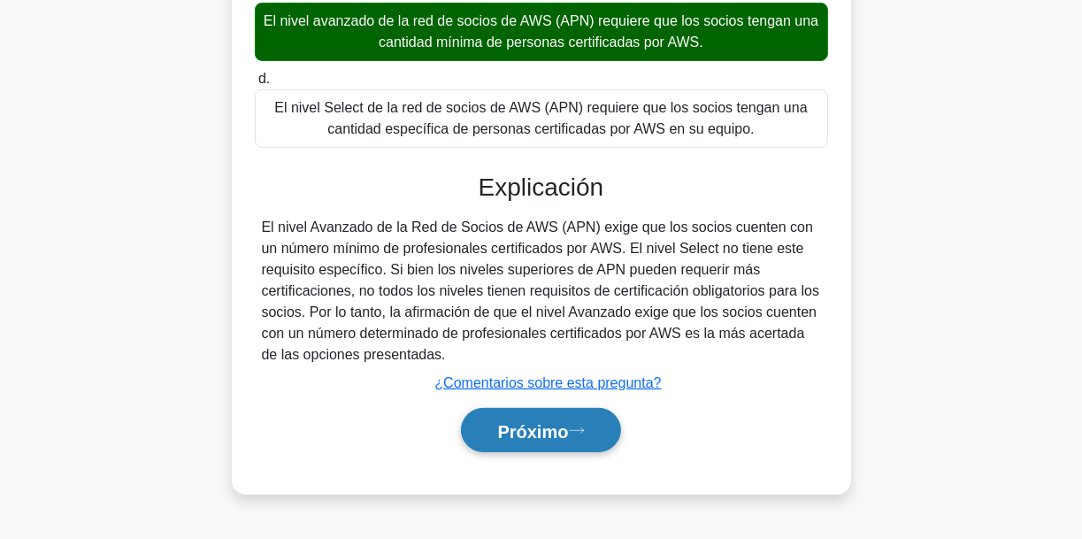
click at [581, 420] on button "Próximo" at bounding box center [540, 430] width 159 height 45
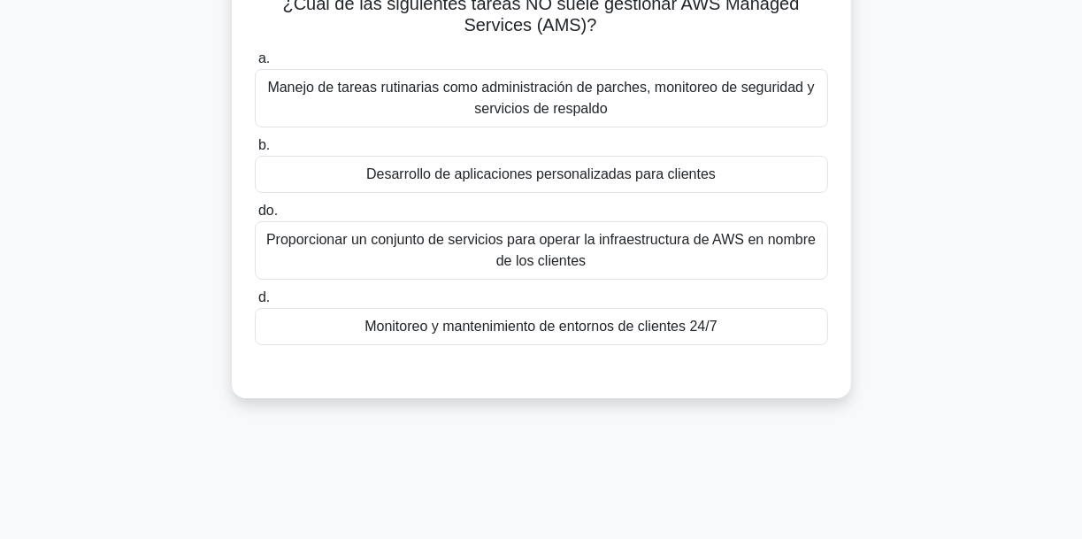
scroll to position [142, 0]
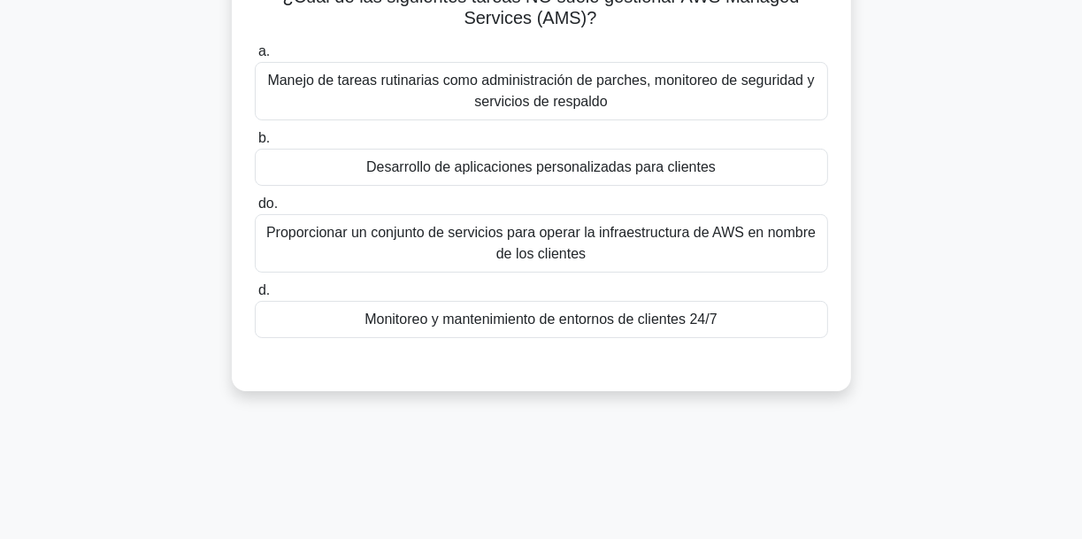
click at [570, 314] on font "Monitoreo y mantenimiento de entornos de clientes 24/7" at bounding box center [540, 318] width 352 height 15
click at [255, 296] on input "d. Monitoreo y mantenimiento de entornos de clientes 24/7" at bounding box center [255, 290] width 0 height 11
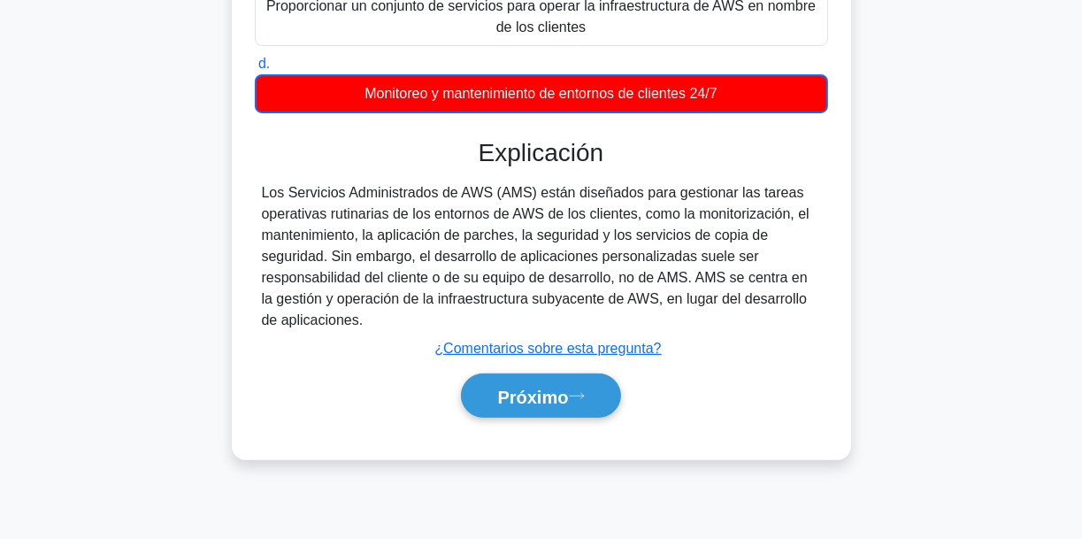
scroll to position [417, 0]
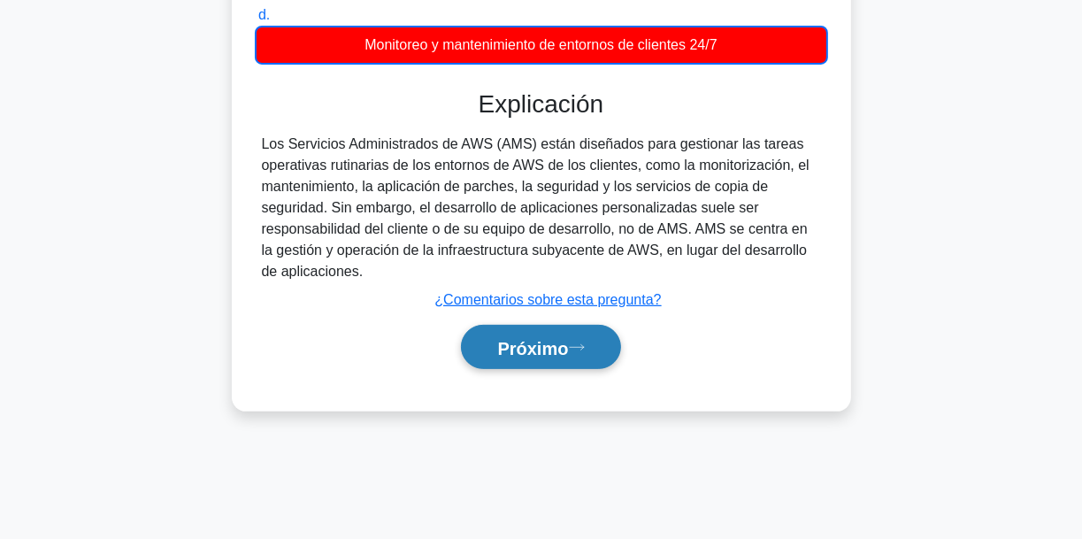
click at [563, 338] on font "Próximo" at bounding box center [532, 347] width 71 height 19
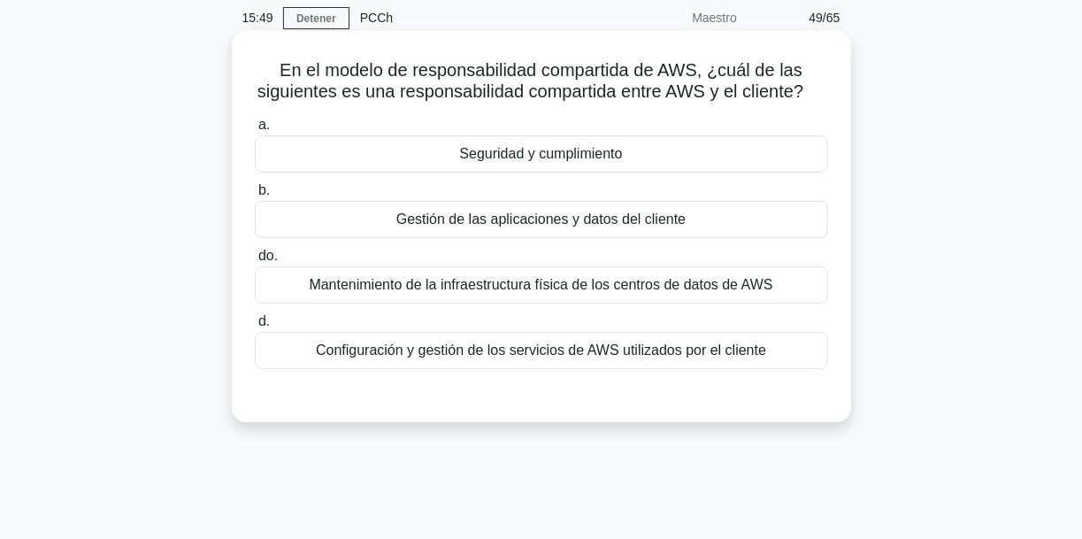
scroll to position [71, 0]
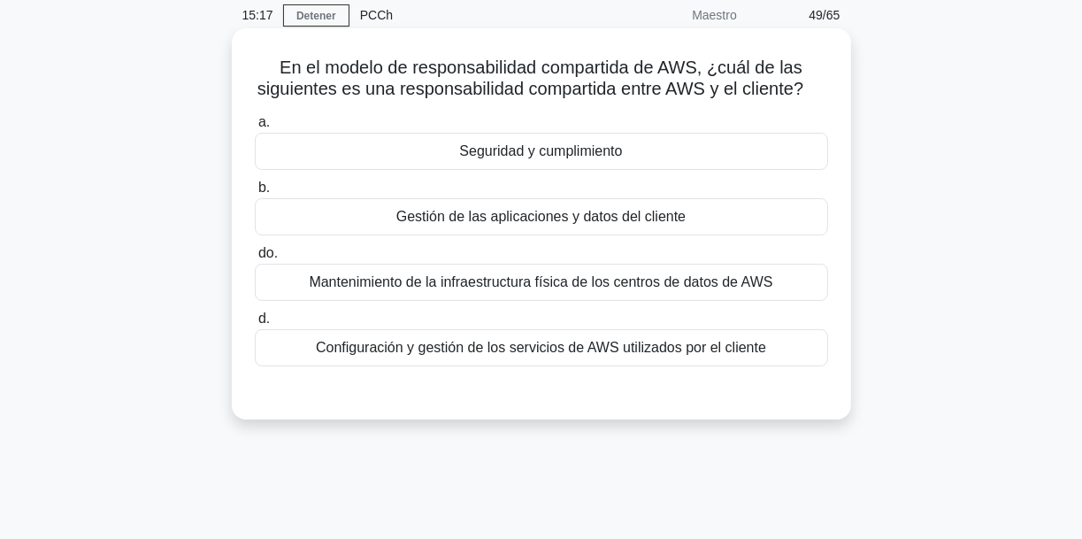
click at [552, 158] on font "Seguridad y cumplimiento" at bounding box center [540, 150] width 163 height 15
click at [255, 128] on input "a. Seguridad y cumplimiento" at bounding box center [255, 122] width 0 height 11
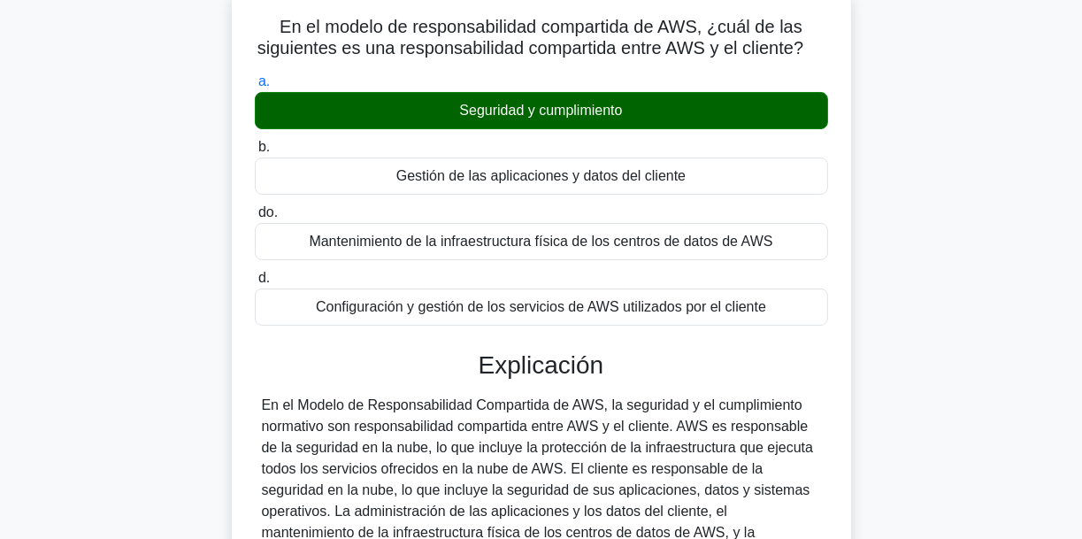
scroll to position [417, 0]
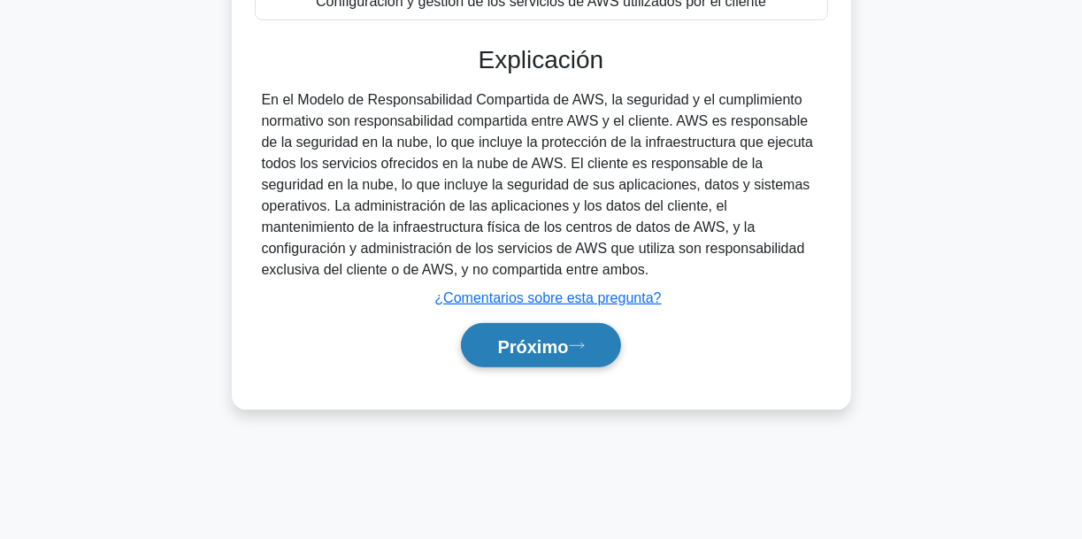
click at [577, 352] on button "Próximo" at bounding box center [540, 345] width 159 height 45
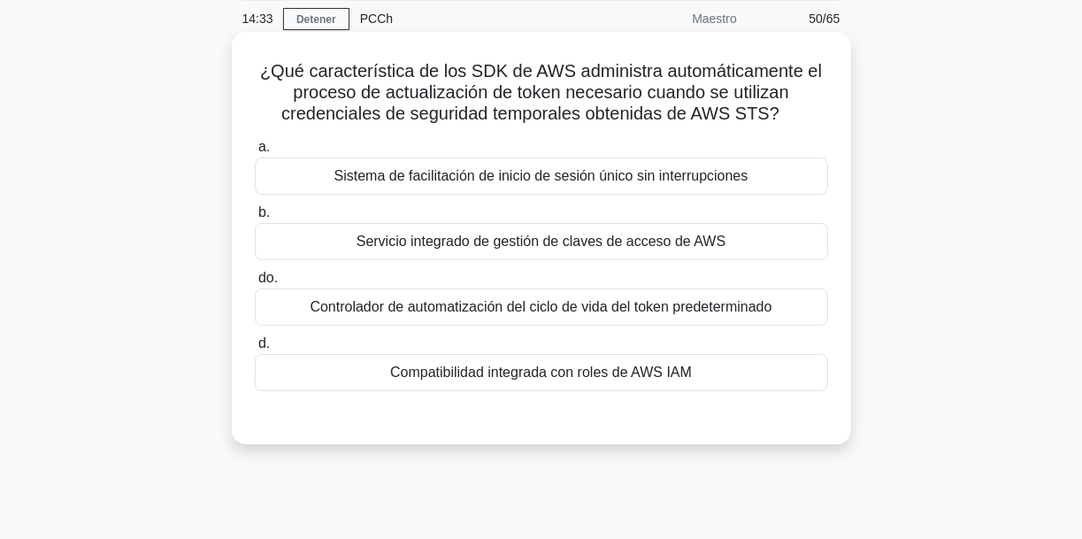
scroll to position [71, 0]
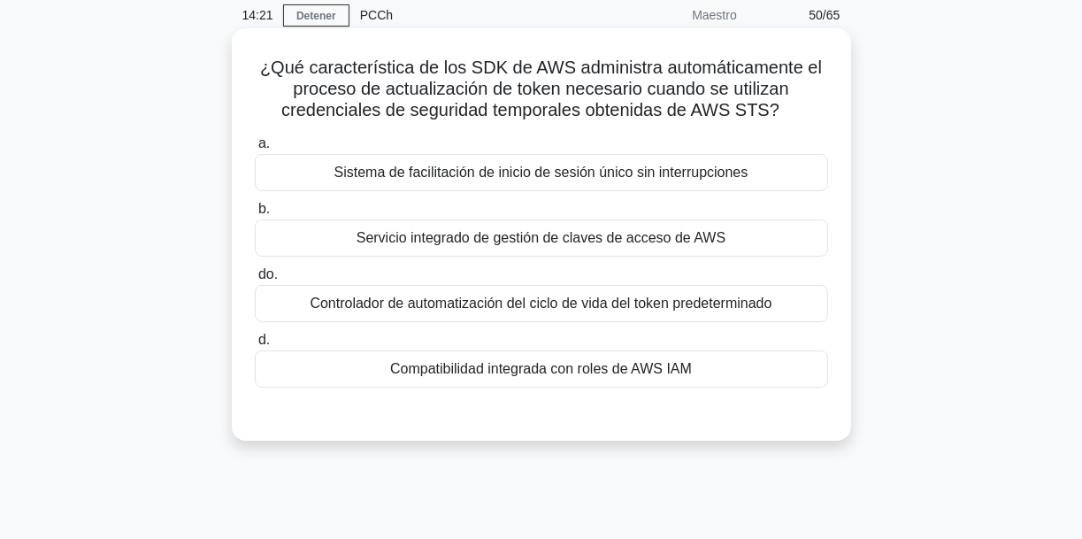
click at [618, 371] on font "Compatibilidad integrada con roles de AWS IAM" at bounding box center [541, 368] width 302 height 15
click at [255, 346] on input "d. Compatibilidad integrada con roles de AWS IAM" at bounding box center [255, 339] width 0 height 11
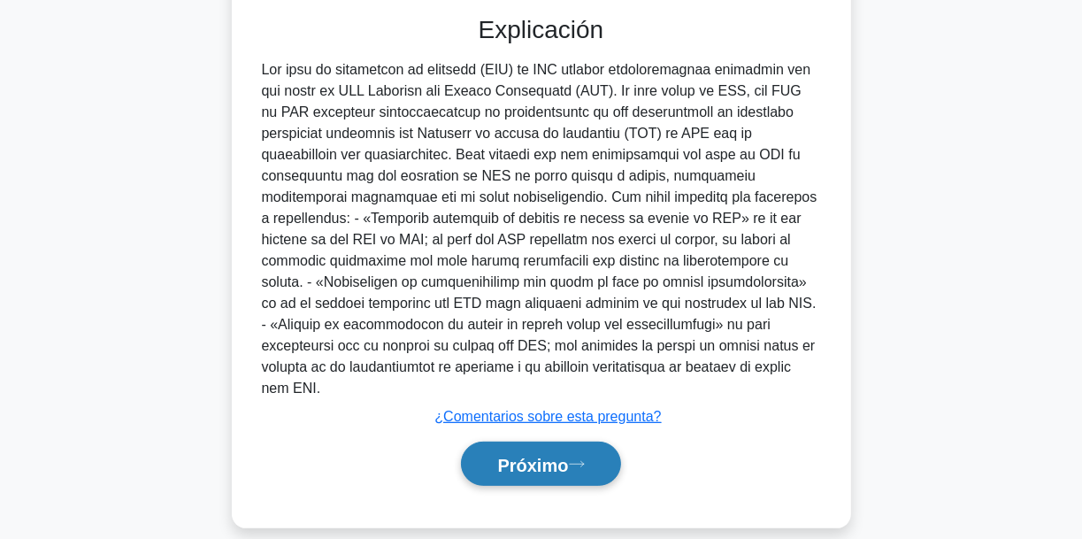
click at [585, 459] on icon at bounding box center [577, 464] width 16 height 10
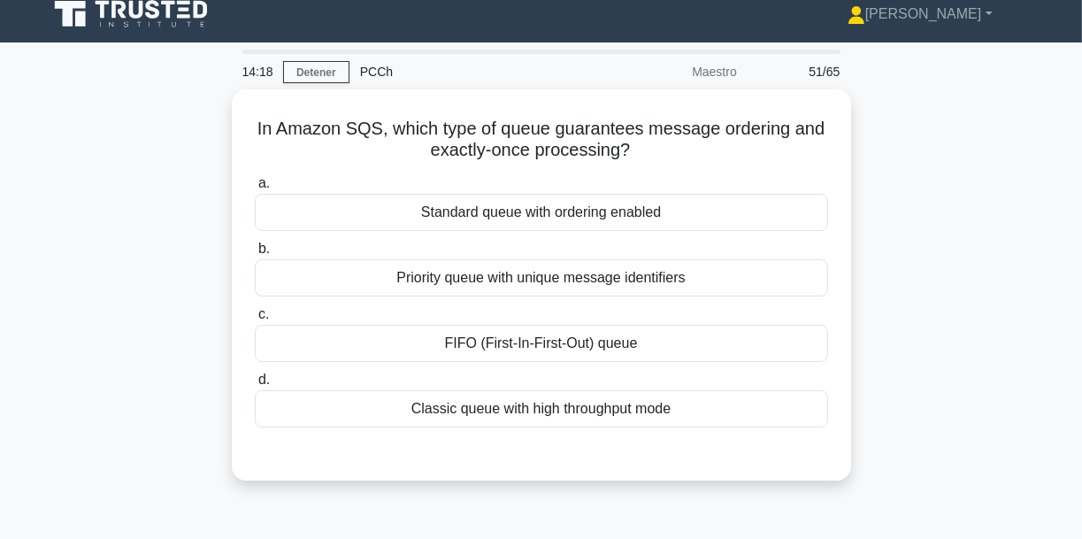
scroll to position [0, 0]
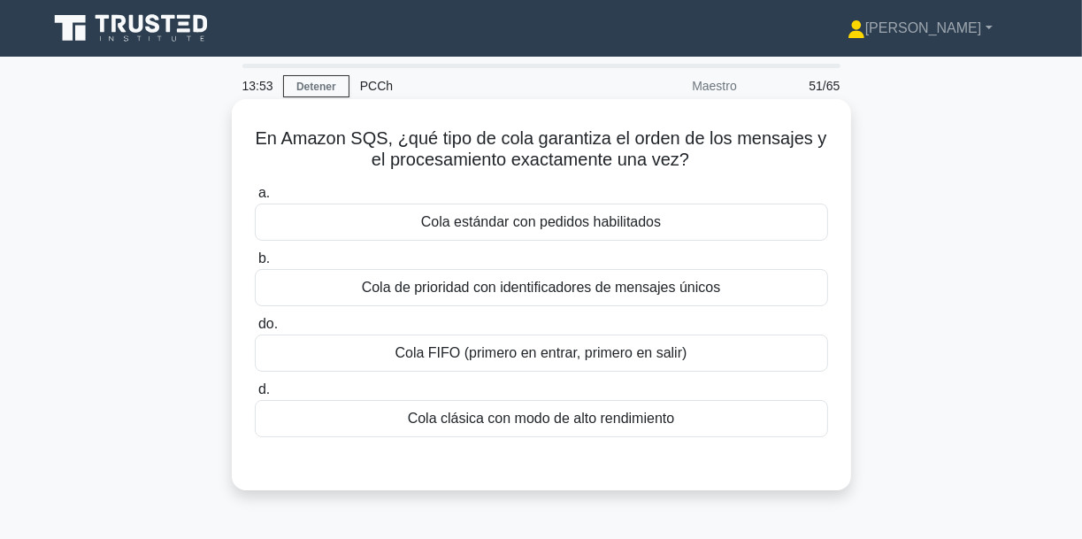
click at [540, 228] on font "Cola estándar con pedidos habilitados" at bounding box center [541, 221] width 240 height 15
click at [255, 199] on input "a. Cola estándar con pedidos habilitados" at bounding box center [255, 193] width 0 height 11
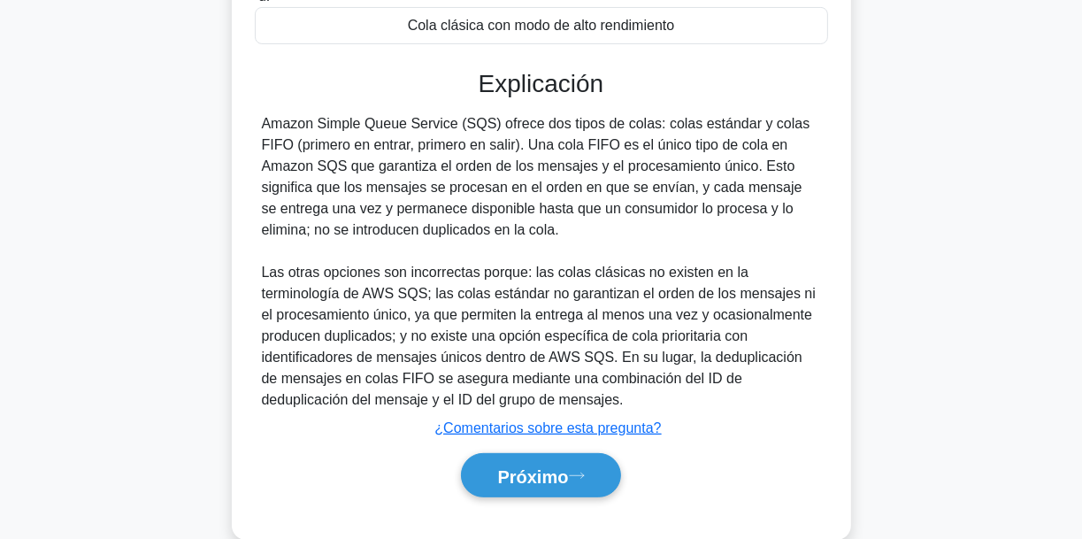
scroll to position [427, 0]
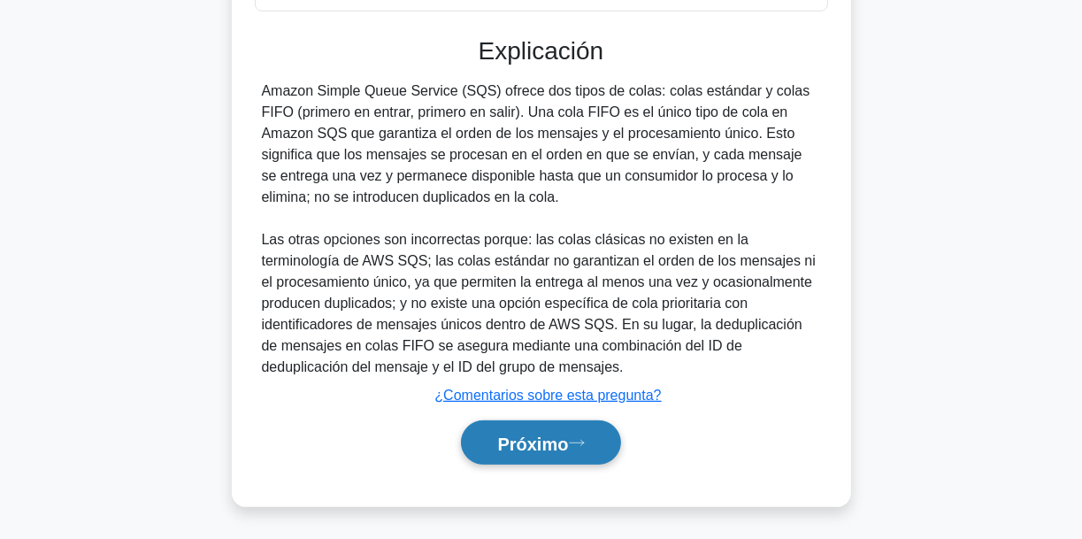
click at [595, 447] on button "Próximo" at bounding box center [540, 442] width 159 height 45
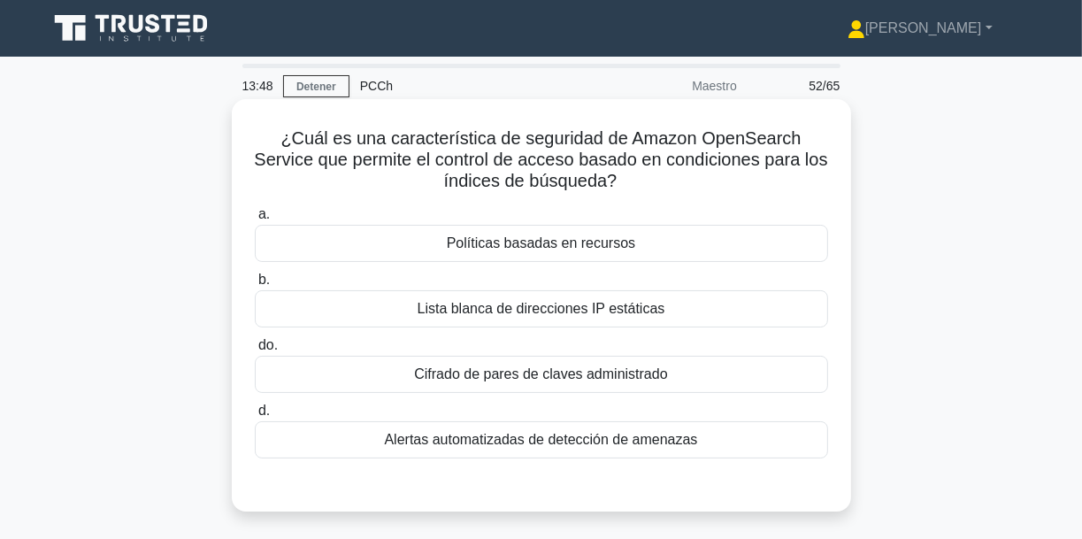
scroll to position [0, 0]
click at [540, 250] on font "Políticas basadas en recursos" at bounding box center [541, 242] width 188 height 15
click at [255, 220] on input "a. Políticas basadas en recursos" at bounding box center [255, 214] width 0 height 11
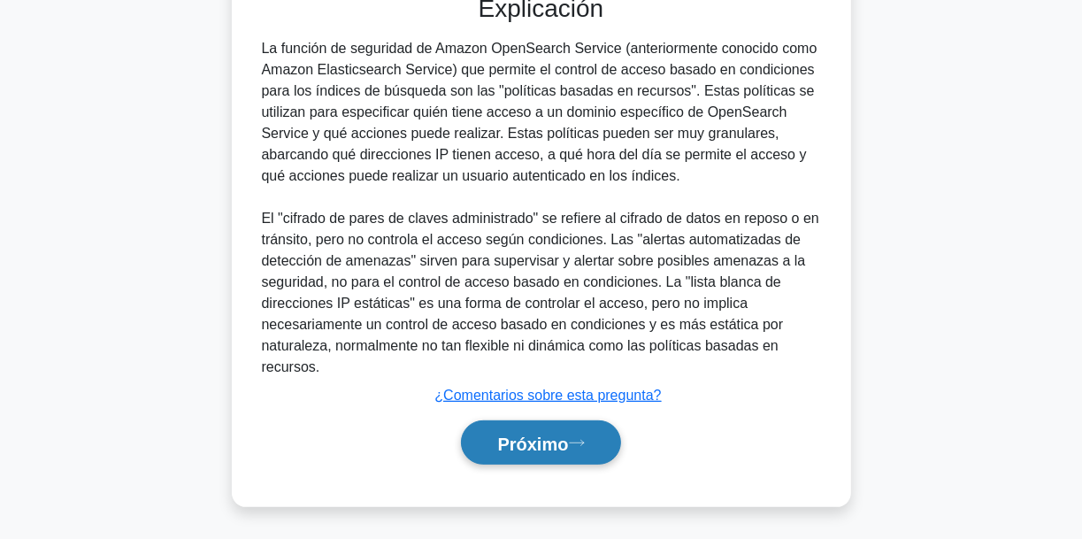
click at [542, 422] on button "Próximo" at bounding box center [540, 442] width 159 height 45
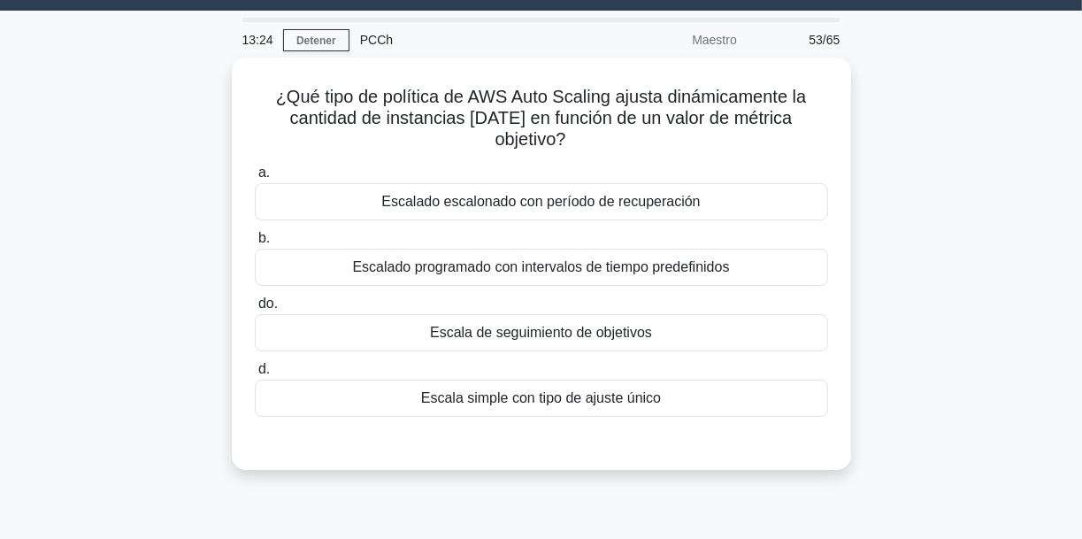
scroll to position [21, 0]
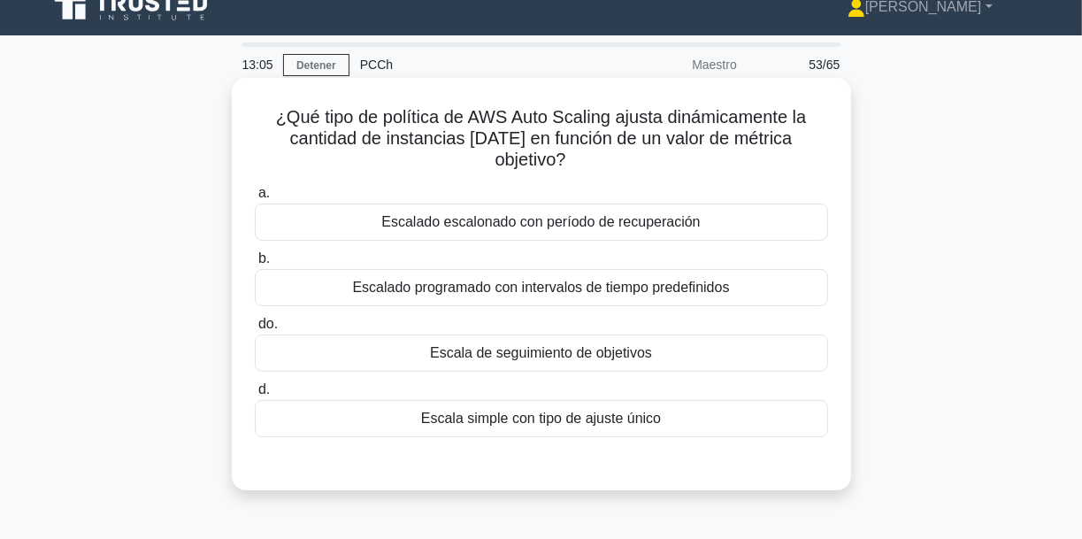
click at [579, 356] on font "Escala de seguimiento de objetivos" at bounding box center [541, 352] width 222 height 15
click at [255, 330] on input "do. Escala de seguimiento de objetivos" at bounding box center [255, 323] width 0 height 11
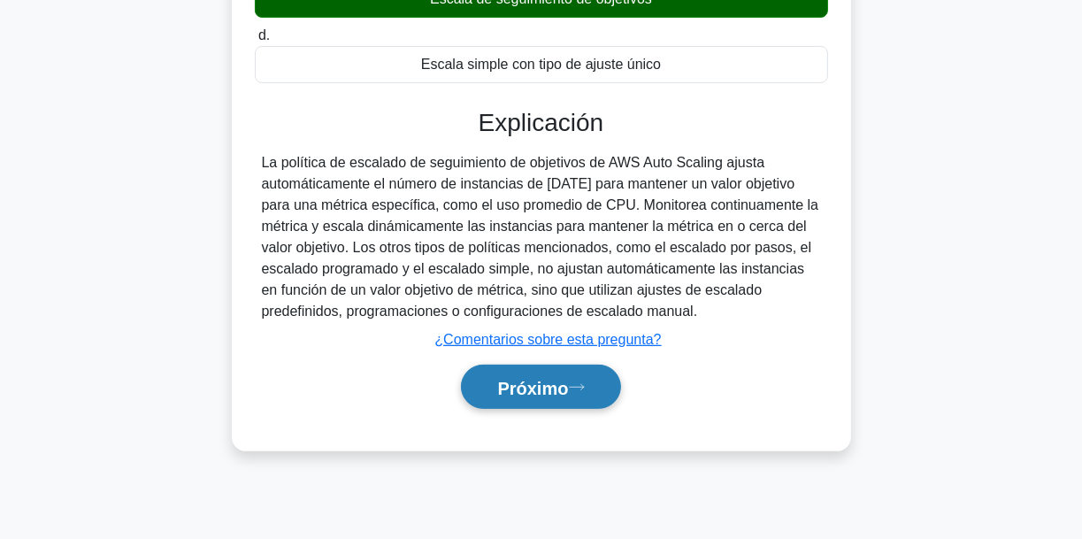
click at [581, 390] on icon at bounding box center [577, 387] width 16 height 10
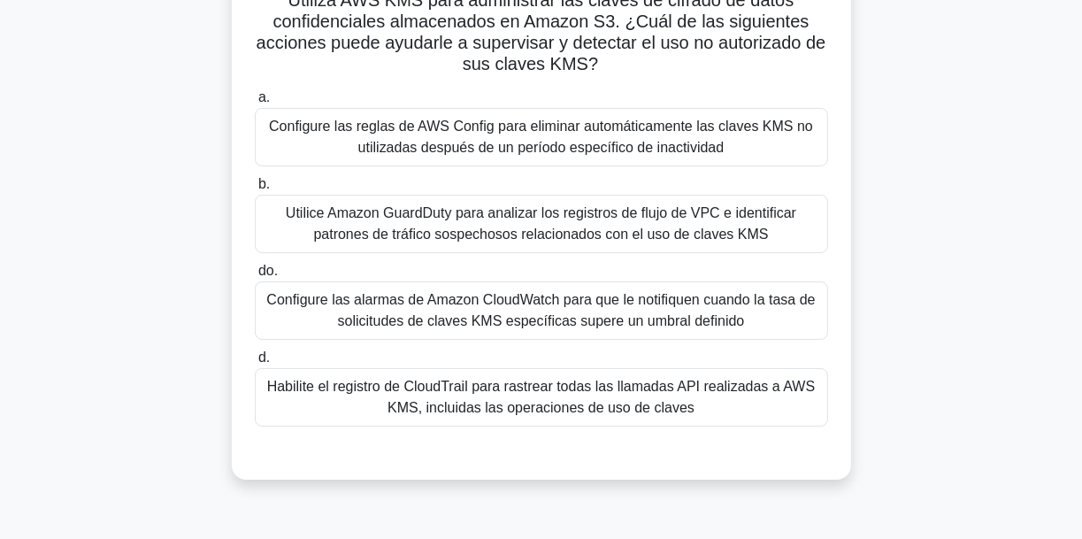
scroll to position [142, 0]
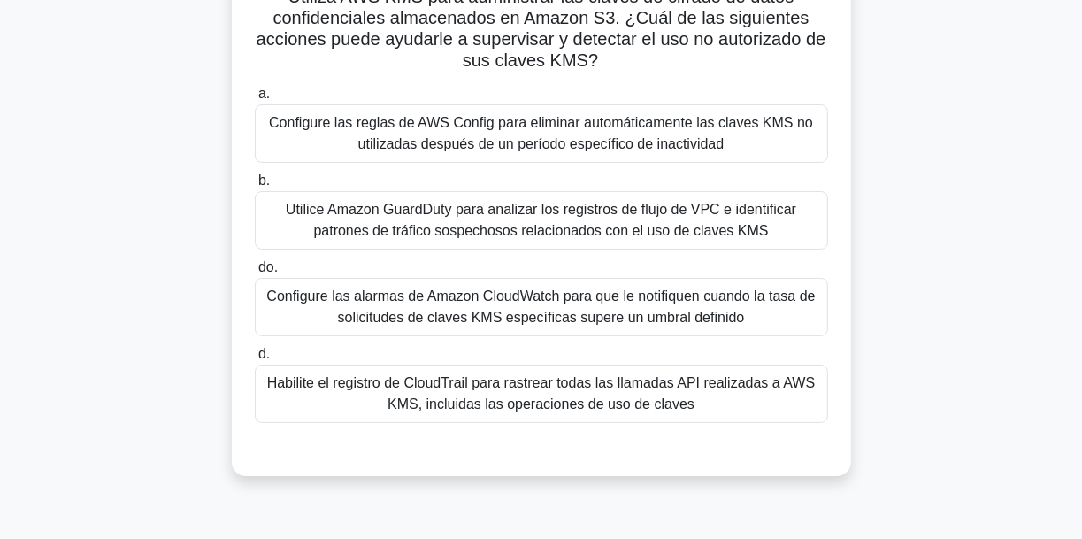
click at [587, 293] on font "Configure las alarmas de Amazon CloudWatch para que le notifiquen cuando la tas…" at bounding box center [540, 306] width 548 height 36
click at [255, 273] on input "do. Configure las alarmas de Amazon CloudWatch para que le notifiquen cuando la…" at bounding box center [255, 267] width 0 height 11
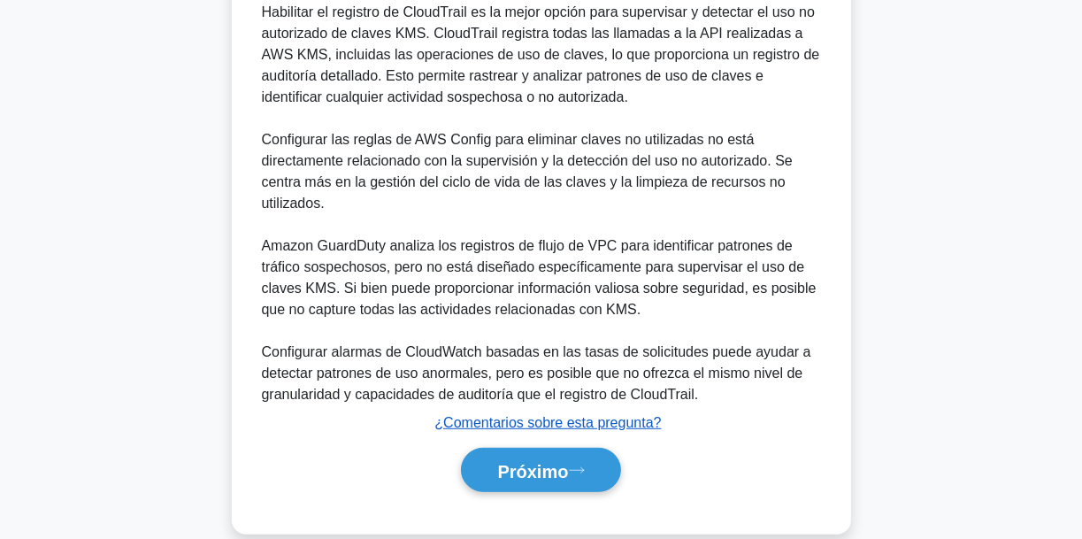
scroll to position [661, 0]
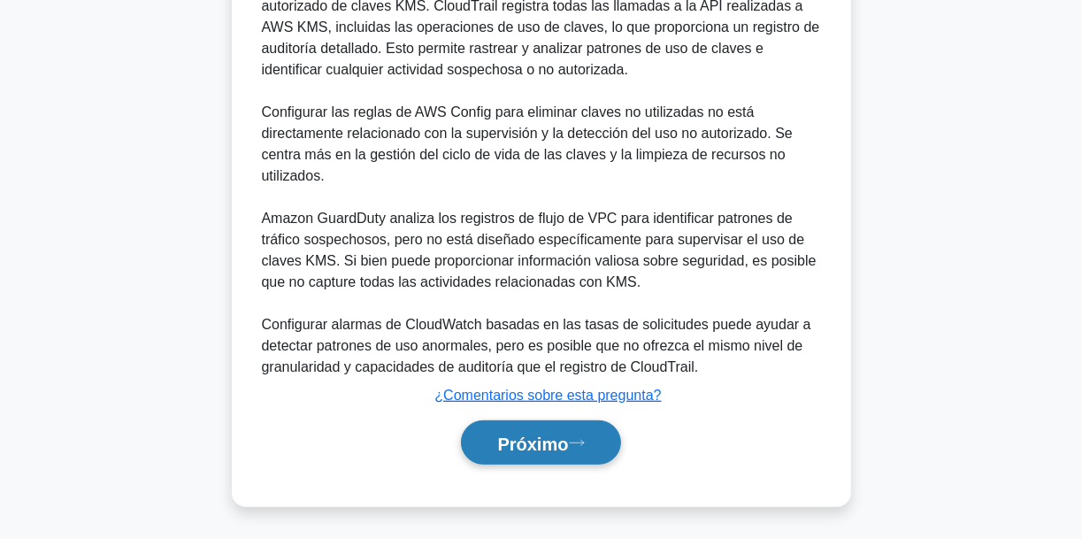
click at [563, 435] on font "Próximo" at bounding box center [532, 442] width 71 height 19
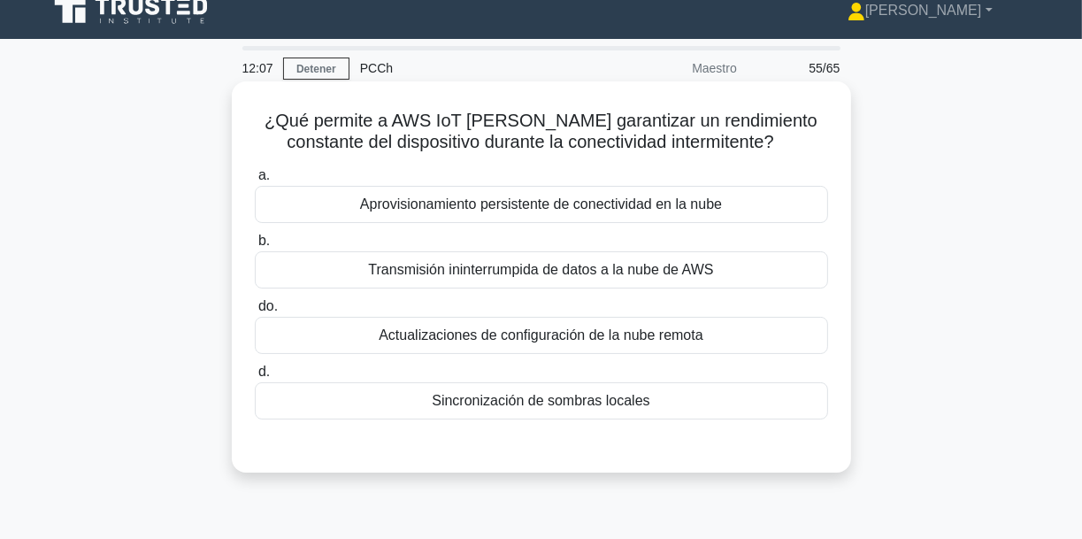
scroll to position [0, 0]
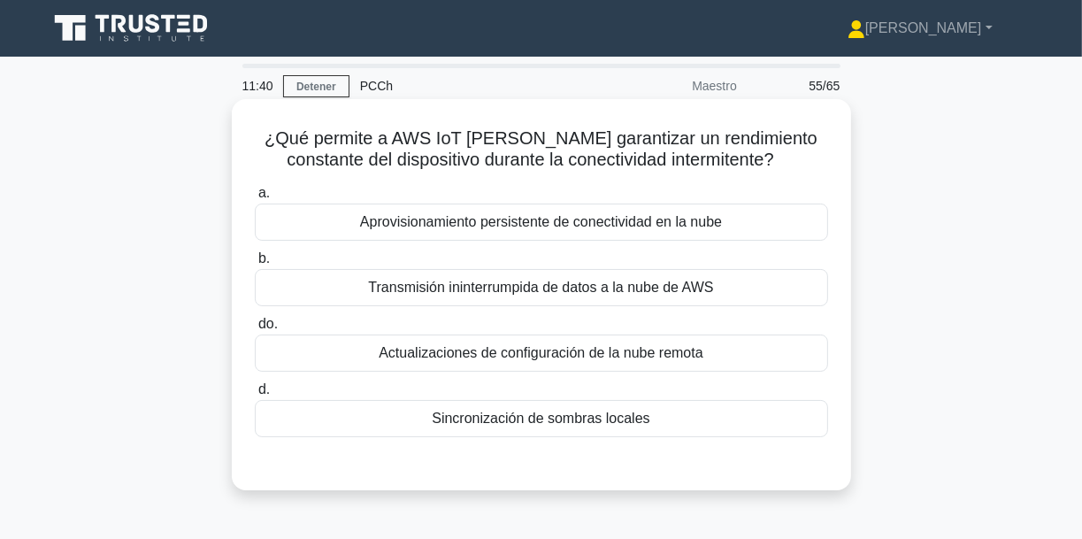
click at [554, 414] on font "Sincronización de sombras locales" at bounding box center [541, 417] width 218 height 15
click at [255, 395] on input "d. Sincronización de sombras locales" at bounding box center [255, 389] width 0 height 11
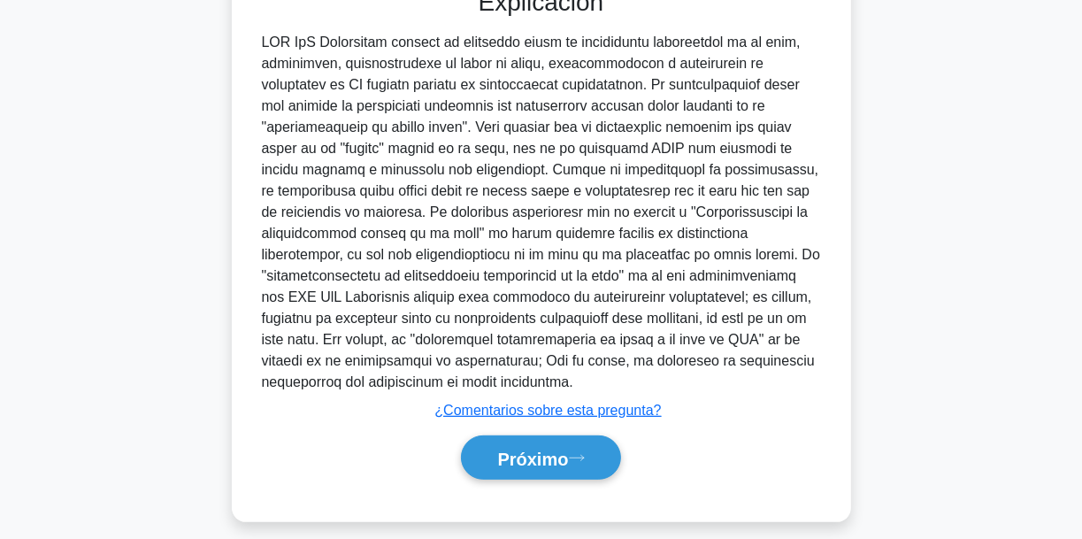
scroll to position [489, 0]
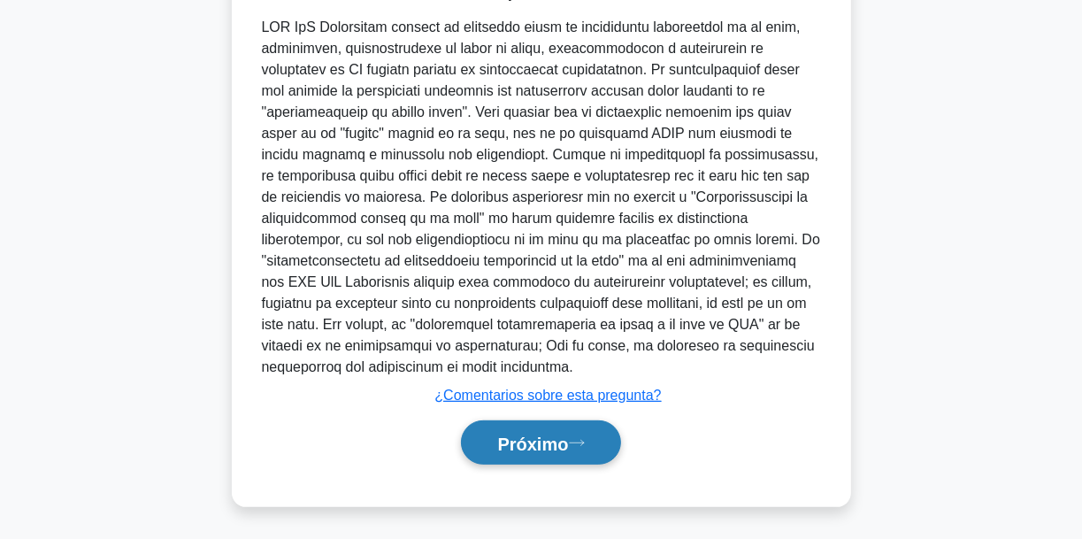
click at [556, 435] on font "Próximo" at bounding box center [532, 442] width 71 height 19
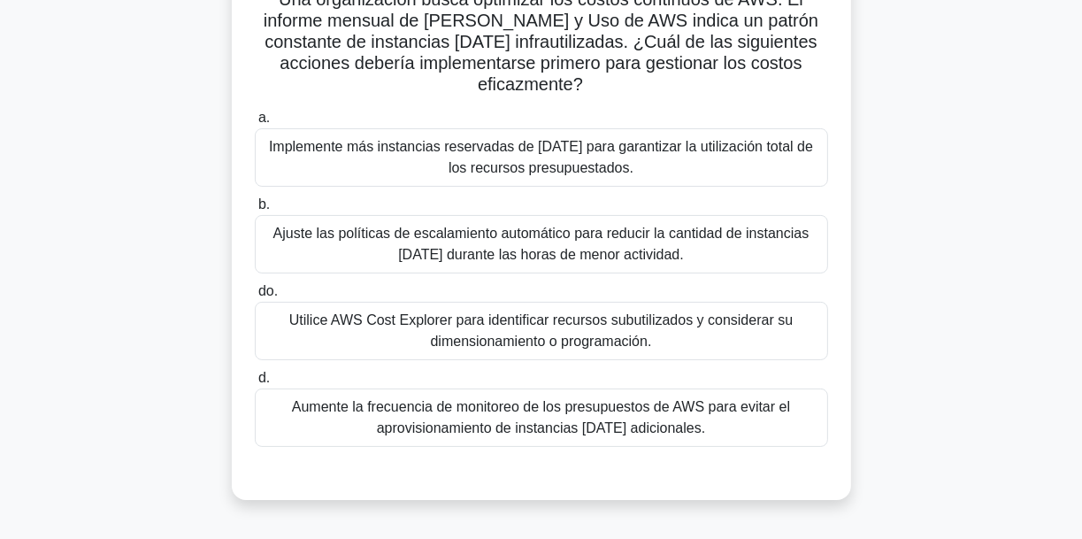
scroll to position [142, 0]
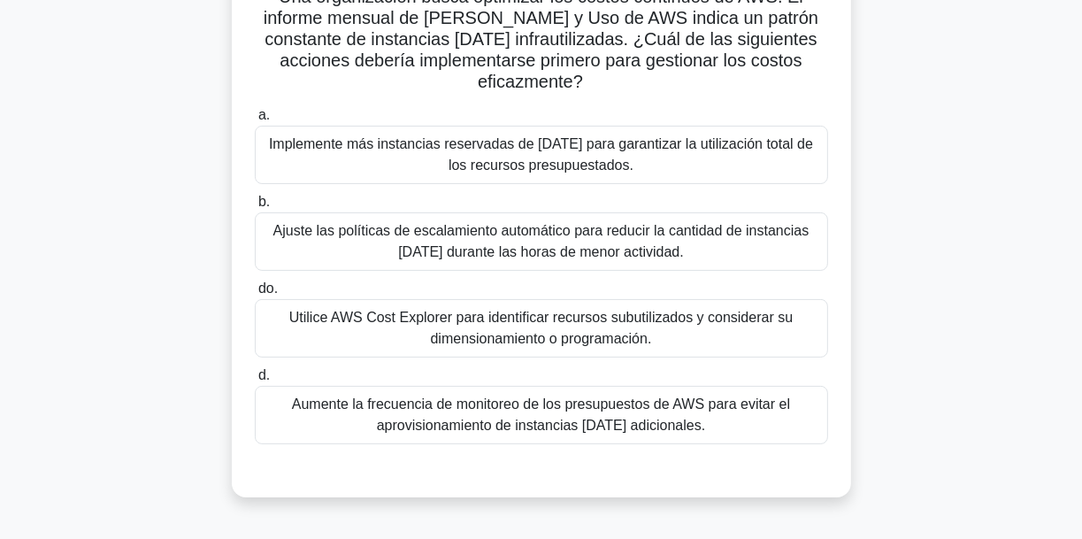
click at [555, 224] on font "Ajuste las políticas de escalamiento automático para reducir la cantidad de ins…" at bounding box center [541, 241] width 536 height 36
click at [255, 208] on input "b. Ajuste las políticas de escalamiento automático para reducir la cantidad de …" at bounding box center [255, 201] width 0 height 11
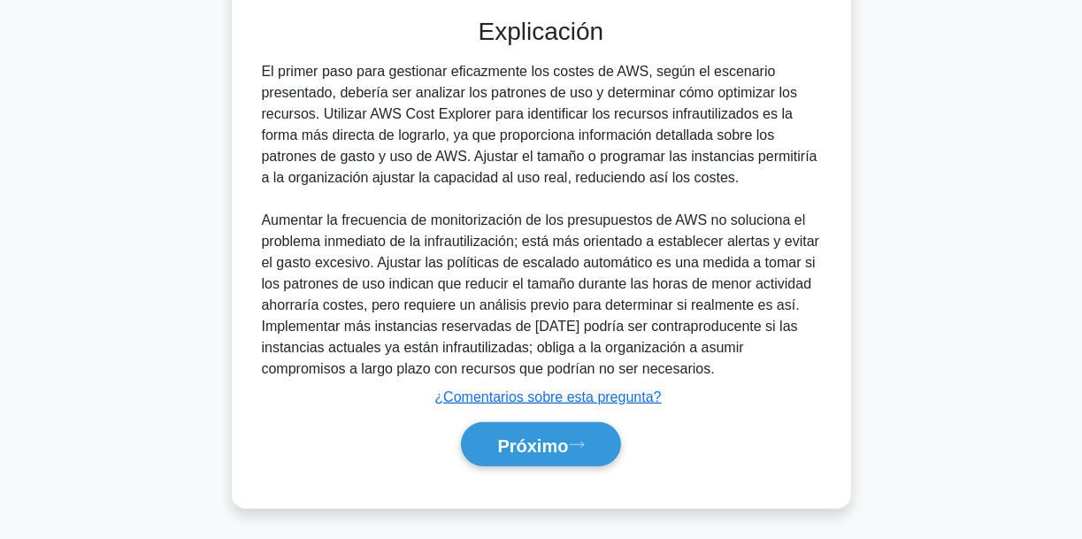
scroll to position [597, 0]
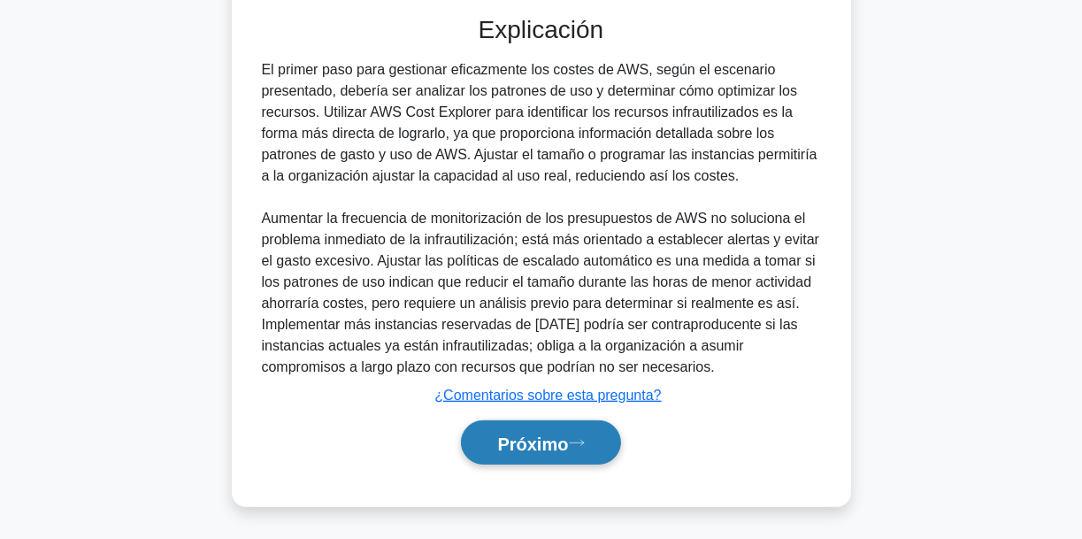
click at [581, 432] on button "Próximo" at bounding box center [540, 442] width 159 height 45
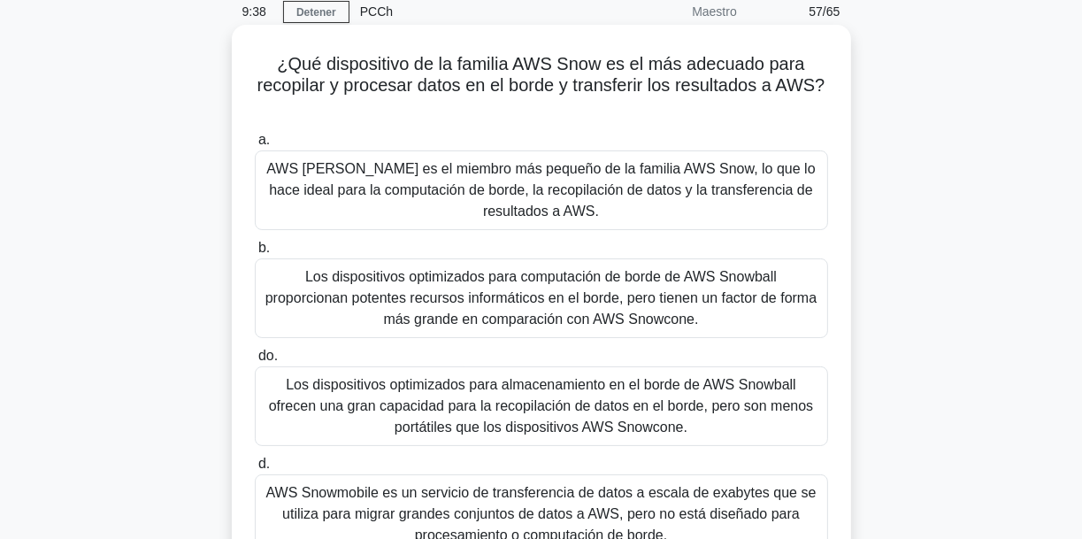
scroll to position [71, 0]
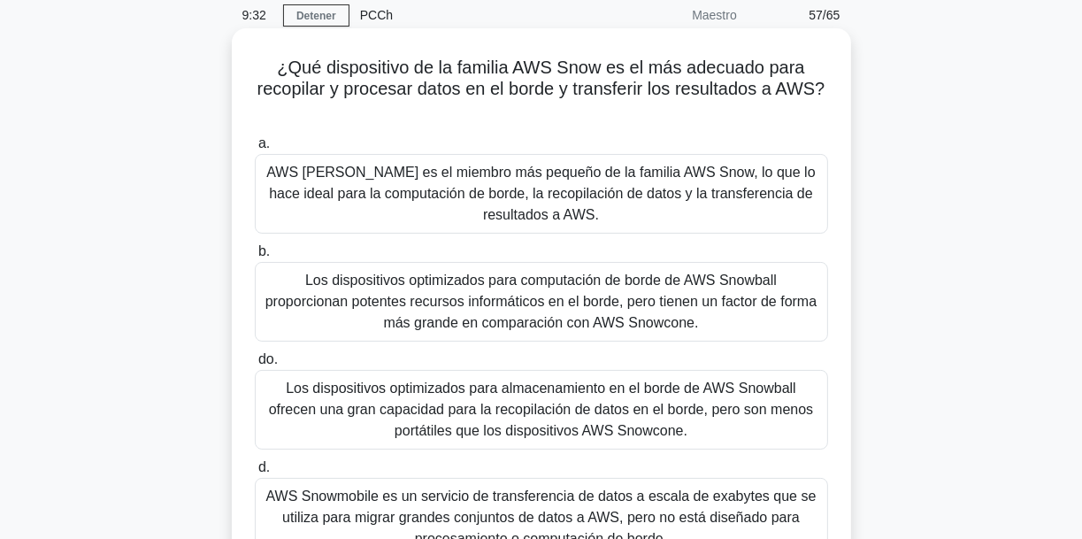
click at [539, 175] on font "AWS Snowcone es el miembro más pequeño de la familia AWS Snow, lo que lo hace i…" at bounding box center [540, 193] width 548 height 57
click at [255, 149] on input "a. AWS Snowcone es el miembro más pequeño de la familia AWS Snow, lo que lo hac…" at bounding box center [255, 143] width 0 height 11
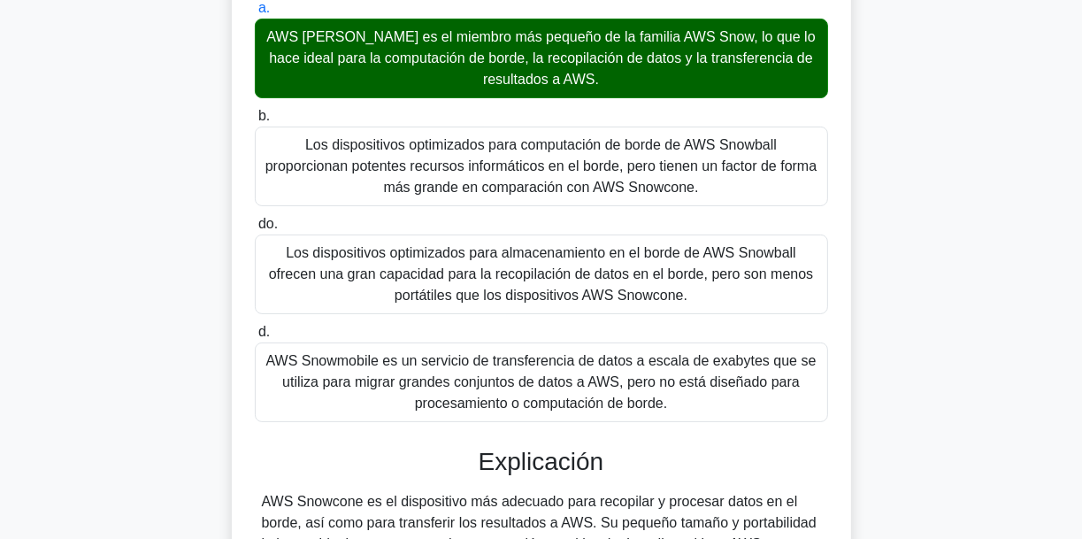
scroll to position [489, 0]
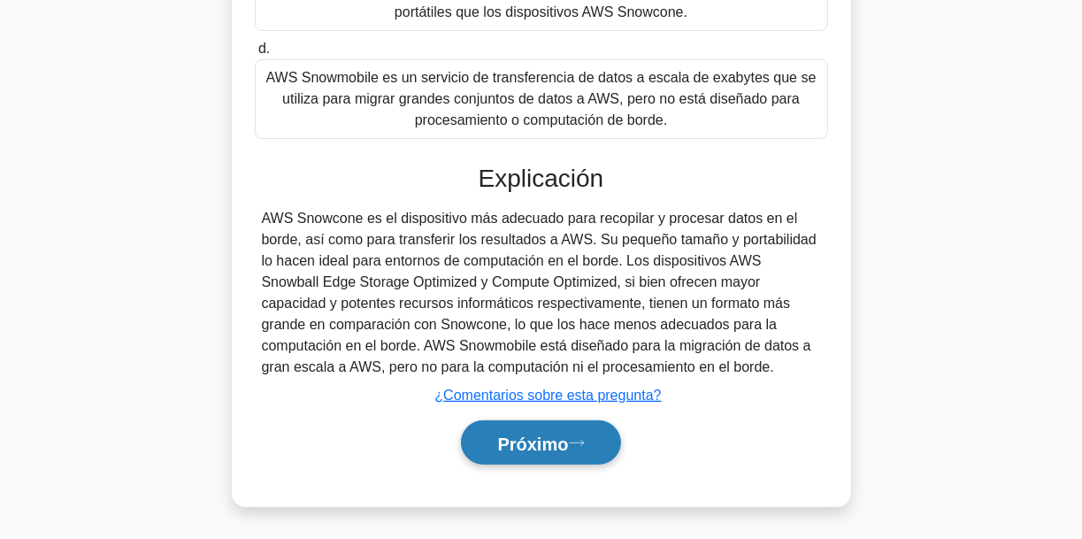
click at [555, 435] on font "Próximo" at bounding box center [532, 442] width 71 height 19
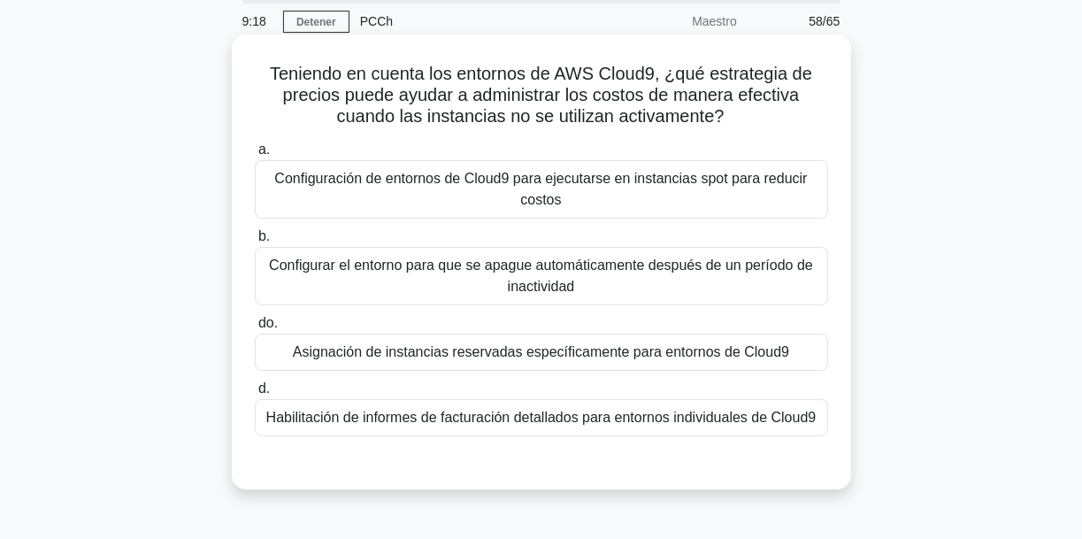
scroll to position [71, 0]
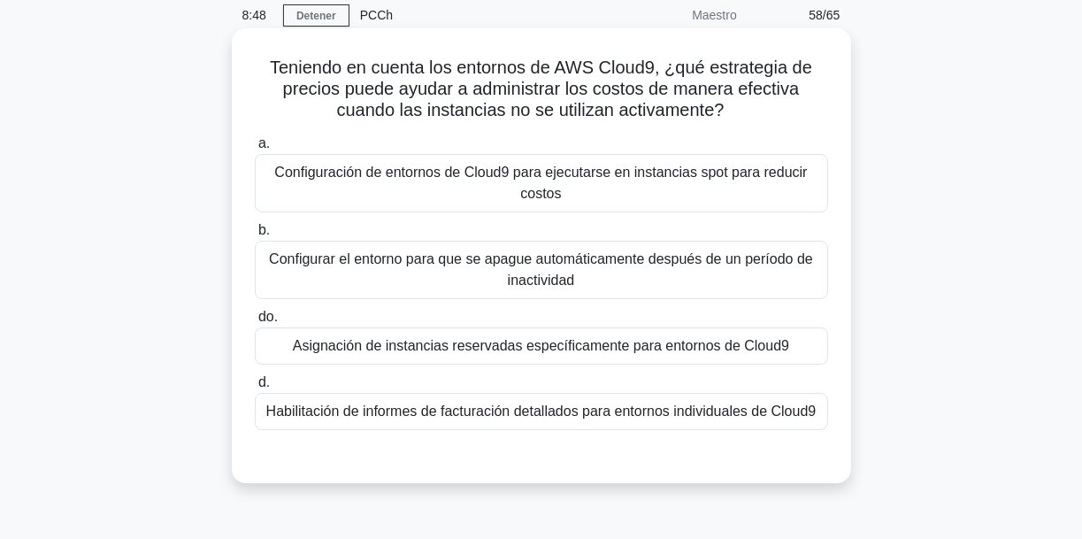
click at [525, 189] on font "Configuración de entornos de Cloud9 para ejecutarse en instancias spot para red…" at bounding box center [540, 183] width 532 height 36
click at [255, 149] on input "a. Configuración de entornos de Cloud9 para ejecutarse en instancias spot para …" at bounding box center [255, 143] width 0 height 11
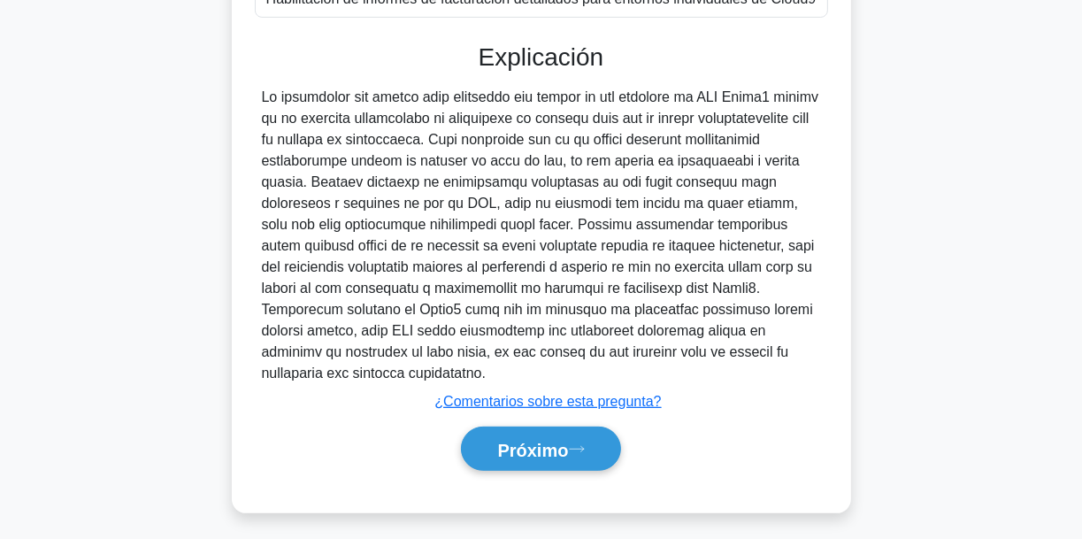
scroll to position [491, 0]
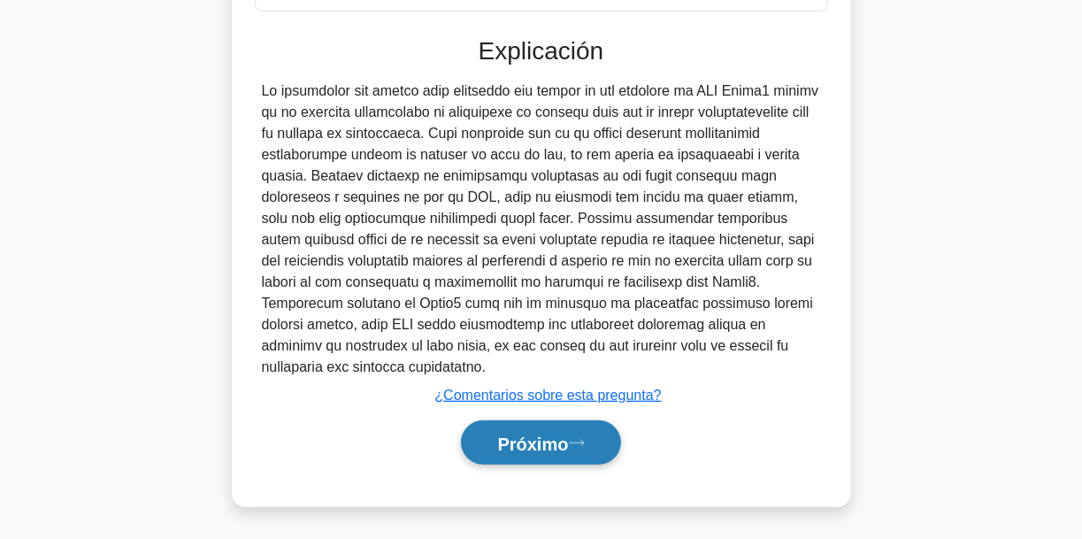
click at [607, 421] on button "Próximo" at bounding box center [540, 442] width 159 height 45
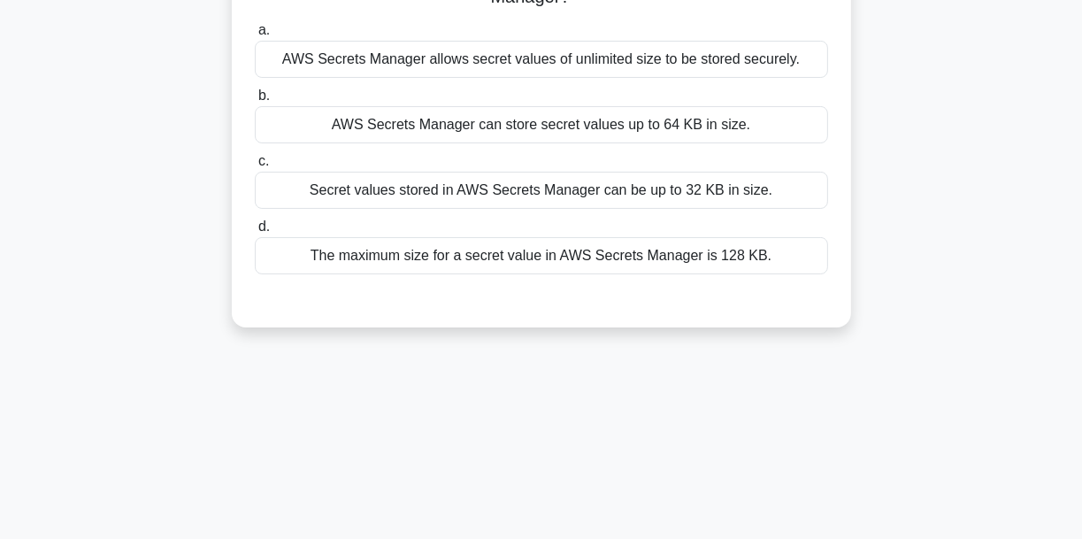
scroll to position [0, 0]
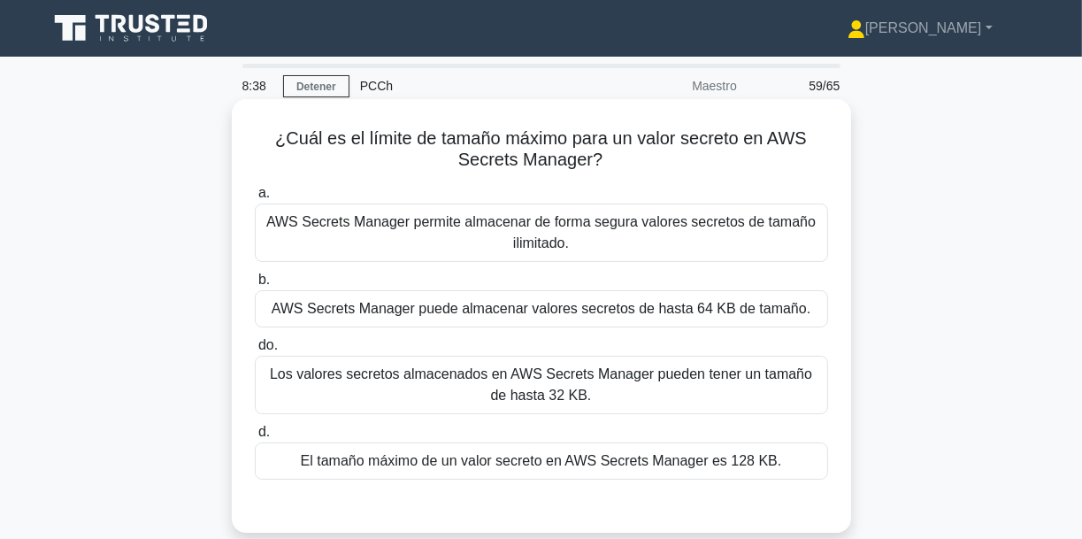
click at [617, 381] on font "Los valores secretos almacenados en AWS Secrets Manager pueden tener un tamaño …" at bounding box center [541, 384] width 542 height 36
click at [255, 351] on input "do. Los valores secretos almacenados en AWS Secrets Manager pueden tener un tam…" at bounding box center [255, 345] width 0 height 11
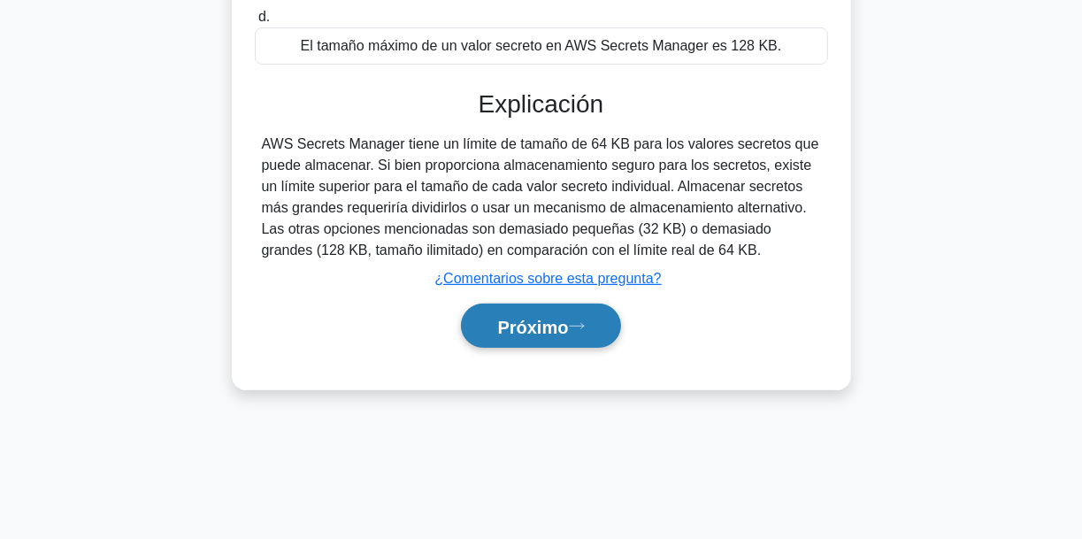
click at [539, 341] on button "Próximo" at bounding box center [540, 325] width 159 height 45
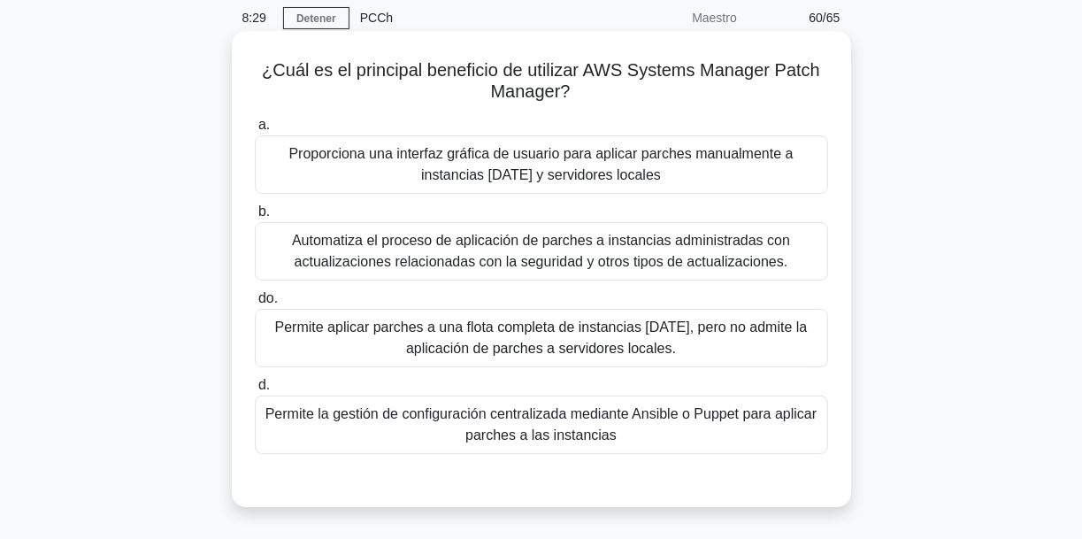
scroll to position [71, 0]
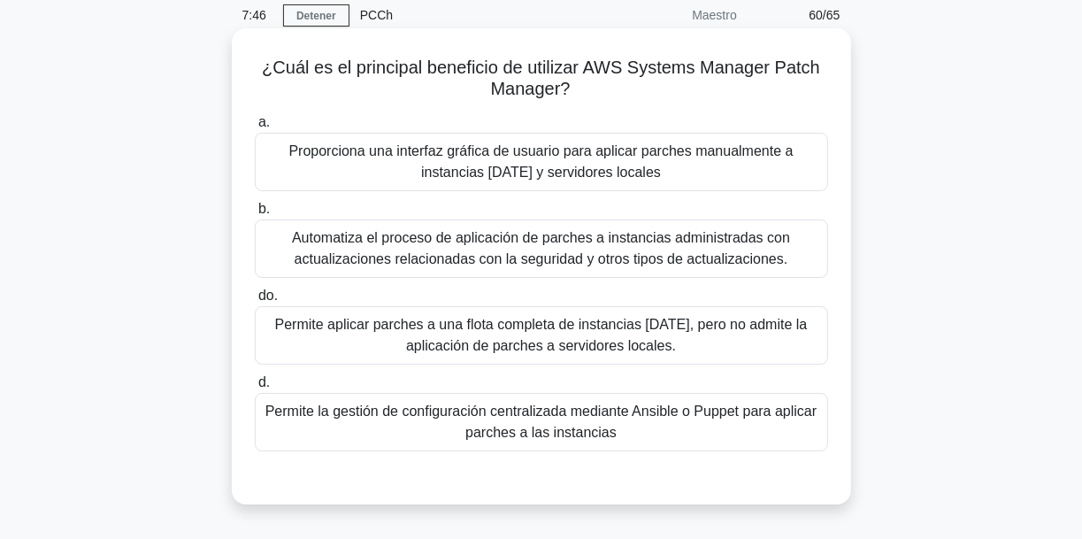
click at [573, 252] on font "Automatiza el proceso de aplicación de parches a instancias administradas con a…" at bounding box center [541, 248] width 498 height 36
click at [255, 215] on input "b. Automatiza el proceso de aplicación de parches a instancias administradas co…" at bounding box center [255, 208] width 0 height 11
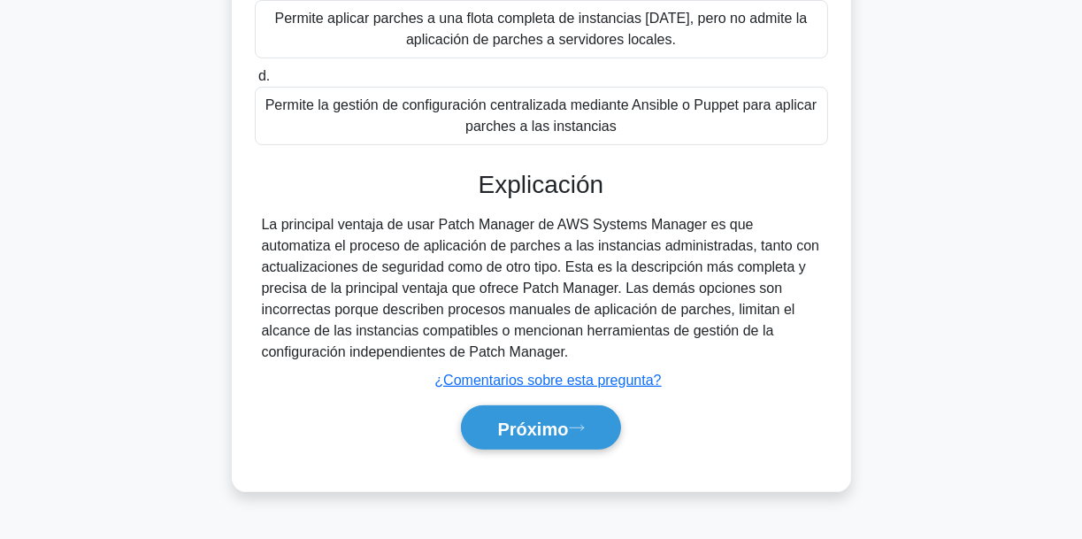
scroll to position [417, 0]
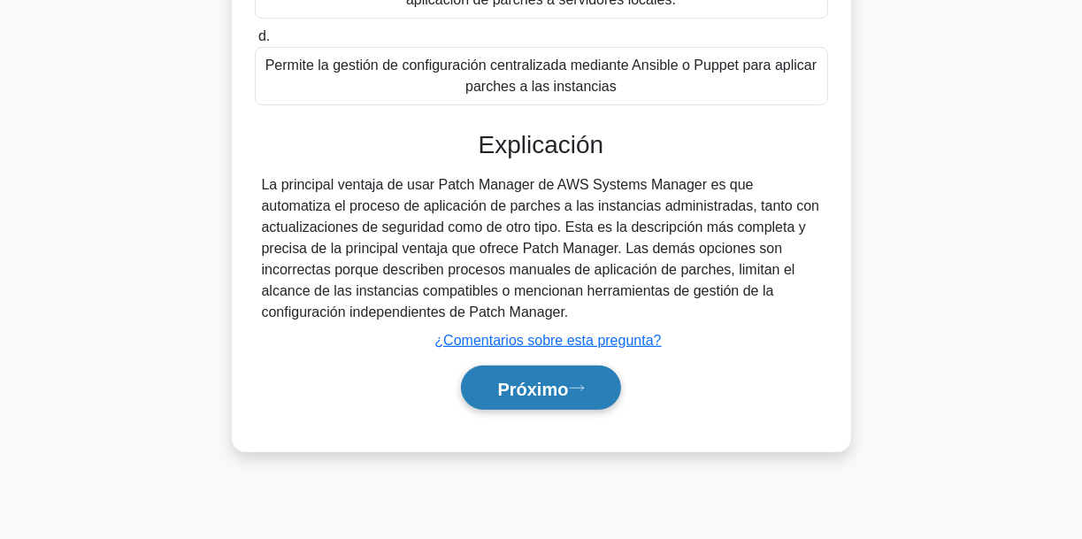
click at [559, 382] on font "Próximo" at bounding box center [532, 388] width 71 height 19
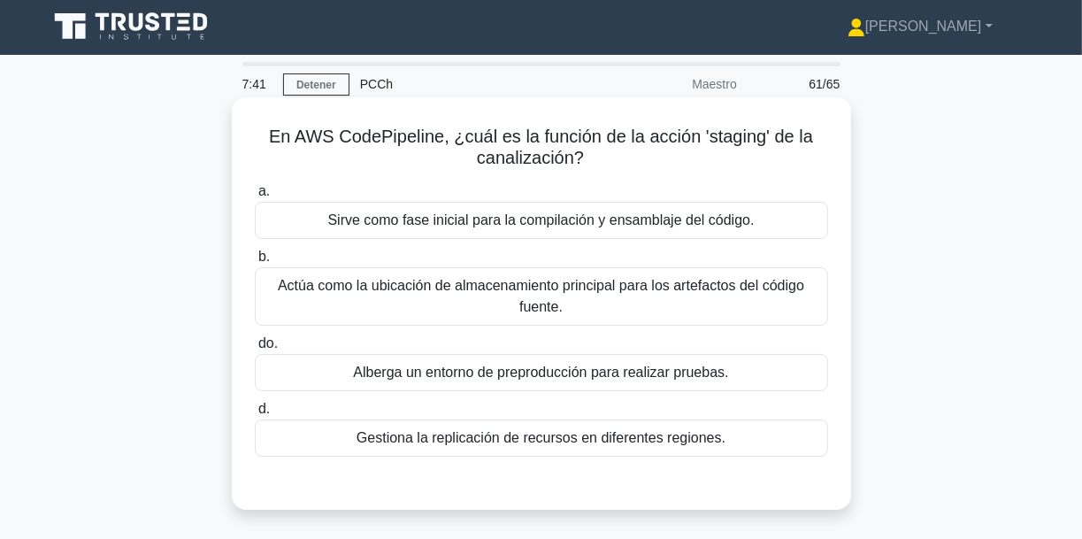
scroll to position [0, 0]
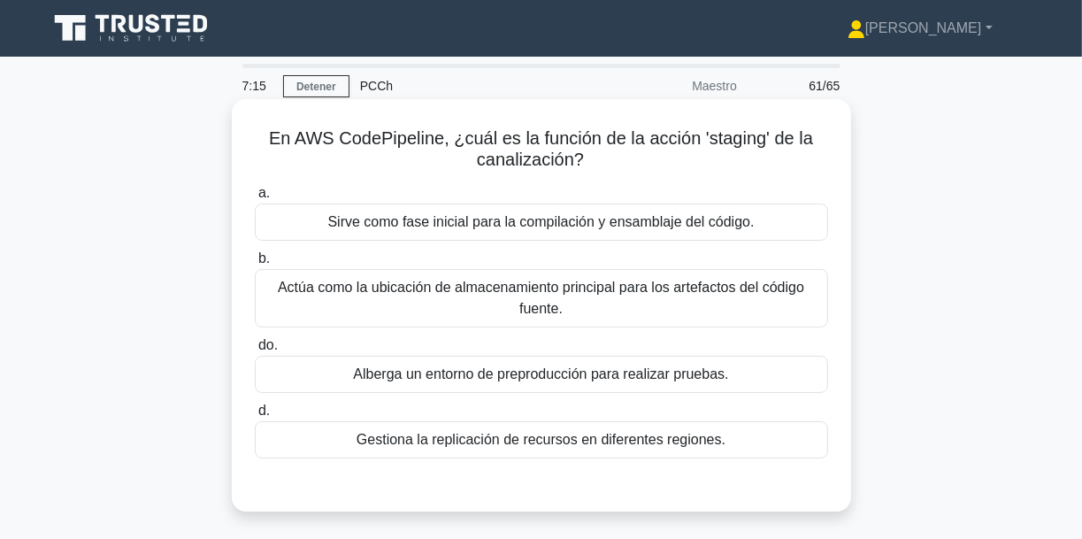
click at [548, 449] on font "Gestiona la replicación de recursos en diferentes regiones." at bounding box center [540, 439] width 369 height 21
click at [255, 417] on input "d. Gestiona la replicación de recursos en diferentes regiones." at bounding box center [255, 410] width 0 height 11
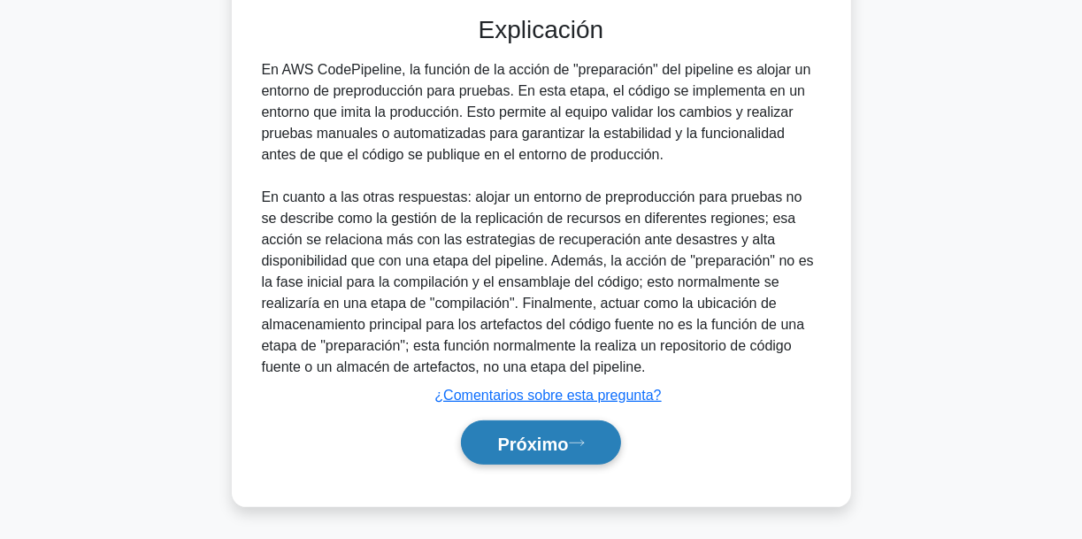
click at [563, 440] on font "Próximo" at bounding box center [532, 442] width 71 height 19
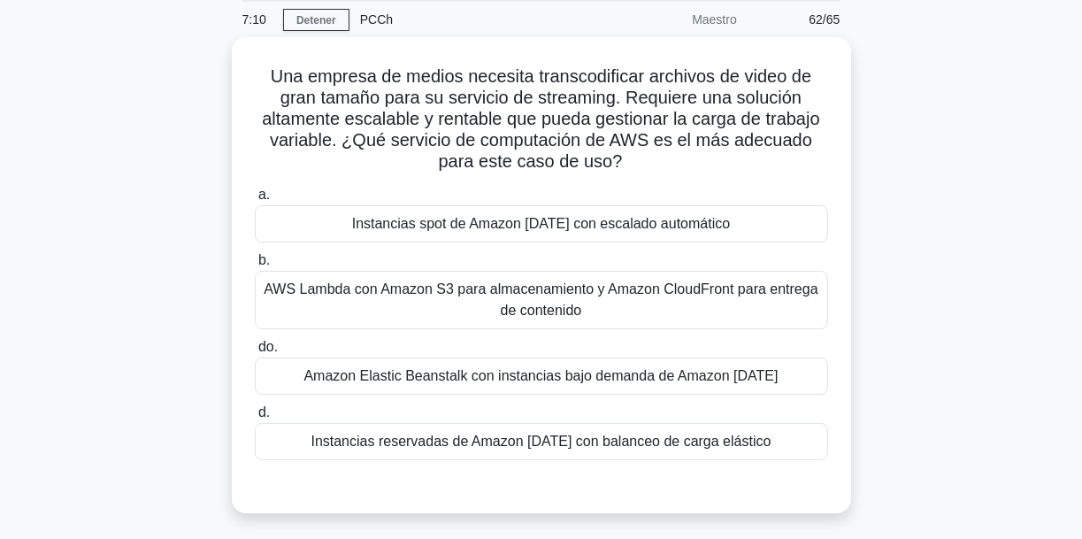
scroll to position [71, 0]
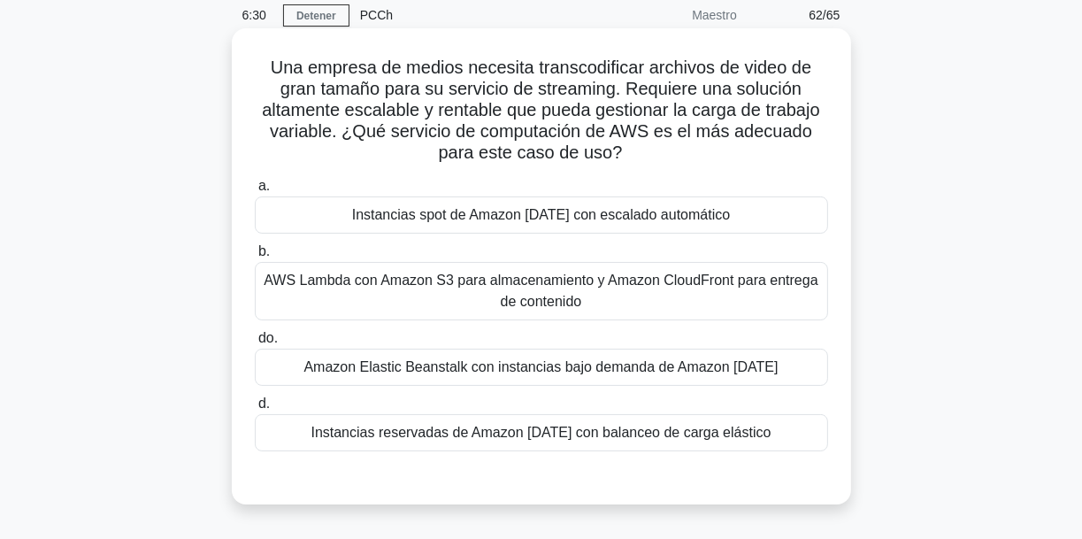
click at [563, 372] on font "Amazon Elastic Beanstalk con instancias bajo demanda de Amazon EC2" at bounding box center [541, 366] width 474 height 15
click at [255, 344] on input "do. Amazon Elastic Beanstalk con instancias bajo demanda de Amazon EC2" at bounding box center [255, 338] width 0 height 11
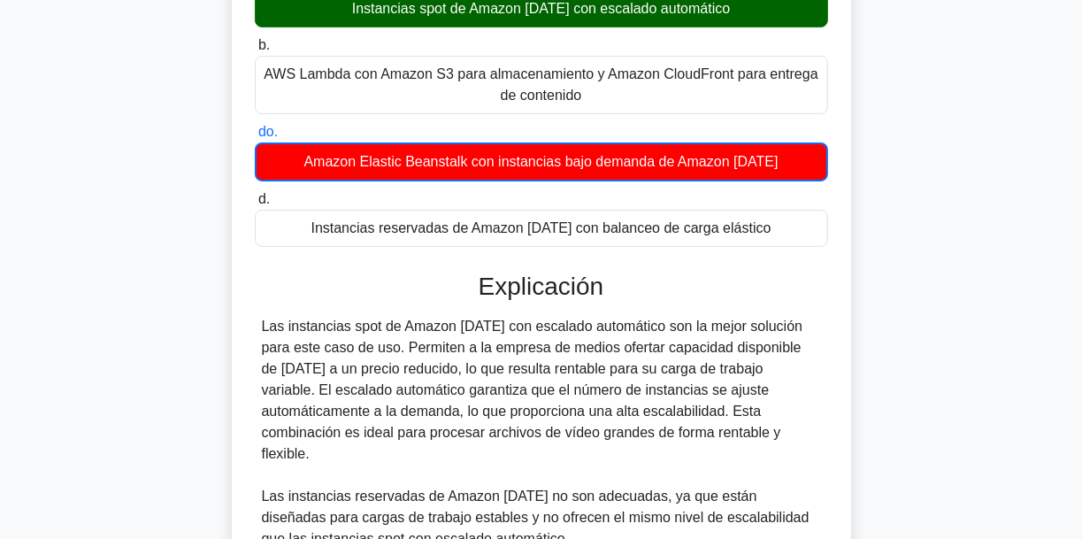
scroll to position [283, 0]
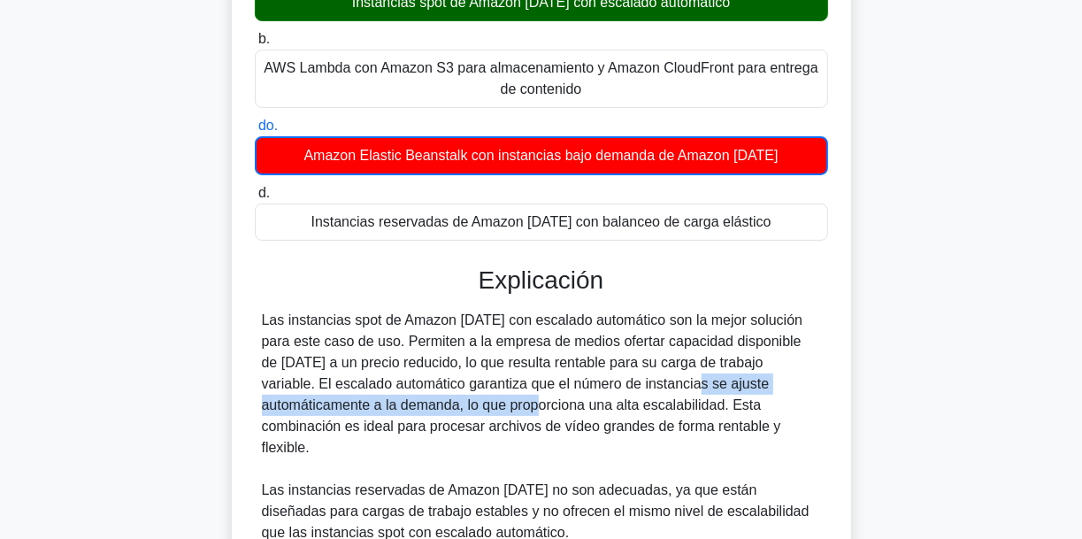
drag, startPoint x: 502, startPoint y: 381, endPoint x: 325, endPoint y: 398, distance: 177.7
click at [325, 398] on font "Las instancias spot de Amazon EC2 con escalado automático son la mejor solución…" at bounding box center [532, 383] width 541 height 142
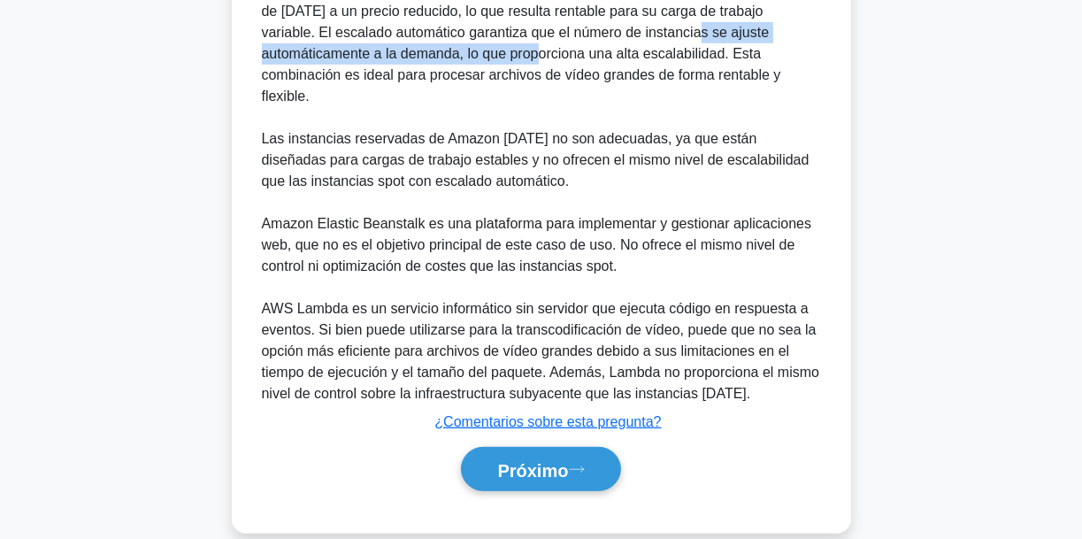
scroll to position [637, 0]
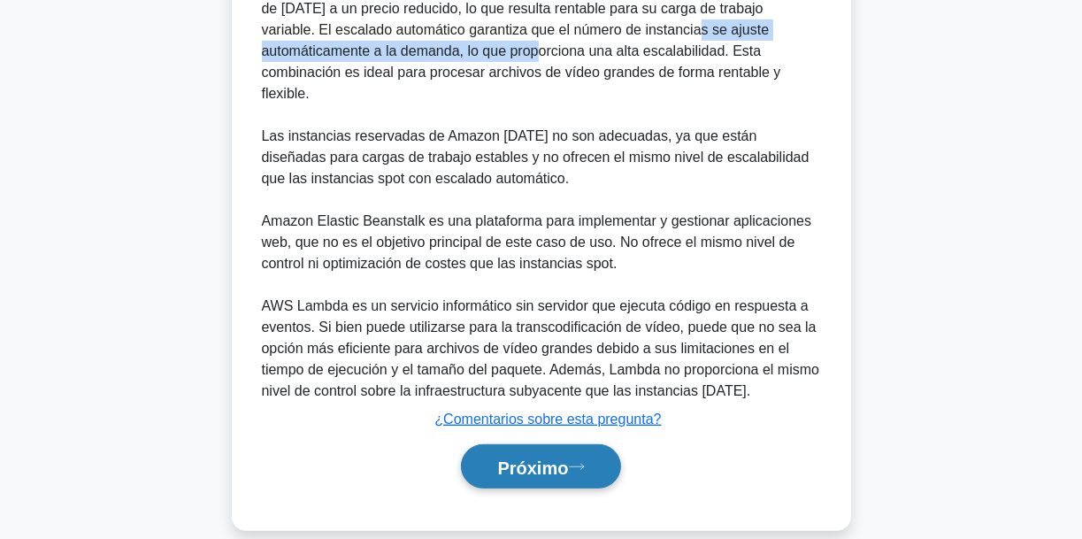
click at [559, 457] on font "Próximo" at bounding box center [532, 466] width 71 height 19
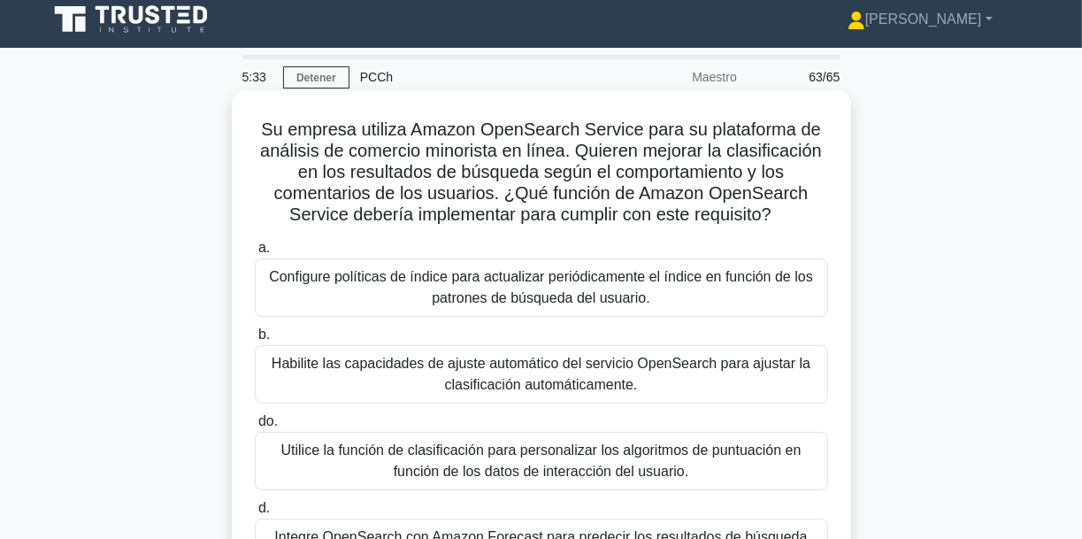
scroll to position [0, 0]
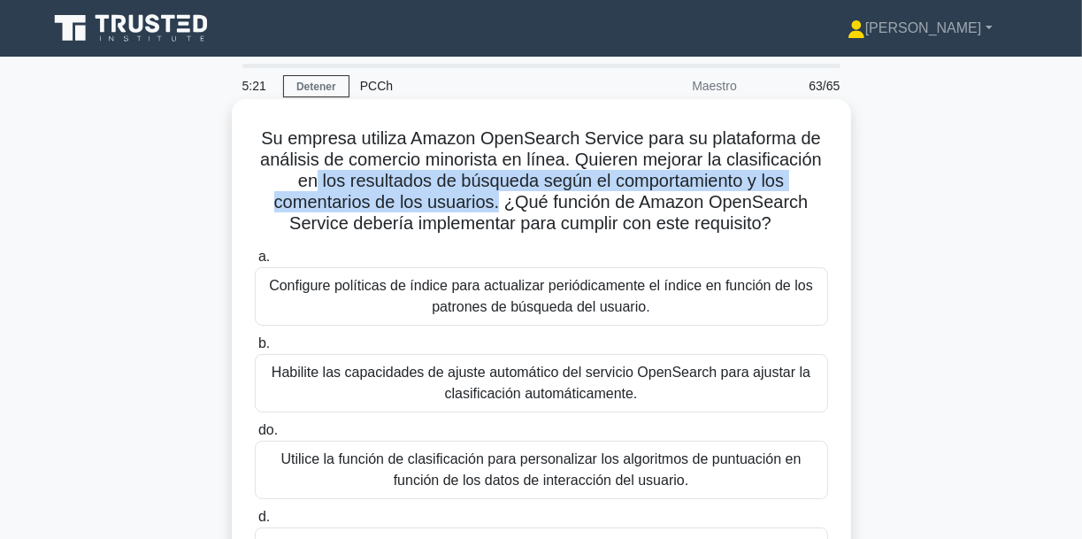
drag, startPoint x: 313, startPoint y: 184, endPoint x: 502, endPoint y: 205, distance: 190.5
click at [502, 205] on font "Su empresa utiliza Amazon OpenSearch Service para su plataforma de análisis de …" at bounding box center [541, 180] width 562 height 104
drag, startPoint x: 531, startPoint y: 202, endPoint x: 784, endPoint y: 229, distance: 254.4
click at [784, 229] on h5 "Su empresa utiliza Amazon OpenSearch Service para su plataforma de análisis de …" at bounding box center [541, 181] width 577 height 108
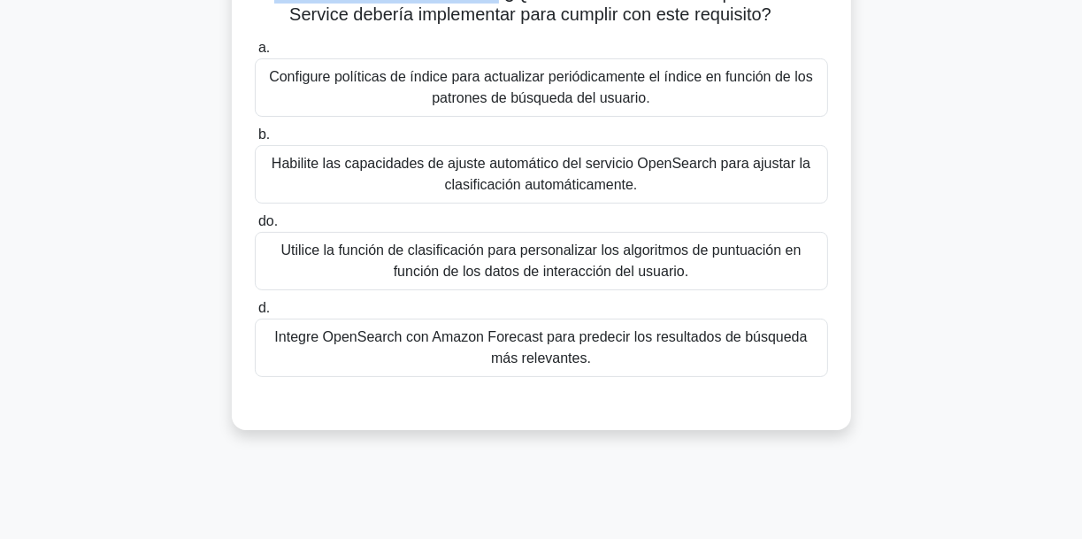
scroll to position [212, 0]
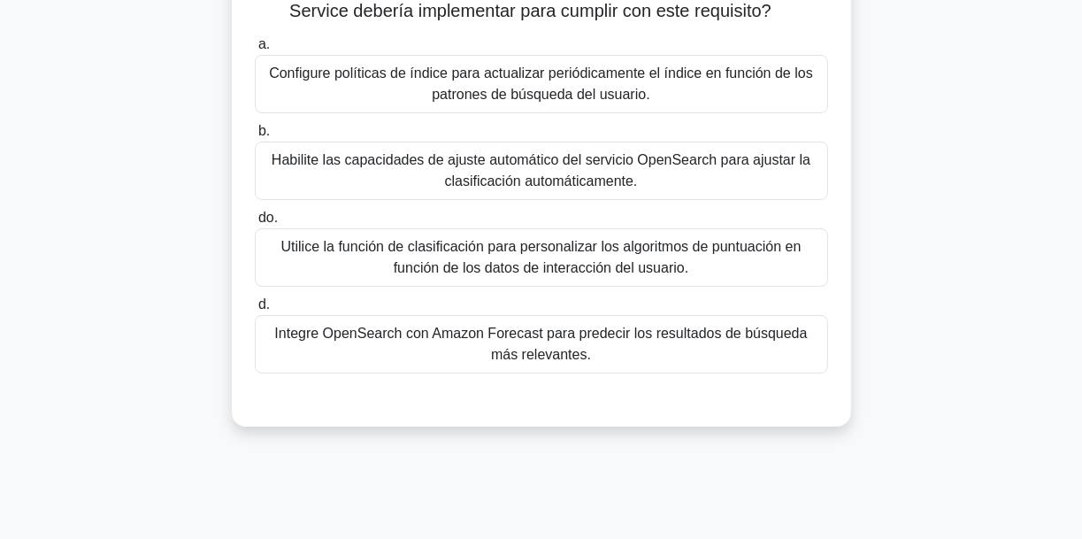
click at [590, 333] on font "Integre OpenSearch con Amazon Forecast para predecir los resultados de búsqueda…" at bounding box center [540, 343] width 532 height 36
click at [255, 310] on input "d. Integre OpenSearch con Amazon Forecast para predecir los resultados de búsqu…" at bounding box center [255, 304] width 0 height 11
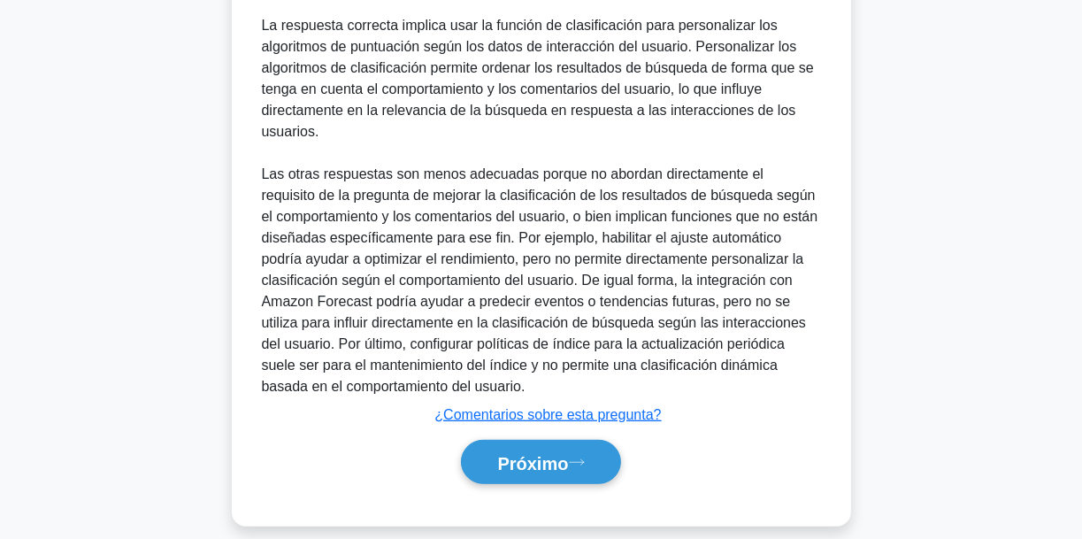
scroll to position [661, 0]
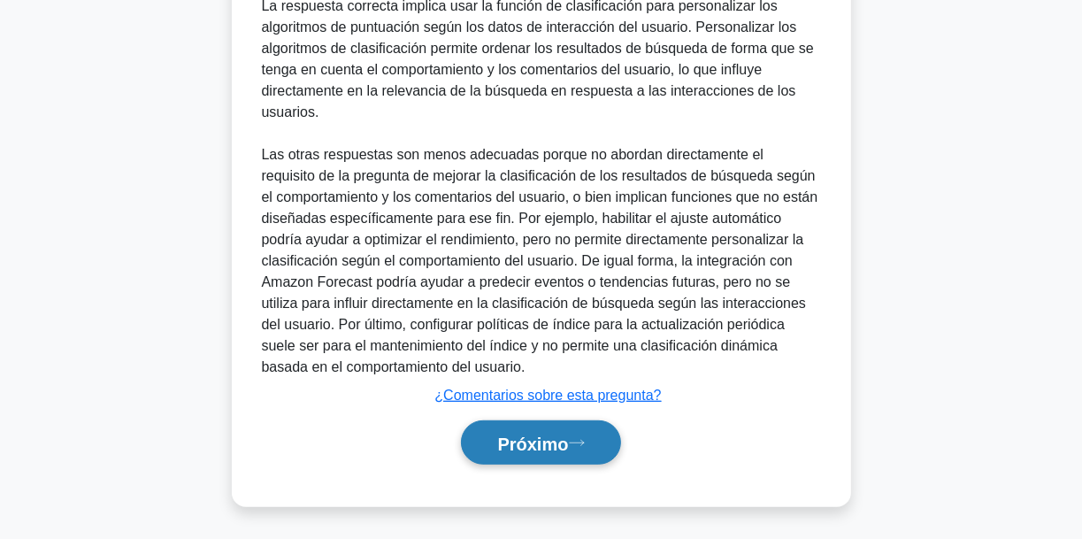
click at [581, 442] on icon at bounding box center [577, 443] width 16 height 10
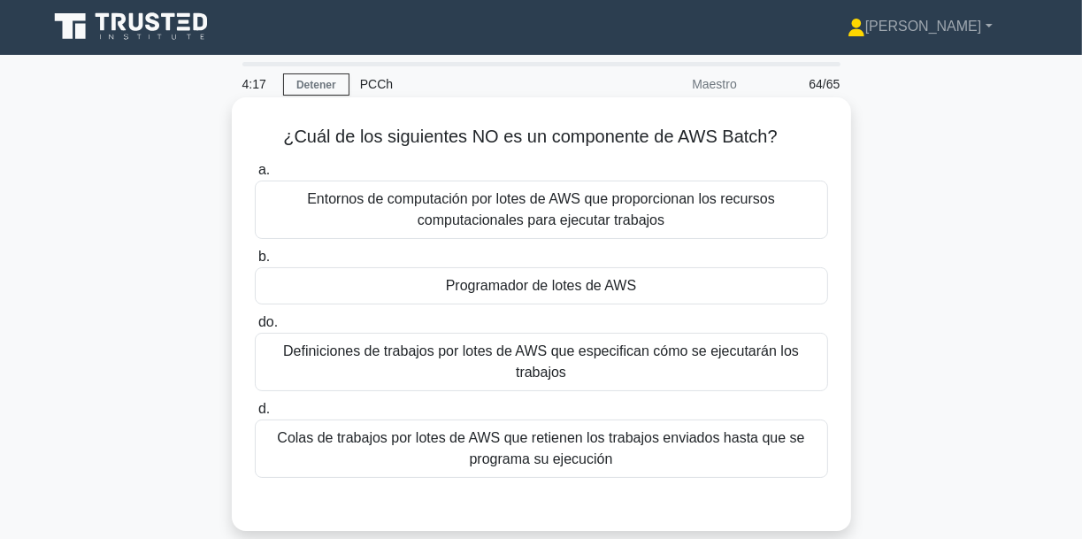
scroll to position [0, 0]
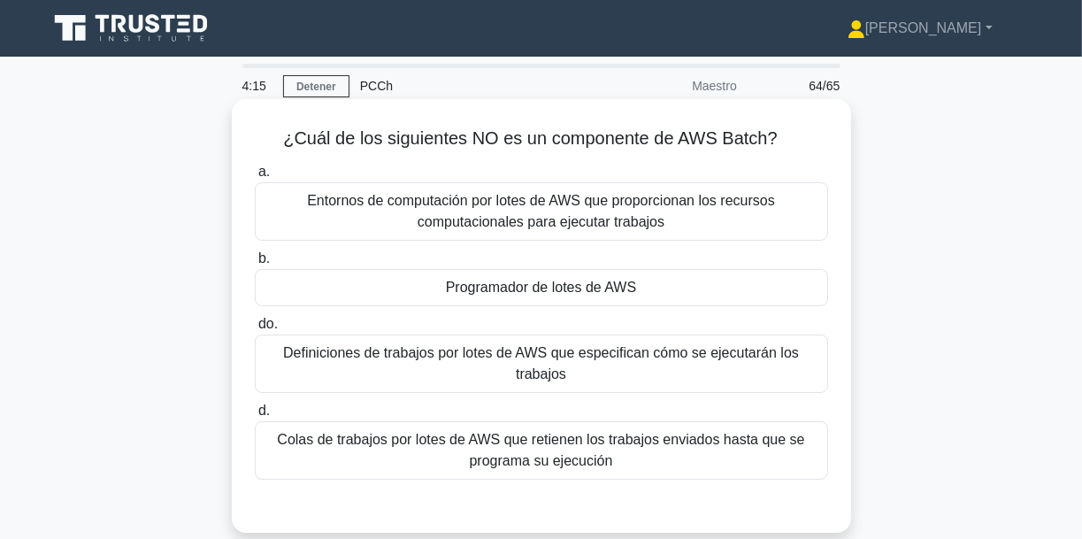
click at [601, 295] on font "Programador de lotes de AWS" at bounding box center [541, 287] width 191 height 15
click at [255, 264] on input "b. Programador de lotes de AWS" at bounding box center [255, 258] width 0 height 11
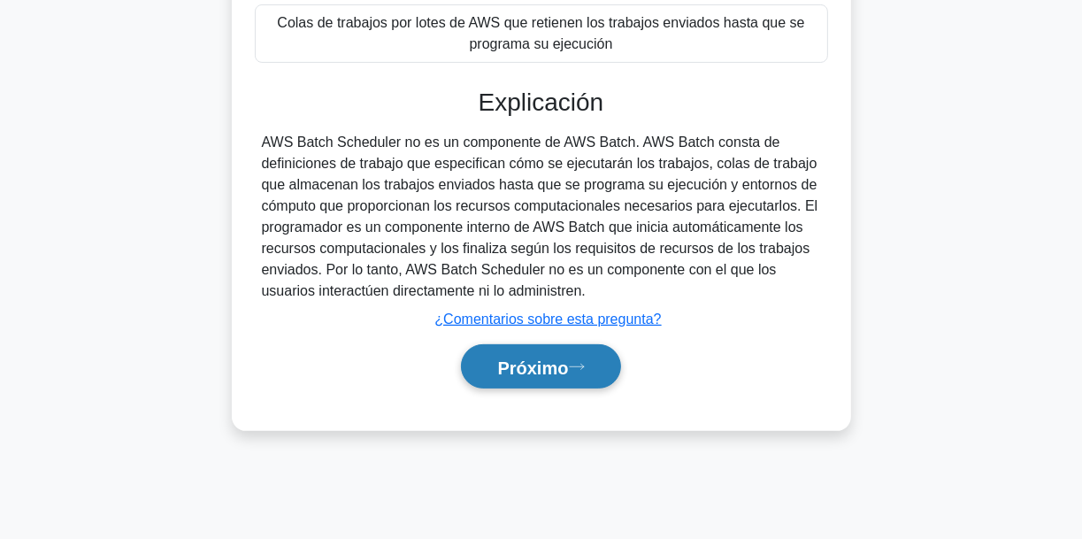
click at [563, 370] on font "Próximo" at bounding box center [532, 366] width 71 height 19
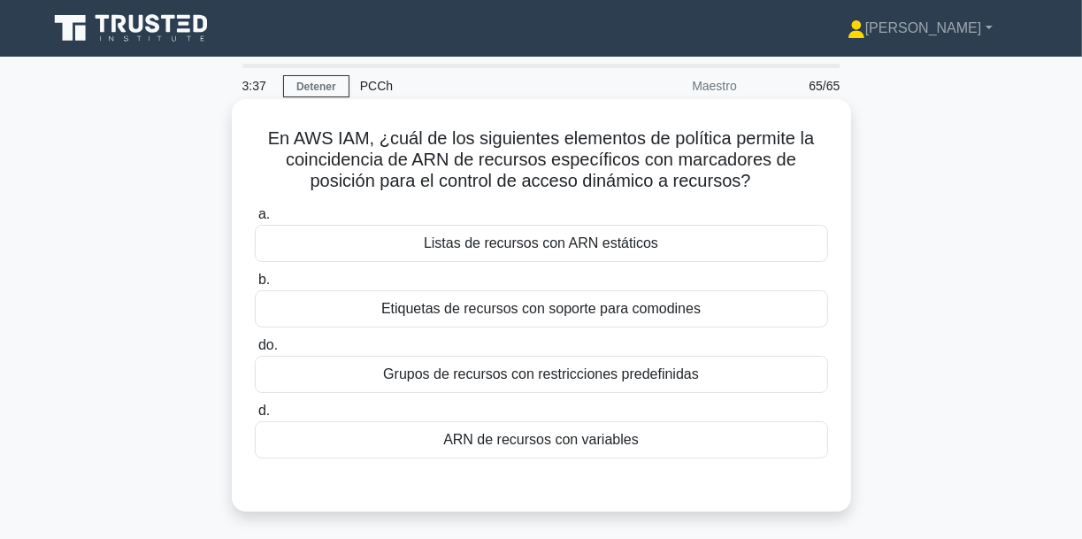
click at [584, 249] on font "Listas de recursos con ARN estáticos" at bounding box center [541, 242] width 234 height 15
click at [255, 220] on input "a. Listas de recursos con ARN estáticos" at bounding box center [255, 214] width 0 height 11
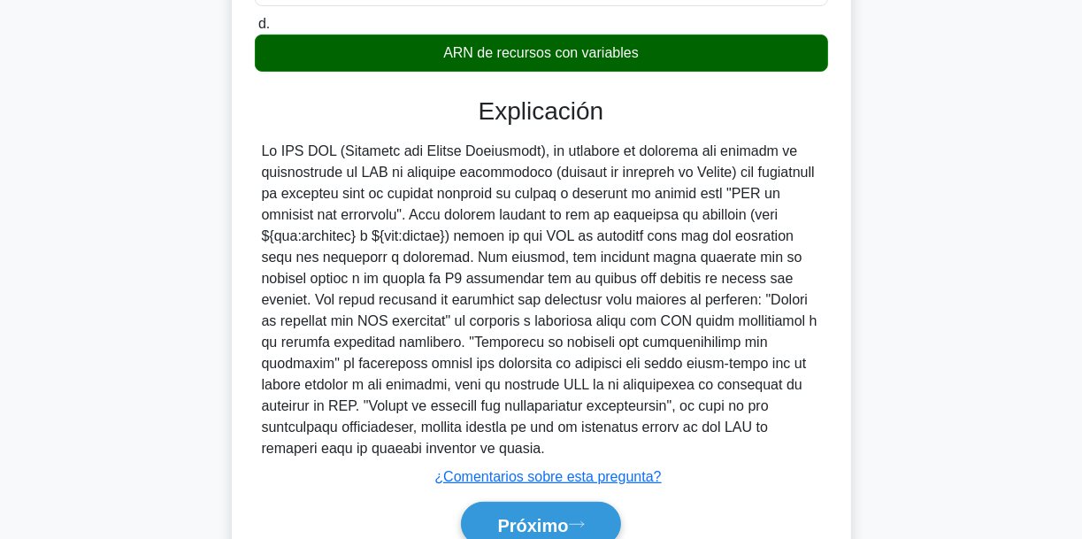
scroll to position [470, 0]
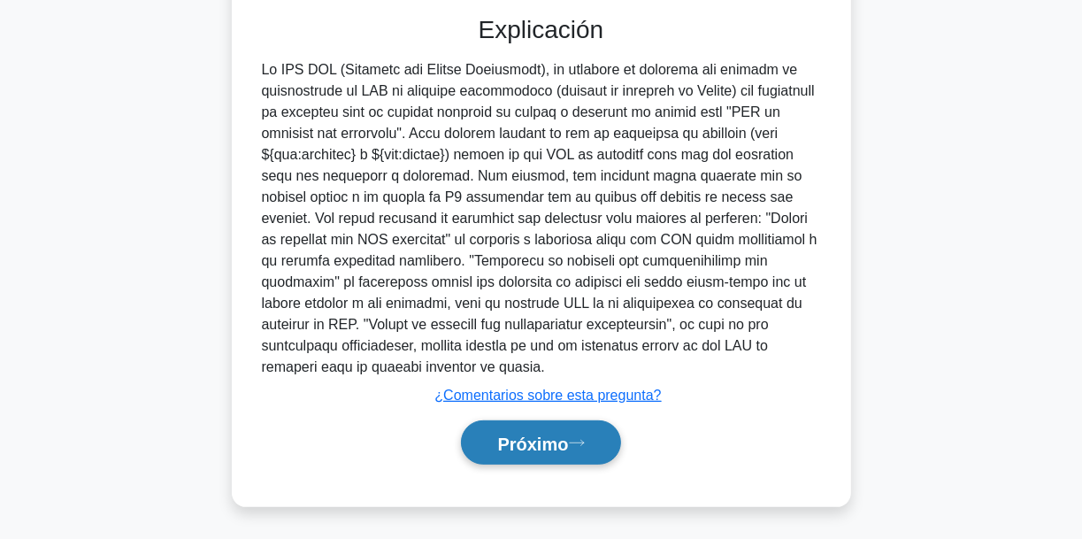
click at [548, 433] on font "Próximo" at bounding box center [532, 442] width 71 height 19
click at [540, 436] on font "Próximo" at bounding box center [532, 442] width 71 height 19
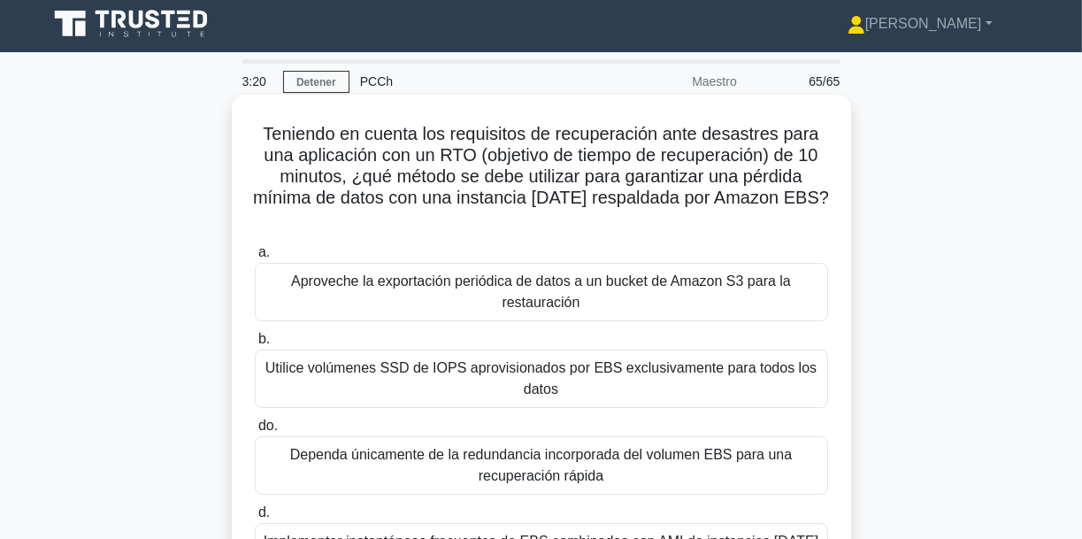
scroll to position [0, 0]
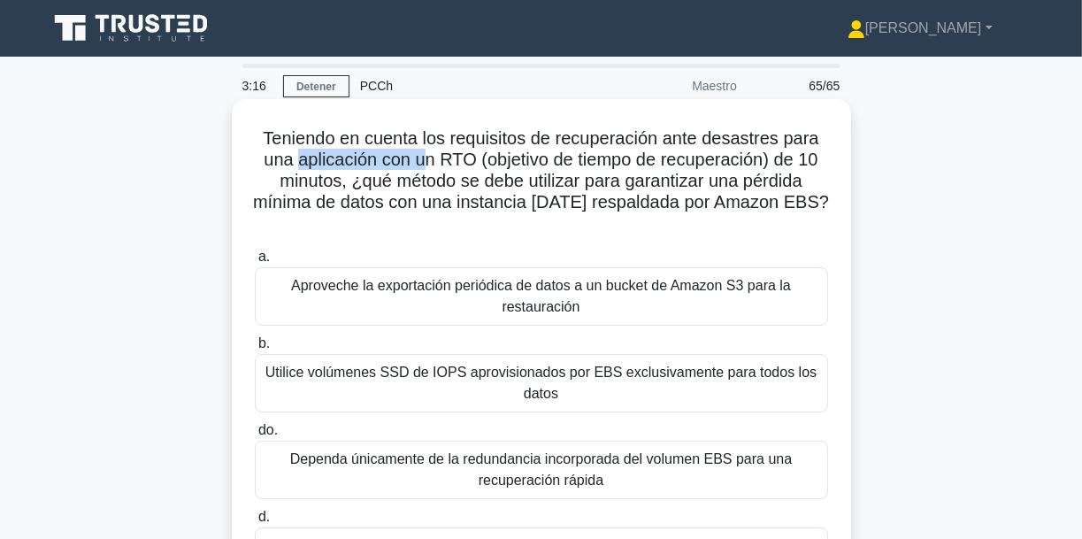
drag, startPoint x: 295, startPoint y: 162, endPoint x: 474, endPoint y: 170, distance: 179.7
click at [456, 168] on font "Teniendo en cuenta los requisitos de recuperación ante desastres para una aplic…" at bounding box center [541, 169] width 576 height 83
drag, startPoint x: 474, startPoint y: 170, endPoint x: 462, endPoint y: 171, distance: 12.4
click at [463, 170] on font "Teniendo en cuenta los requisitos de recuperación ante desastres para una aplic…" at bounding box center [541, 169] width 576 height 83
click at [426, 165] on font "Teniendo en cuenta los requisitos de recuperación ante desastres para una aplic…" at bounding box center [541, 169] width 576 height 83
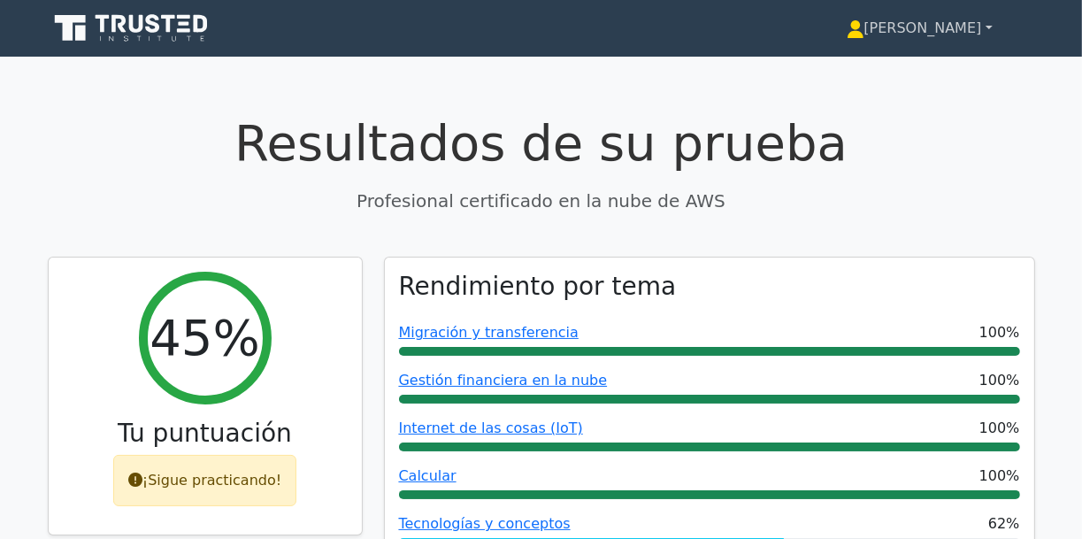
click at [903, 35] on font "[PERSON_NAME]" at bounding box center [923, 27] width 118 height 17
click at [839, 69] on font "Perfil" at bounding box center [836, 69] width 35 height 17
click at [976, 32] on font "[PERSON_NAME]" at bounding box center [923, 27] width 118 height 17
click at [853, 67] on font "Perfil" at bounding box center [836, 69] width 35 height 17
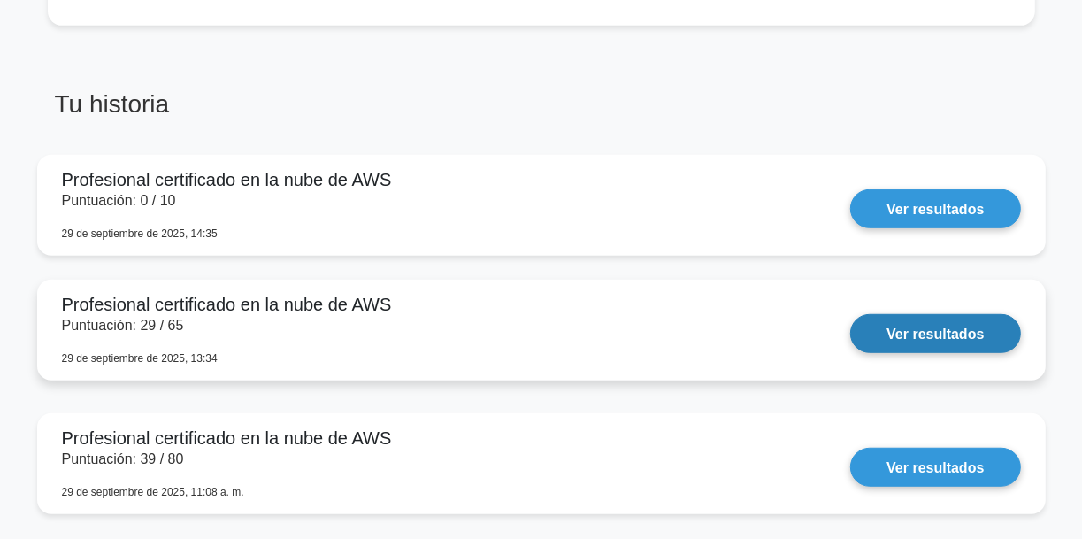
scroll to position [849, 0]
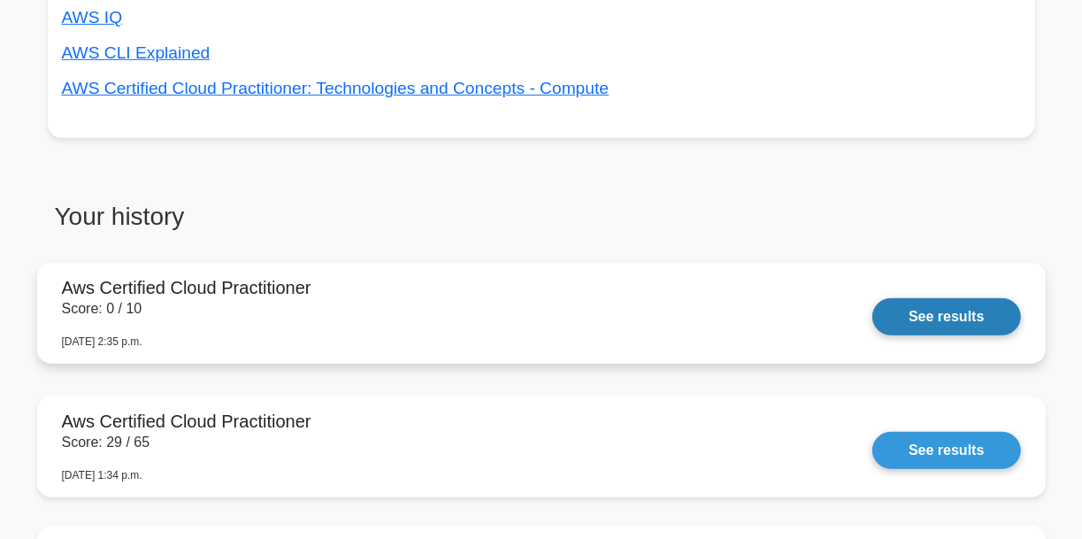
scroll to position [776, 0]
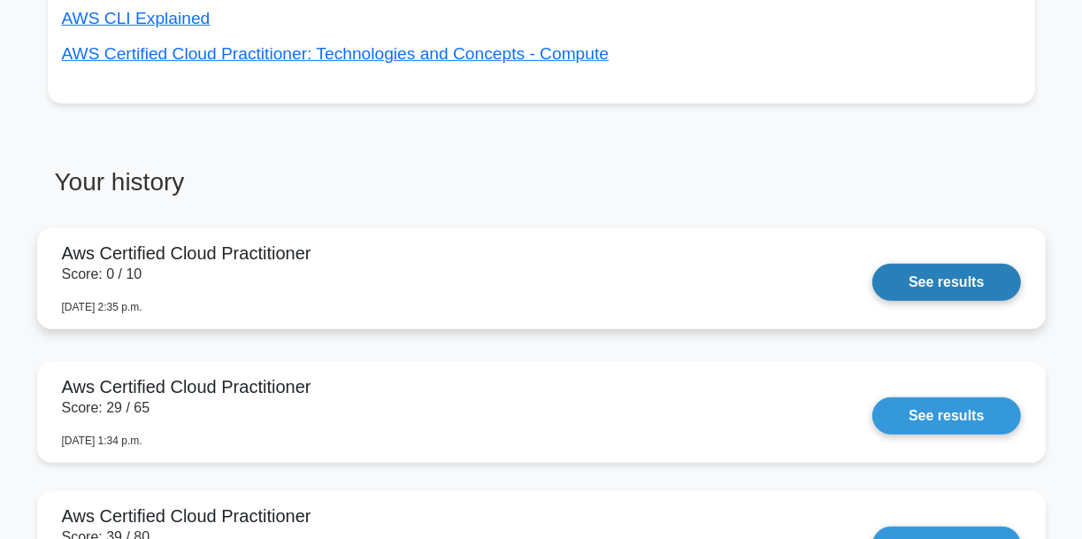
click at [919, 265] on link "See results" at bounding box center [946, 282] width 148 height 37
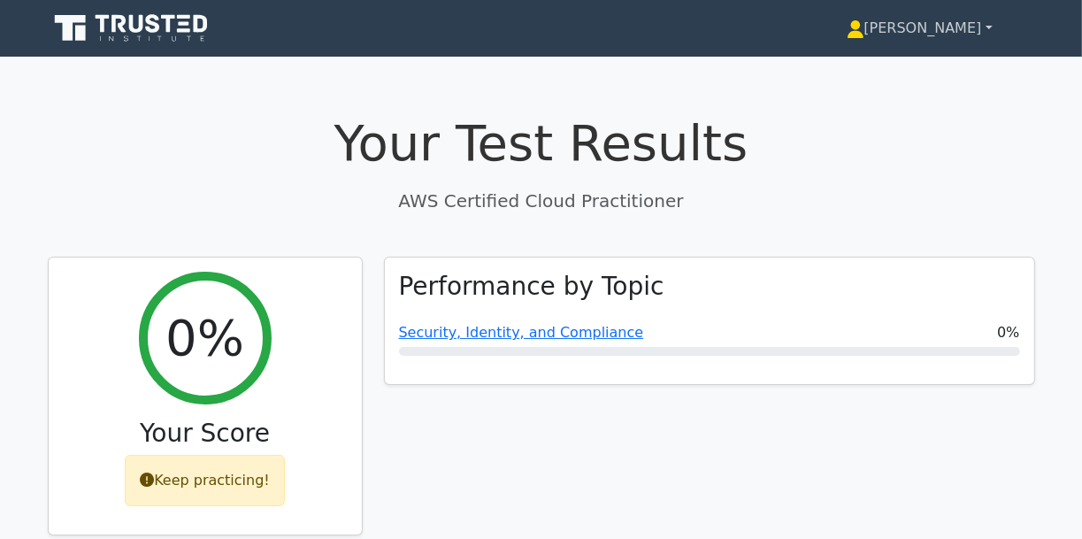
click at [963, 28] on link "[PERSON_NAME]" at bounding box center [919, 28] width 231 height 35
click at [849, 67] on link "Profile" at bounding box center [875, 70] width 140 height 28
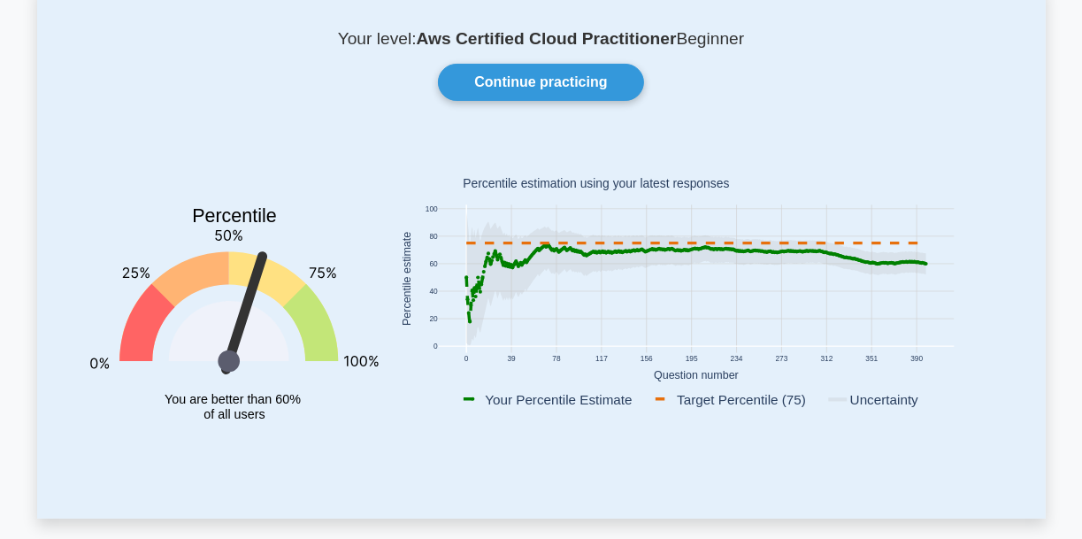
scroll to position [71, 0]
